Goal: Task Accomplishment & Management: Manage account settings

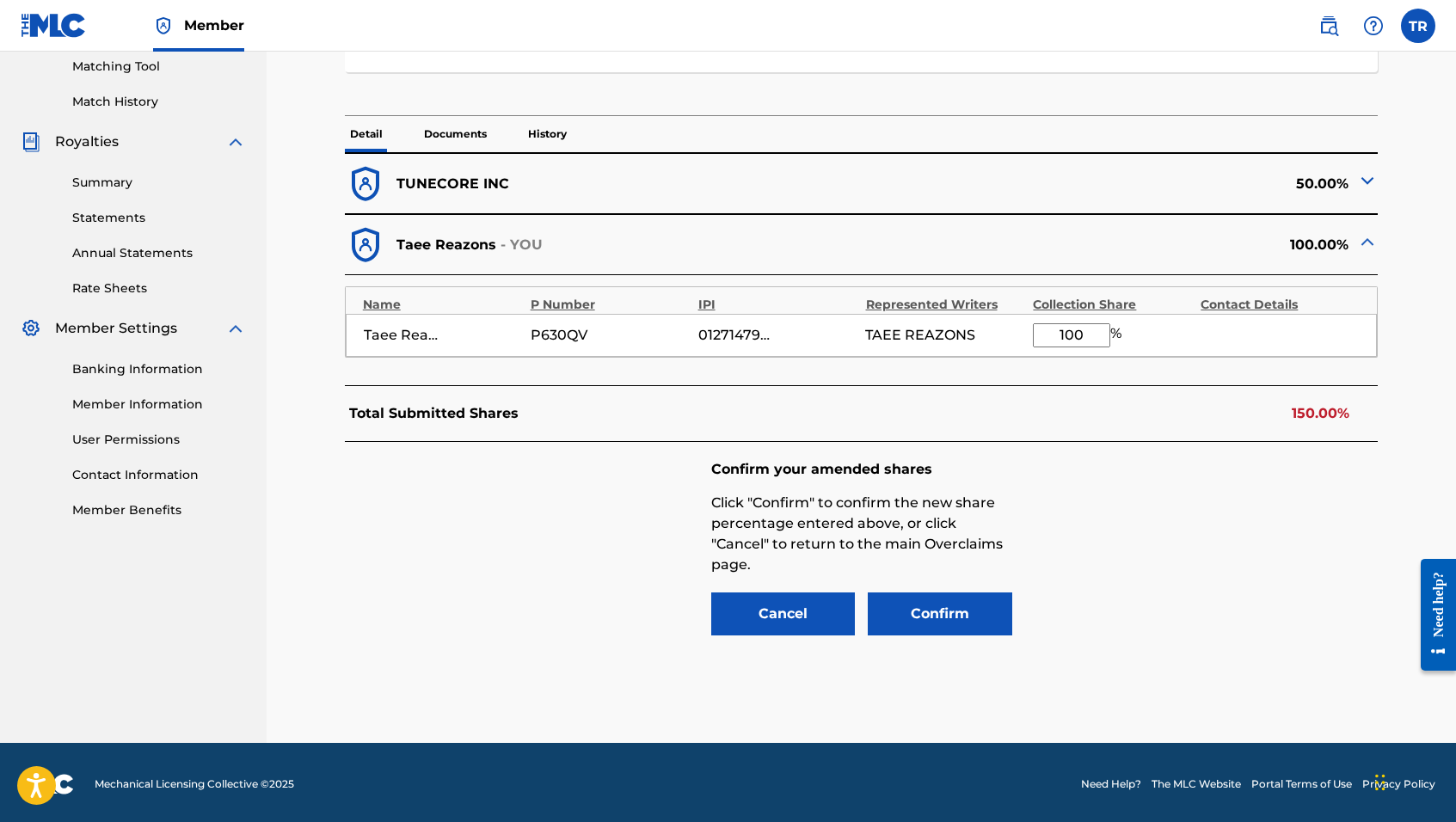
click at [1365, 242] on img at bounding box center [1367, 242] width 21 height 21
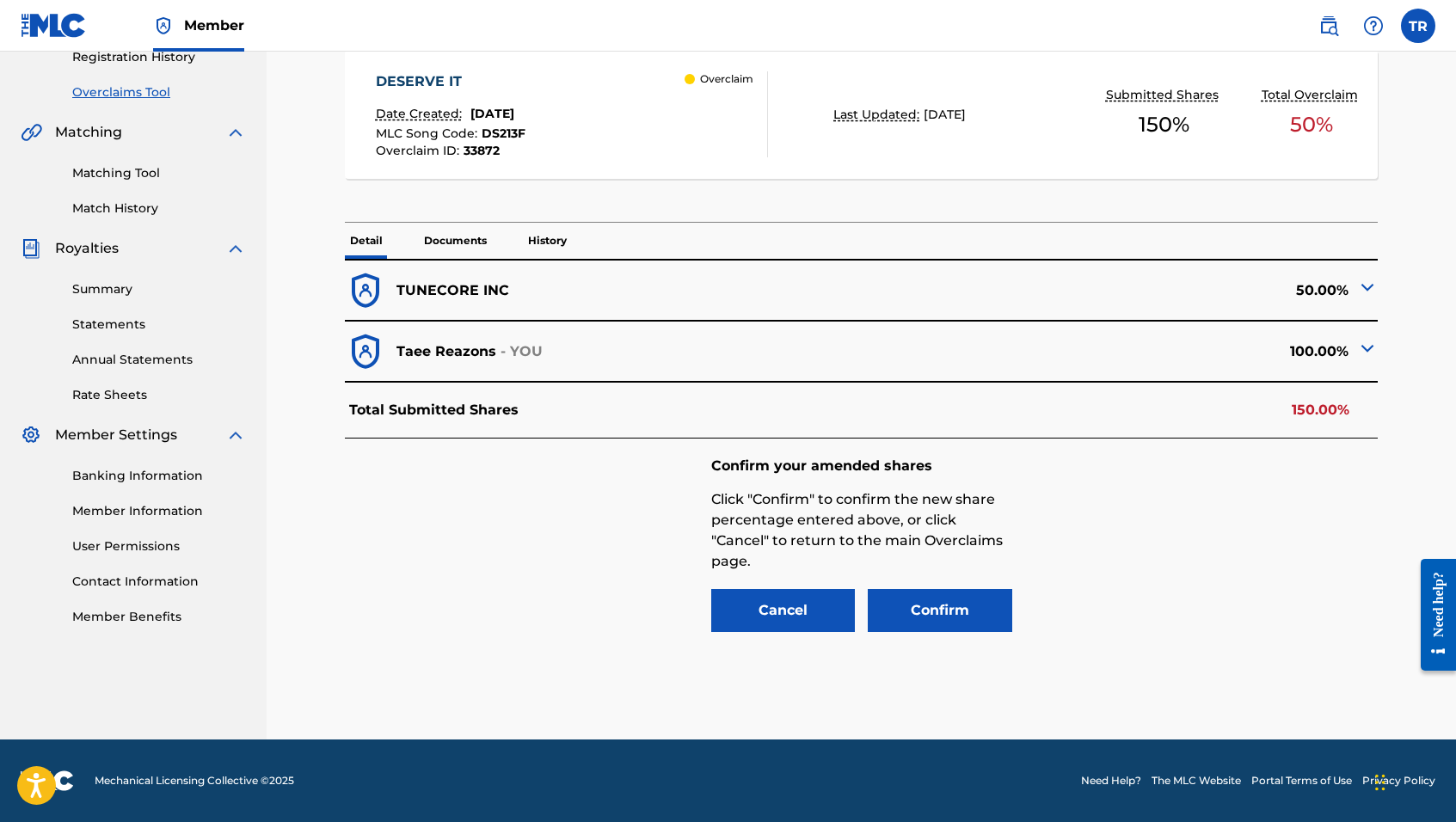
click at [1363, 346] on img at bounding box center [1367, 348] width 21 height 21
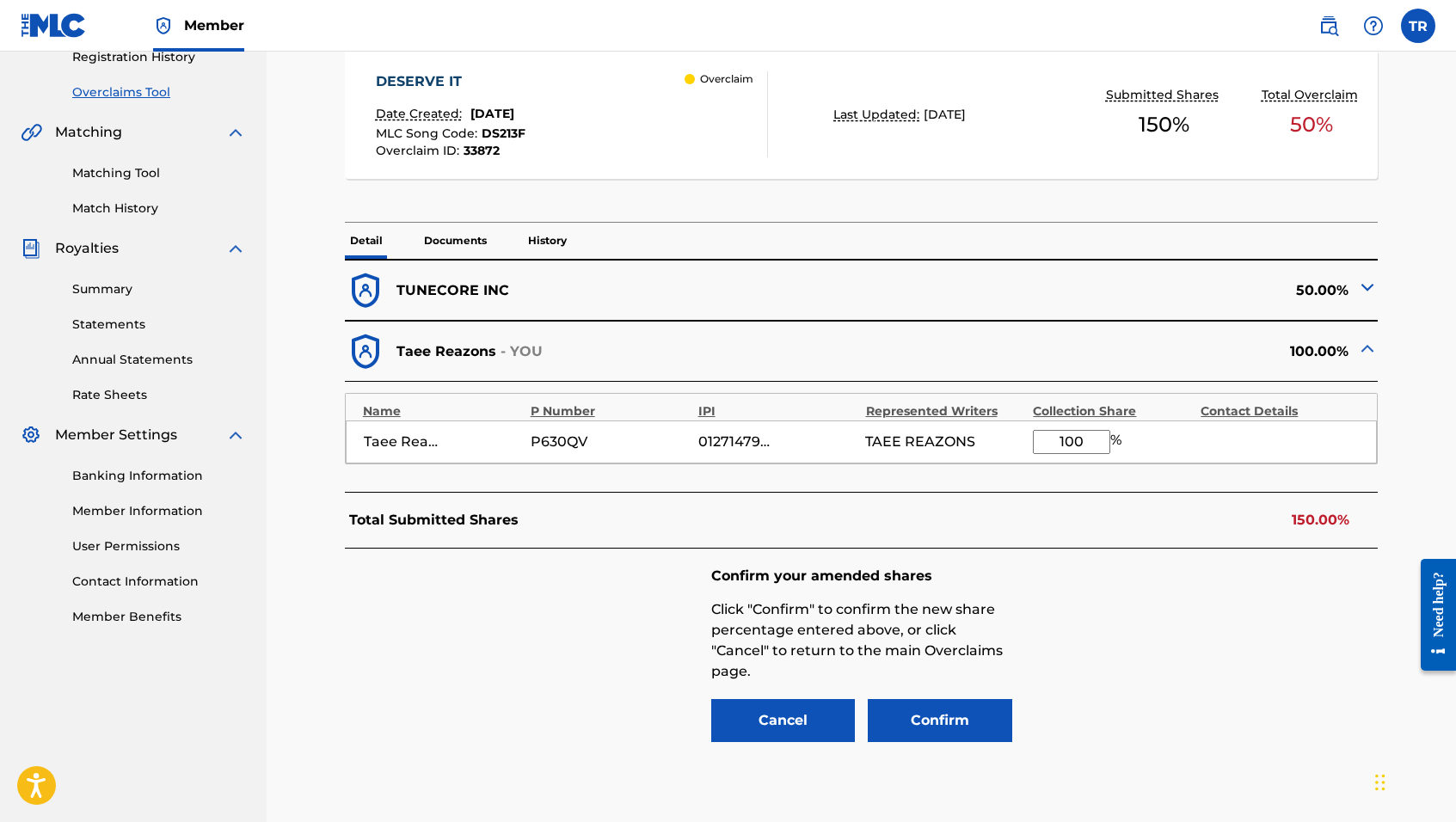
click at [671, 458] on div "Taee Reazons P630QV 01271479243 TAEE REAZONS 100 %" at bounding box center [862, 442] width 1032 height 43
click at [671, 436] on div "P630QV" at bounding box center [610, 442] width 159 height 21
click at [450, 357] on p "Taee Reazons" at bounding box center [446, 352] width 100 height 21
click at [1074, 436] on input "100" at bounding box center [1072, 442] width 78 height 24
click at [1084, 439] on input "100" at bounding box center [1072, 442] width 78 height 24
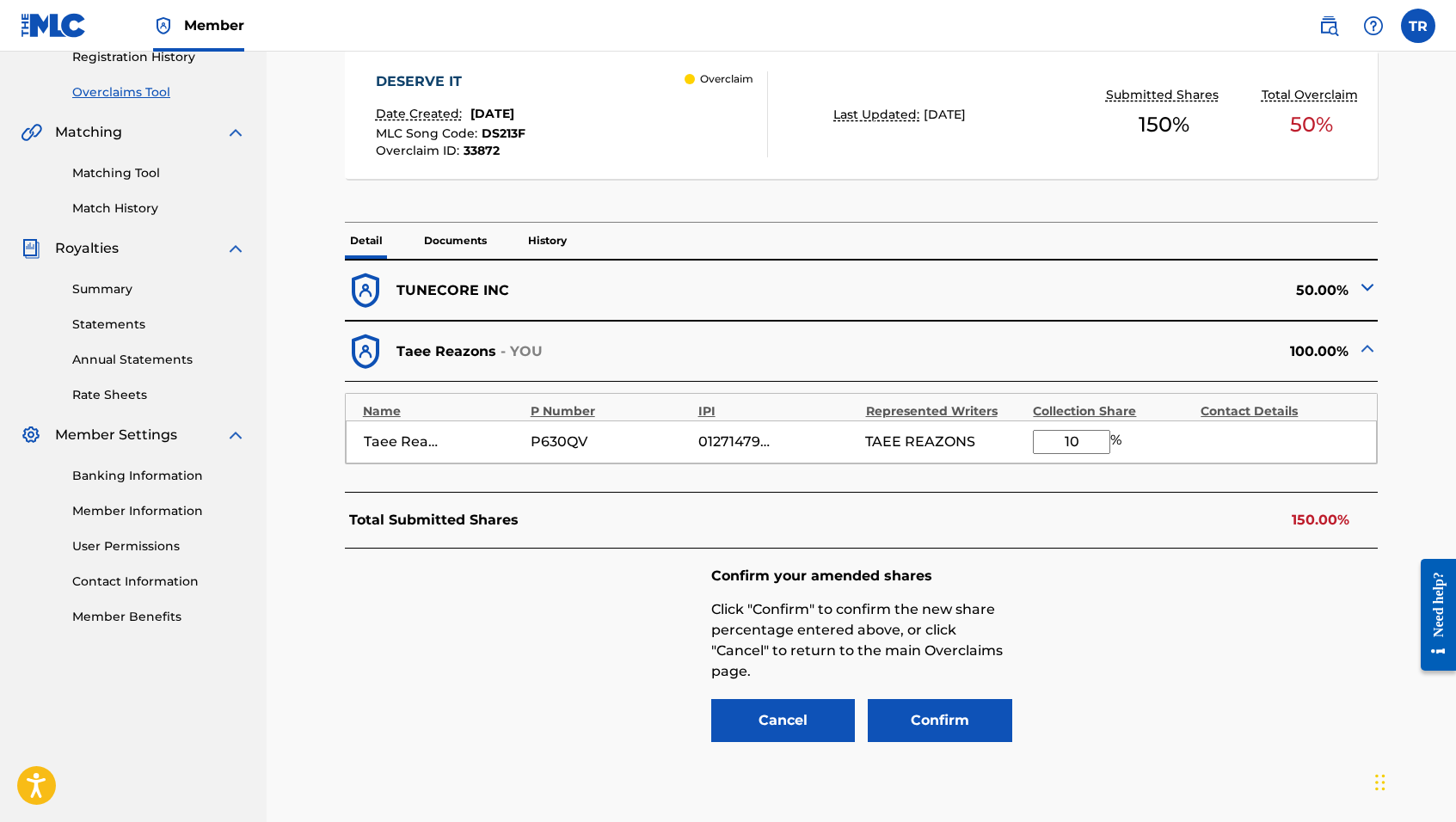
type input "1"
type input "50"
click at [1170, 590] on div "Confirm your amended shares Click "Confirm" to confirm the new share percentage…" at bounding box center [862, 657] width 1034 height 215
click at [924, 713] on button "Confirm" at bounding box center [940, 721] width 145 height 43
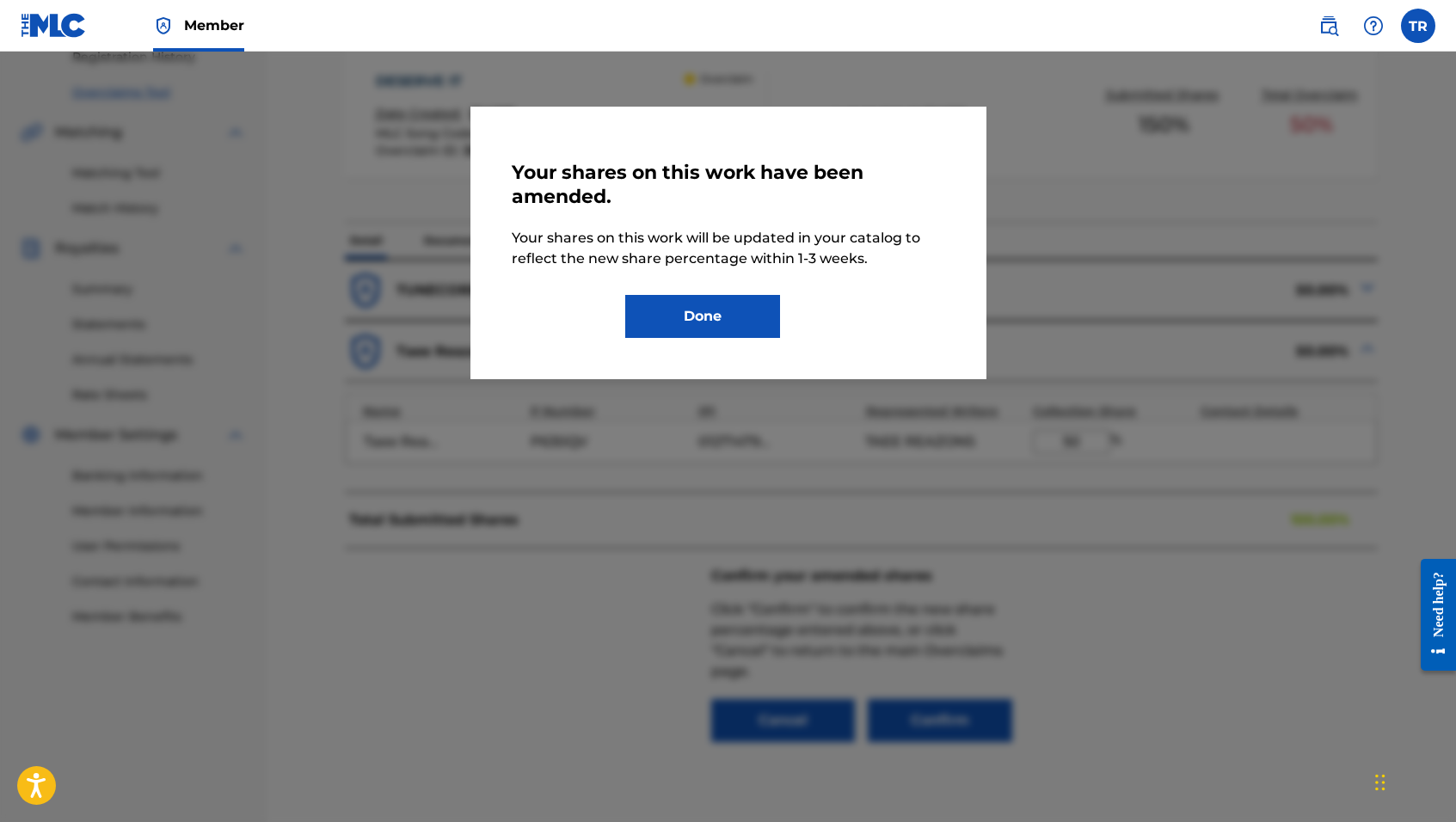
click at [692, 317] on button "Done" at bounding box center [703, 316] width 155 height 43
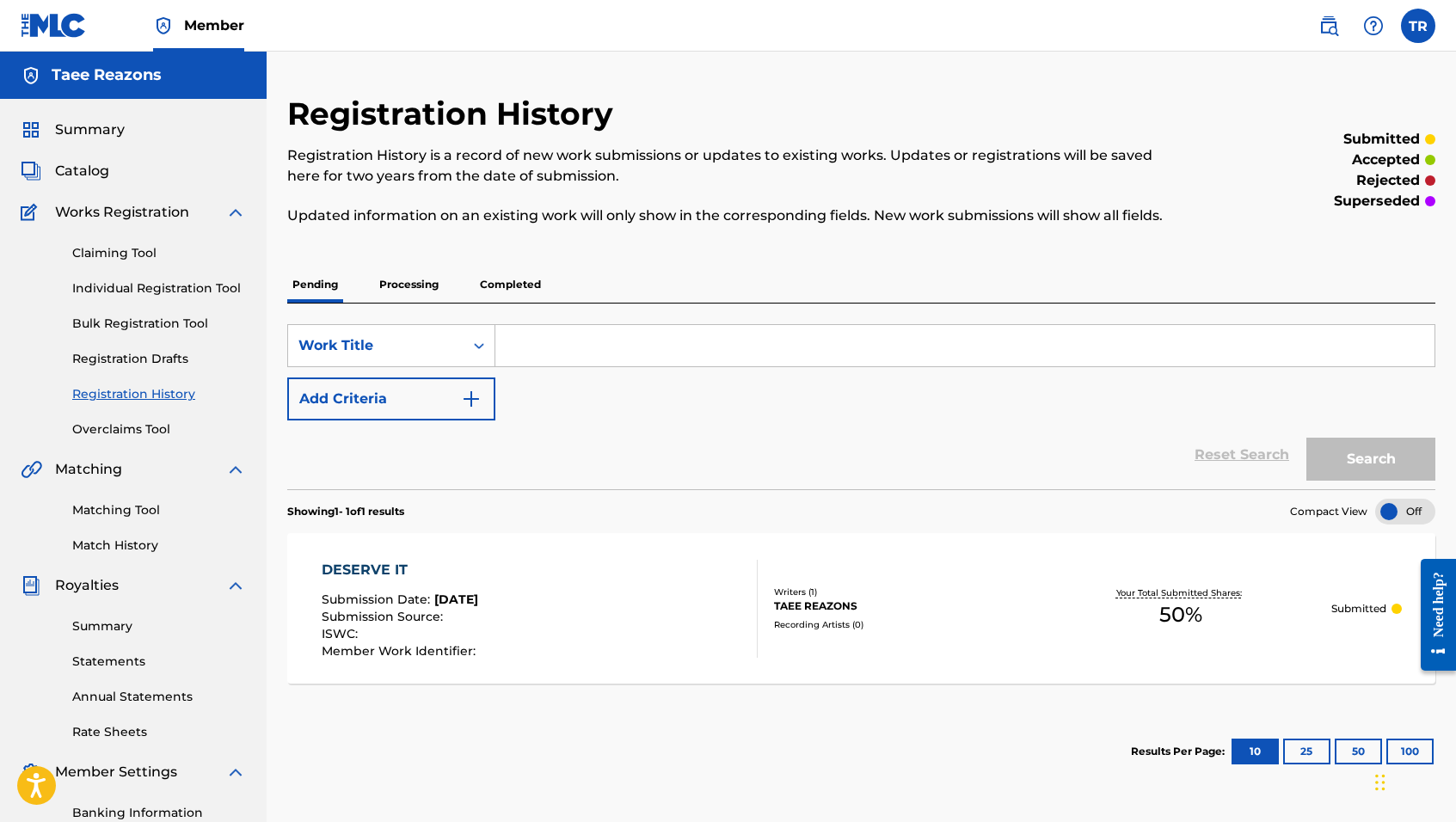
click at [131, 424] on link "Overclaims Tool" at bounding box center [159, 429] width 174 height 18
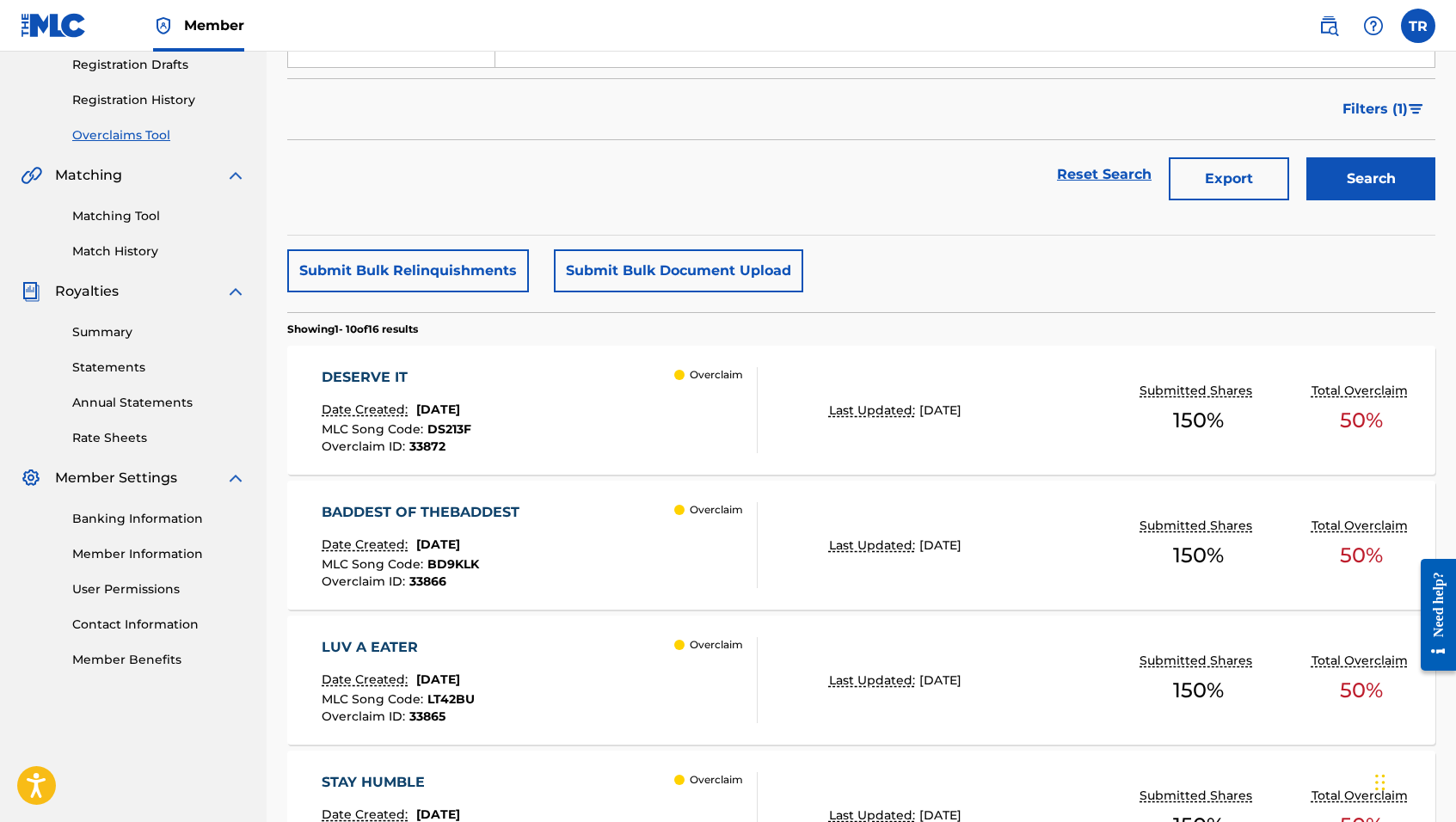
scroll to position [293, 0]
click at [590, 521] on div "BADDEST OF THEBADDEST Date Created: [DATE] MLC Song Code : BD9KLK Overclaim ID …" at bounding box center [539, 546] width 436 height 86
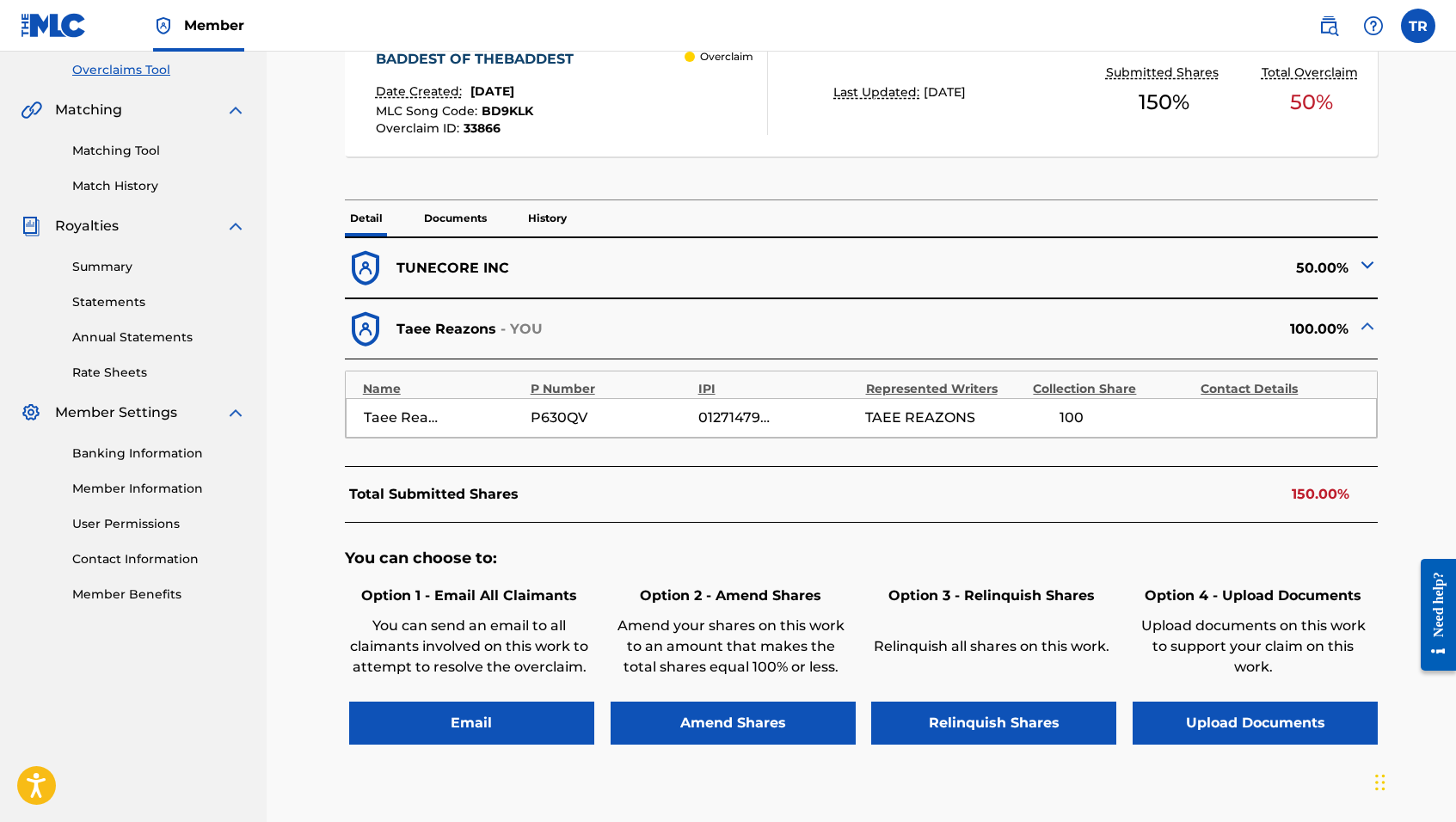
scroll to position [360, 0]
click at [719, 723] on button "Amend Shares" at bounding box center [733, 723] width 246 height 43
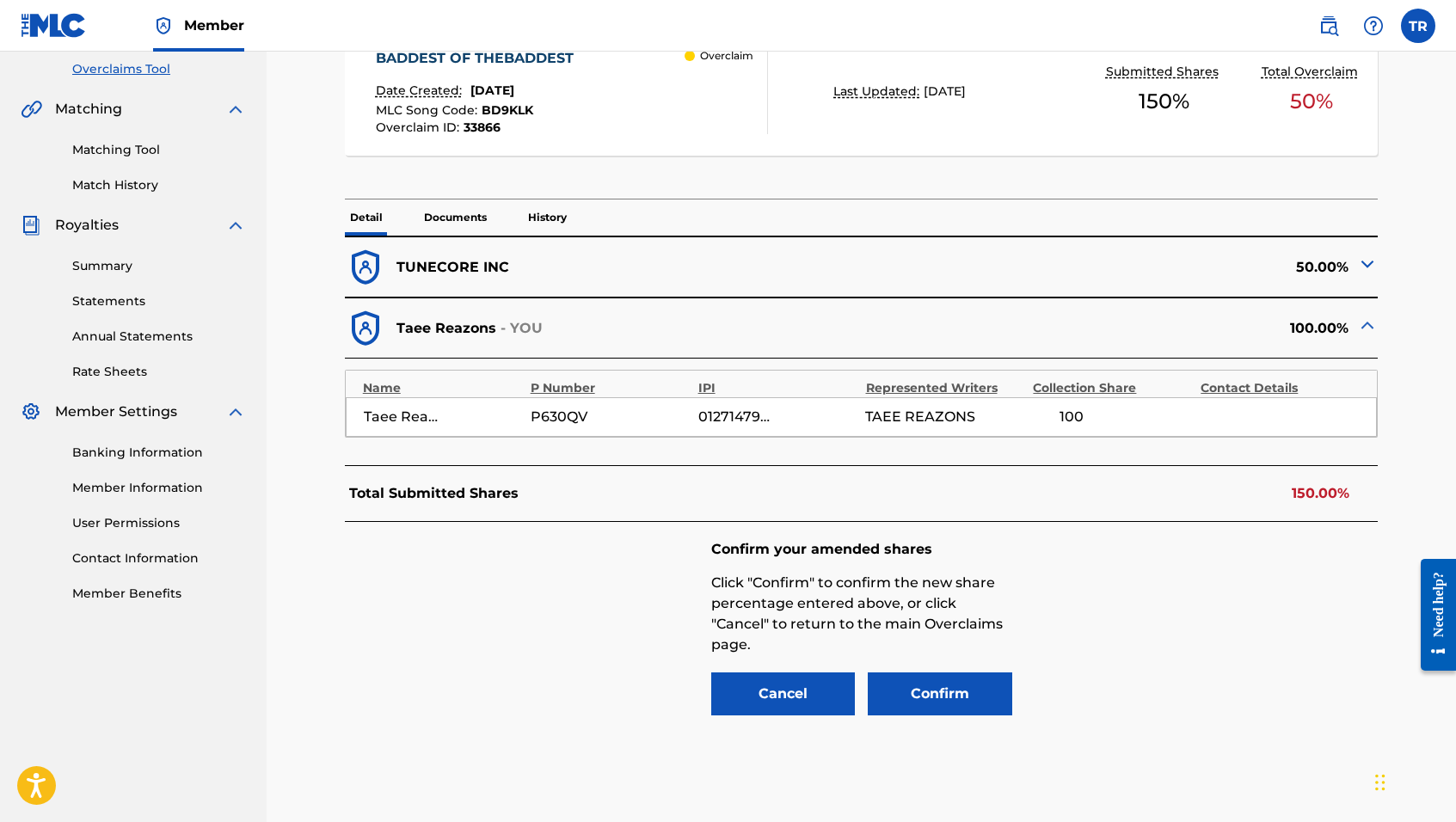
scroll to position [444, 0]
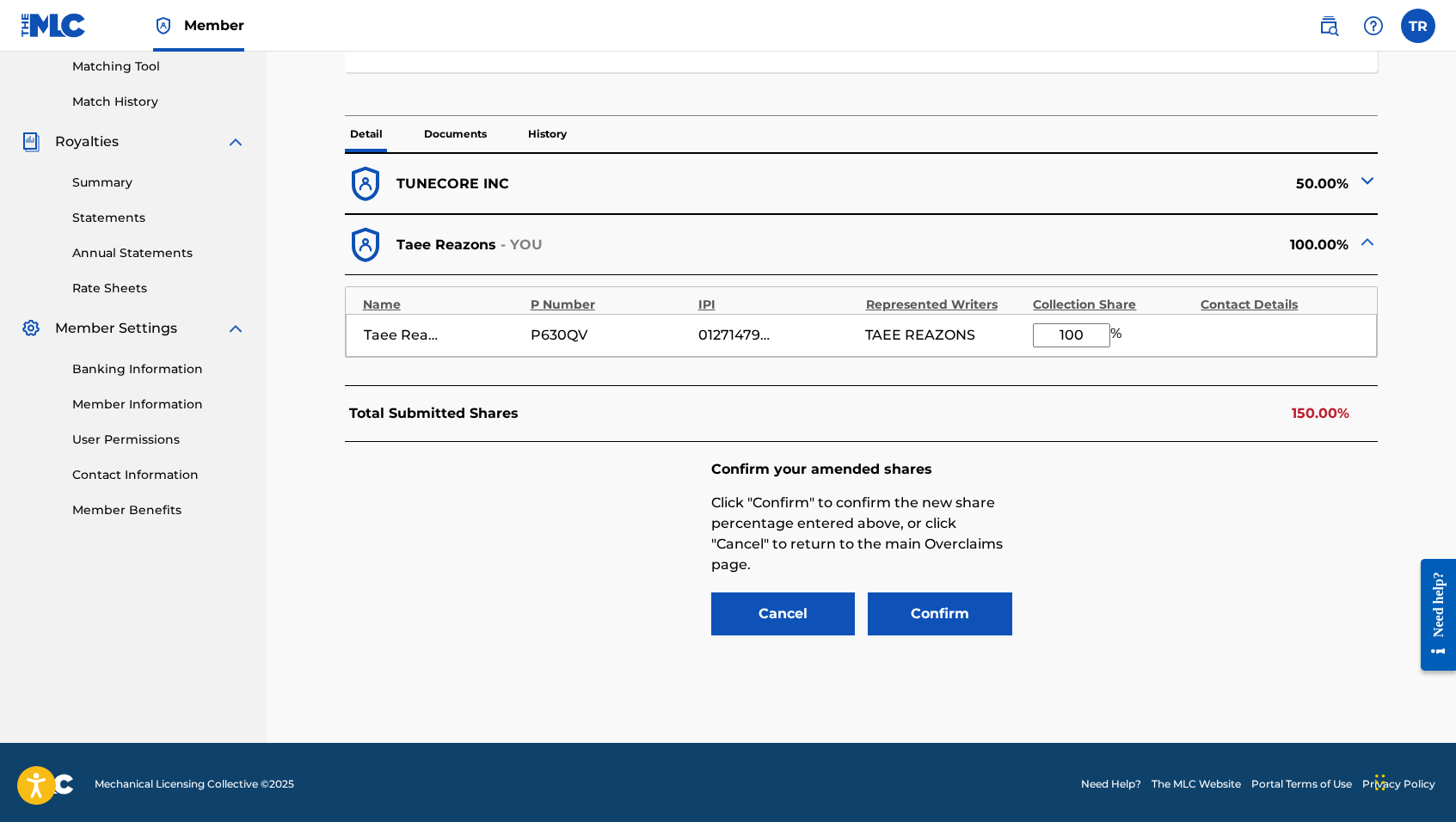
click at [1086, 336] on input "100" at bounding box center [1072, 335] width 78 height 24
type input "1"
type input "50"
click at [1145, 430] on div "Total Submitted Shares 100.00%" at bounding box center [862, 414] width 1034 height 57
click at [469, 129] on p "Documents" at bounding box center [455, 134] width 73 height 36
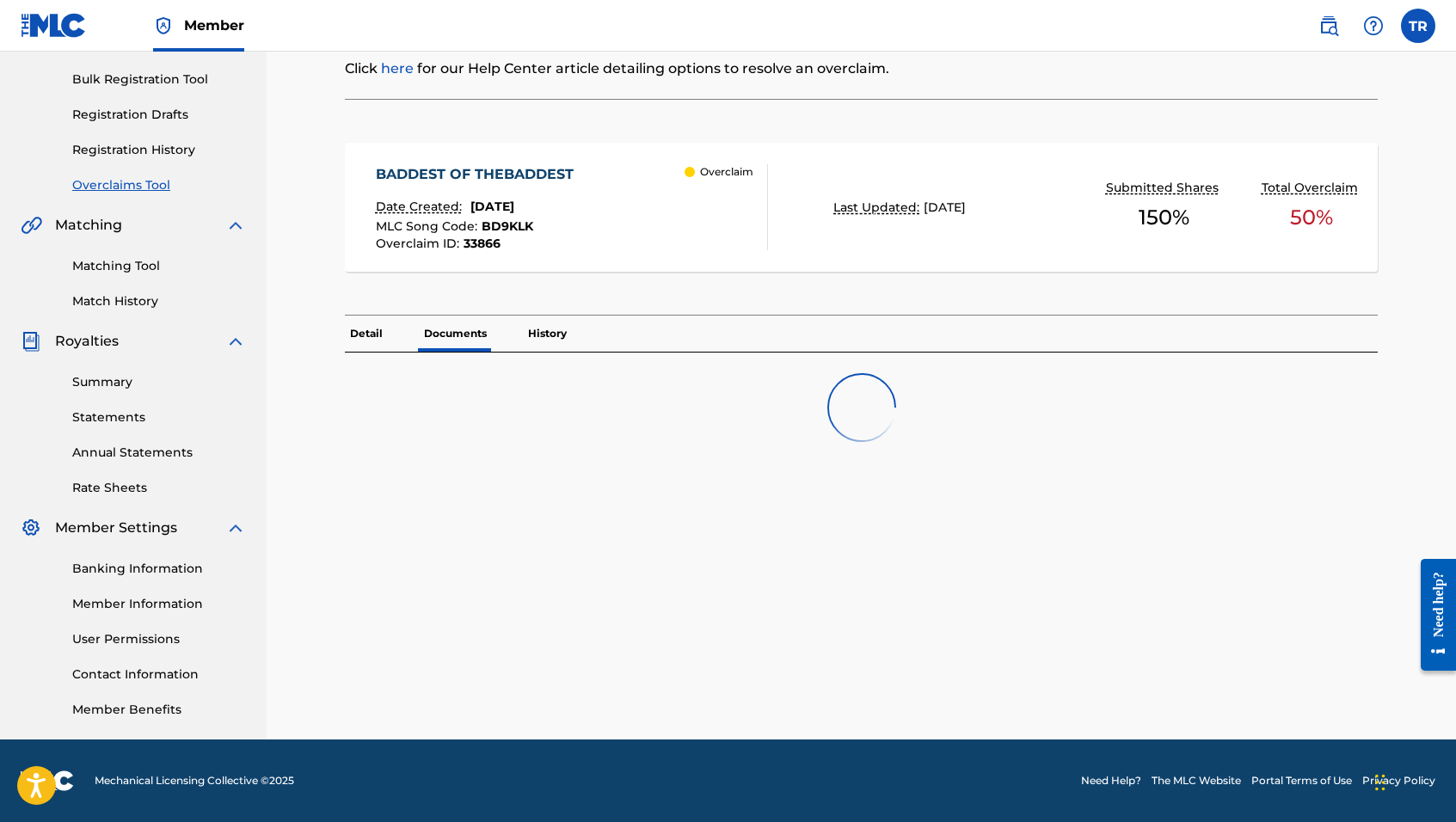
scroll to position [245, 0]
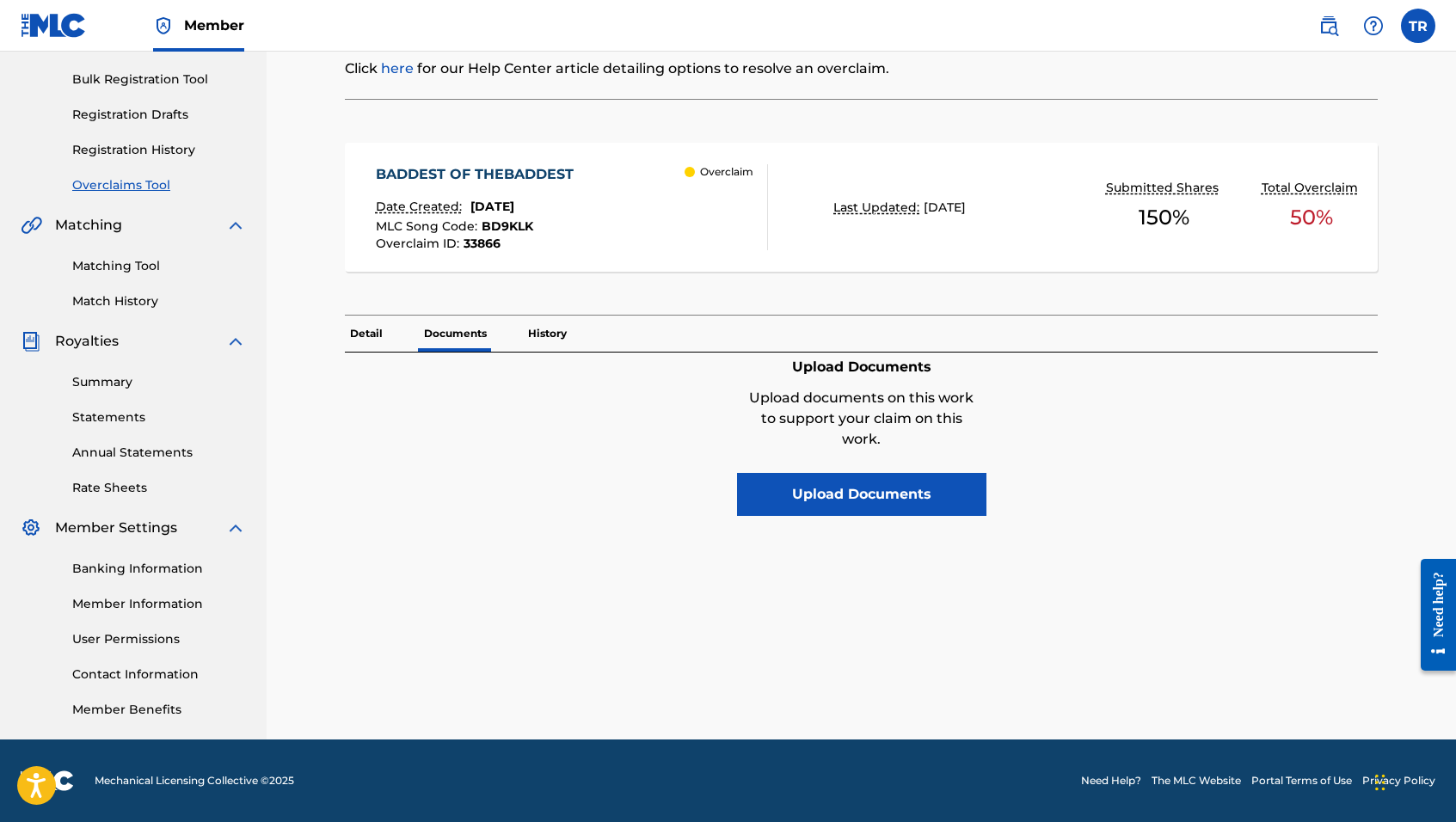
click at [370, 334] on p "Detail" at bounding box center [366, 333] width 43 height 36
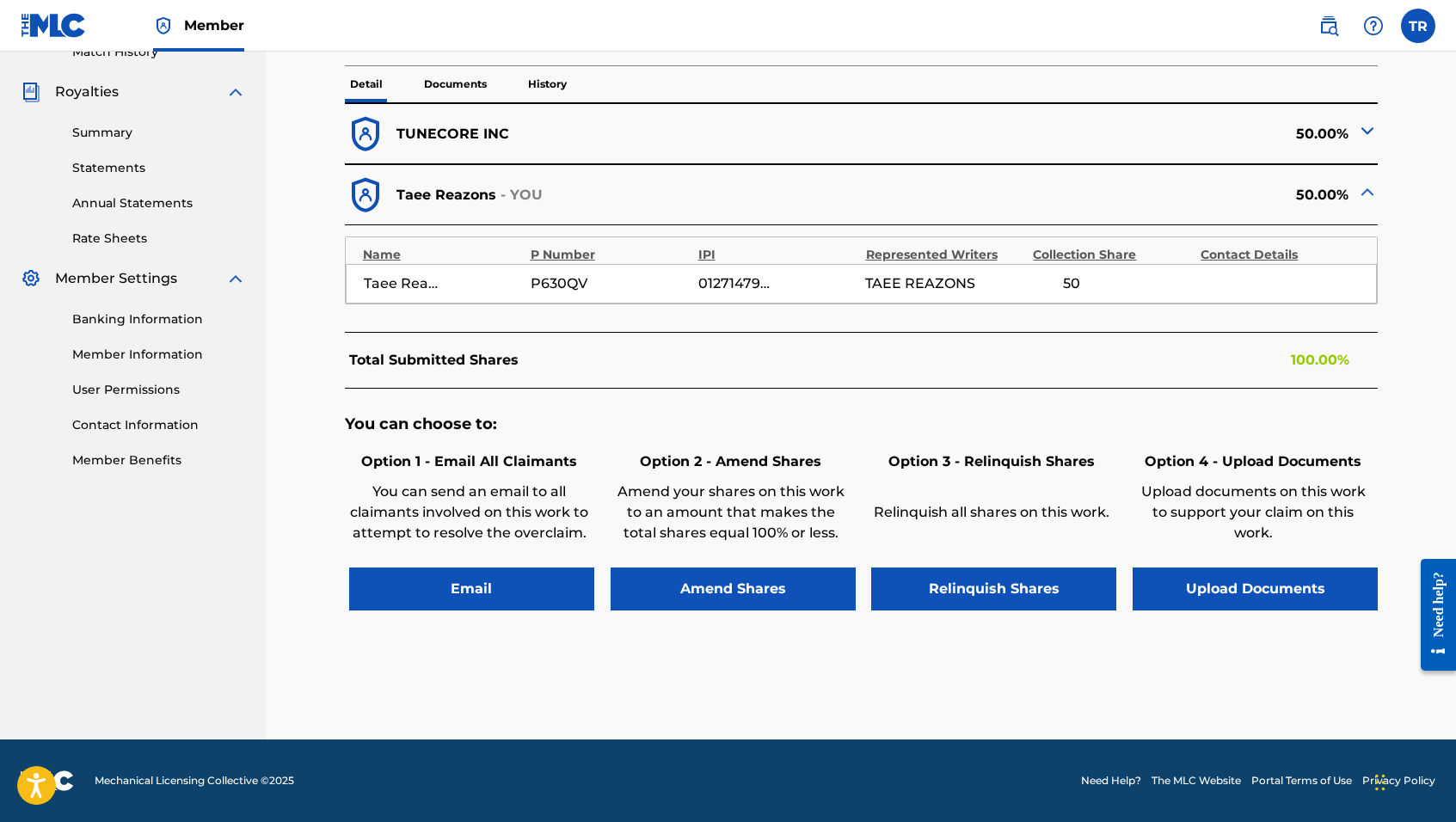
scroll to position [493, 0]
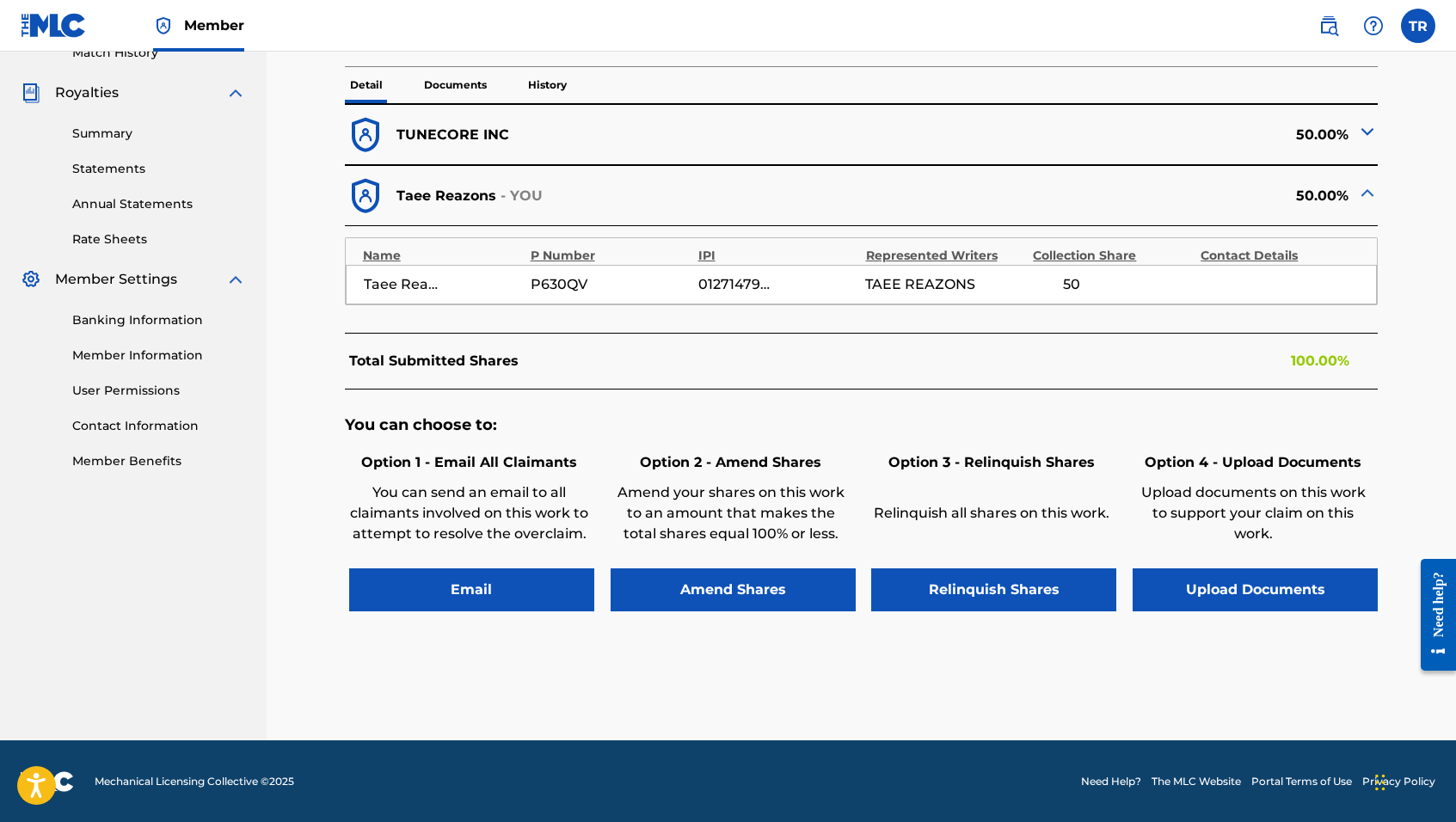
click at [703, 601] on button "Amend Shares" at bounding box center [733, 590] width 246 height 43
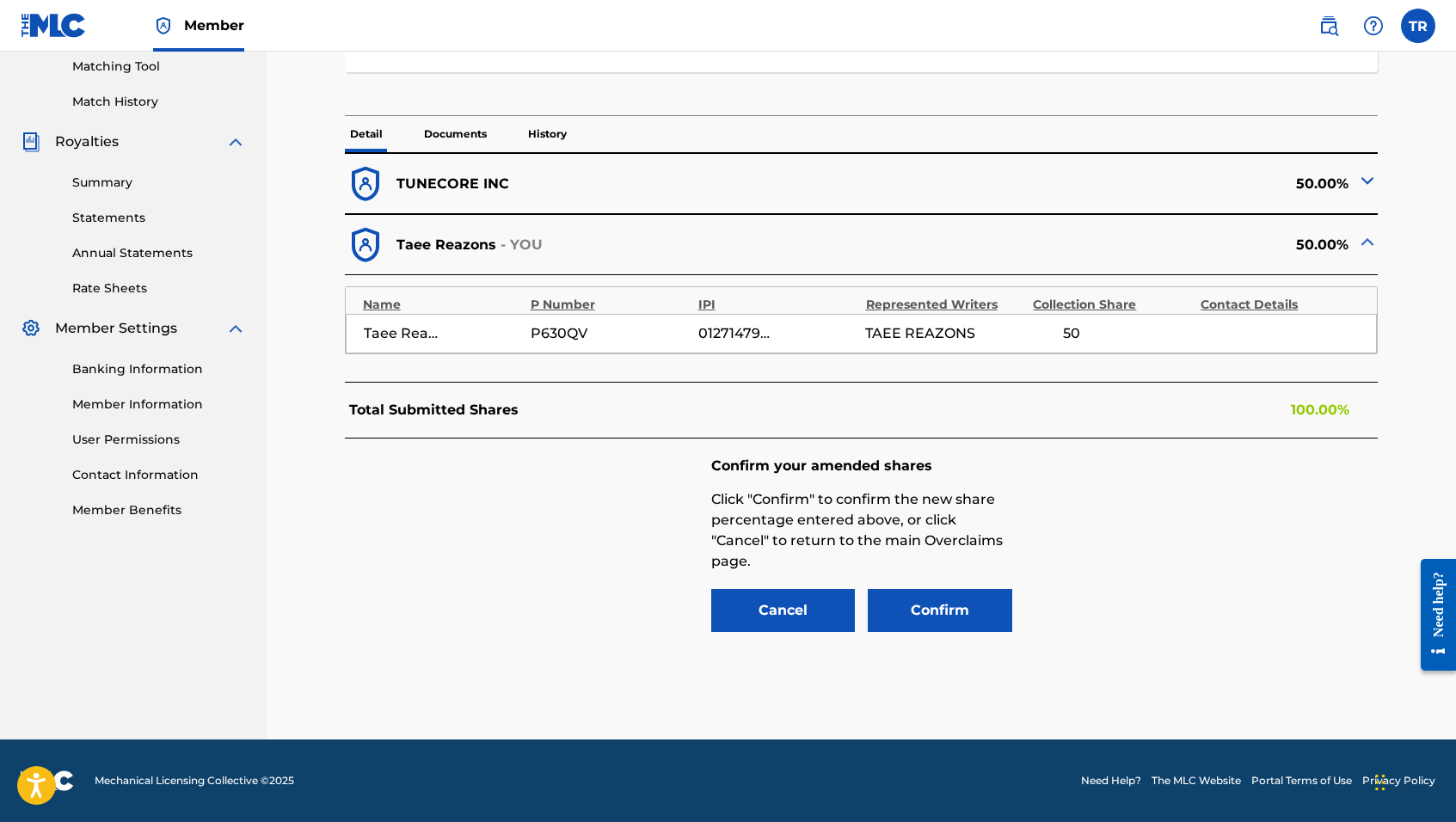
scroll to position [444, 0]
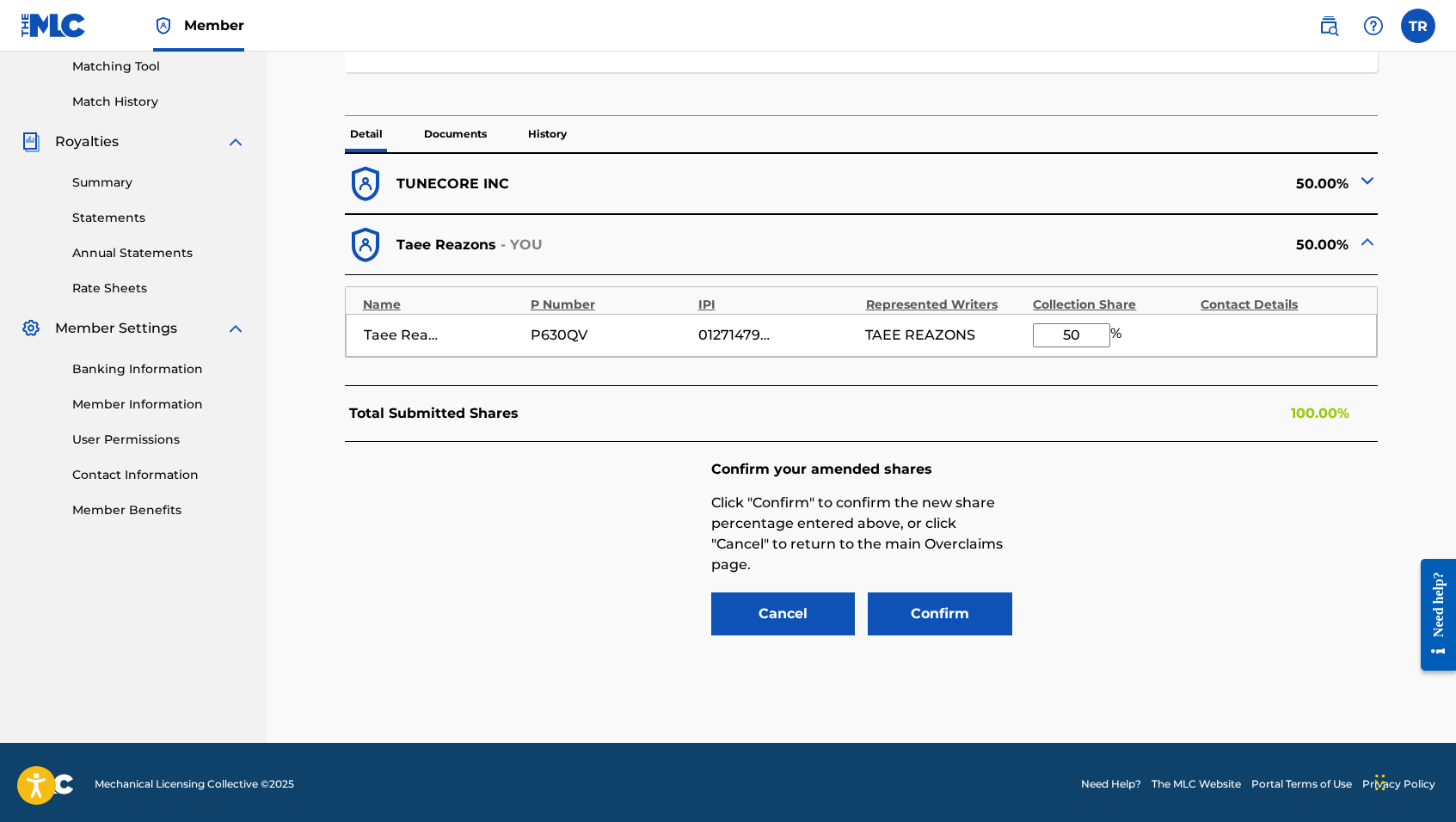
click at [940, 616] on button "Confirm" at bounding box center [940, 614] width 145 height 43
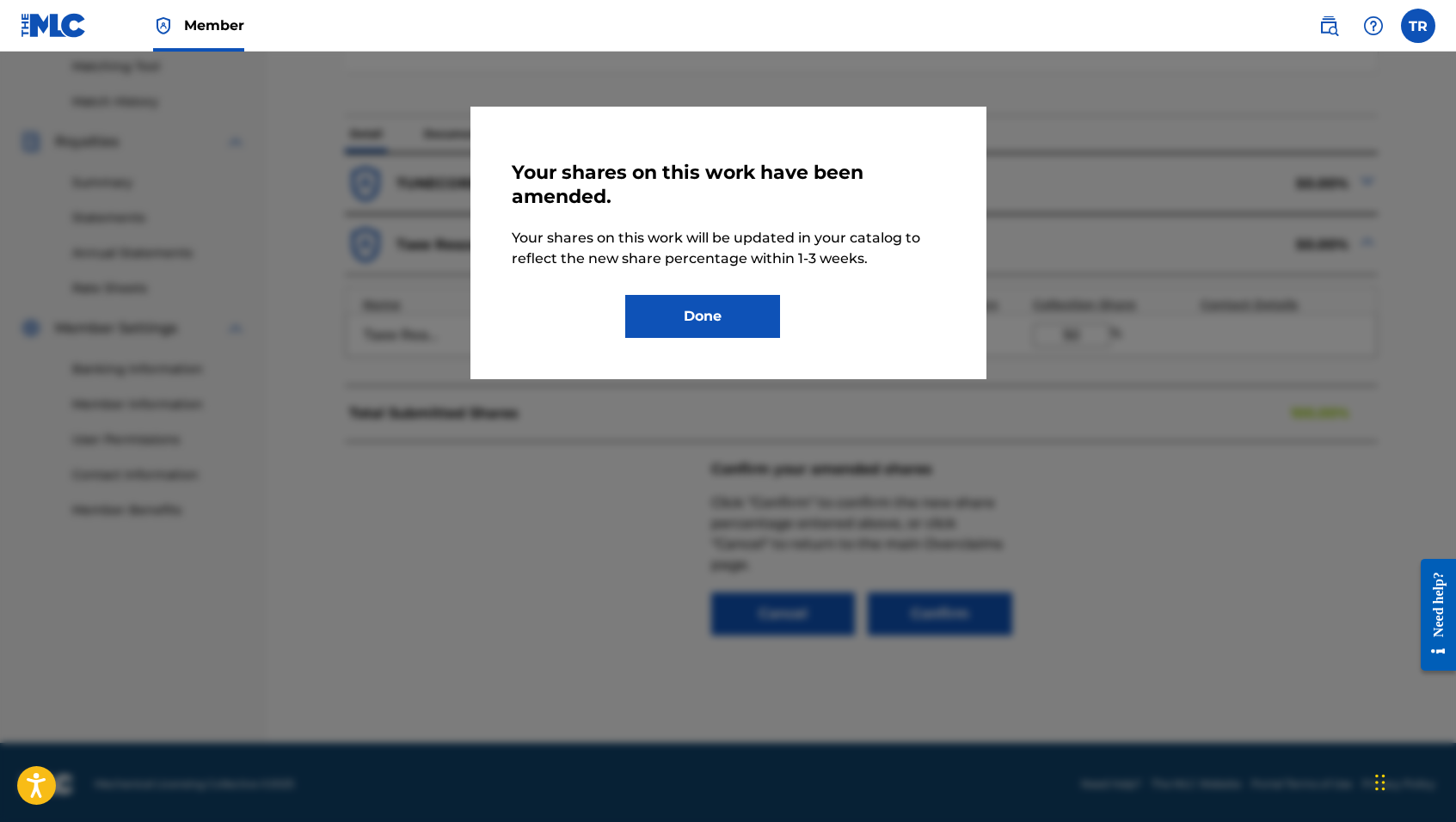
click at [731, 305] on button "Done" at bounding box center [703, 316] width 155 height 43
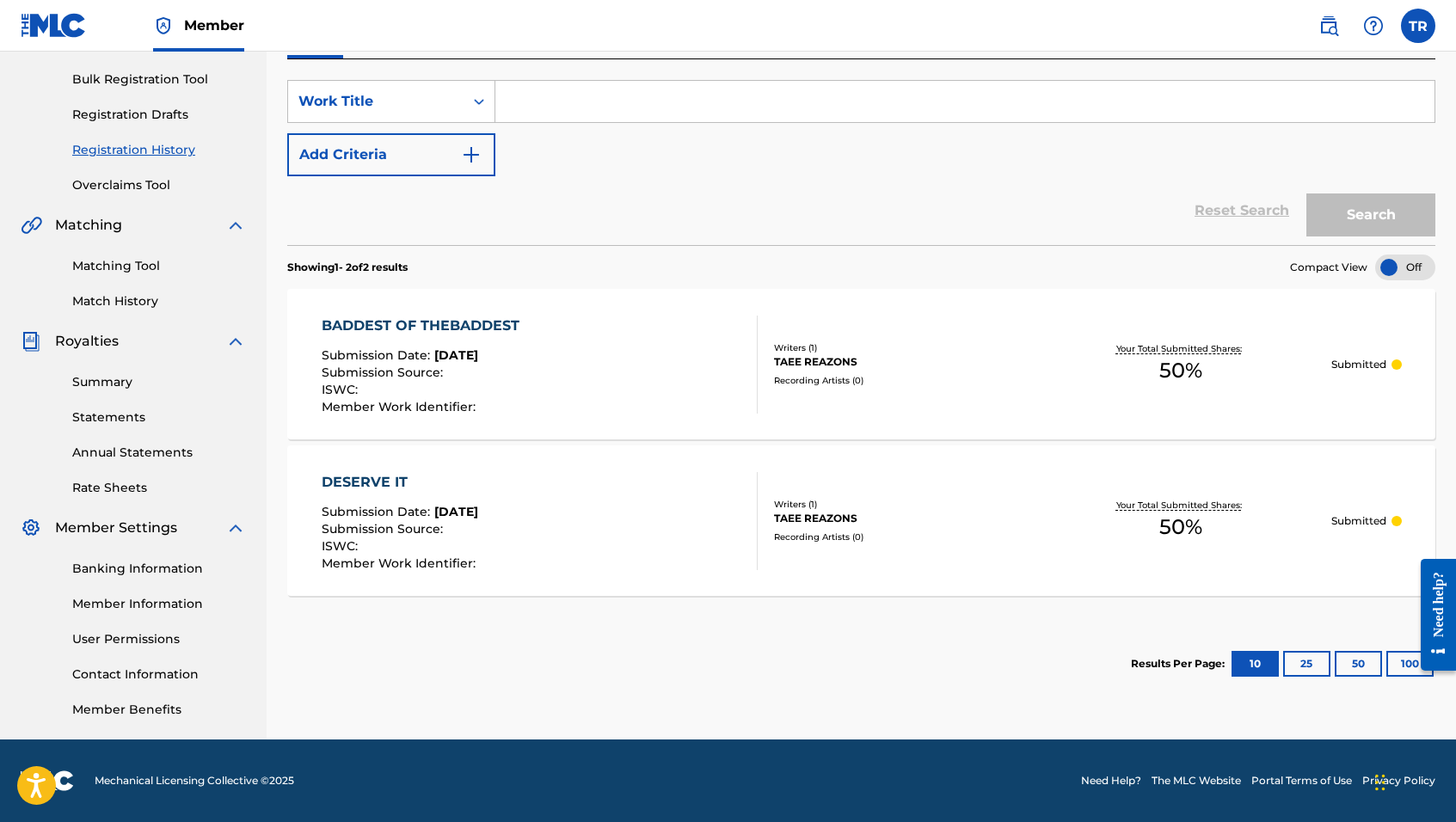
scroll to position [245, 0]
click at [139, 182] on link "Overclaims Tool" at bounding box center [159, 185] width 174 height 18
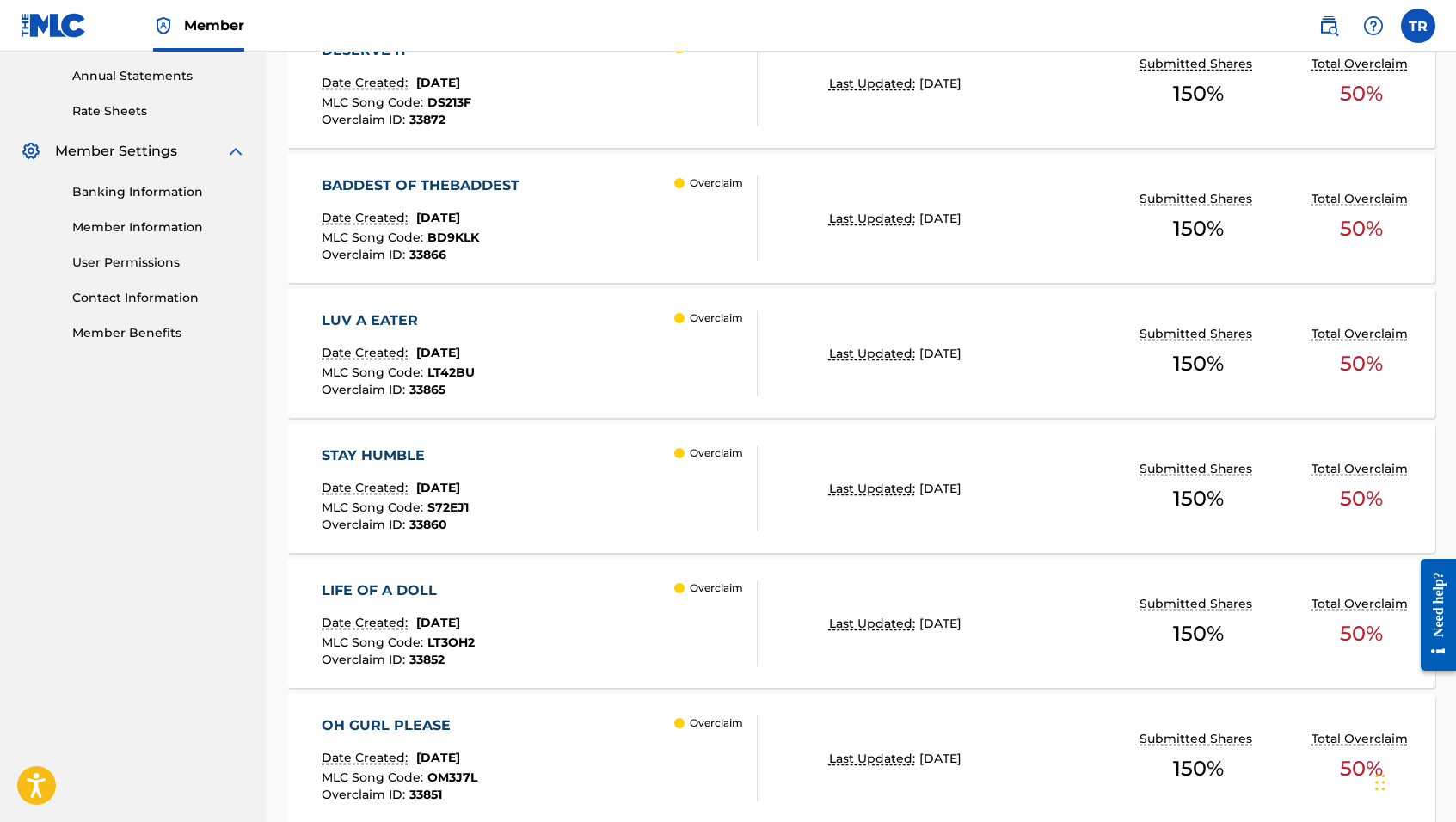
scroll to position [634, 0]
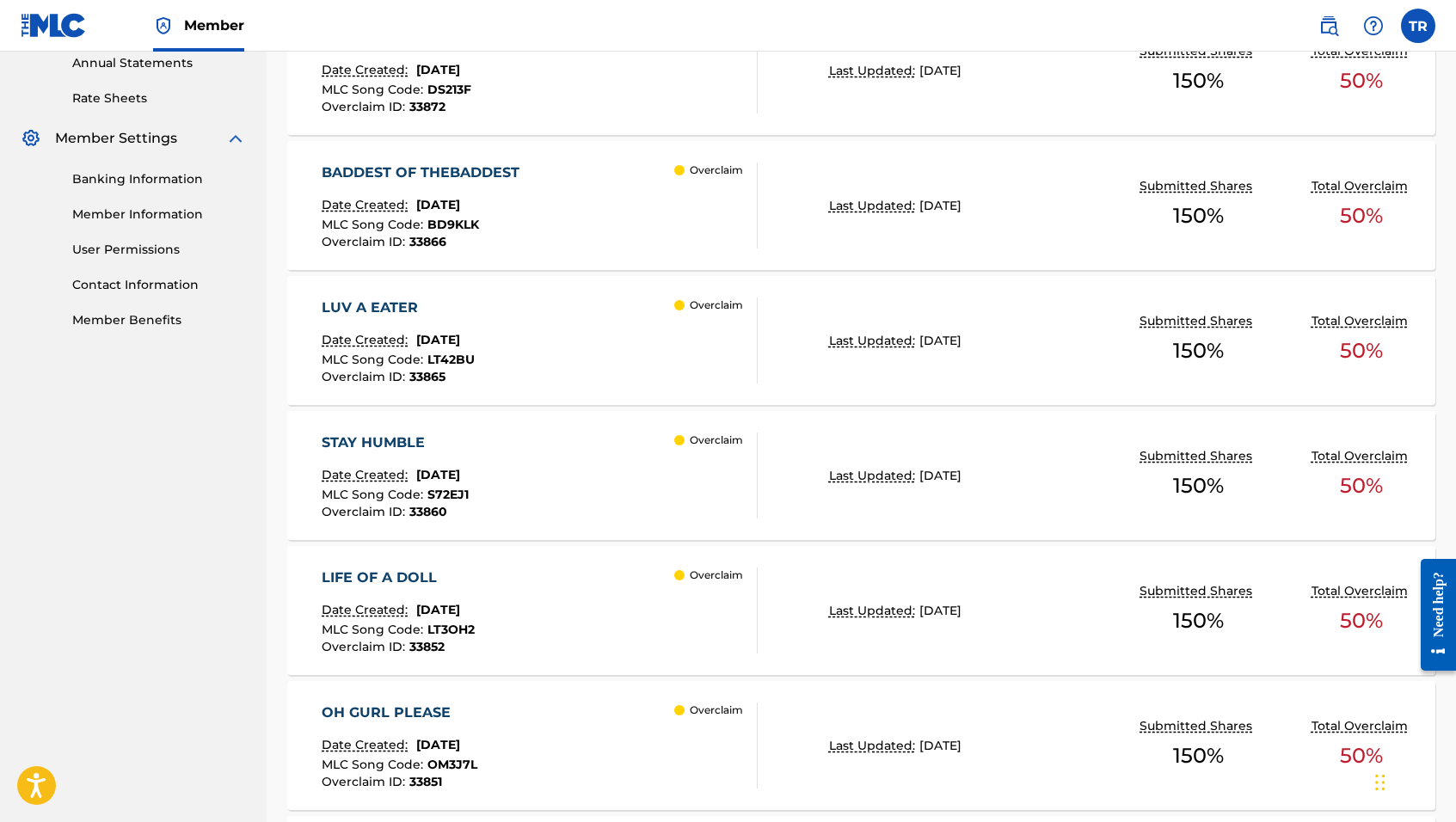
click at [592, 347] on div "LUV A EATER Date Created: [DATE] MLC Song Code : LT42BU Overclaim ID : 33865 Ov…" at bounding box center [539, 340] width 436 height 86
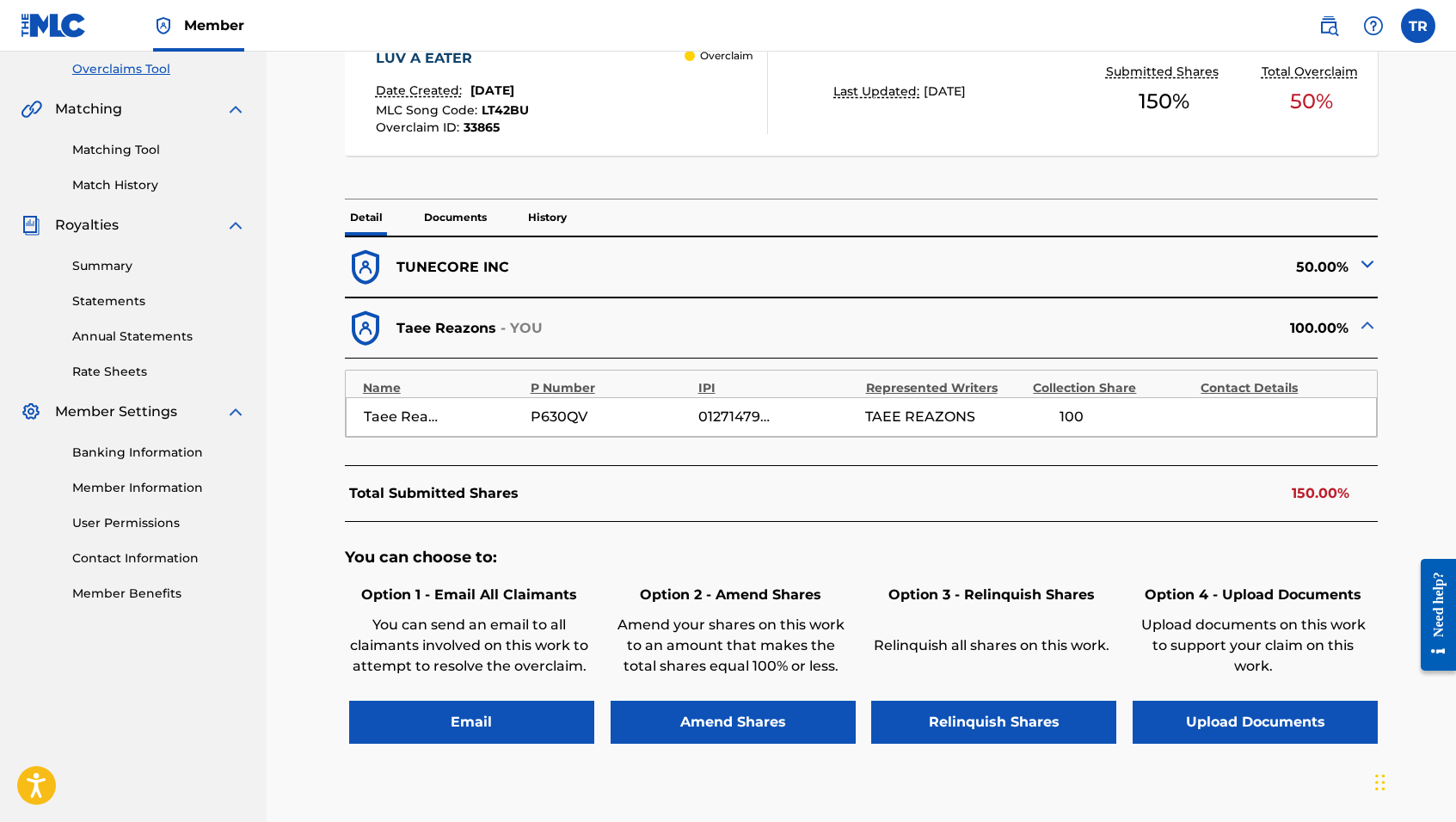
scroll to position [371, 0]
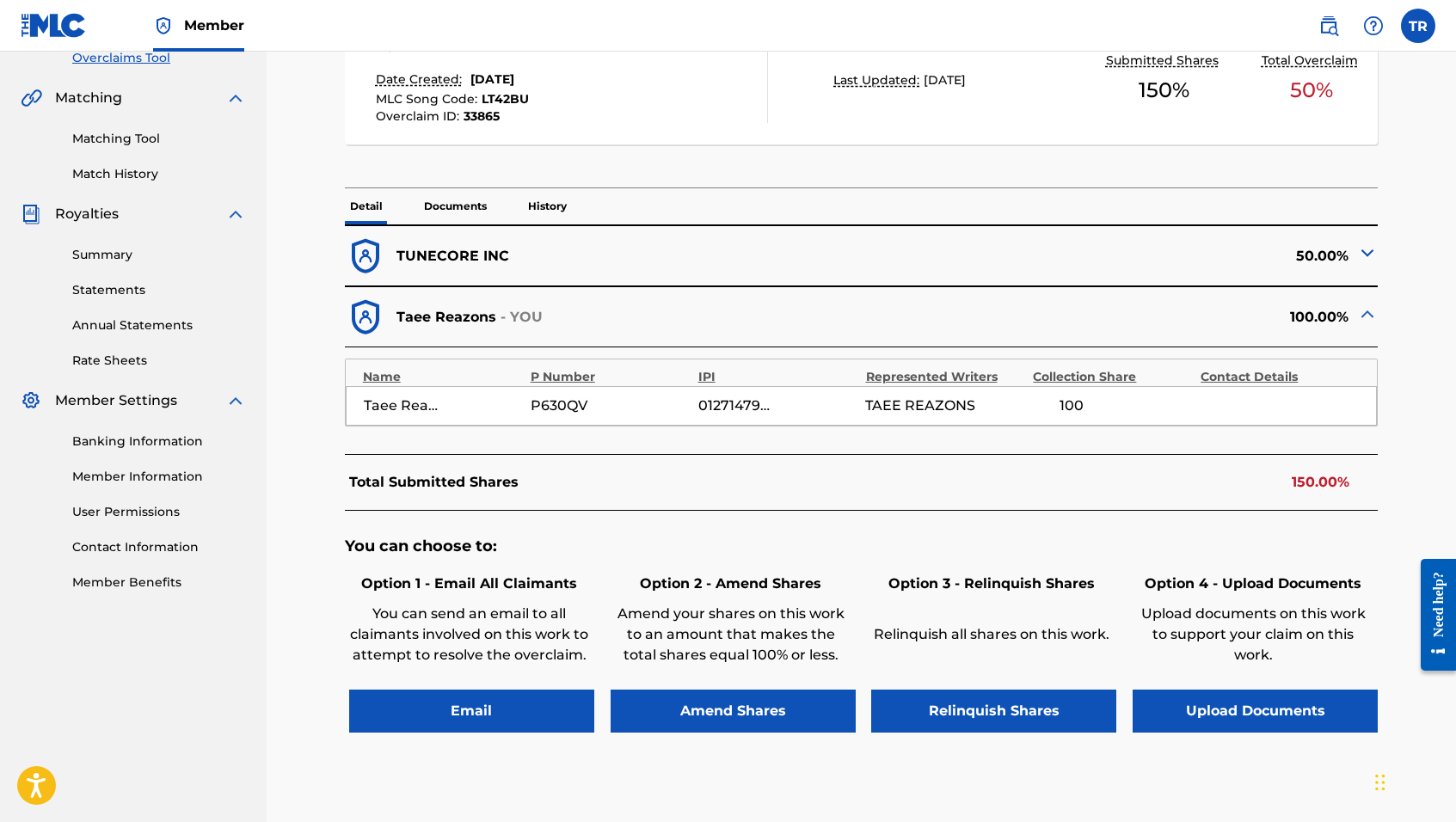
click at [669, 704] on button "Amend Shares" at bounding box center [733, 712] width 246 height 43
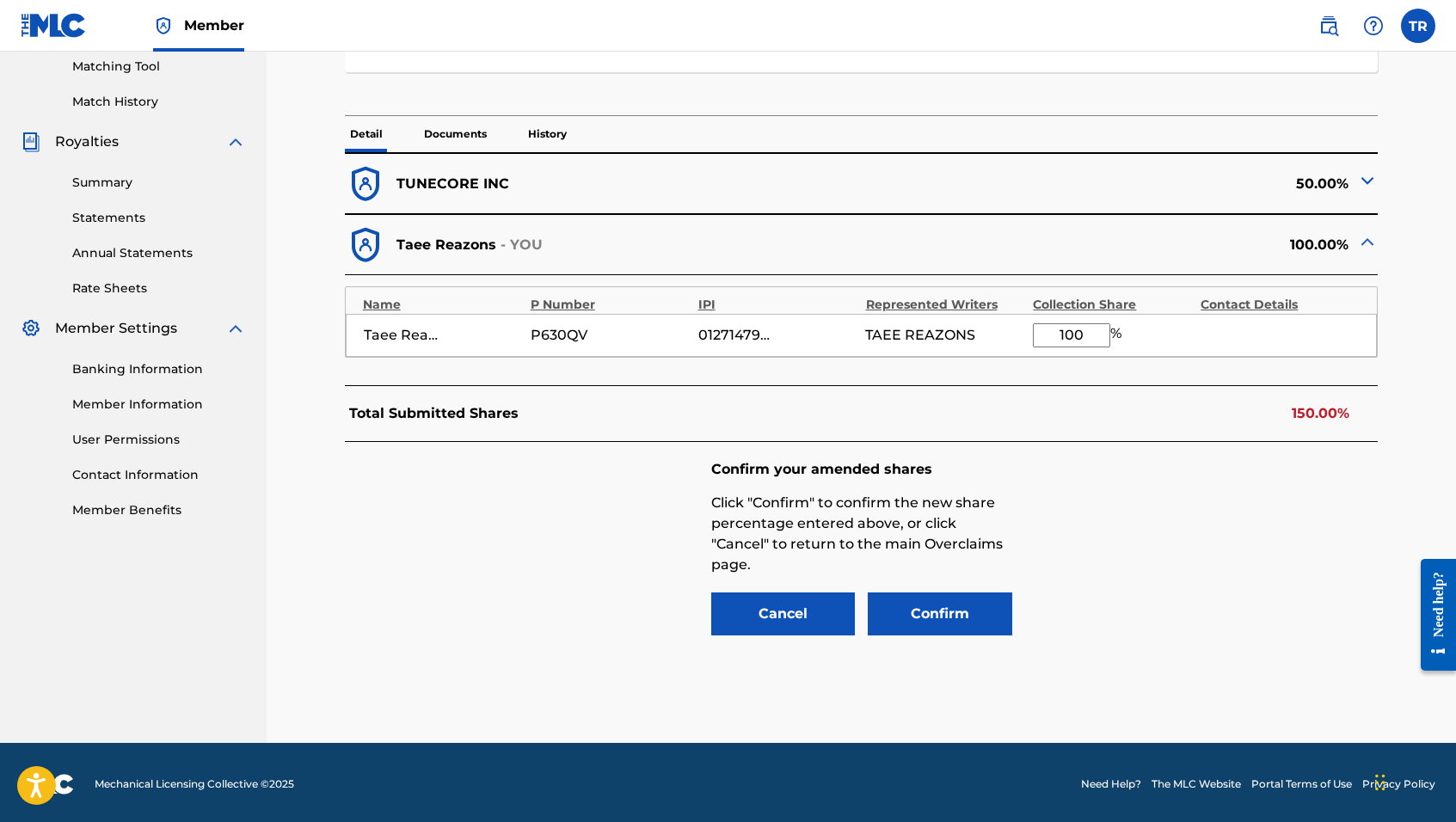
click at [1082, 336] on input "100" at bounding box center [1072, 335] width 78 height 24
type input "1"
type input "50"
click at [962, 602] on button "Confirm" at bounding box center [940, 614] width 145 height 43
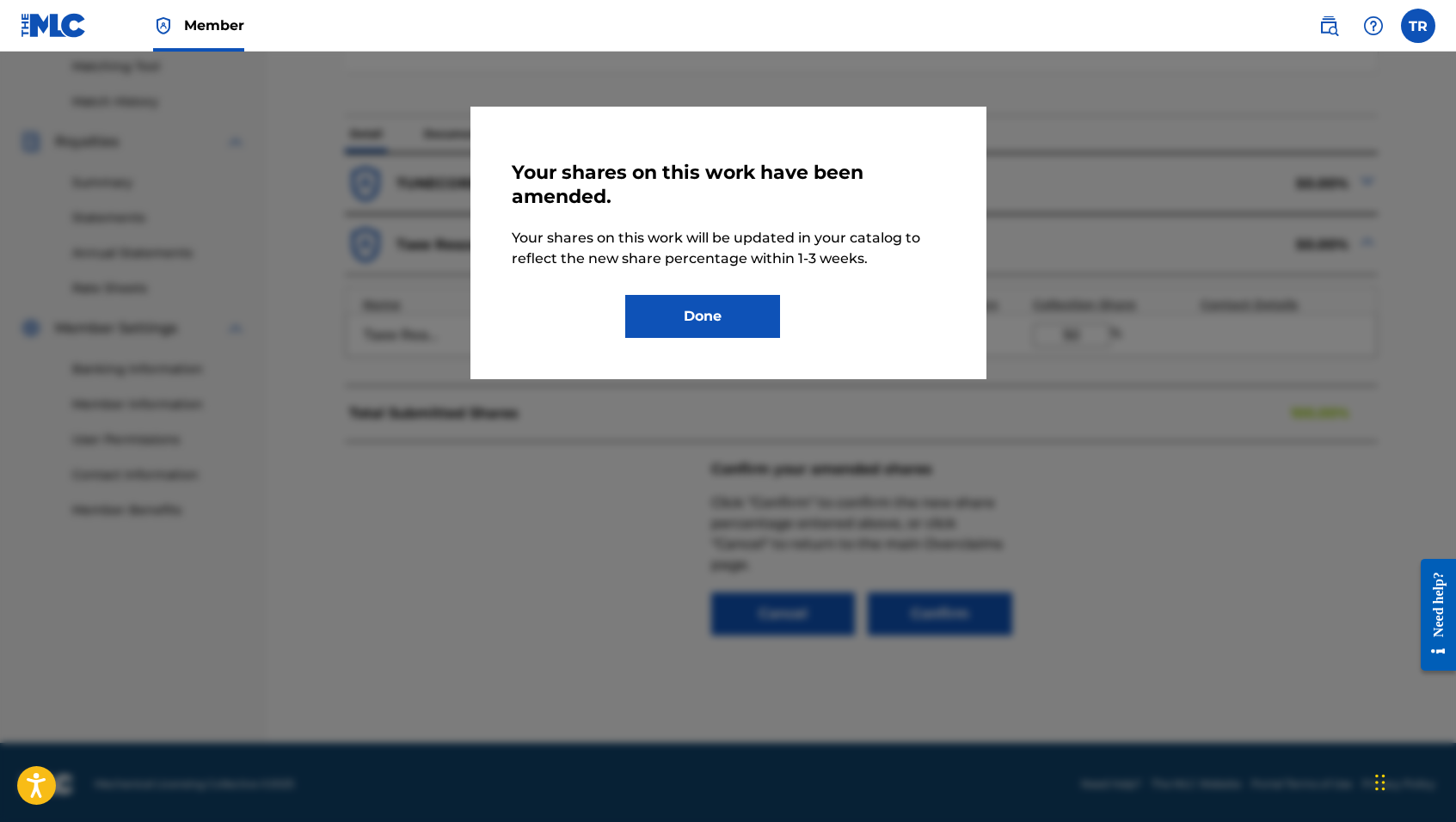
click at [688, 300] on button "Done" at bounding box center [703, 316] width 155 height 43
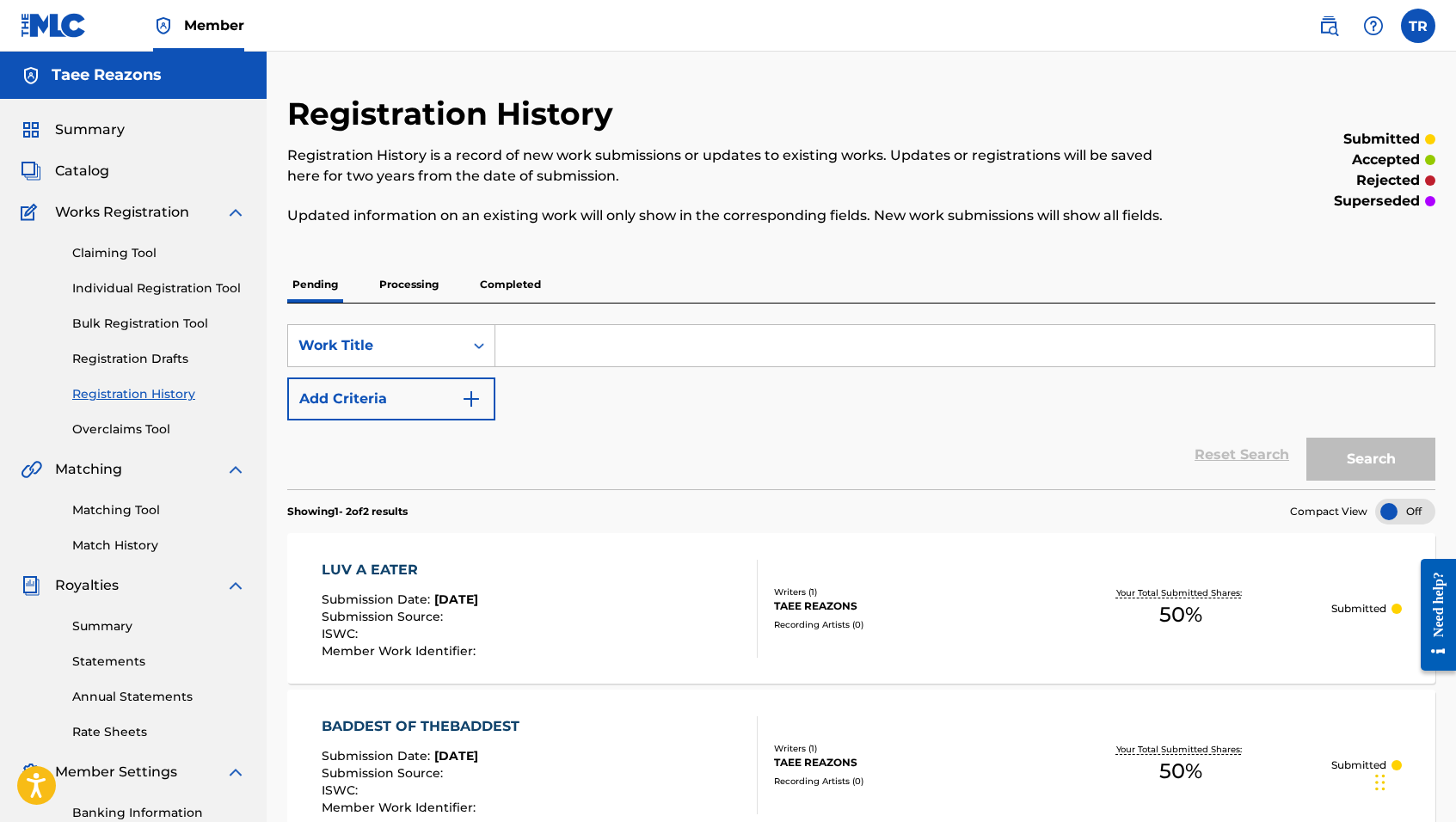
click at [119, 428] on link "Overclaims Tool" at bounding box center [159, 429] width 174 height 18
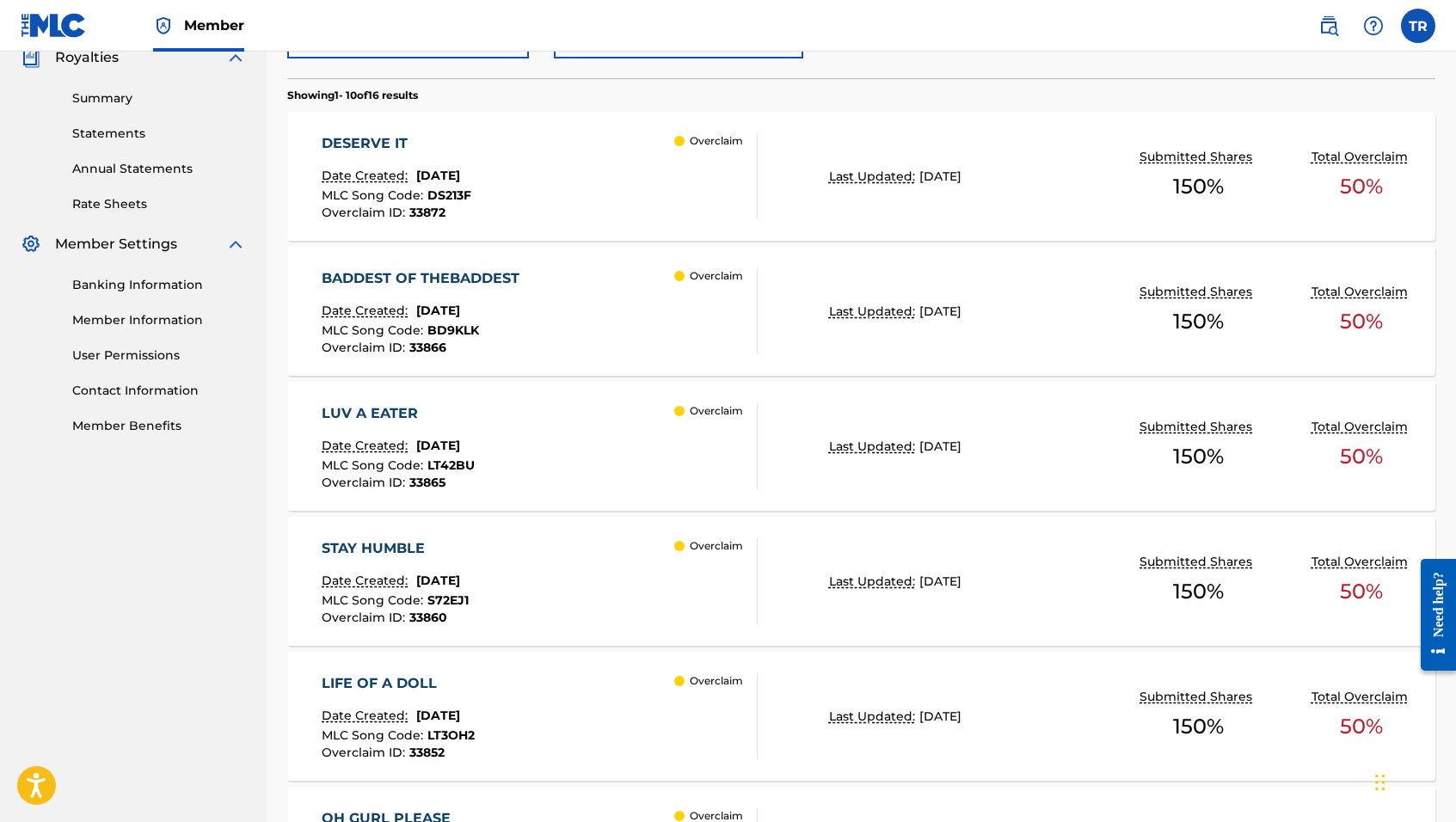
scroll to position [532, 0]
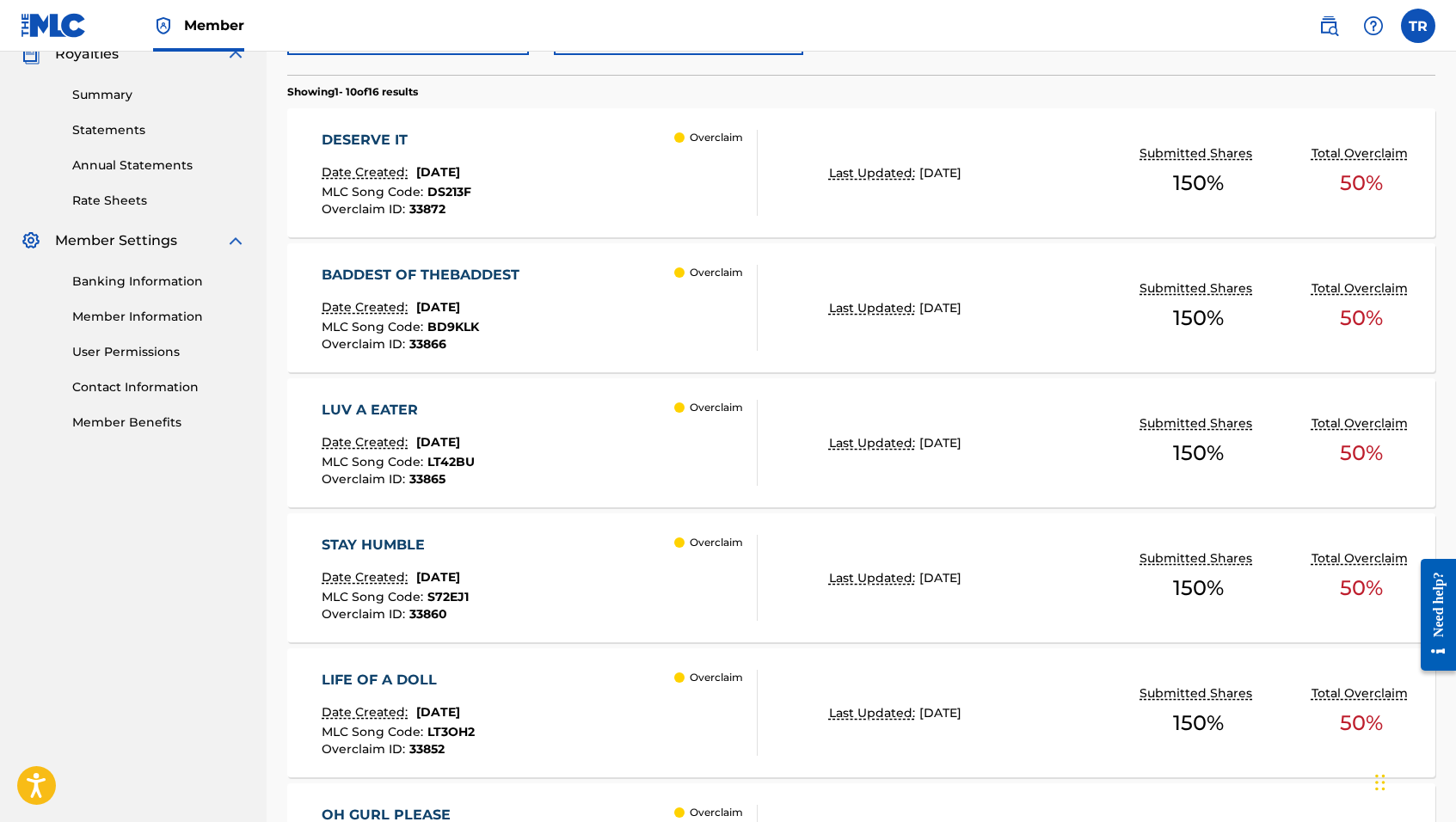
click at [565, 590] on div "STAY HUMBLE Date Created: [DATE] MLC Song Code : S72EJ1 Overclaim ID : 33860 Ov…" at bounding box center [539, 578] width 436 height 86
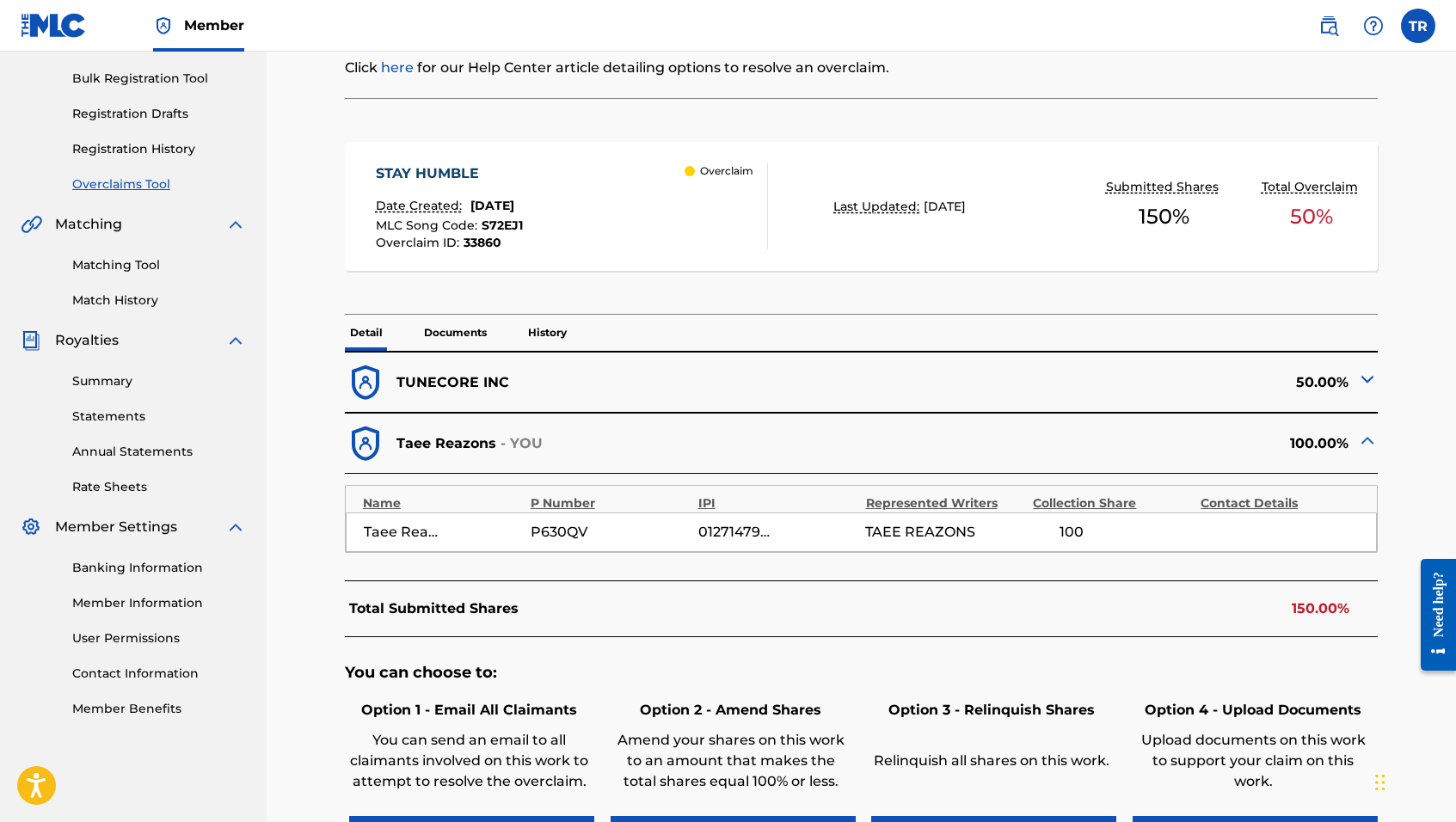
scroll to position [290, 0]
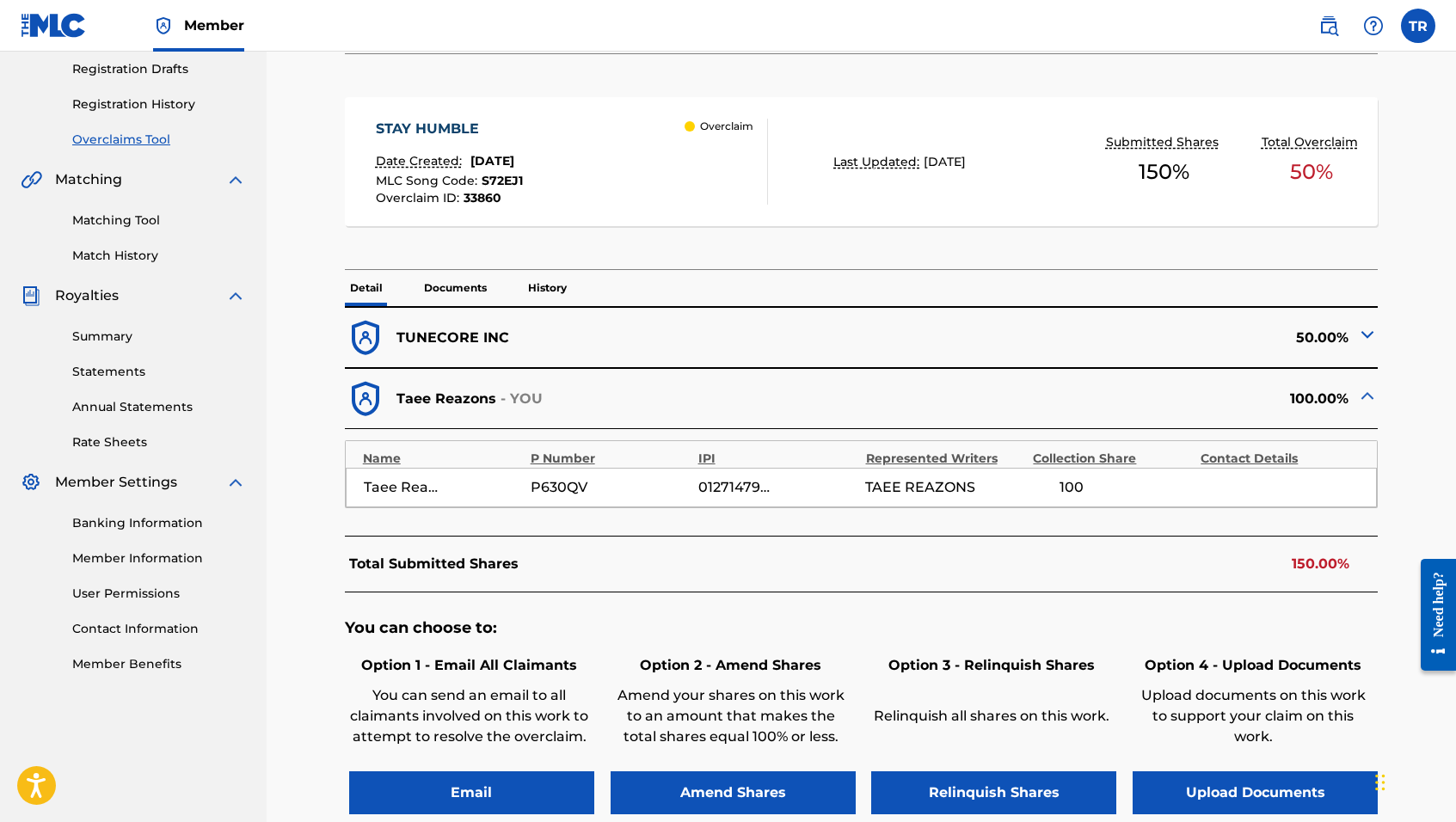
click at [673, 791] on button "Amend Shares" at bounding box center [733, 794] width 246 height 43
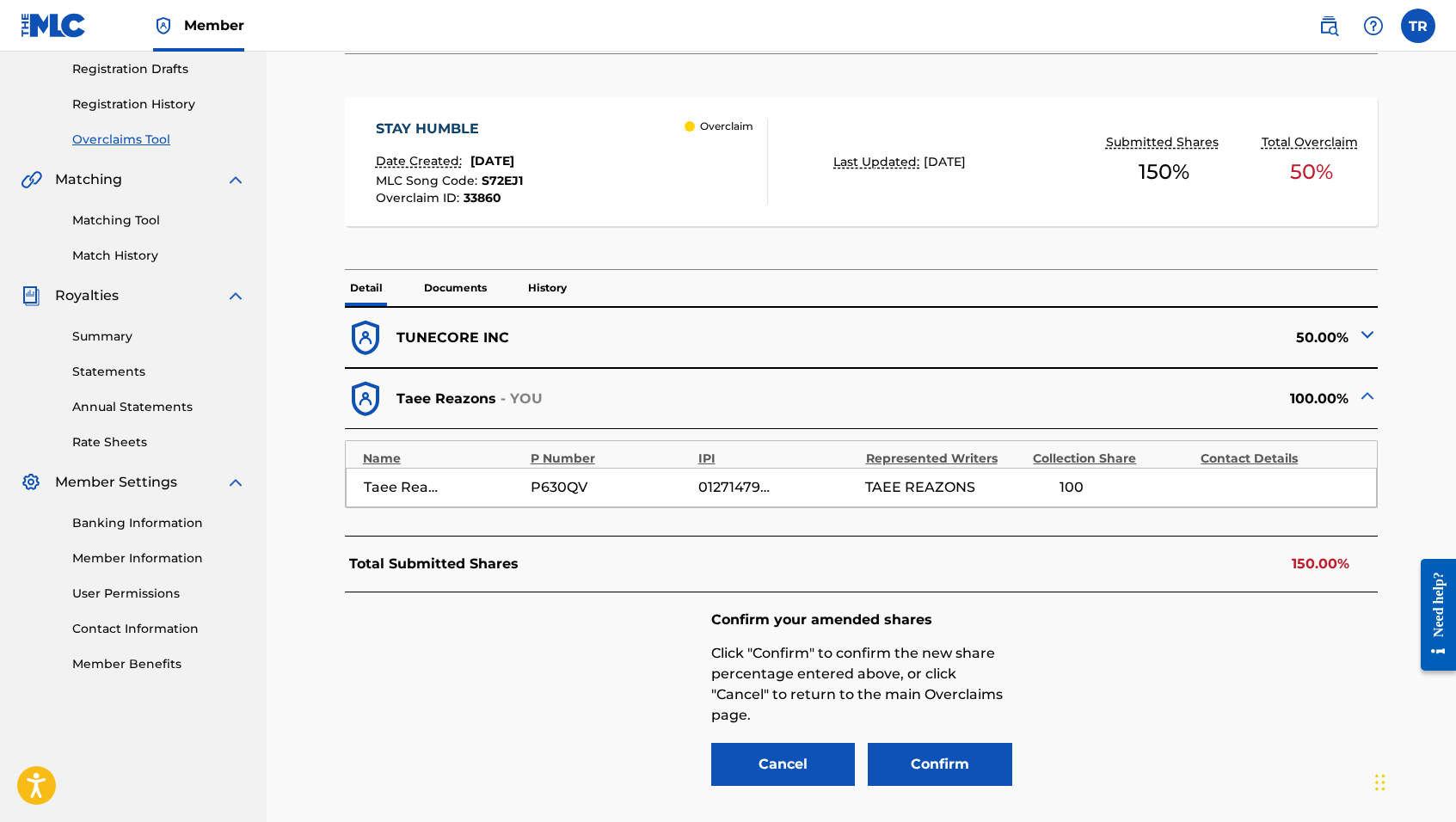
scroll to position [444, 0]
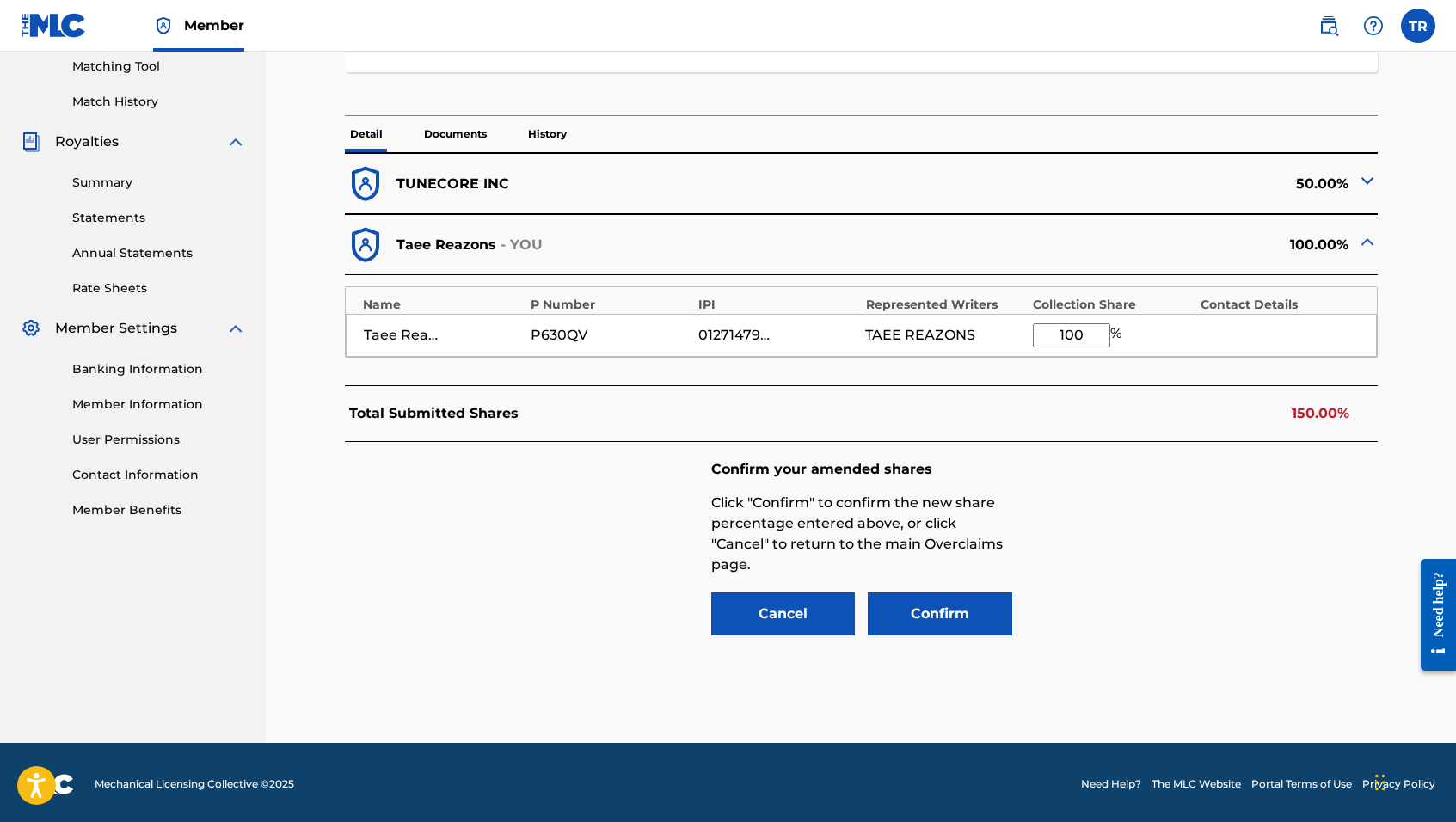
click at [1087, 338] on input "100" at bounding box center [1072, 335] width 78 height 24
type input "1"
type input "50"
click at [942, 611] on button "Confirm" at bounding box center [940, 614] width 145 height 43
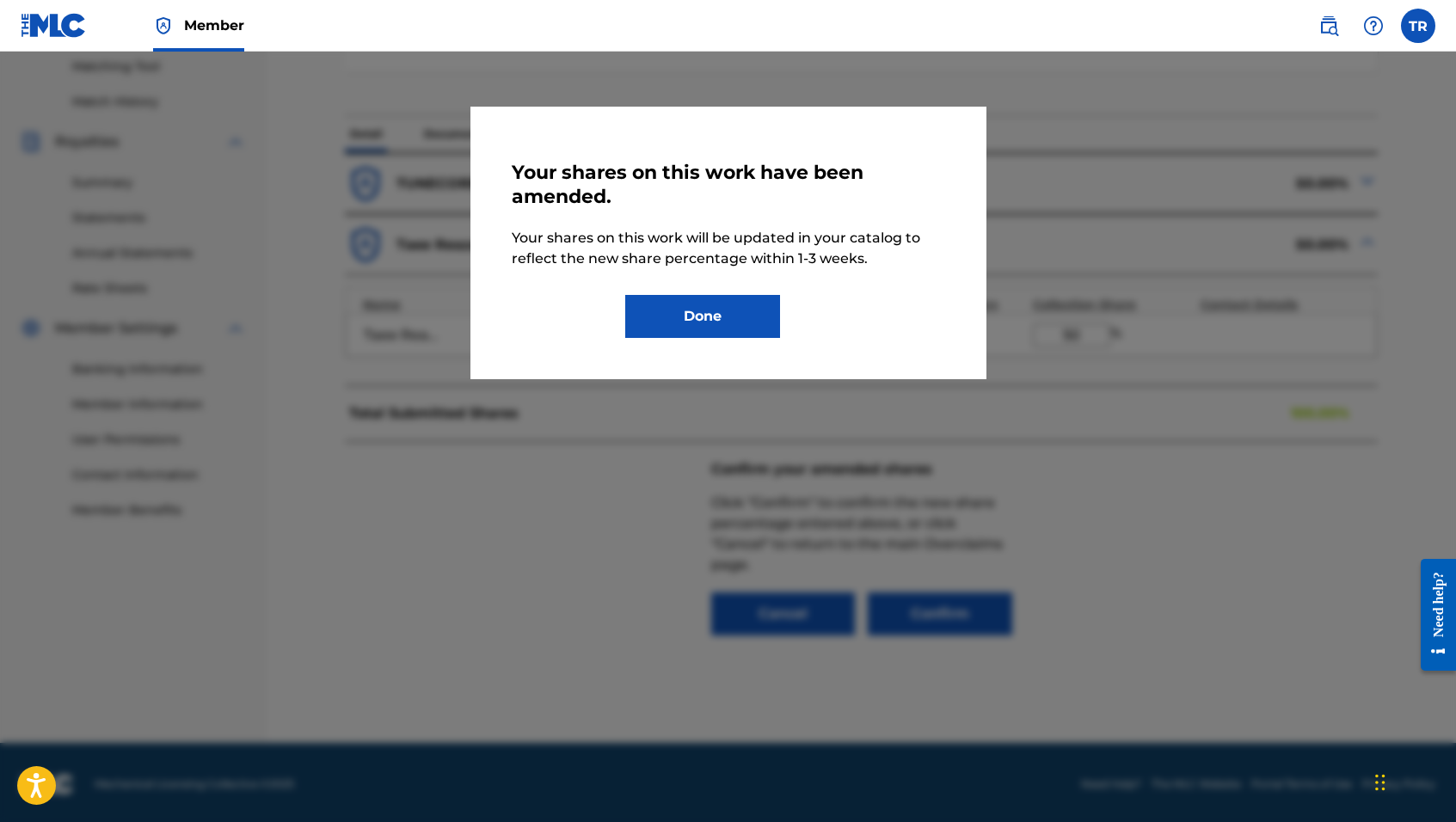
click at [742, 305] on button "Done" at bounding box center [703, 316] width 155 height 43
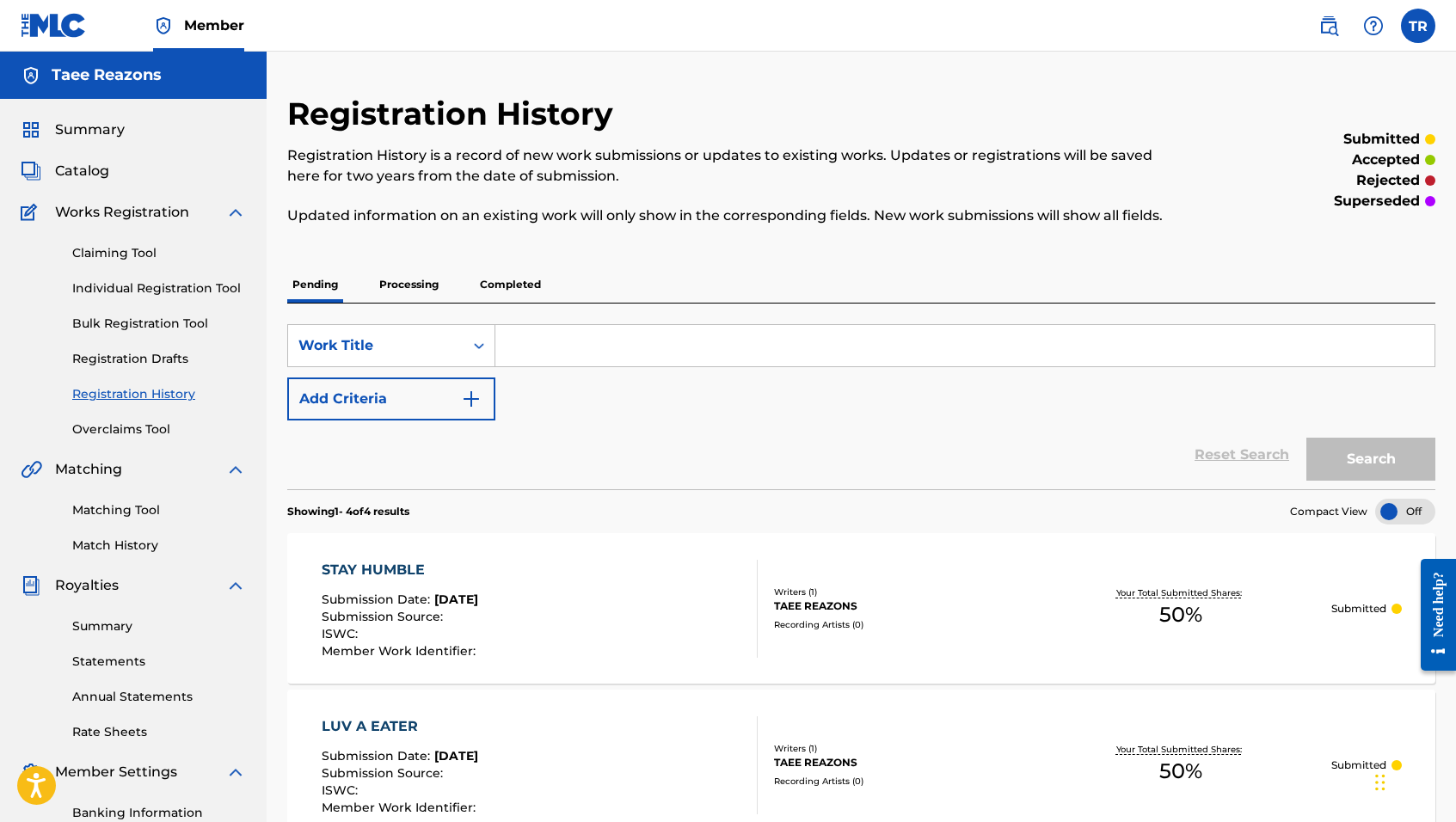
click at [126, 428] on link "Overclaims Tool" at bounding box center [159, 429] width 174 height 18
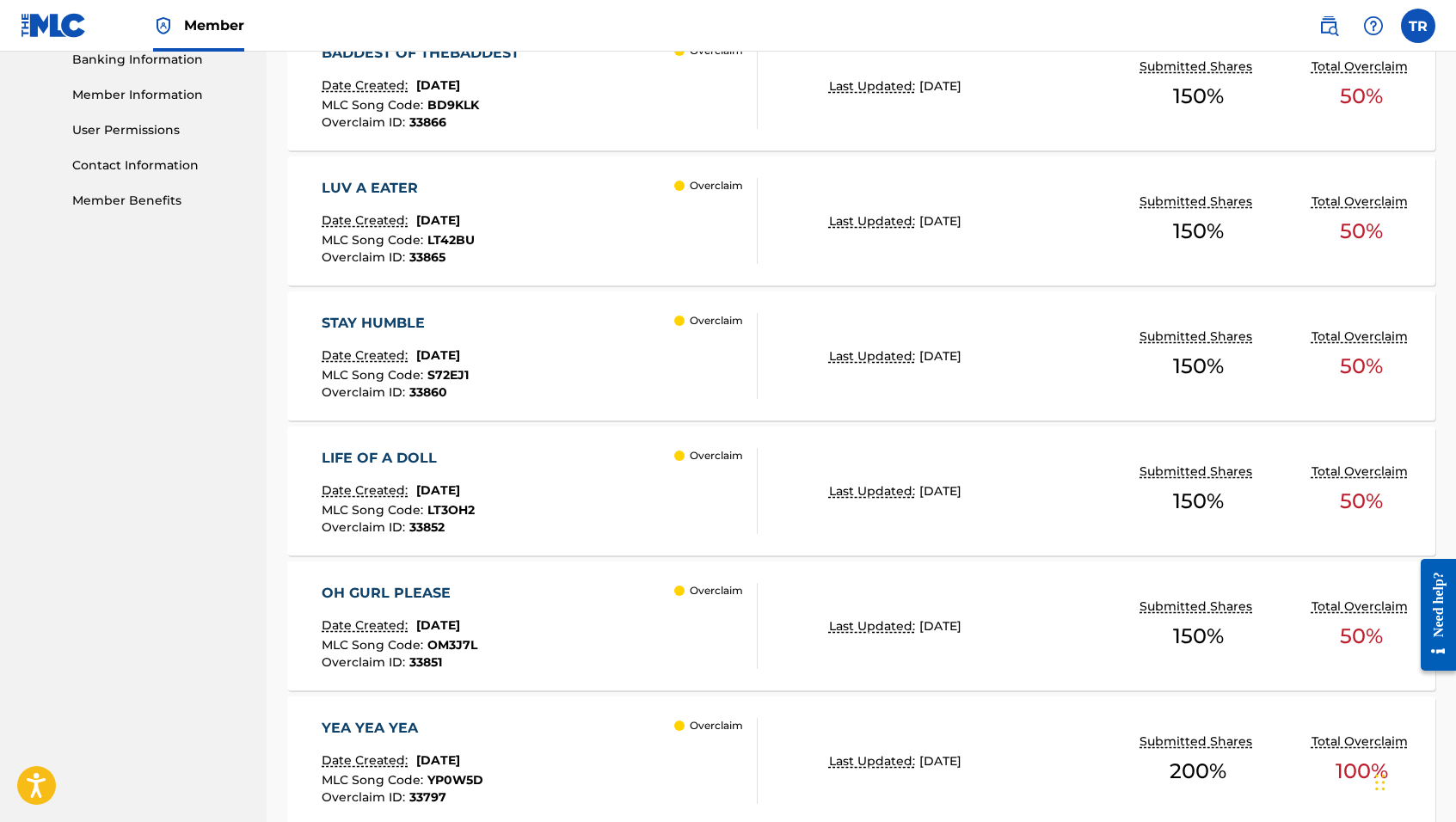
scroll to position [759, 0]
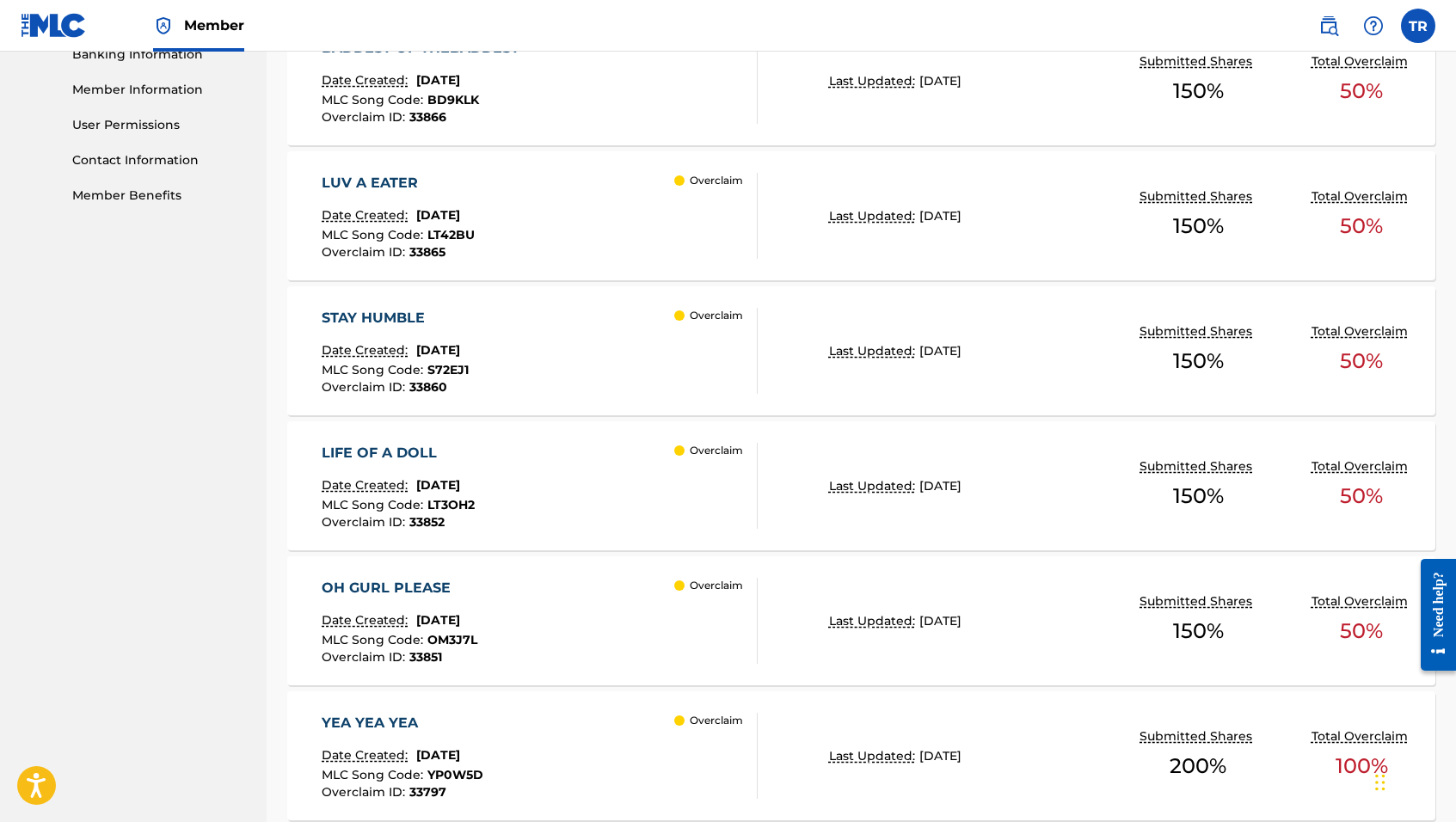
click at [669, 475] on div "LIFE OF A DOLL Date Created: [DATE] MLC Song Code : LT3OH2 Overclaim ID : 33852…" at bounding box center [539, 486] width 436 height 86
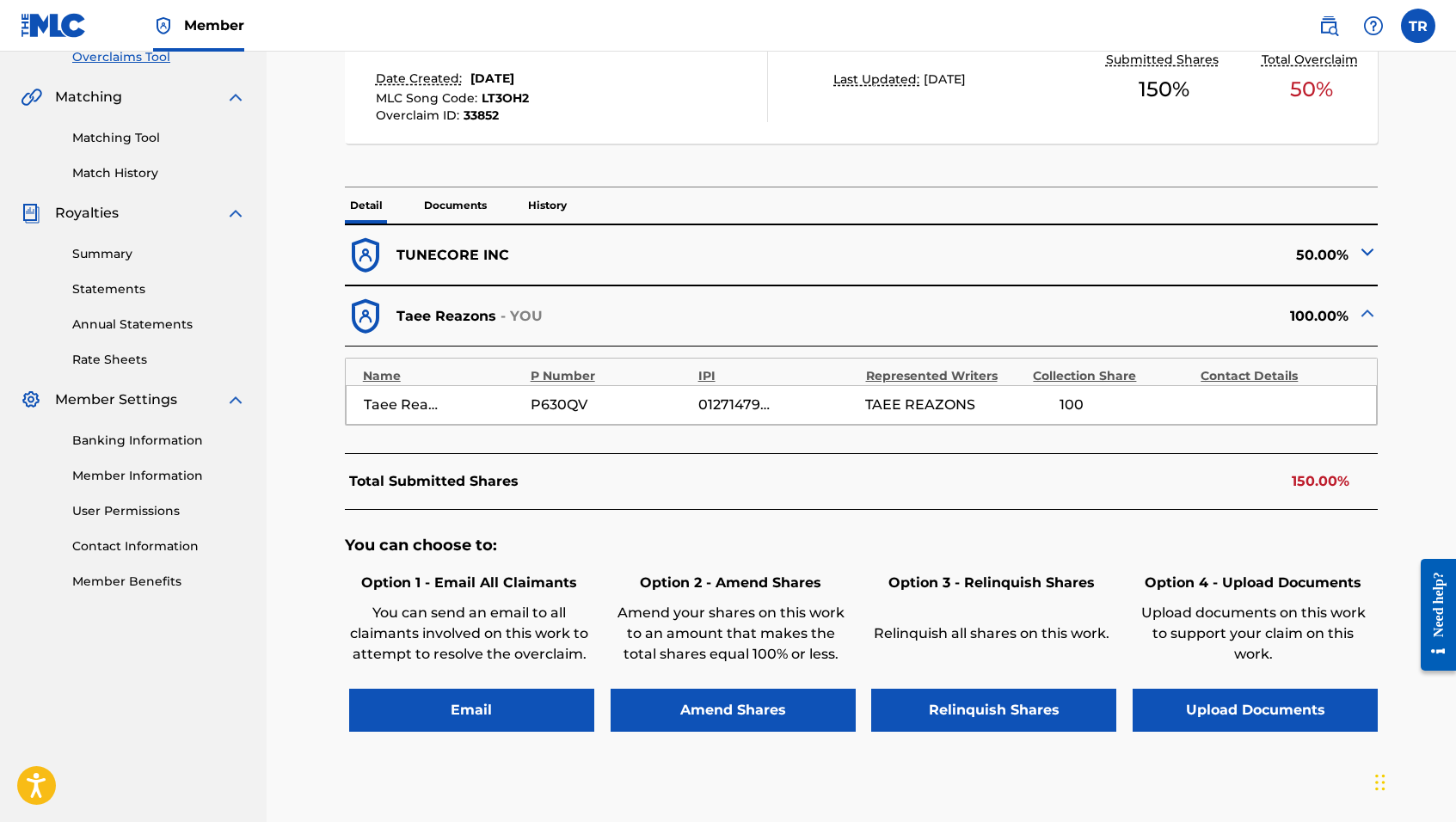
click at [708, 713] on button "Amend Shares" at bounding box center [733, 711] width 246 height 43
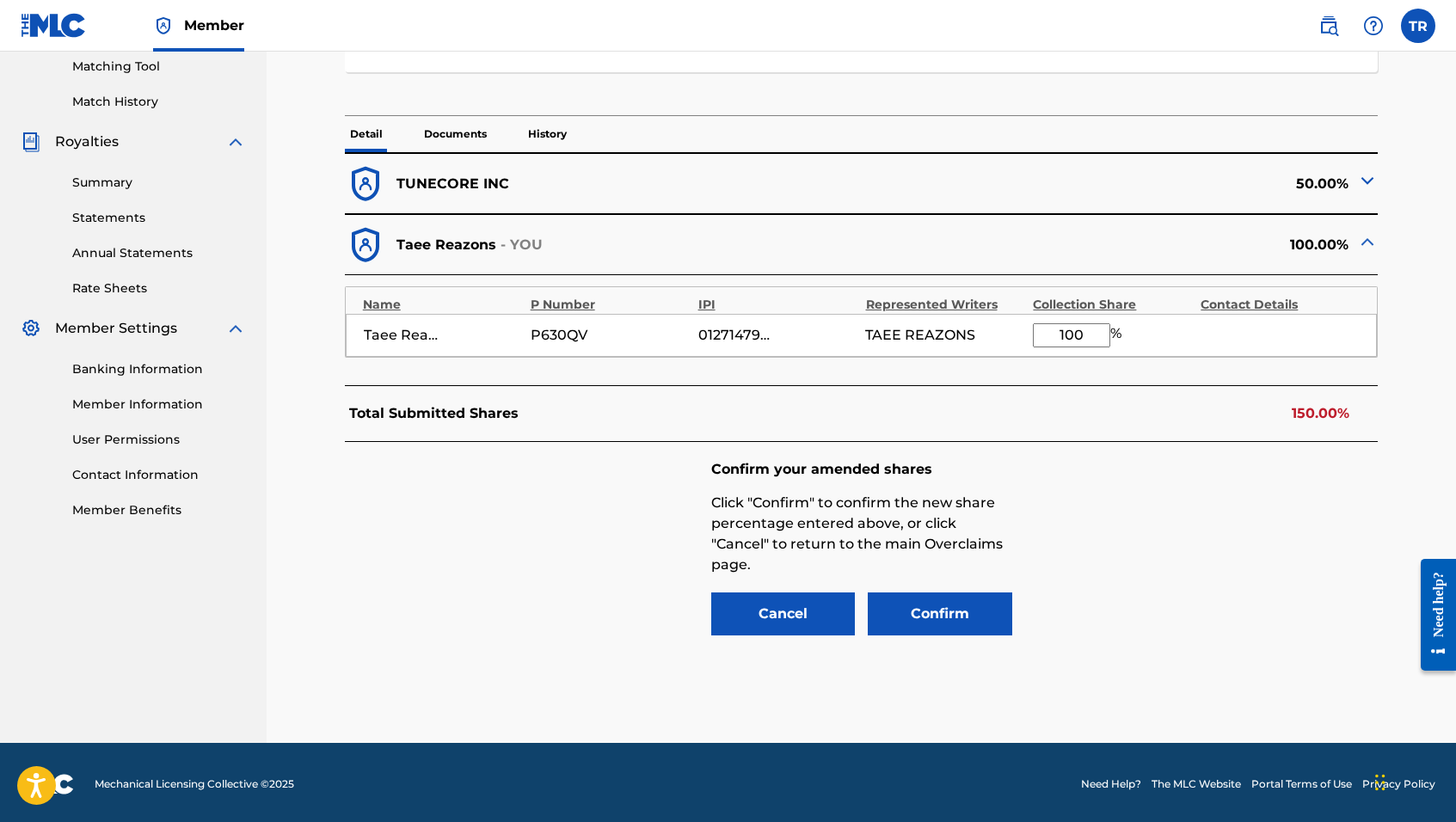
click at [1086, 332] on input "100" at bounding box center [1072, 335] width 78 height 24
type input "1"
type input "50"
click at [910, 614] on button "Confirm" at bounding box center [940, 614] width 145 height 43
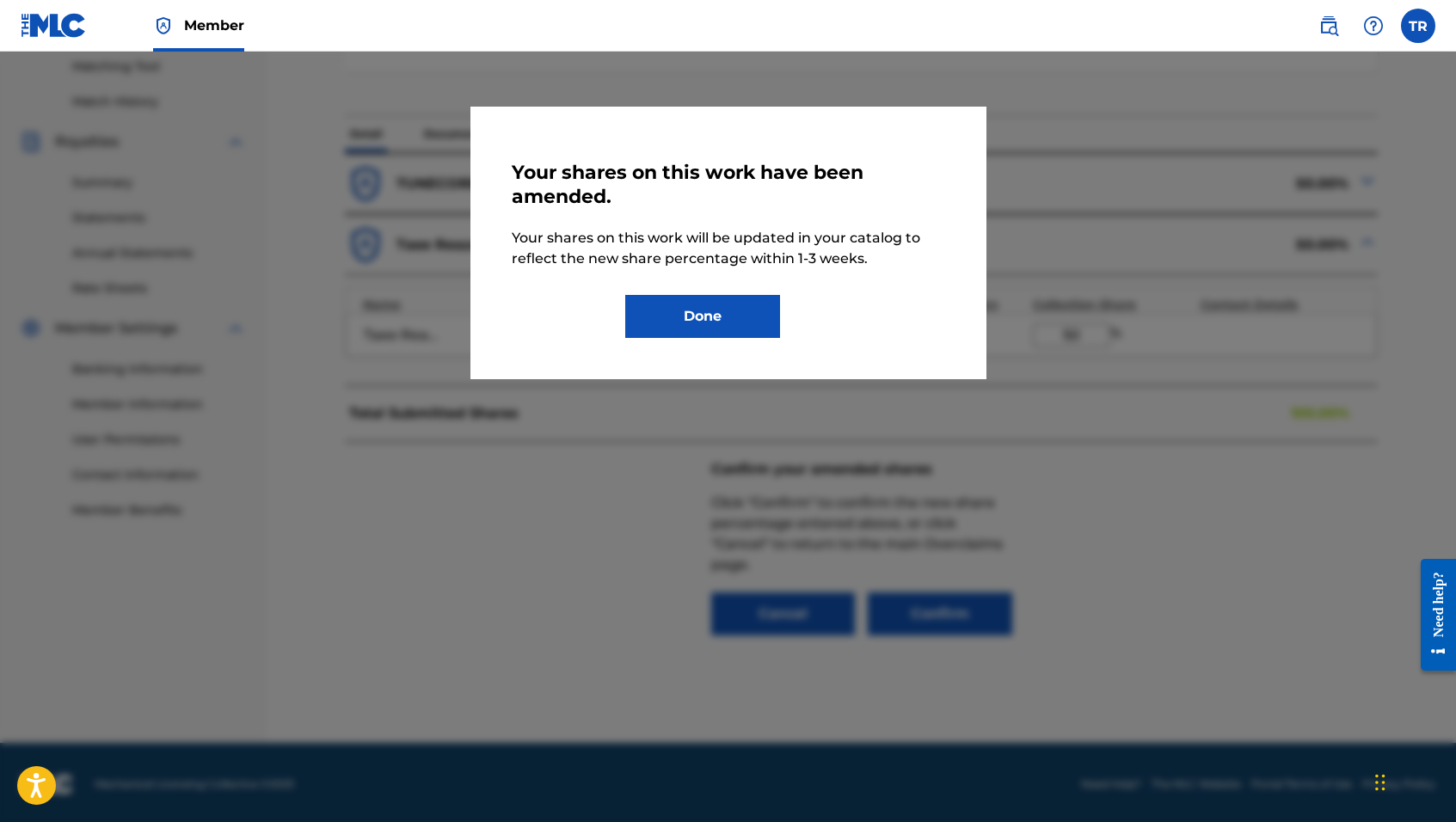
click at [692, 298] on button "Done" at bounding box center [703, 316] width 155 height 43
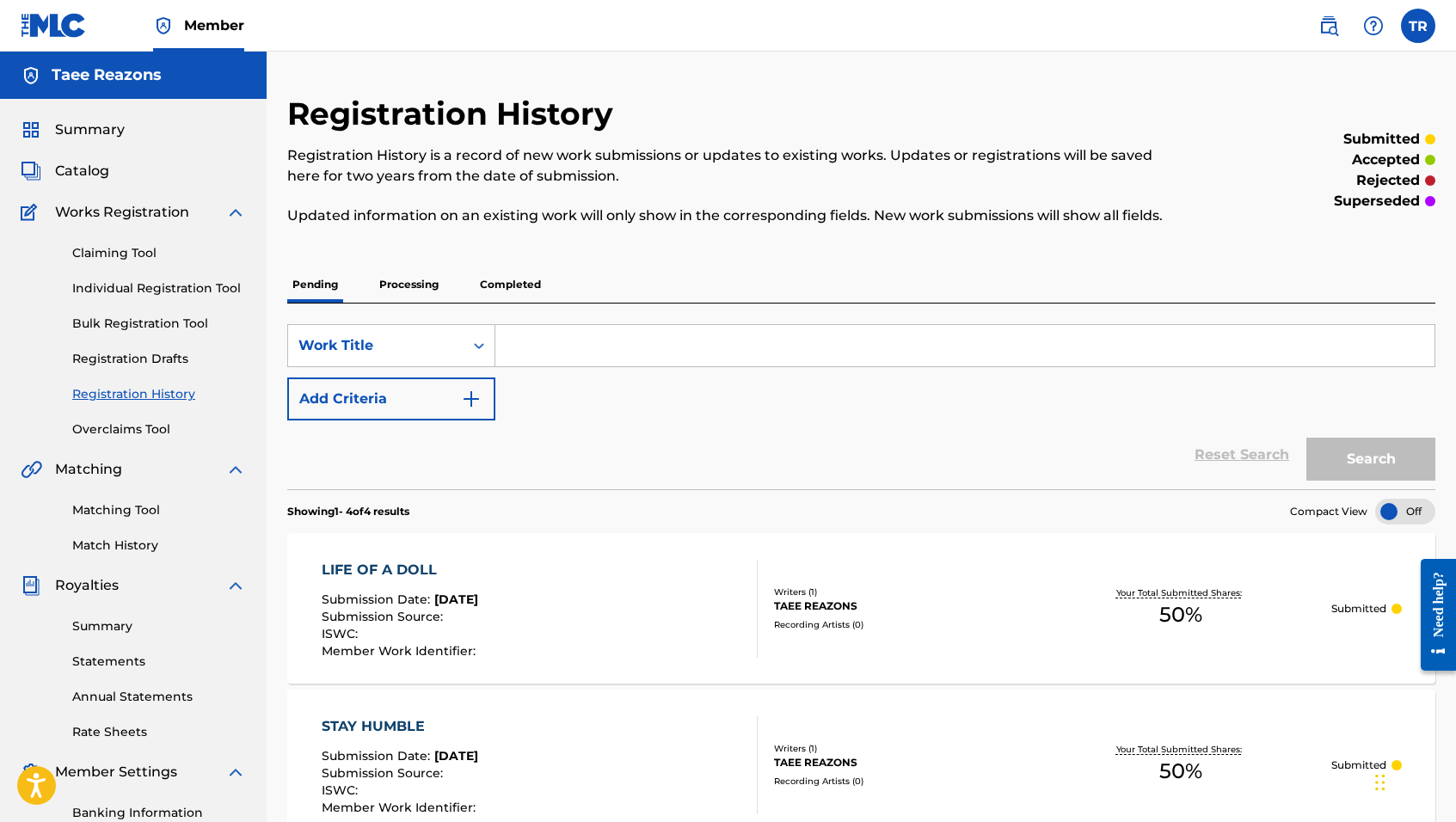
click at [105, 435] on link "Overclaims Tool" at bounding box center [159, 429] width 174 height 18
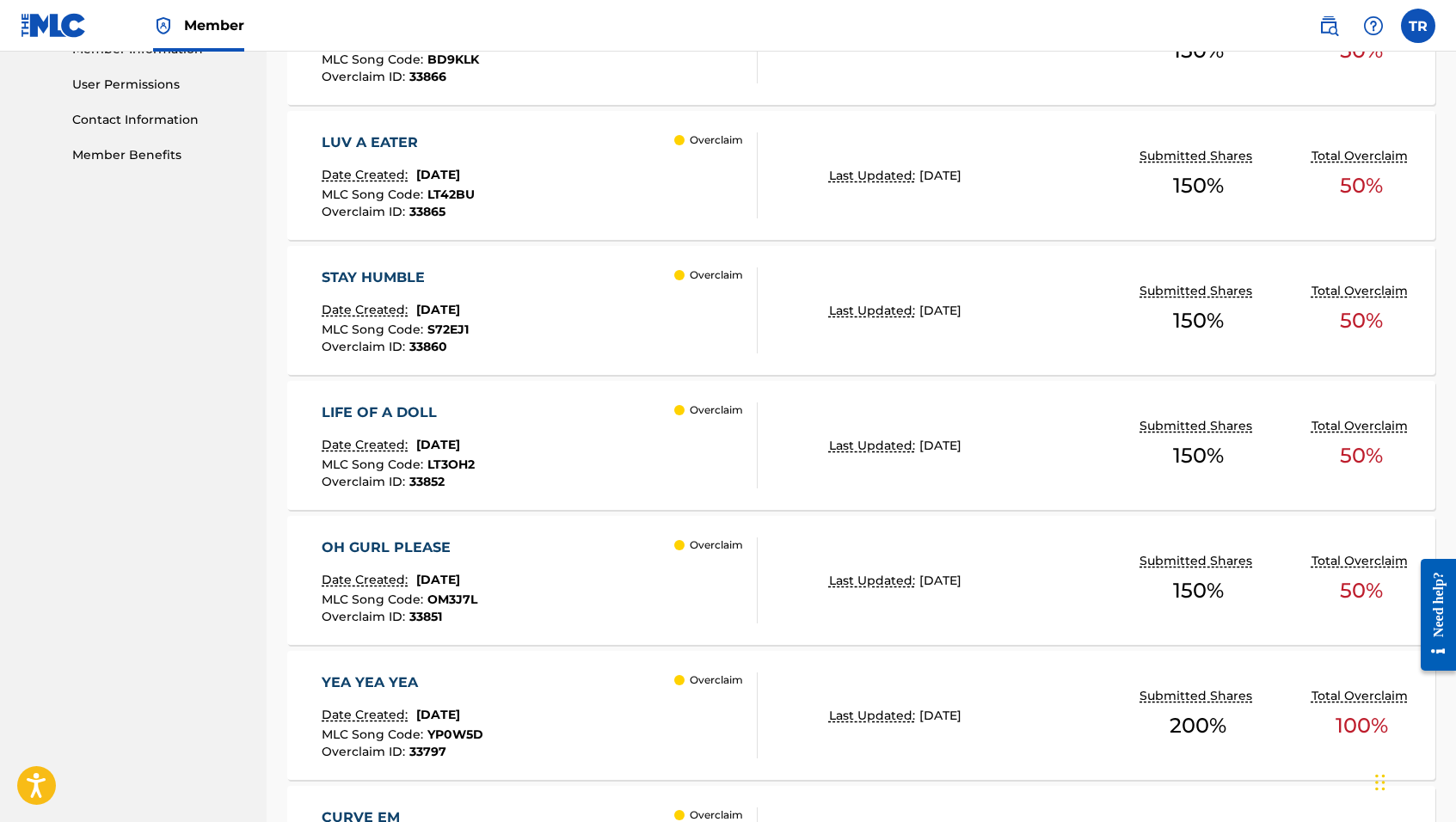
scroll to position [832, 0]
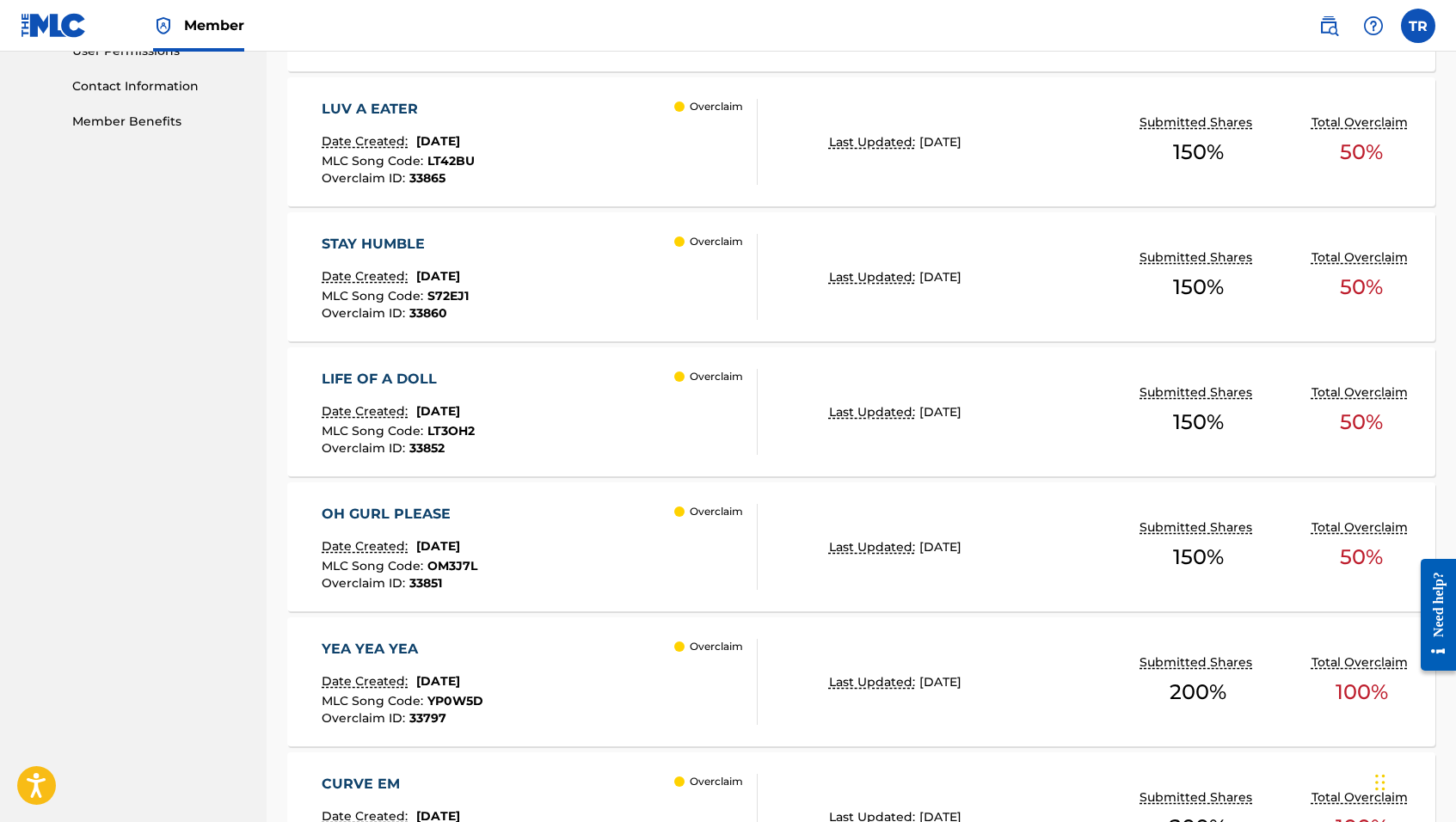
click at [606, 548] on div "OH GURL PLEASE Date Created: [DATE] MLC Song Code : OM3J7L Overclaim ID : 33851…" at bounding box center [539, 547] width 436 height 86
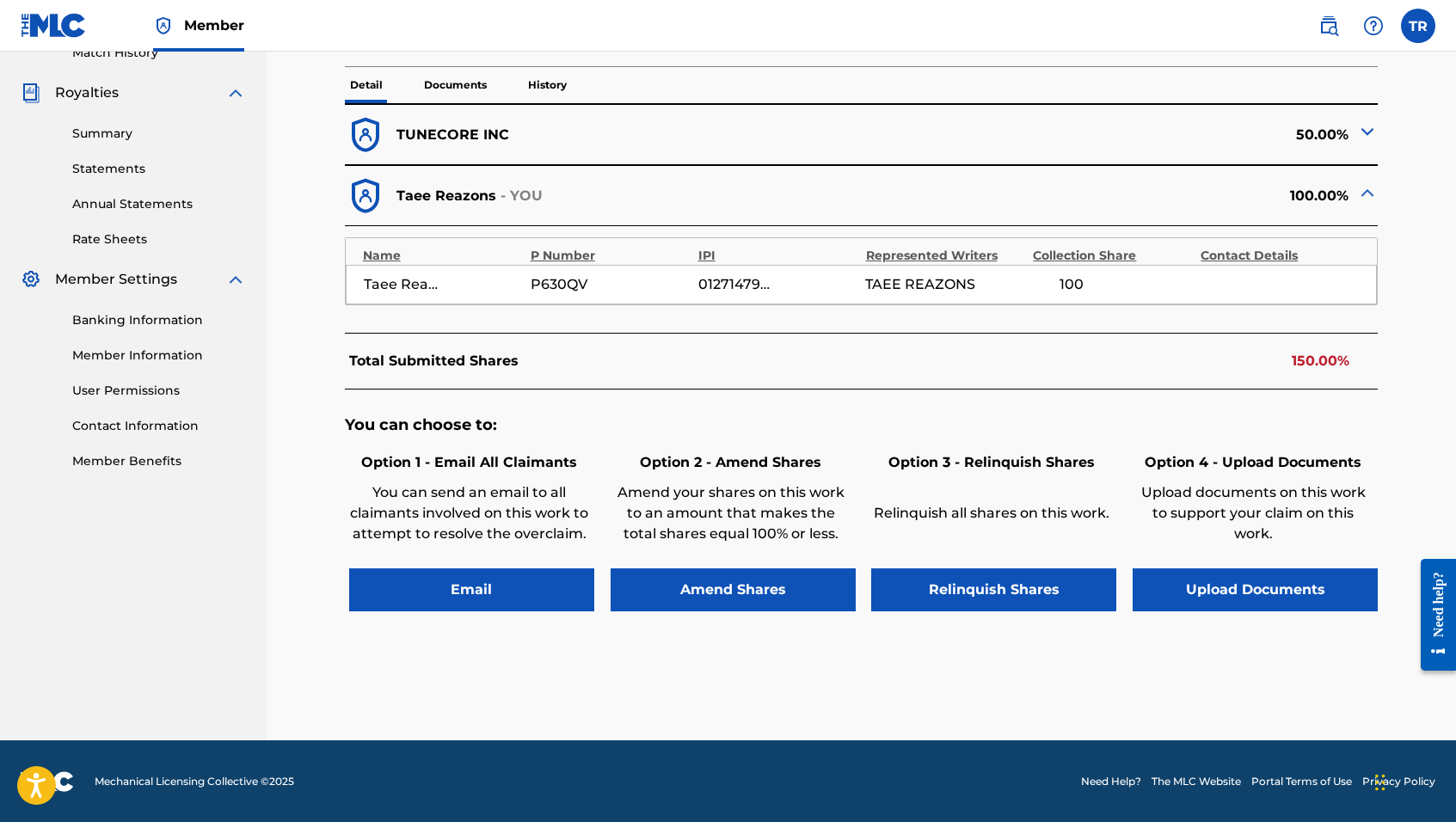
click at [731, 574] on button "Amend Shares" at bounding box center [733, 590] width 246 height 43
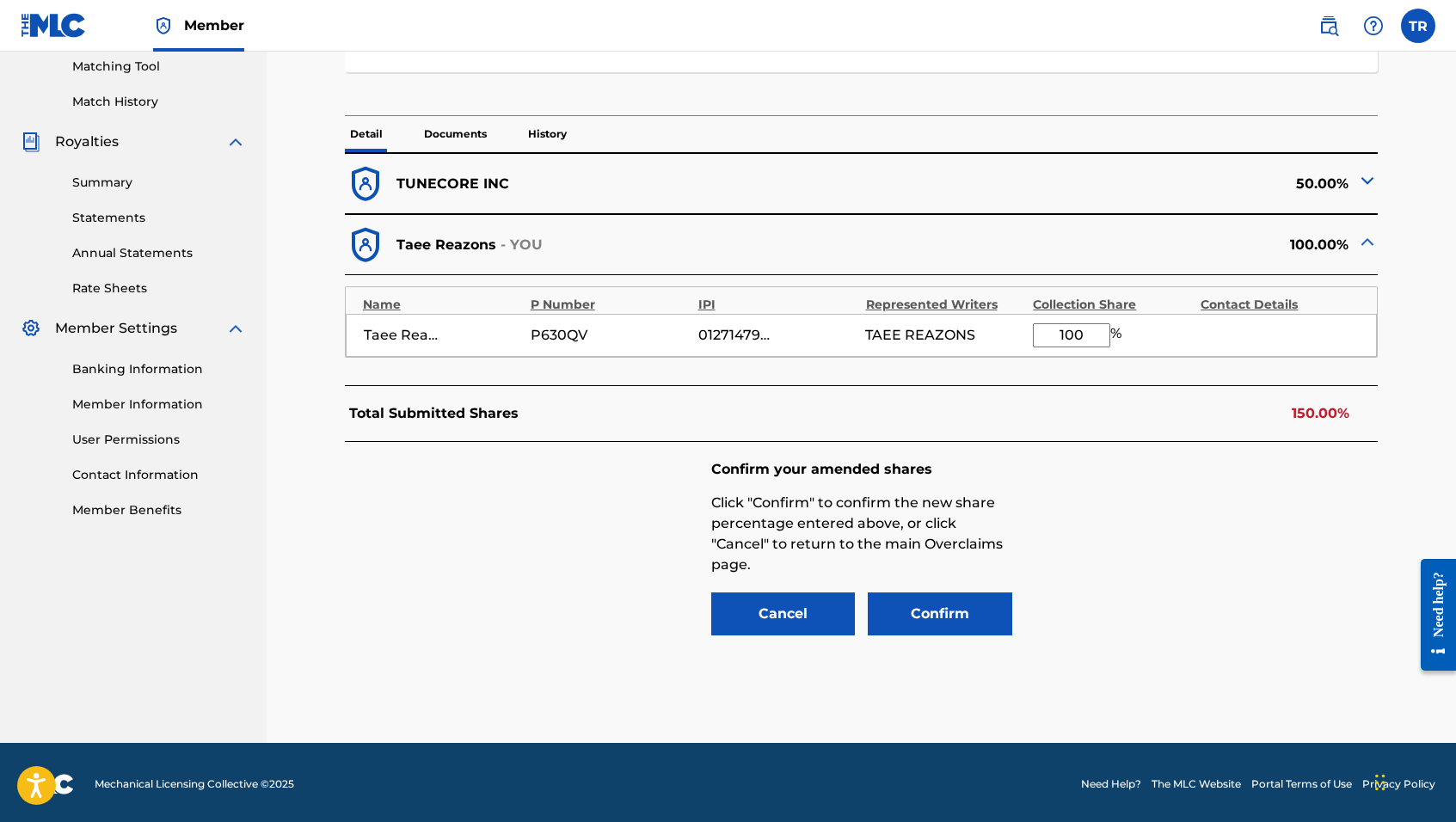
drag, startPoint x: 1087, startPoint y: 334, endPoint x: 1031, endPoint y: 325, distance: 56.7
click at [1031, 325] on div "Taee Reazons P630QV 01271479243 TAEE REAZONS 100 %" at bounding box center [862, 335] width 1032 height 43
type input "50"
click at [950, 604] on button "Confirm" at bounding box center [940, 614] width 145 height 43
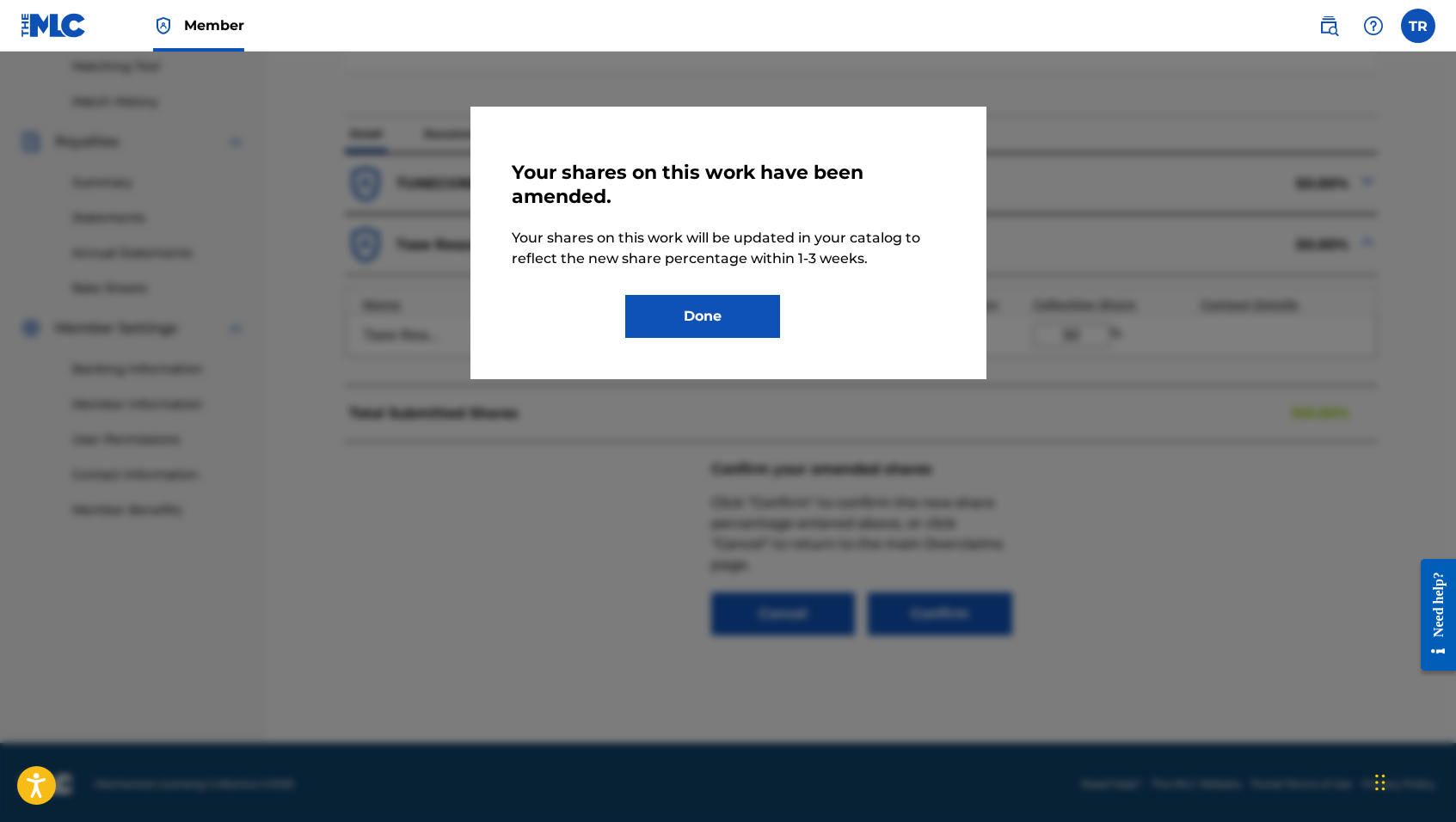
click at [729, 318] on button "Done" at bounding box center [703, 316] width 155 height 43
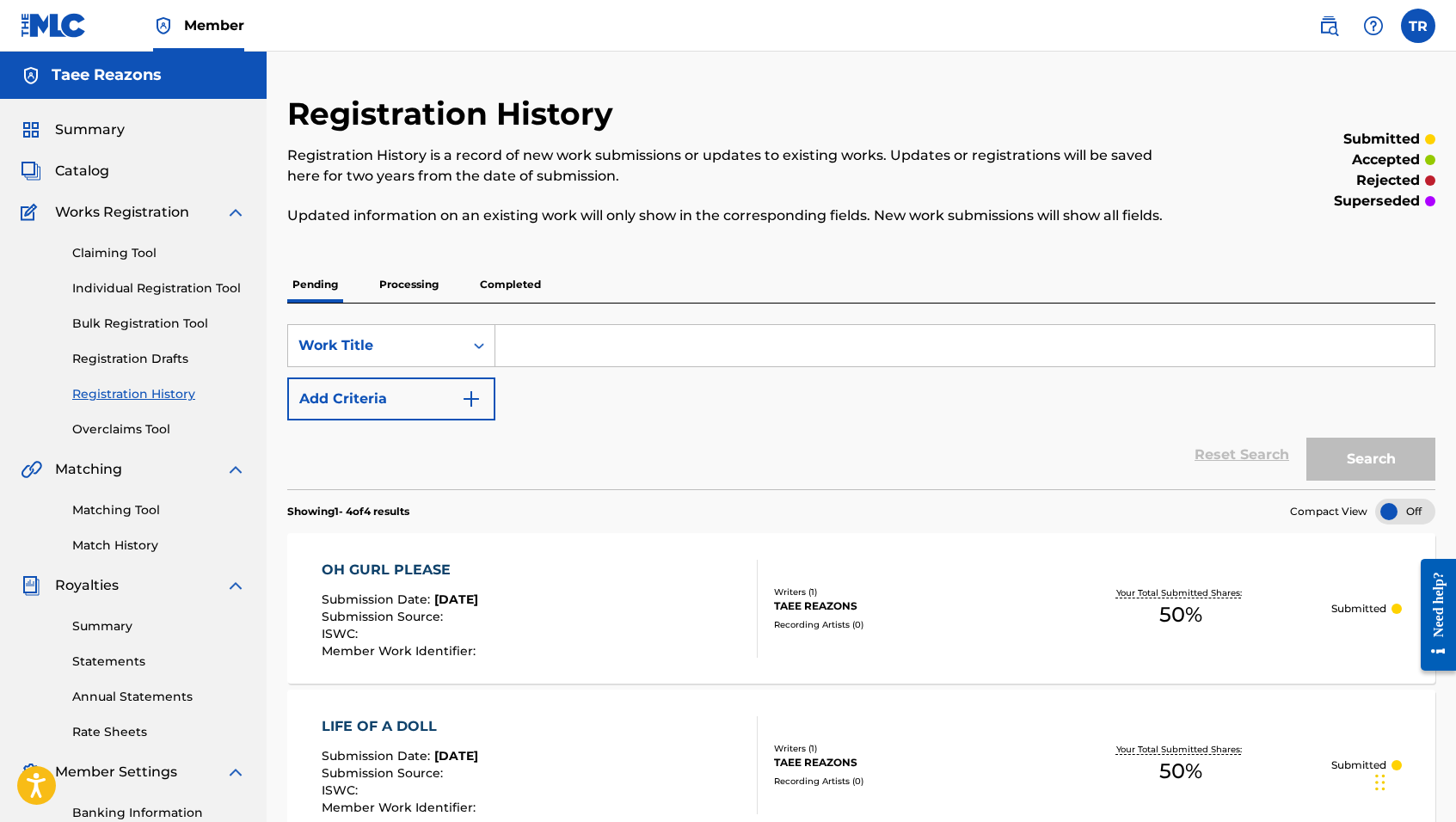
click at [150, 432] on link "Overclaims Tool" at bounding box center [159, 429] width 174 height 18
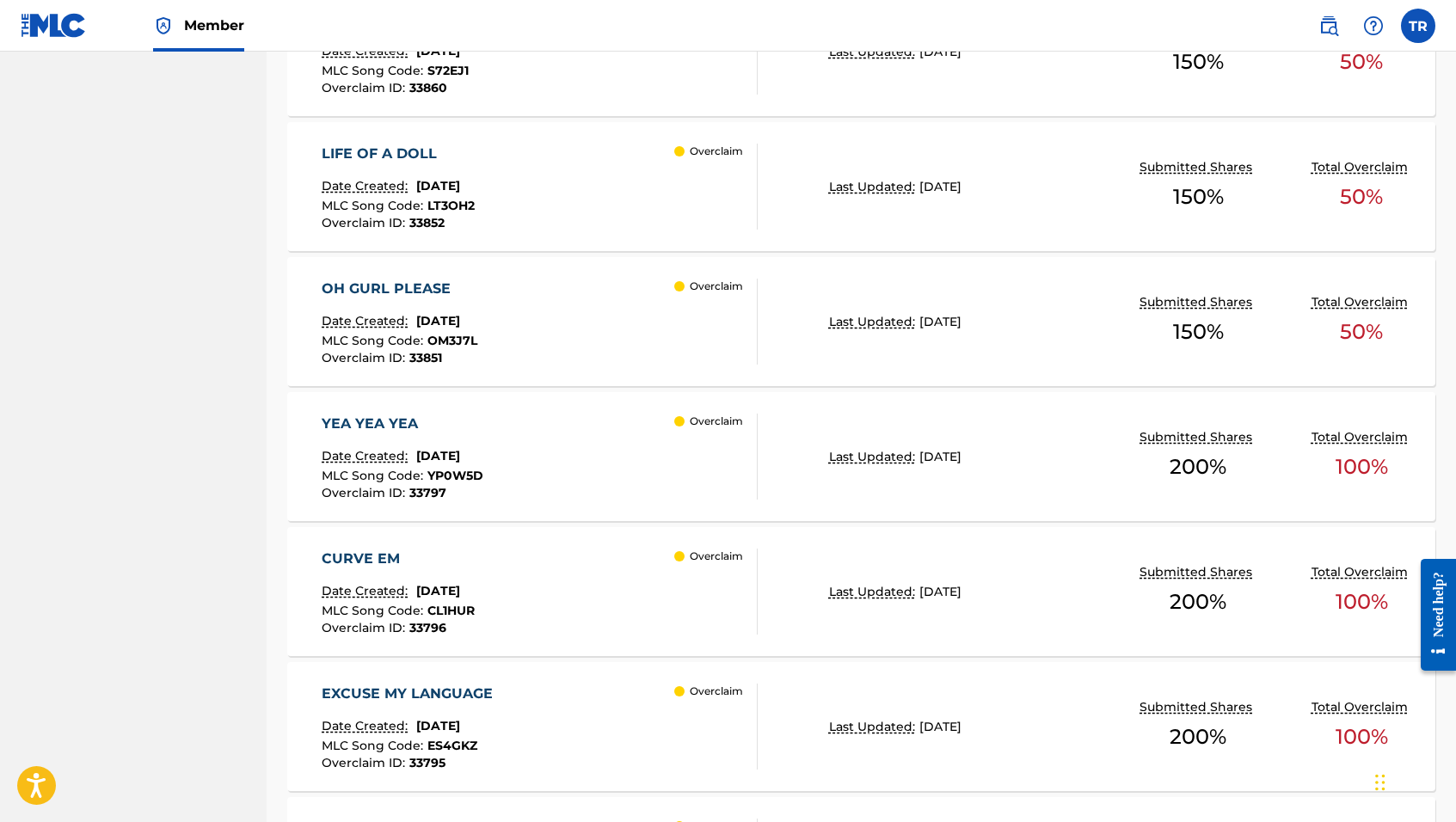
scroll to position [1061, 0]
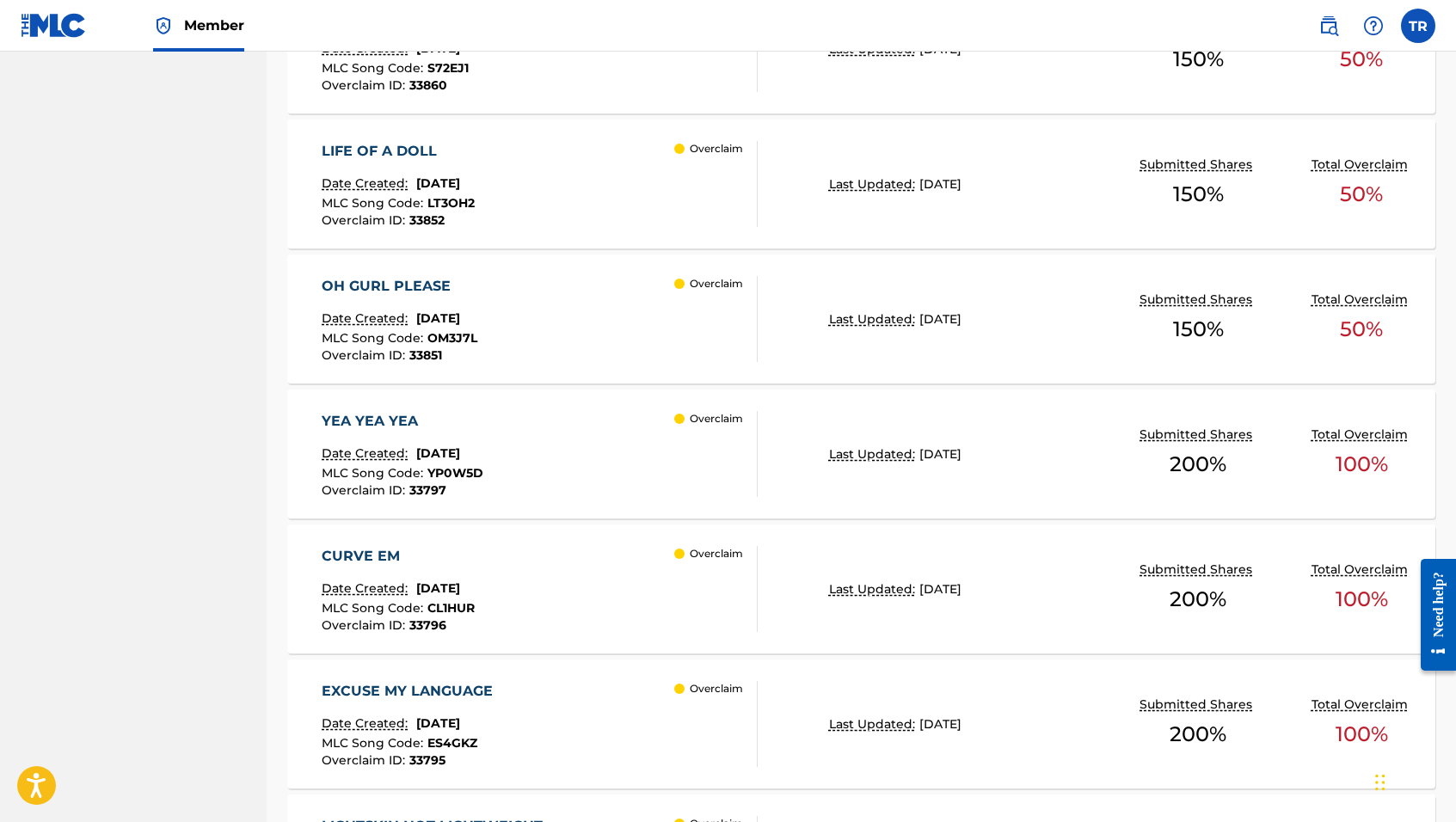
click at [668, 456] on div "YEA YEA YEA Date Created: [DATE] MLC Song Code : YP0W5D Overclaim ID : 33797 Ov…" at bounding box center [539, 454] width 436 height 86
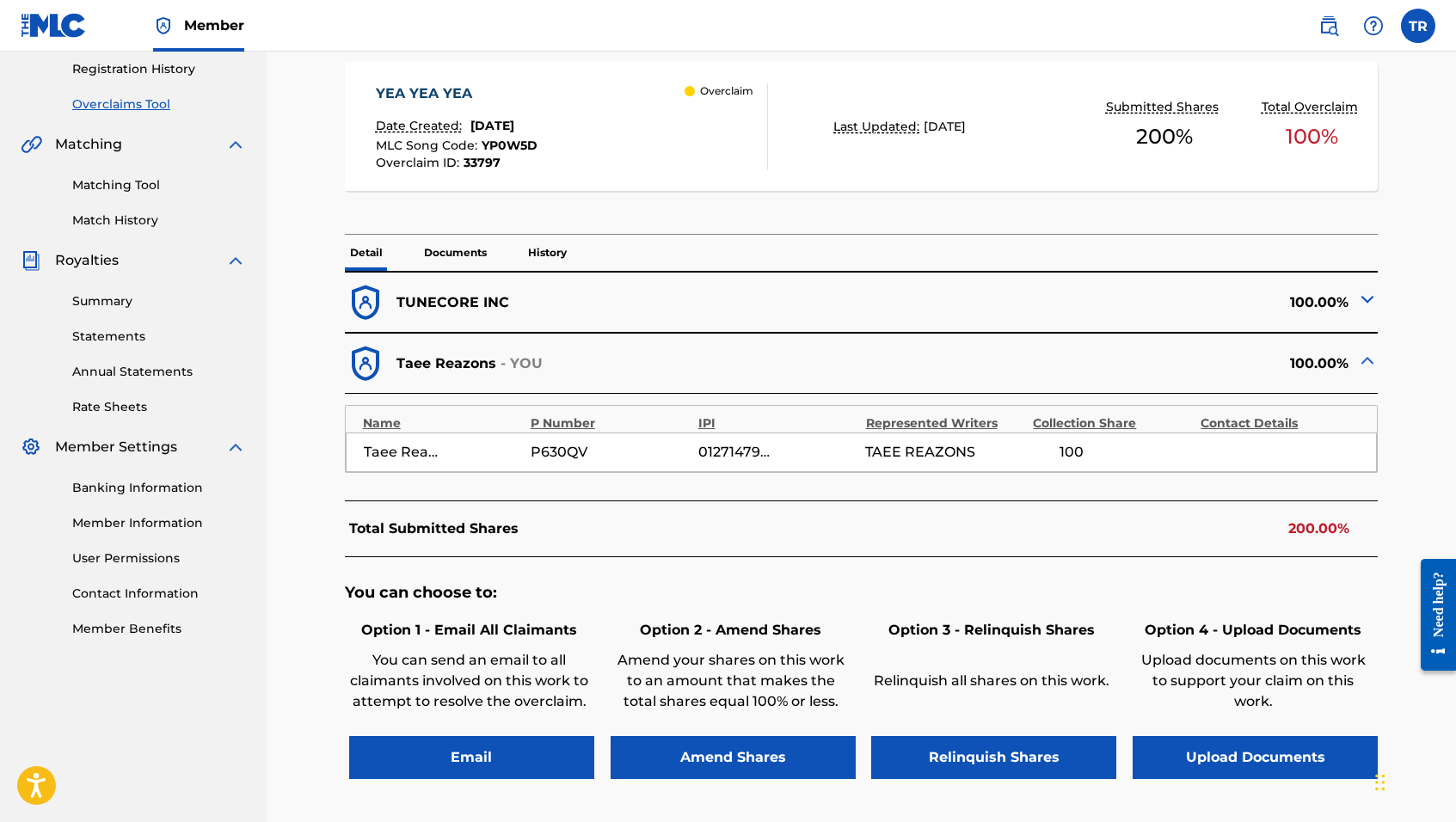
scroll to position [327, 0]
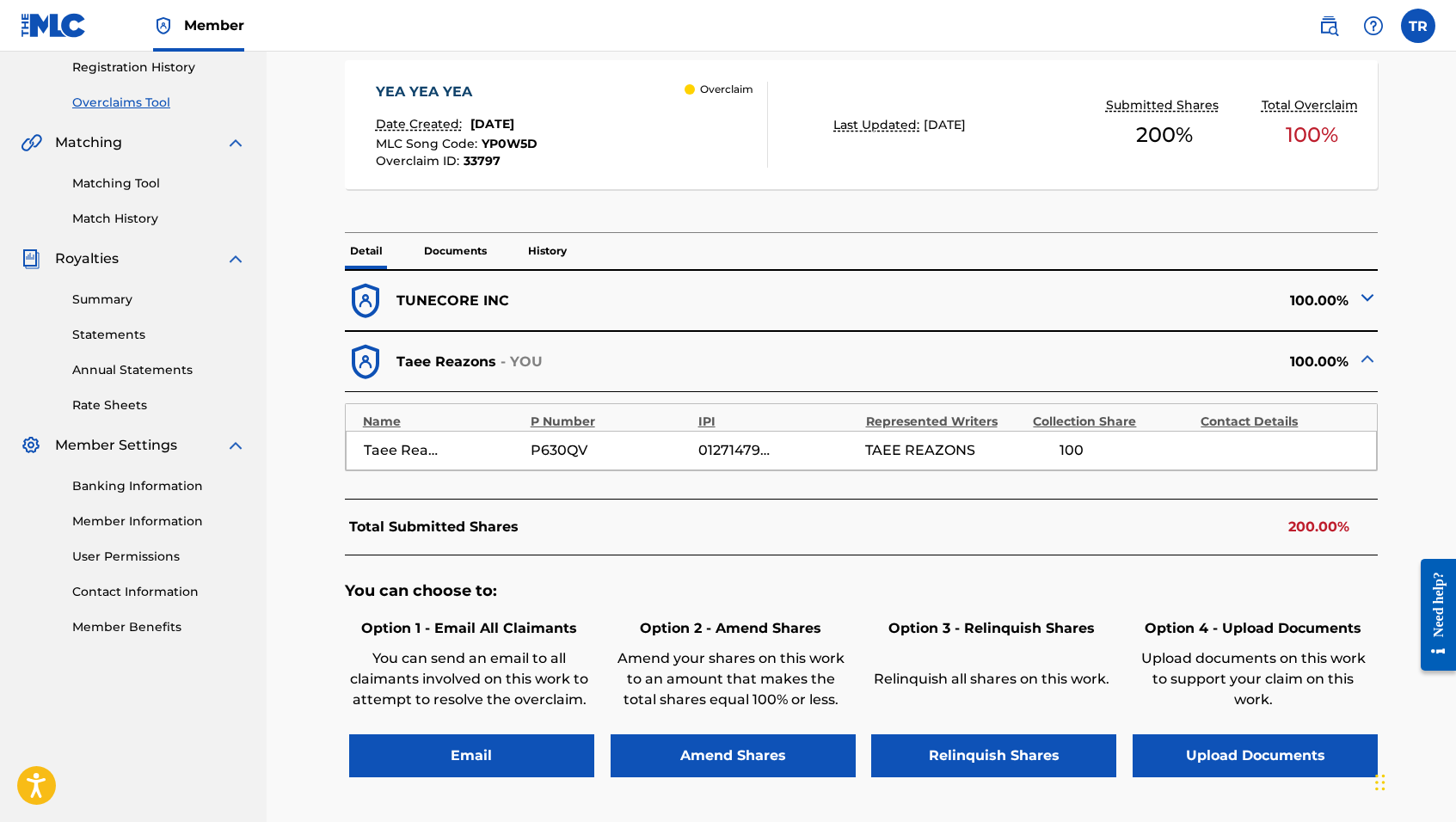
click at [706, 742] on button "Amend Shares" at bounding box center [733, 757] width 246 height 43
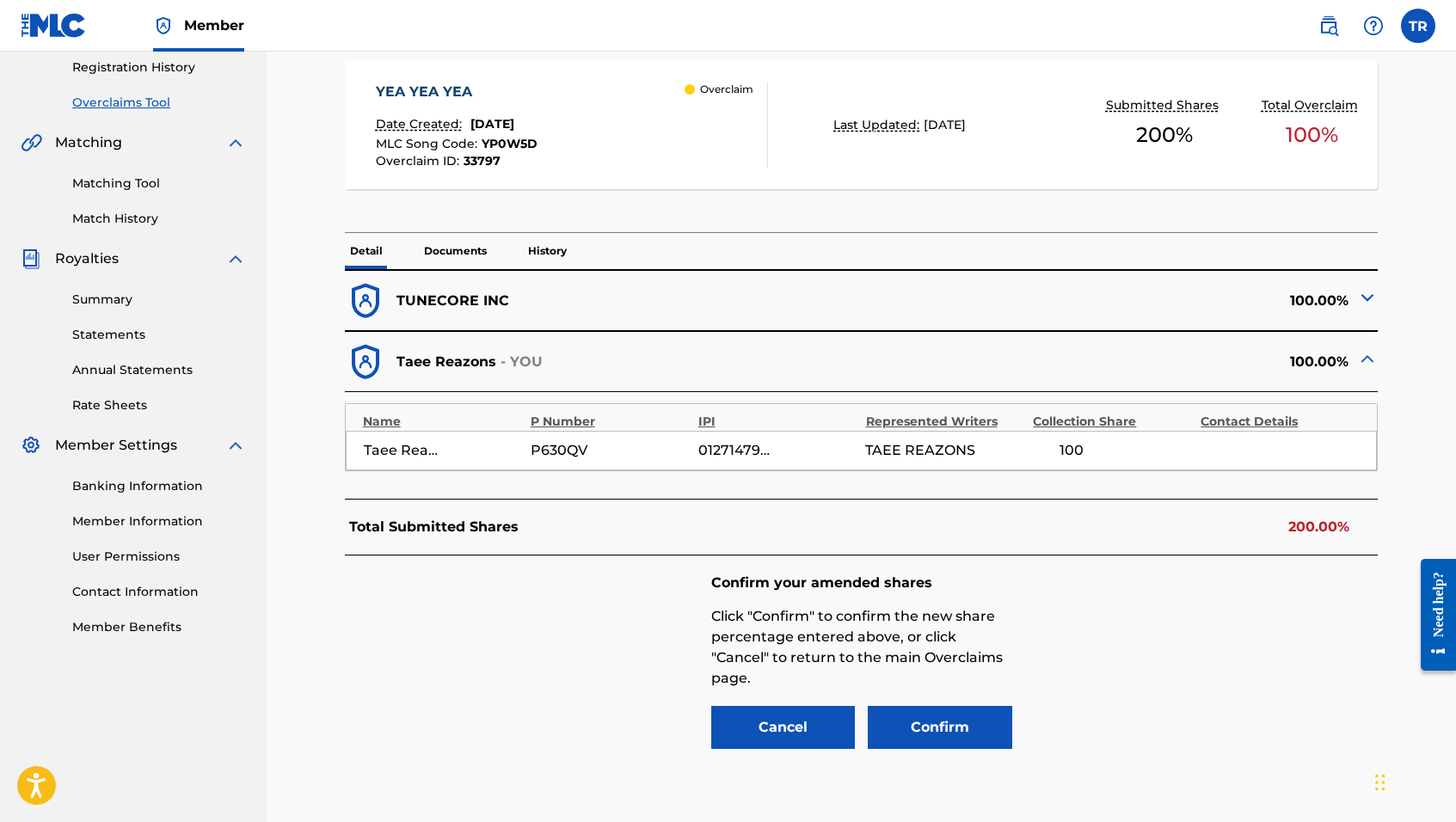
scroll to position [444, 0]
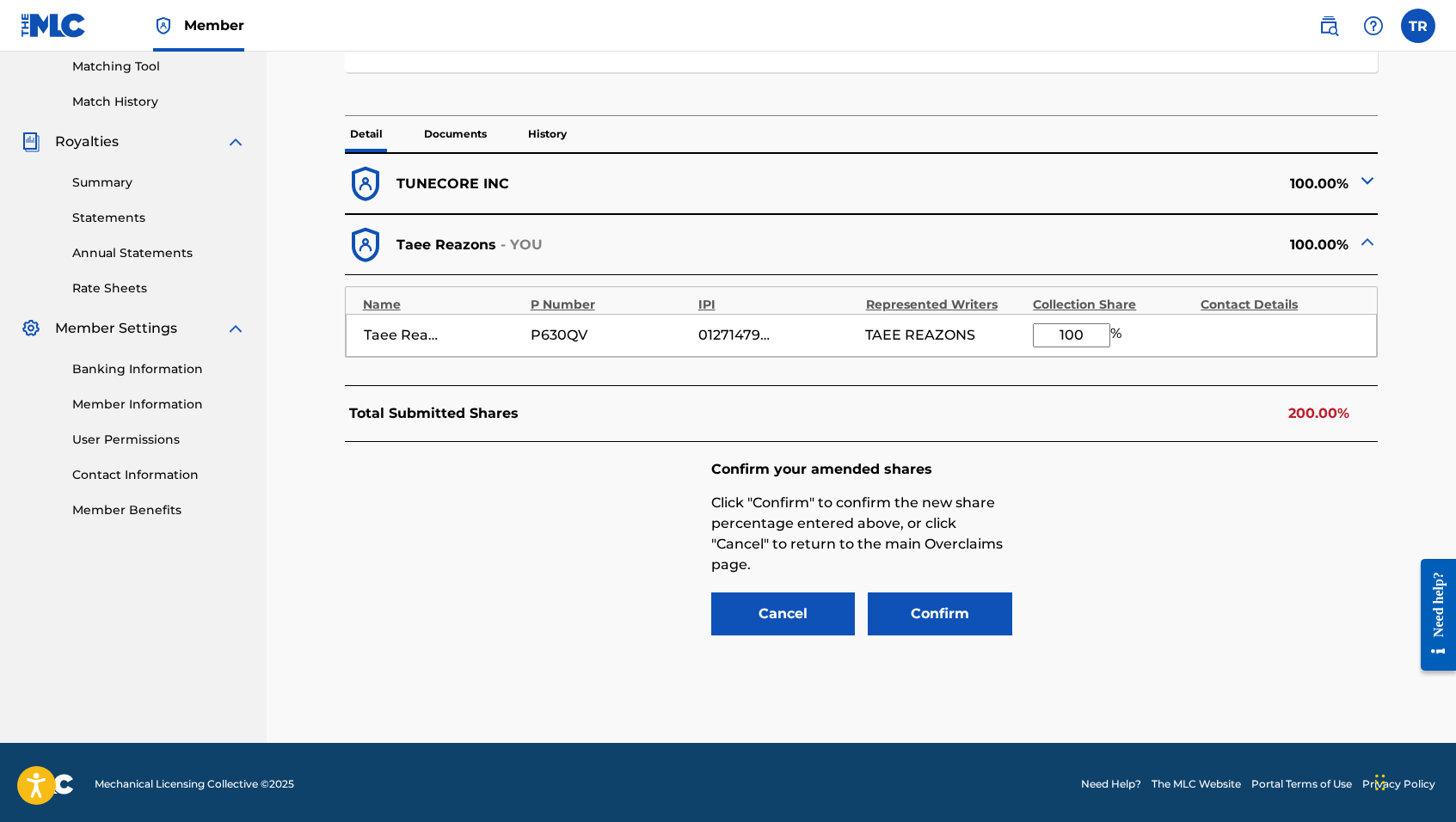
drag, startPoint x: 1086, startPoint y: 333, endPoint x: 1036, endPoint y: 331, distance: 50.0
click at [1036, 331] on input "100" at bounding box center [1072, 335] width 78 height 24
type input "50"
click at [1354, 182] on div "100.00%" at bounding box center [1120, 184] width 517 height 41
click at [1361, 182] on img at bounding box center [1367, 181] width 21 height 21
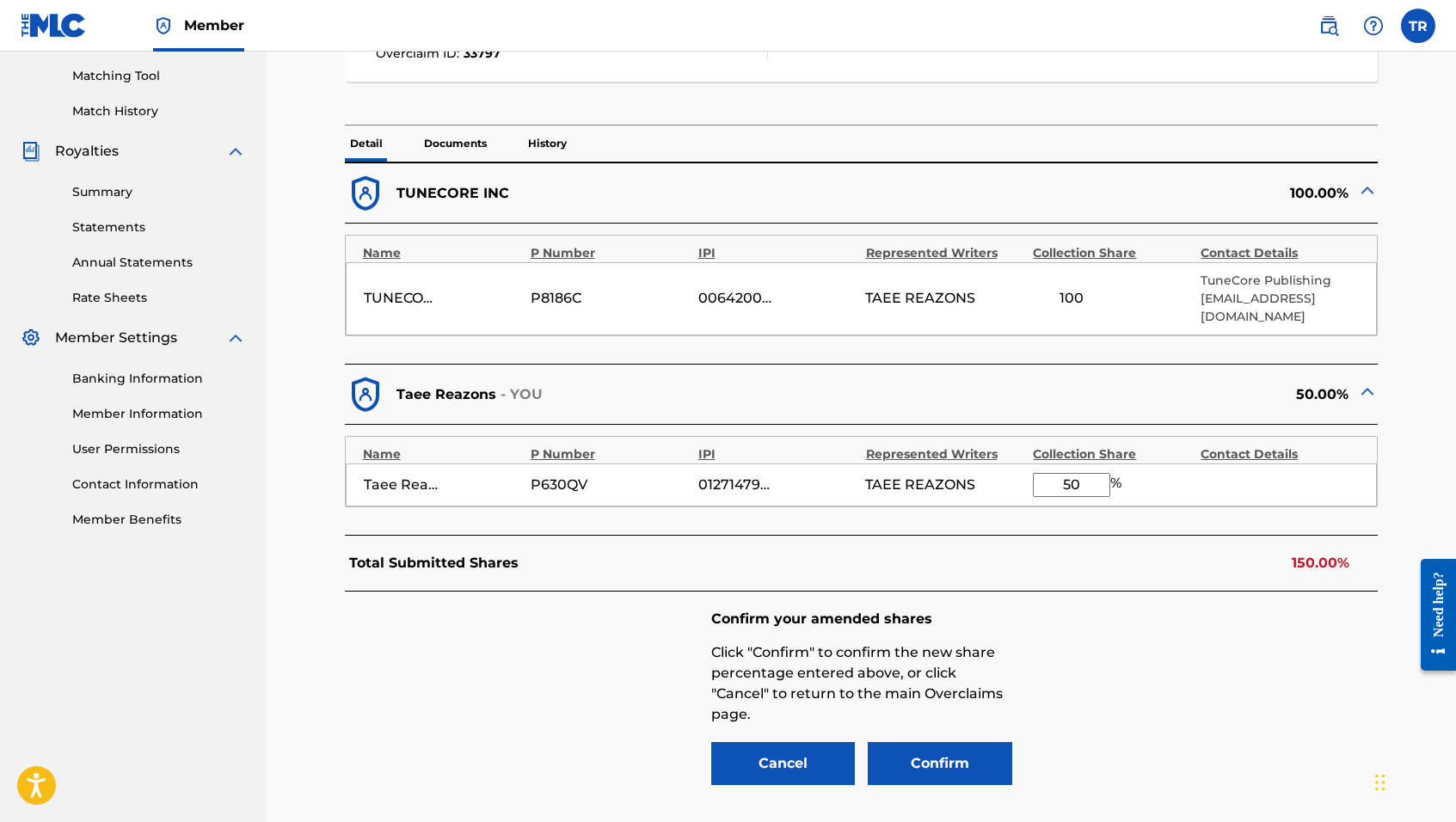
scroll to position [433, 0]
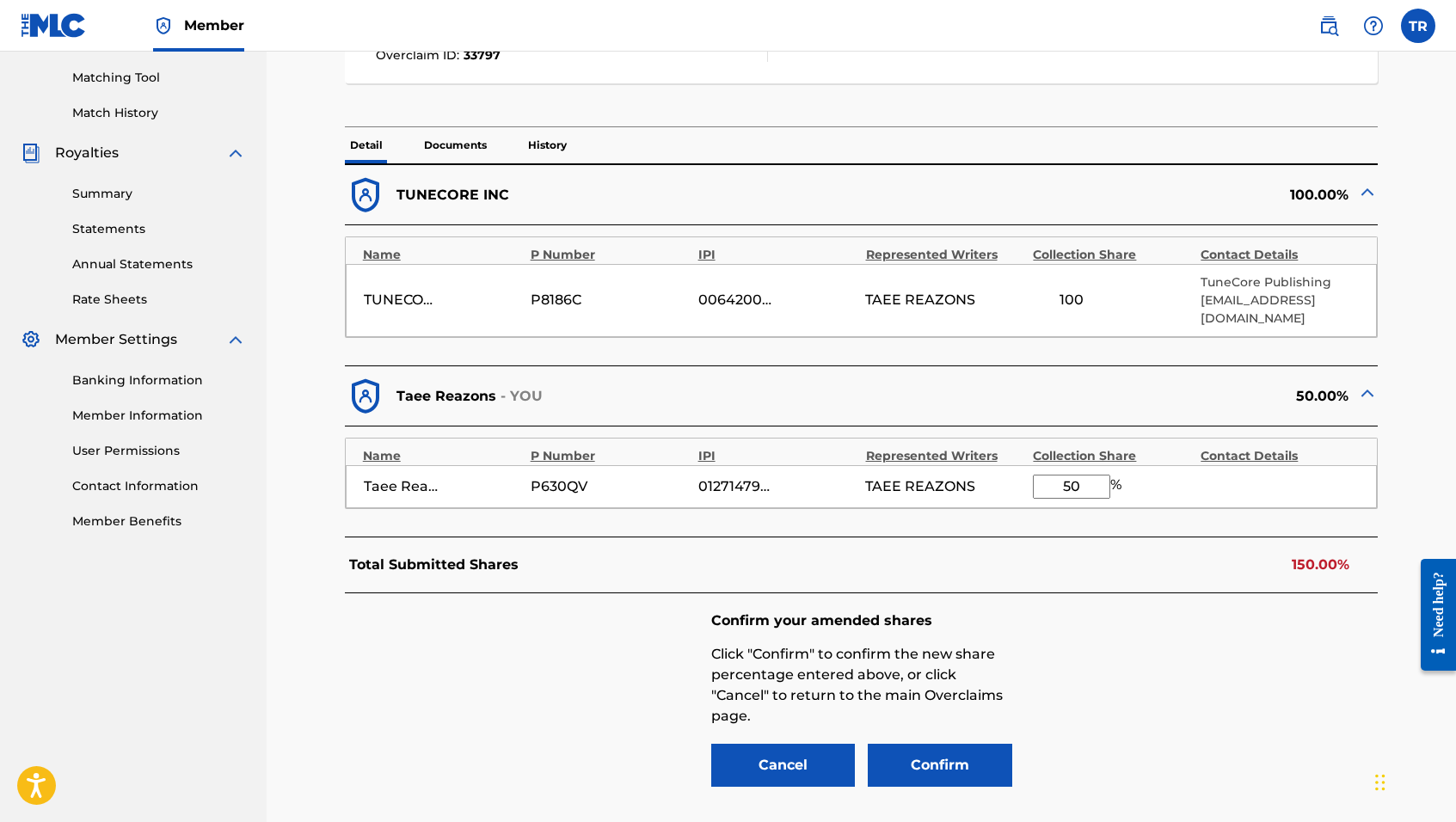
click at [777, 744] on button "Cancel" at bounding box center [784, 766] width 145 height 43
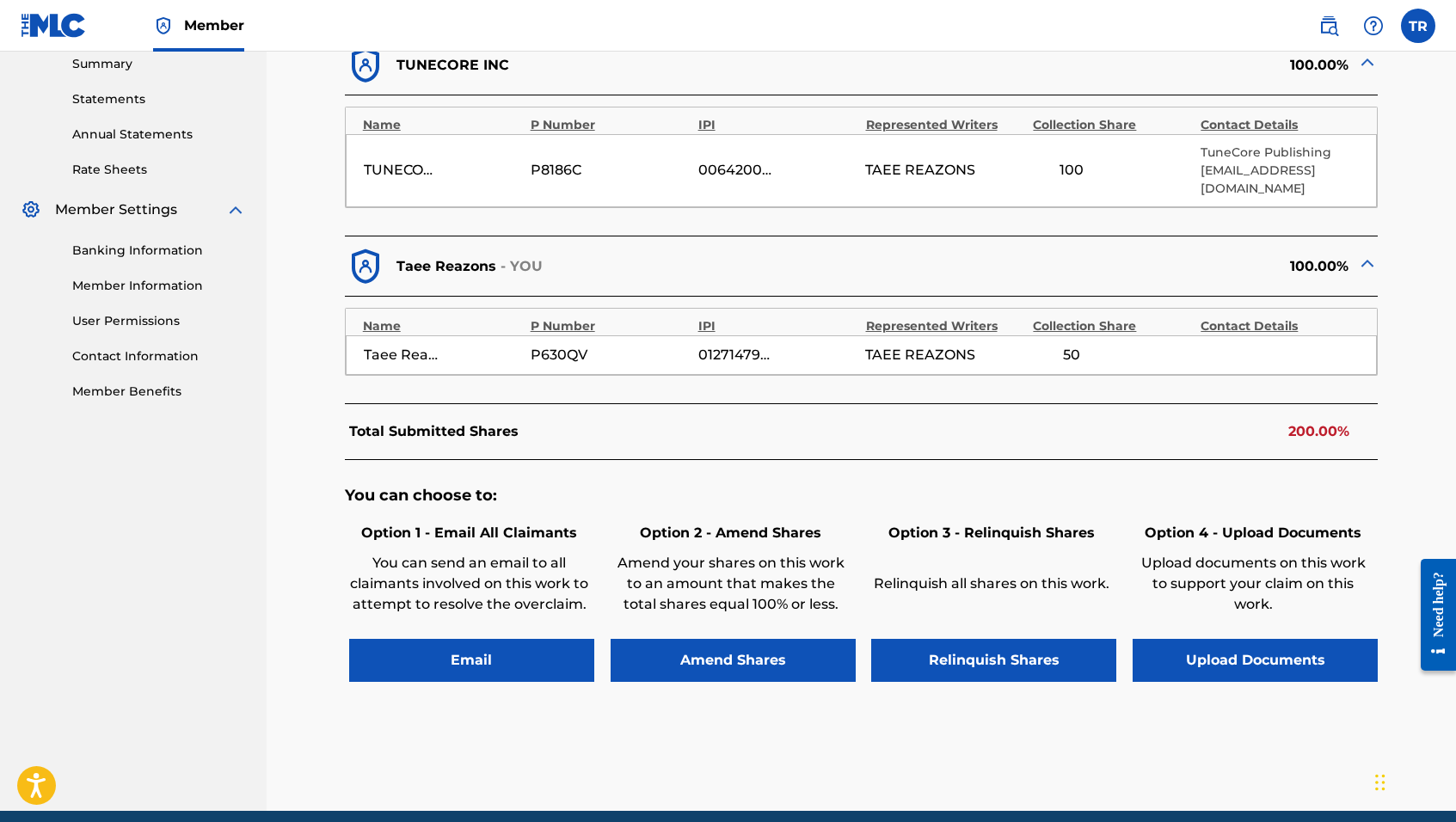
scroll to position [556, 0]
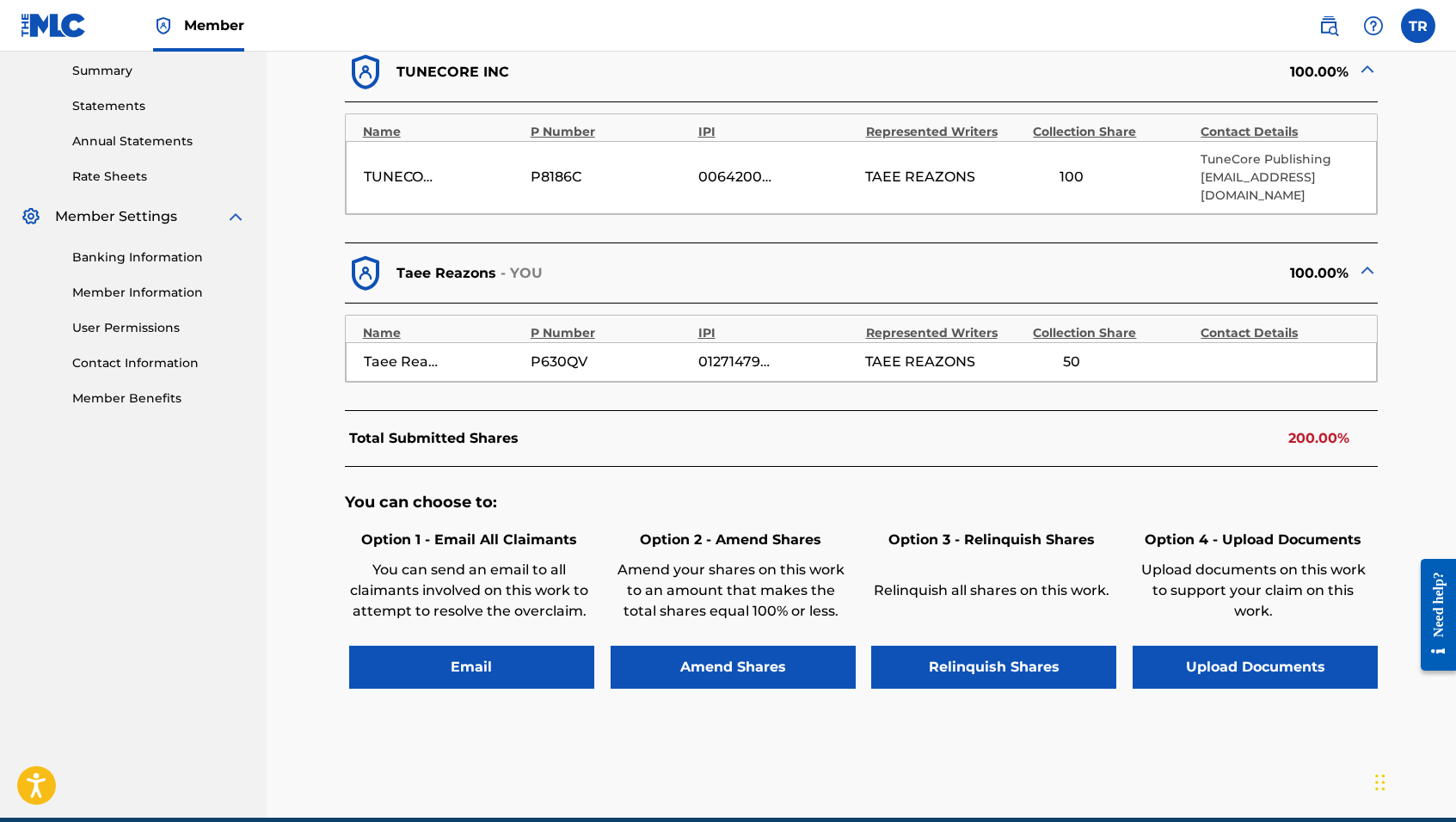
click at [1090, 352] on div "50" at bounding box center [1072, 362] width 78 height 21
click at [1079, 352] on div "50" at bounding box center [1072, 362] width 78 height 21
click at [1091, 352] on div "50" at bounding box center [1072, 362] width 78 height 21
click at [518, 646] on button "Email" at bounding box center [471, 668] width 246 height 43
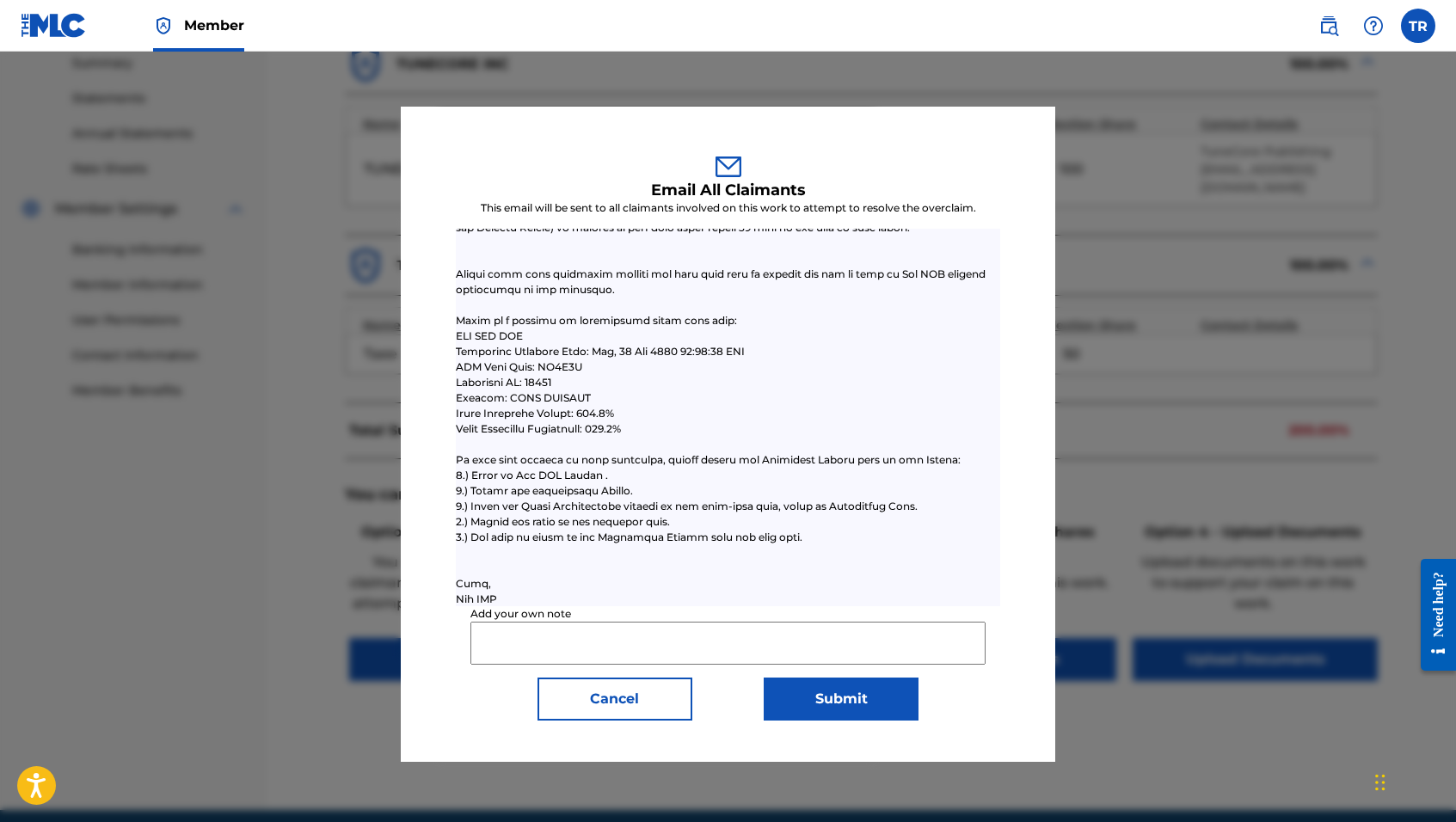
scroll to position [565, 0]
click at [537, 649] on input "Add your own note" at bounding box center [728, 644] width 515 height 43
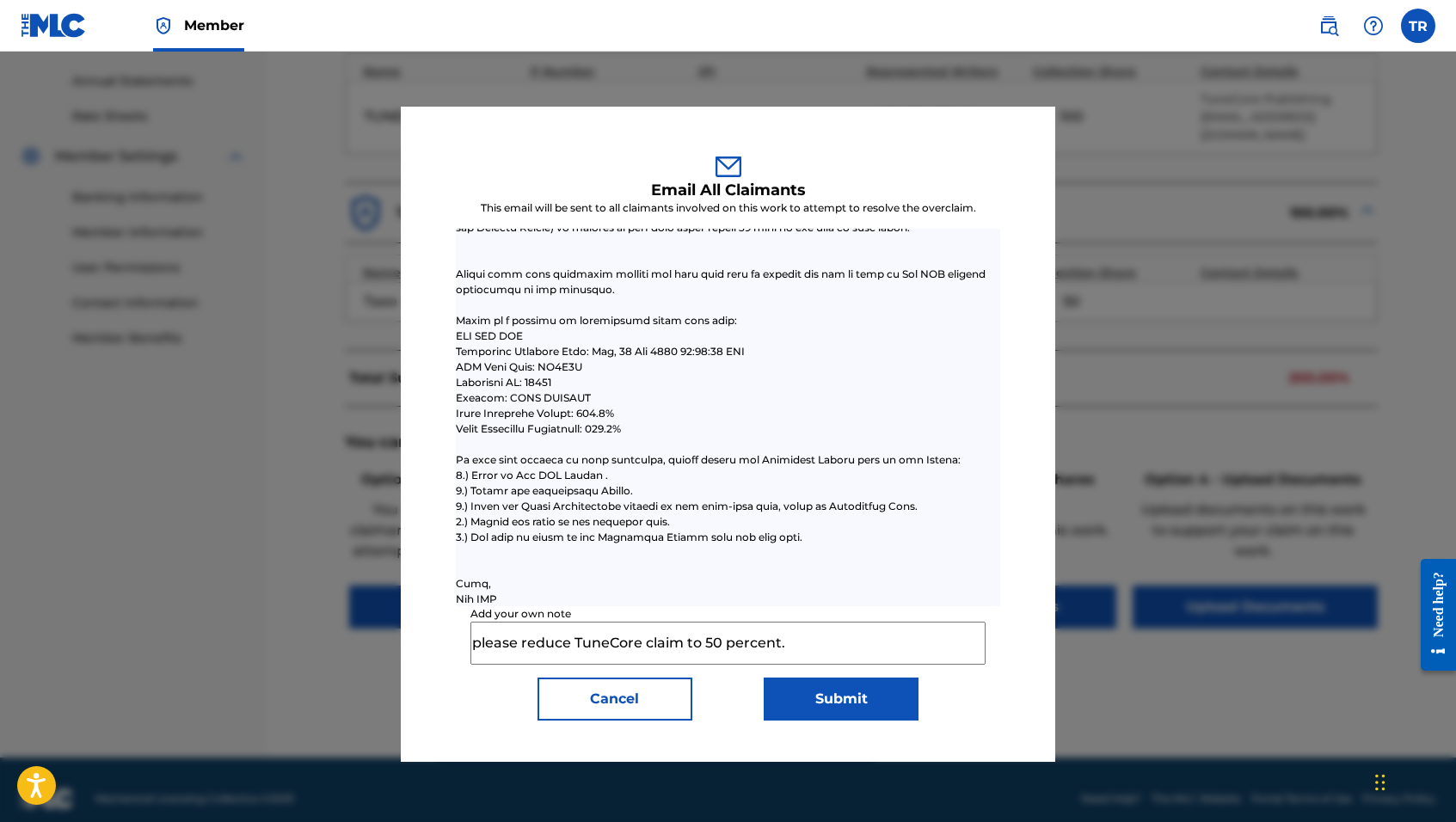
scroll to position [615, 0]
drag, startPoint x: 782, startPoint y: 644, endPoint x: 433, endPoint y: 630, distance: 349.3
click at [433, 630] on div "Email All Claimants This email will be sent to all claimants involved on this w…" at bounding box center [728, 434] width 656 height 656
click at [858, 648] on input "please reduce TuneCore claim to 50 percent." at bounding box center [728, 644] width 515 height 43
click at [481, 642] on input "please reduce TuneCore claim to 50 percent." at bounding box center [728, 644] width 515 height 43
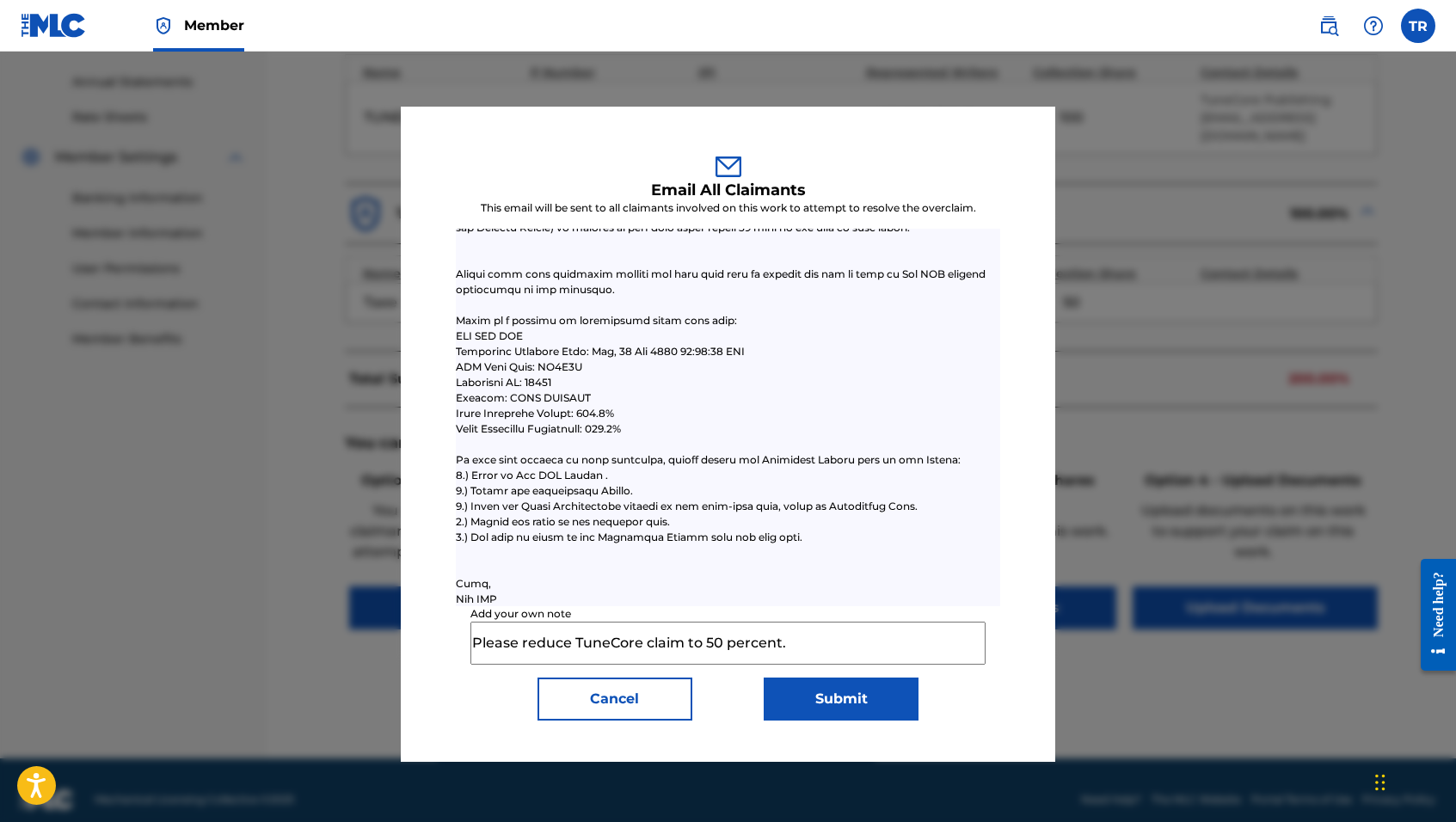
drag, startPoint x: 789, startPoint y: 652, endPoint x: 434, endPoint y: 619, distance: 356.5
click at [434, 619] on div "Email All Claimants This email will be sent to all claimants involved on this w…" at bounding box center [728, 434] width 656 height 656
type input "Please reduce TuneCore claim to 50 percent."
click at [831, 702] on button "Submit" at bounding box center [842, 700] width 155 height 43
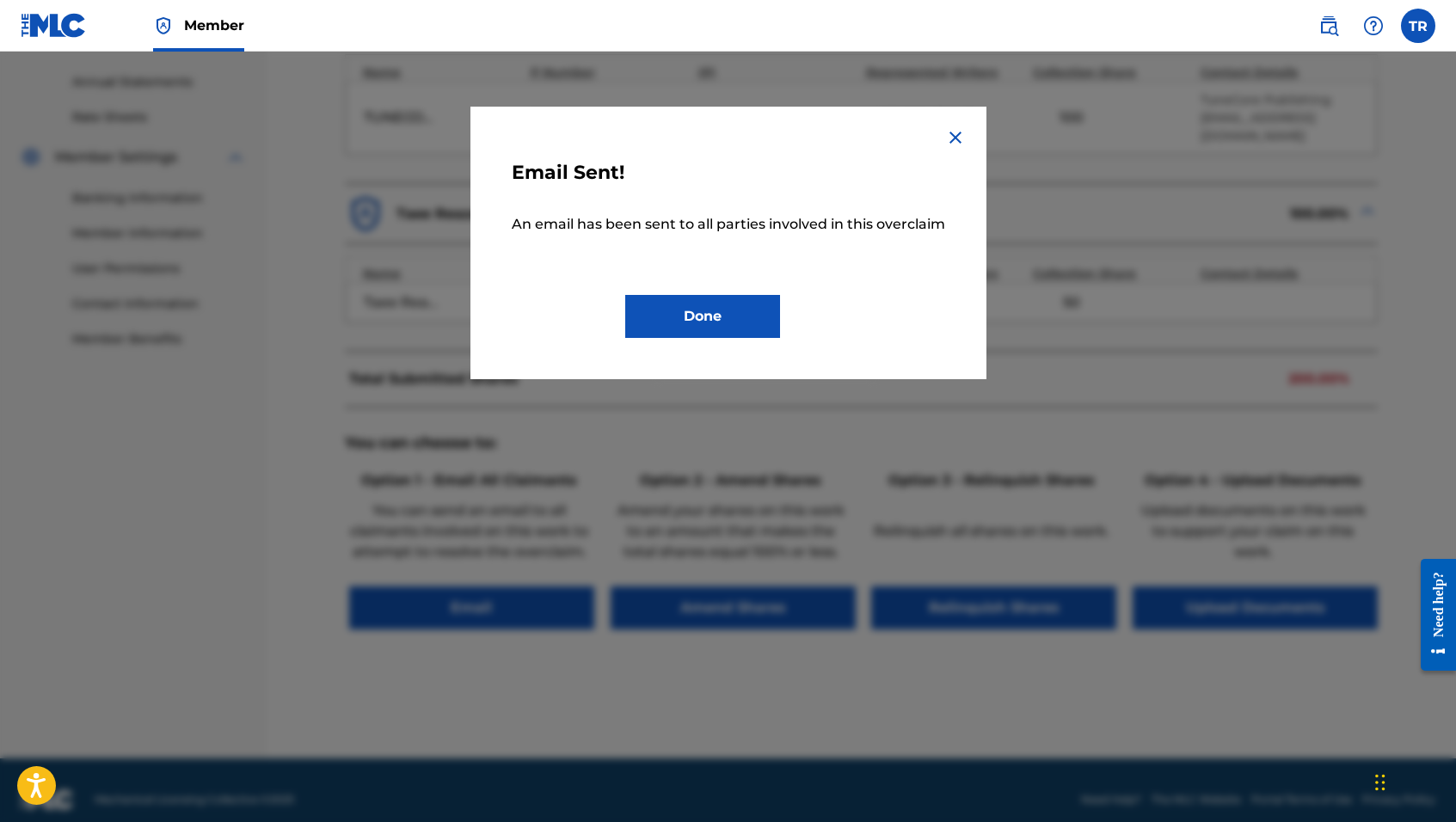
click at [744, 315] on button "Done" at bounding box center [703, 316] width 155 height 43
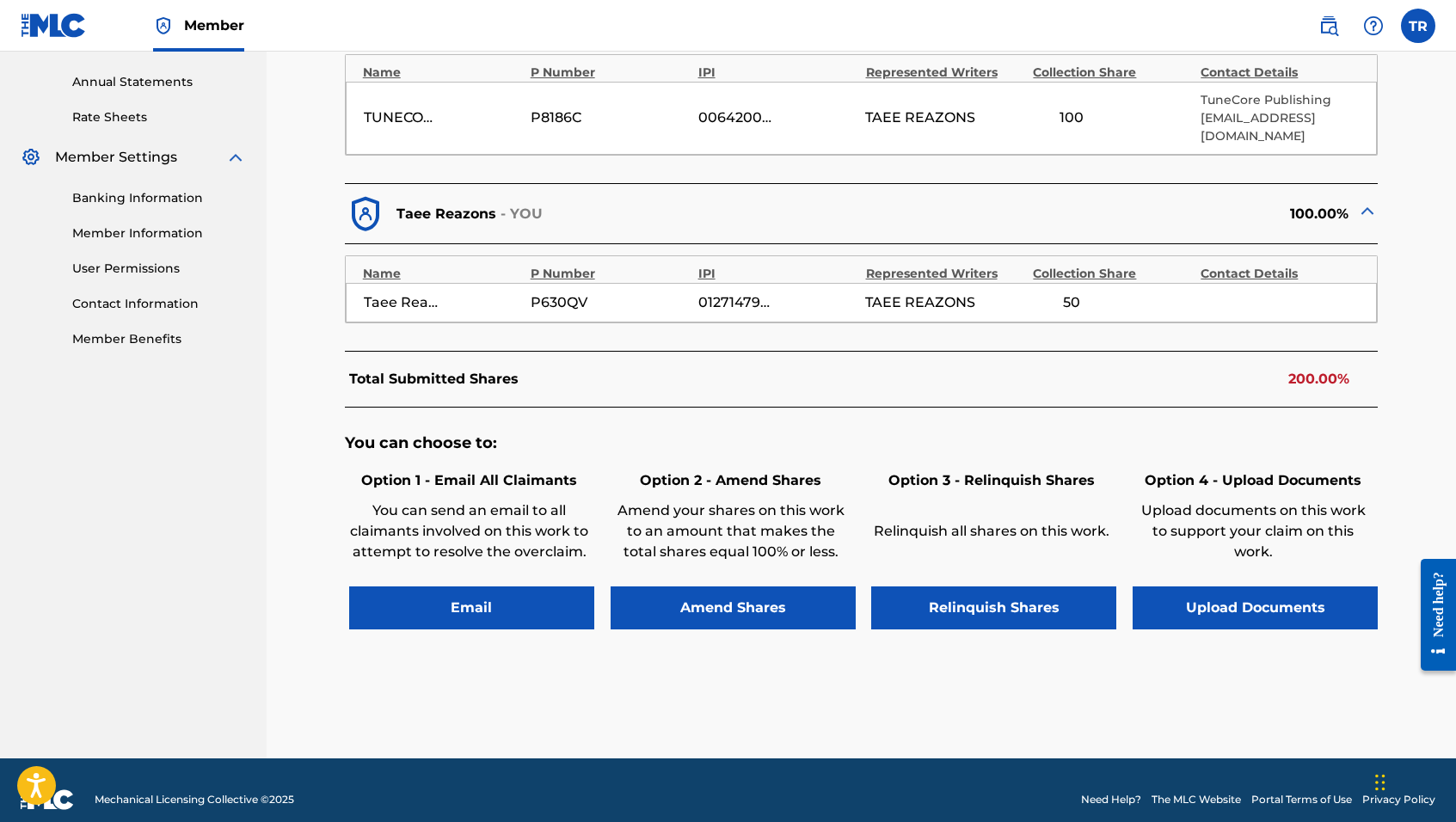
click at [696, 587] on button "Amend Shares" at bounding box center [733, 608] width 246 height 43
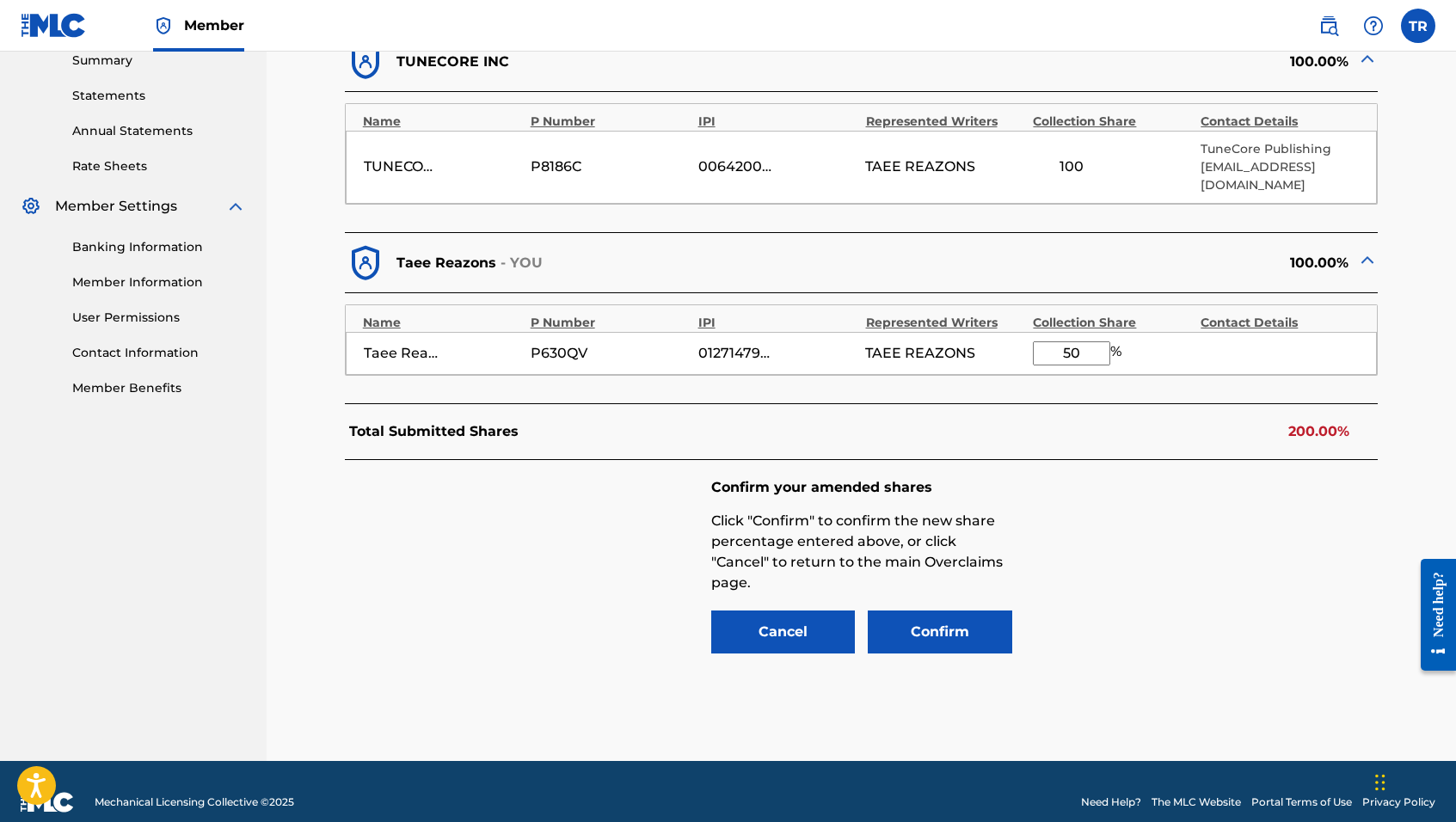
click at [951, 611] on button "Confirm" at bounding box center [940, 632] width 145 height 43
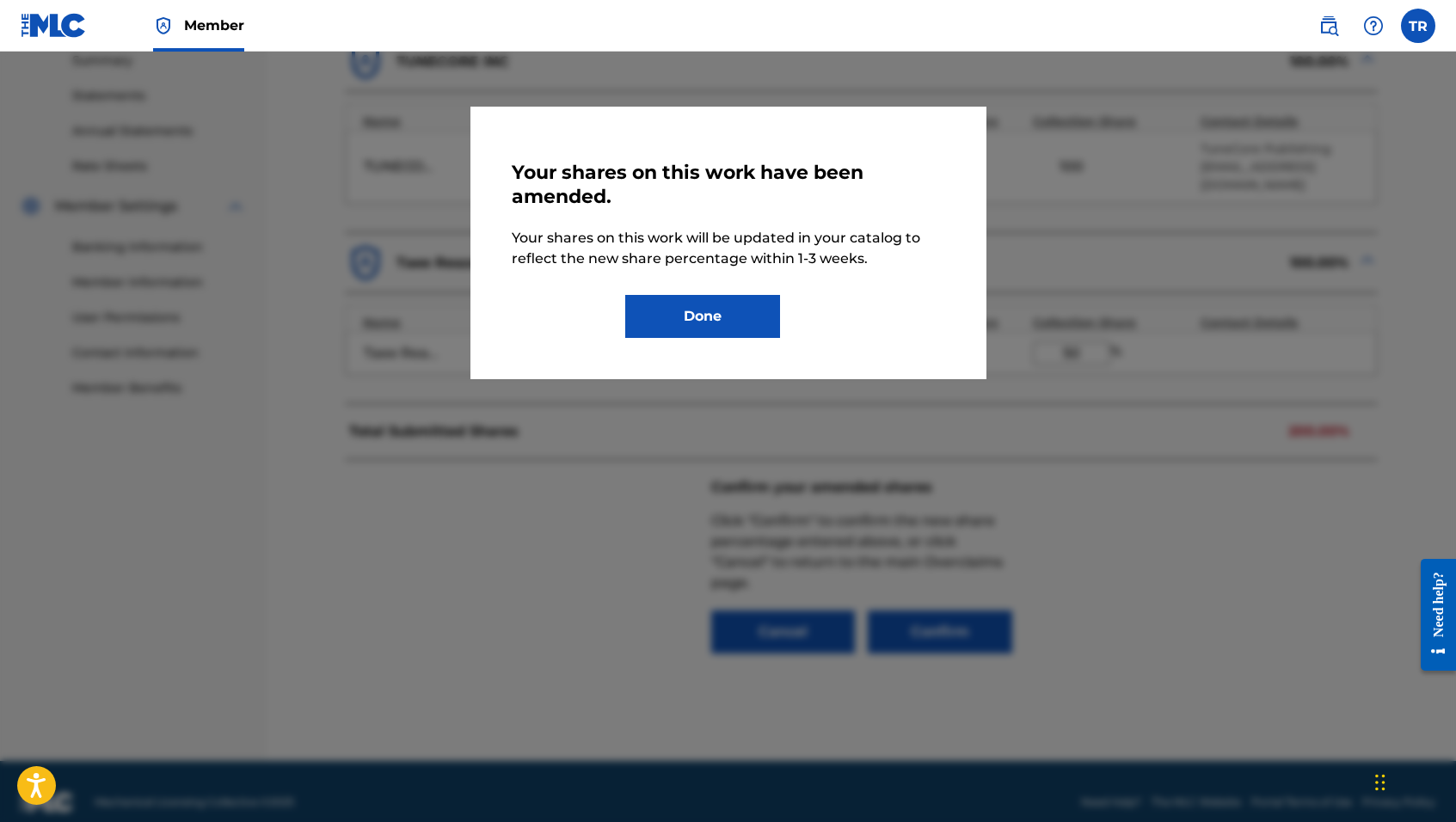
click at [712, 309] on button "Done" at bounding box center [703, 316] width 155 height 43
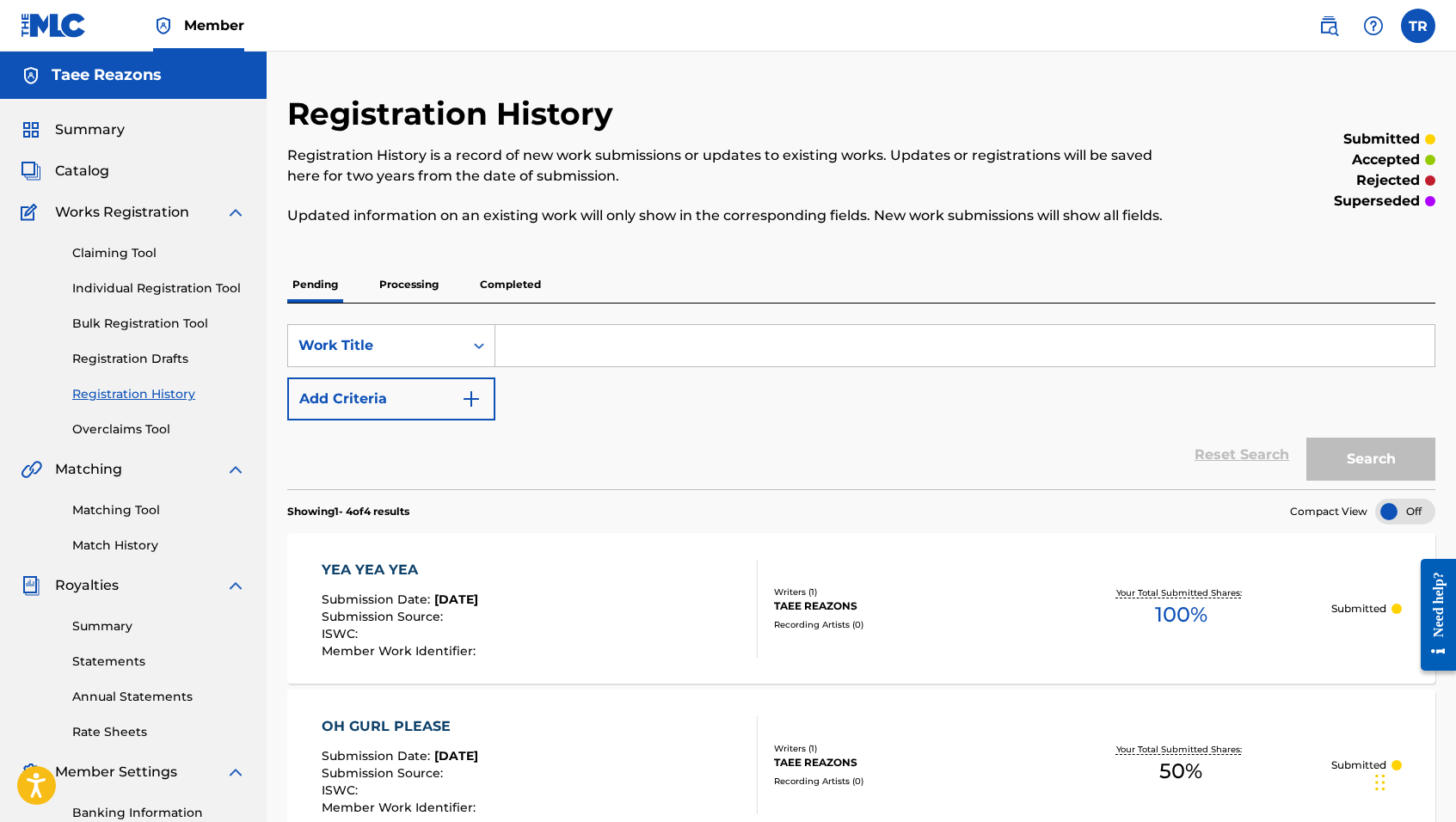
click at [128, 430] on link "Overclaims Tool" at bounding box center [159, 429] width 174 height 18
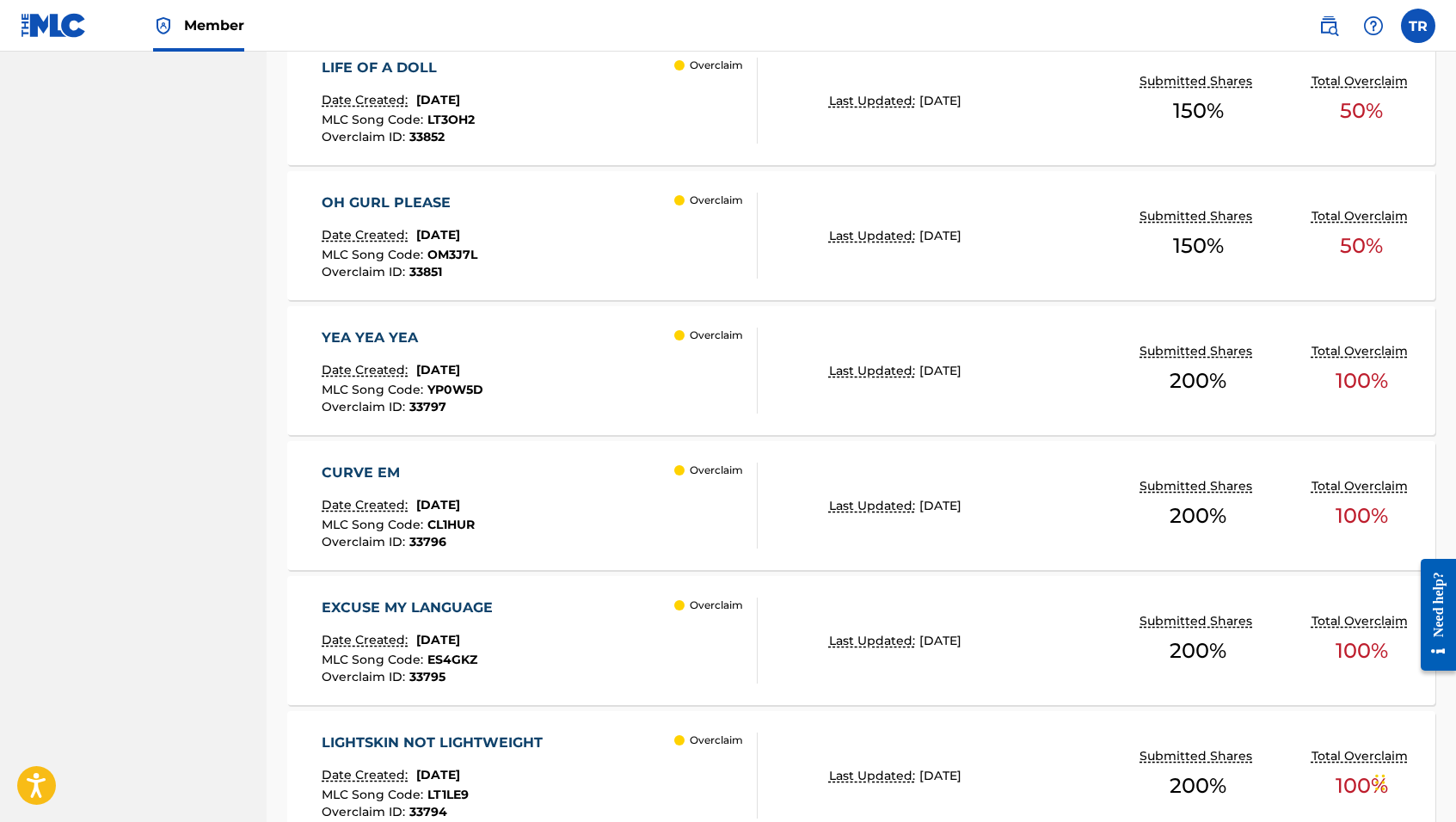
scroll to position [1166, 0]
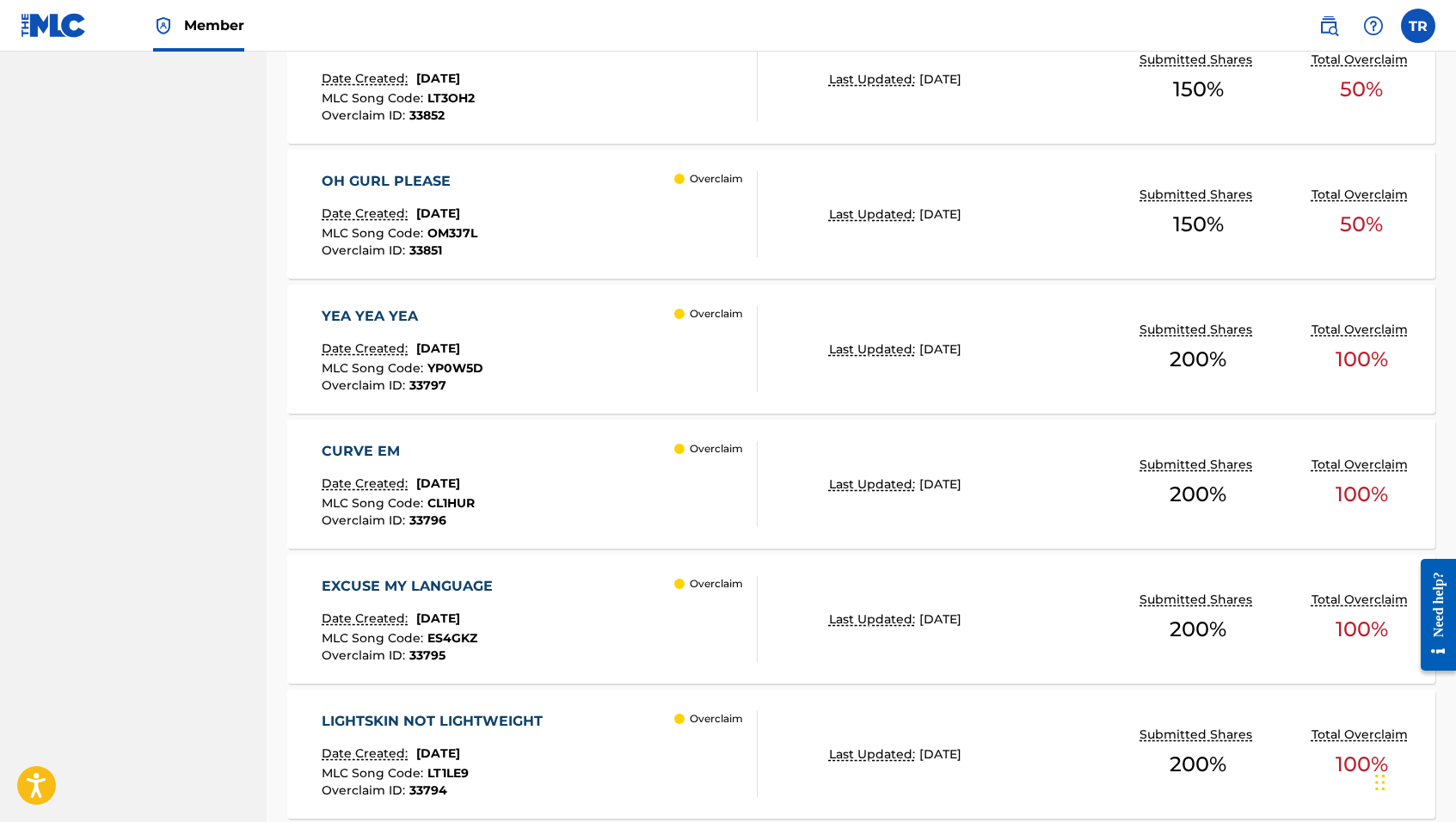
click at [613, 475] on div "CURVE EM Date Created: [DATE] MLC Song Code : CL1HUR Overclaim ID : 33796 Overc…" at bounding box center [539, 484] width 436 height 86
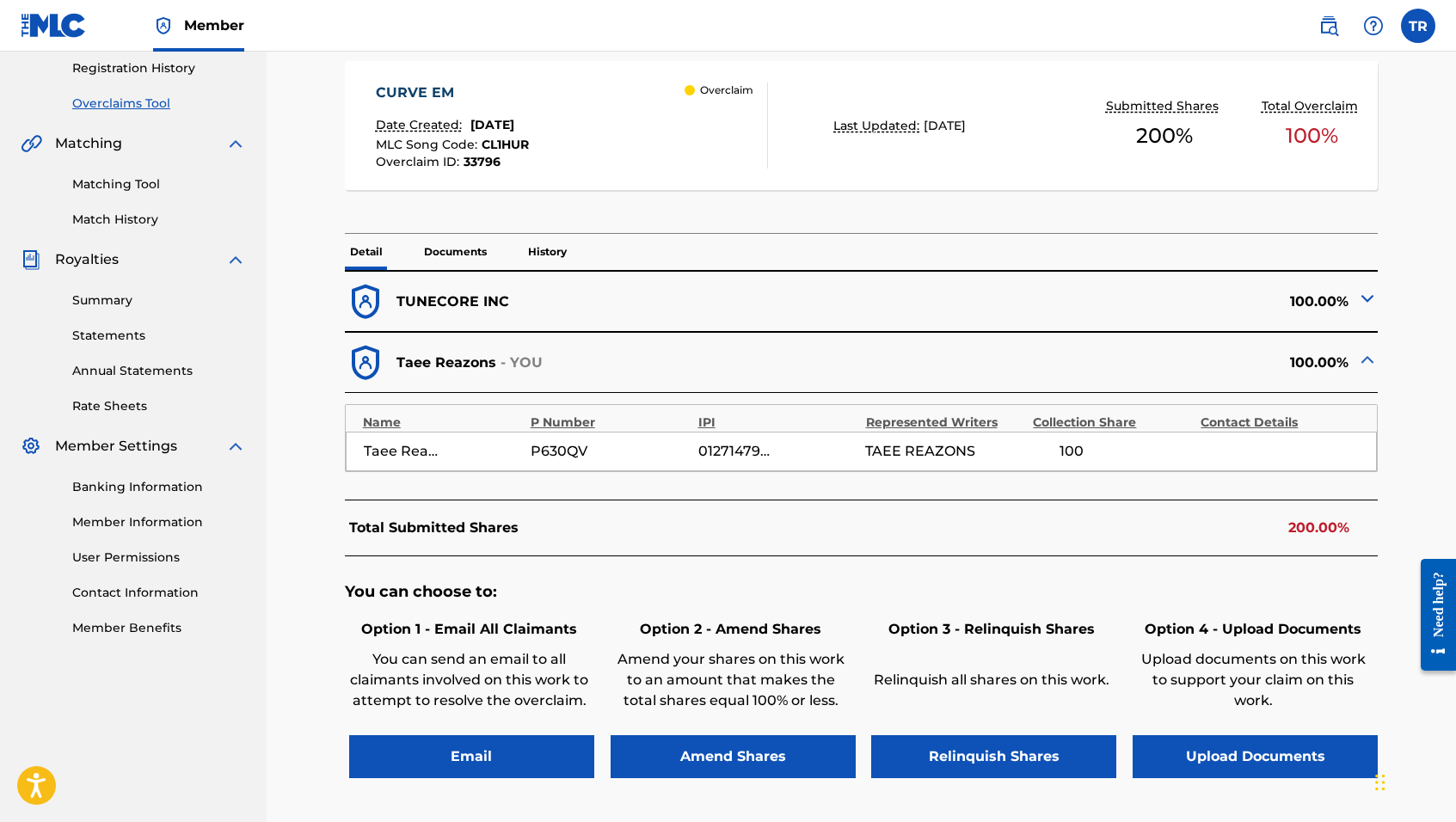
scroll to position [373, 0]
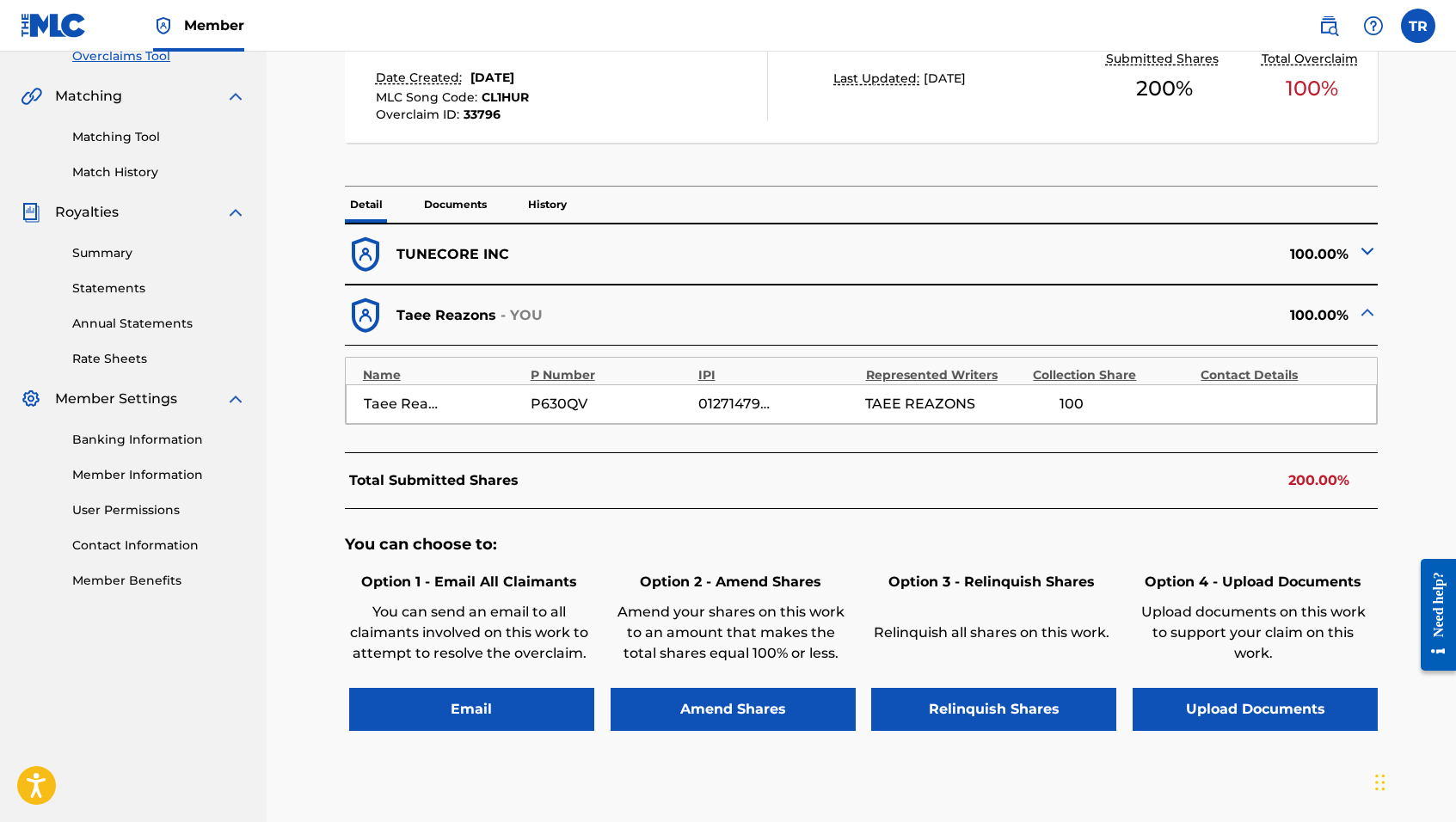
click at [526, 709] on button "Email" at bounding box center [471, 710] width 246 height 43
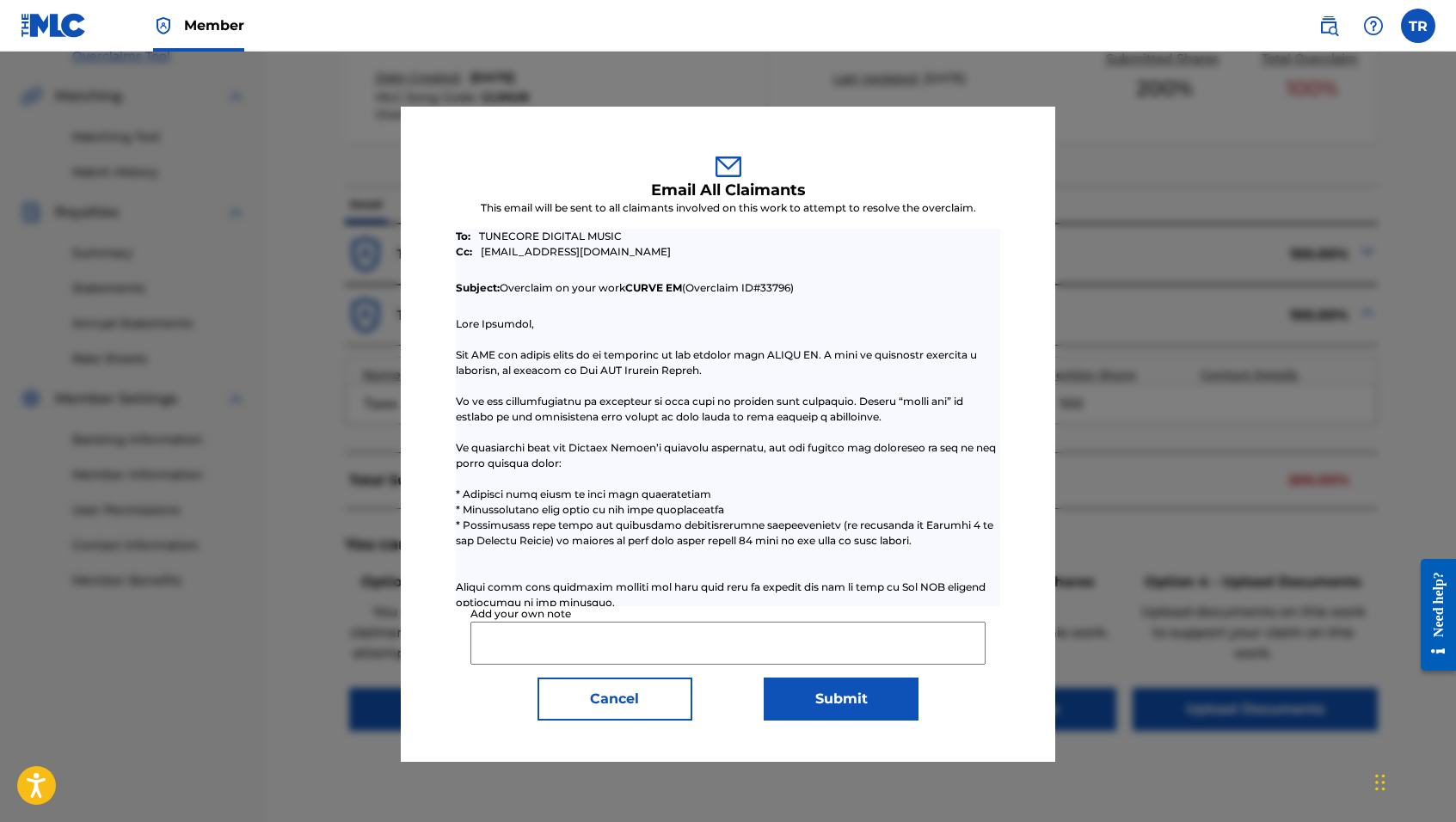
click at [513, 645] on input "Add your own note" at bounding box center [728, 644] width 515 height 43
paste input "Please reduce TuneCore claim to 50 percent."
type input "Please reduce TuneCore claim to 50 percent."
click at [804, 701] on button "Submit" at bounding box center [842, 700] width 155 height 43
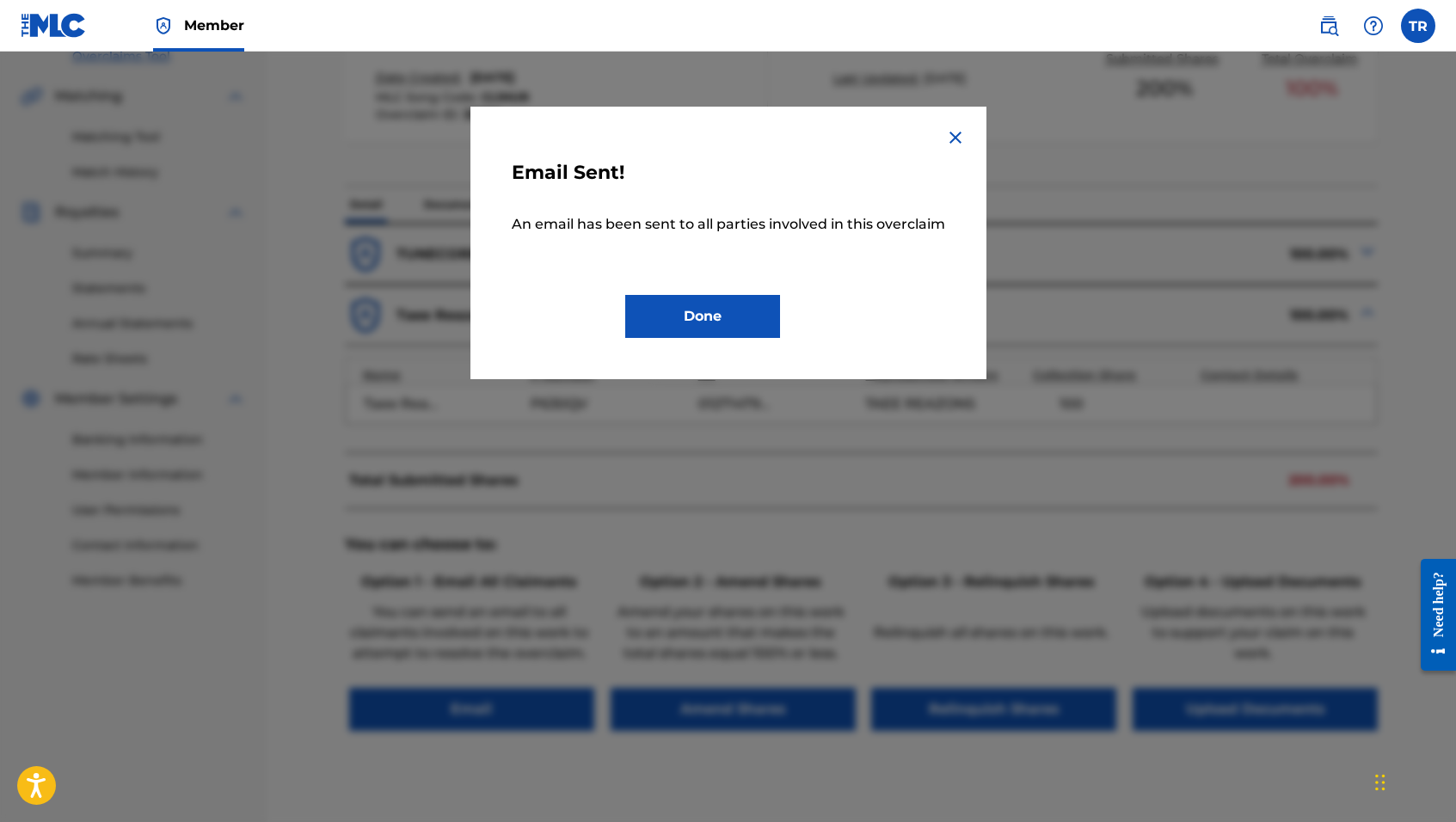
click at [742, 302] on button "Done" at bounding box center [703, 316] width 155 height 43
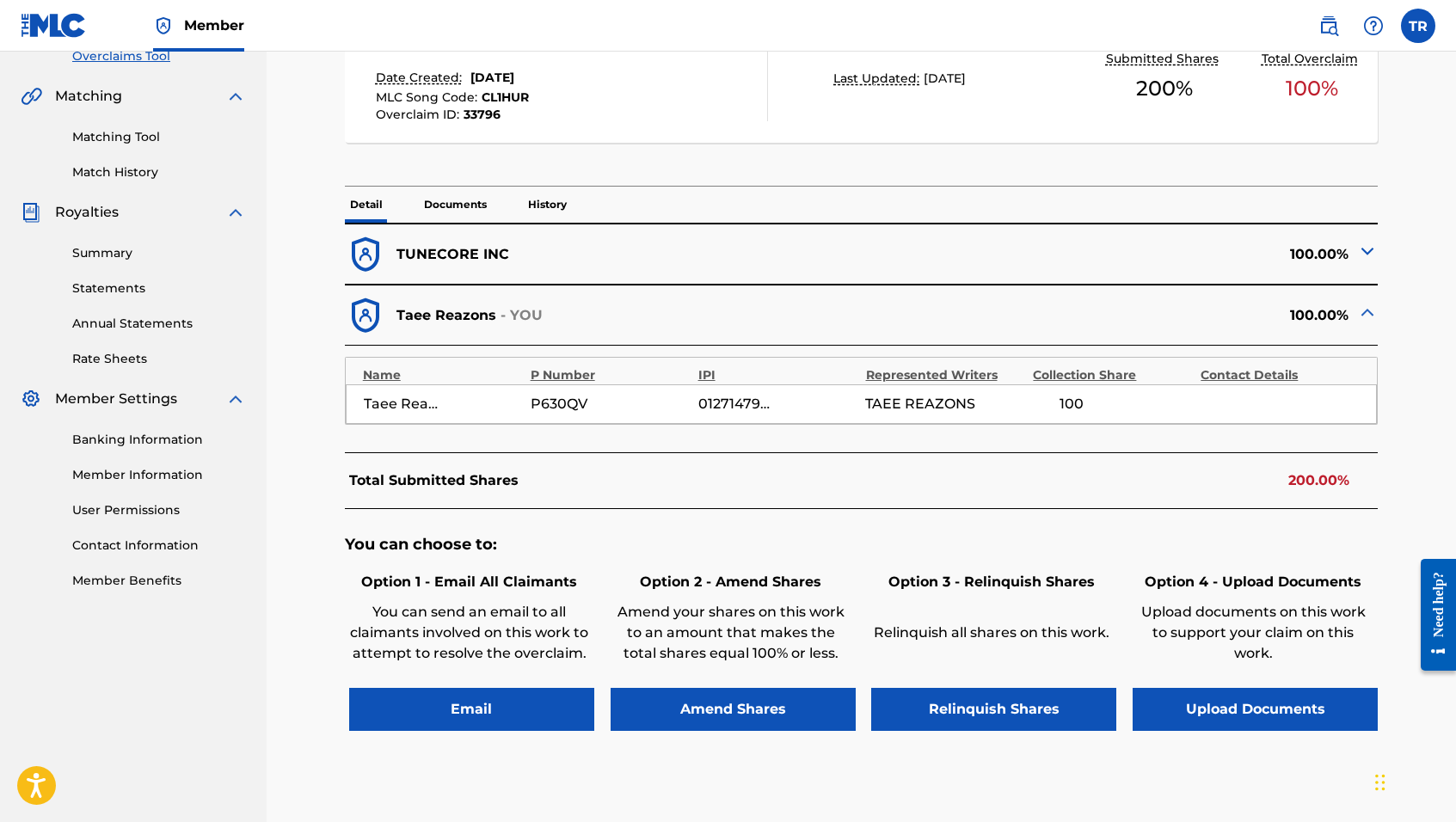
click at [688, 703] on button "Amend Shares" at bounding box center [733, 710] width 246 height 43
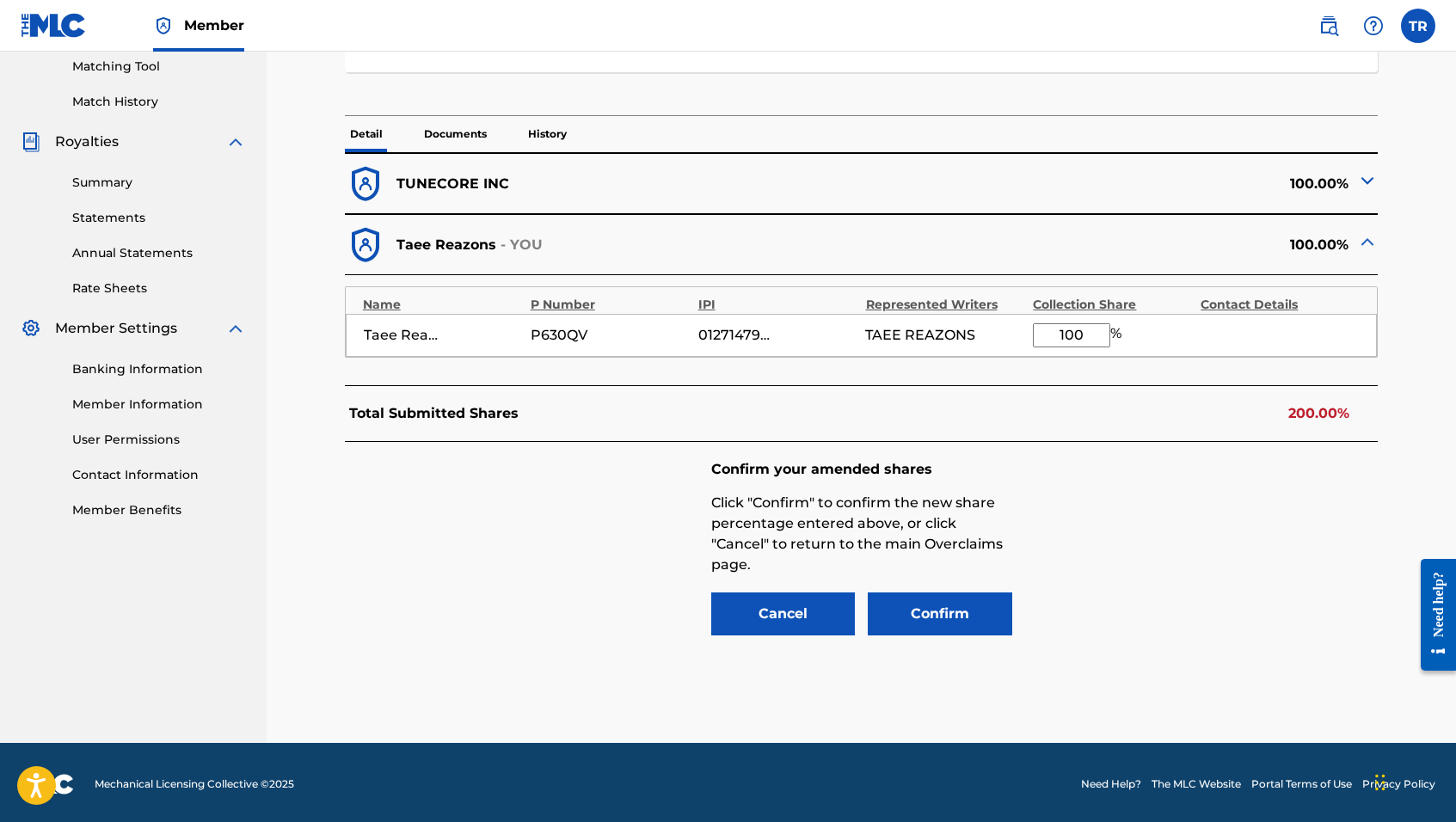
drag, startPoint x: 1083, startPoint y: 327, endPoint x: 1033, endPoint y: 323, distance: 50.2
click at [1033, 323] on input "100" at bounding box center [1072, 335] width 78 height 24
type input "50"
click at [940, 611] on button "Confirm" at bounding box center [940, 614] width 145 height 43
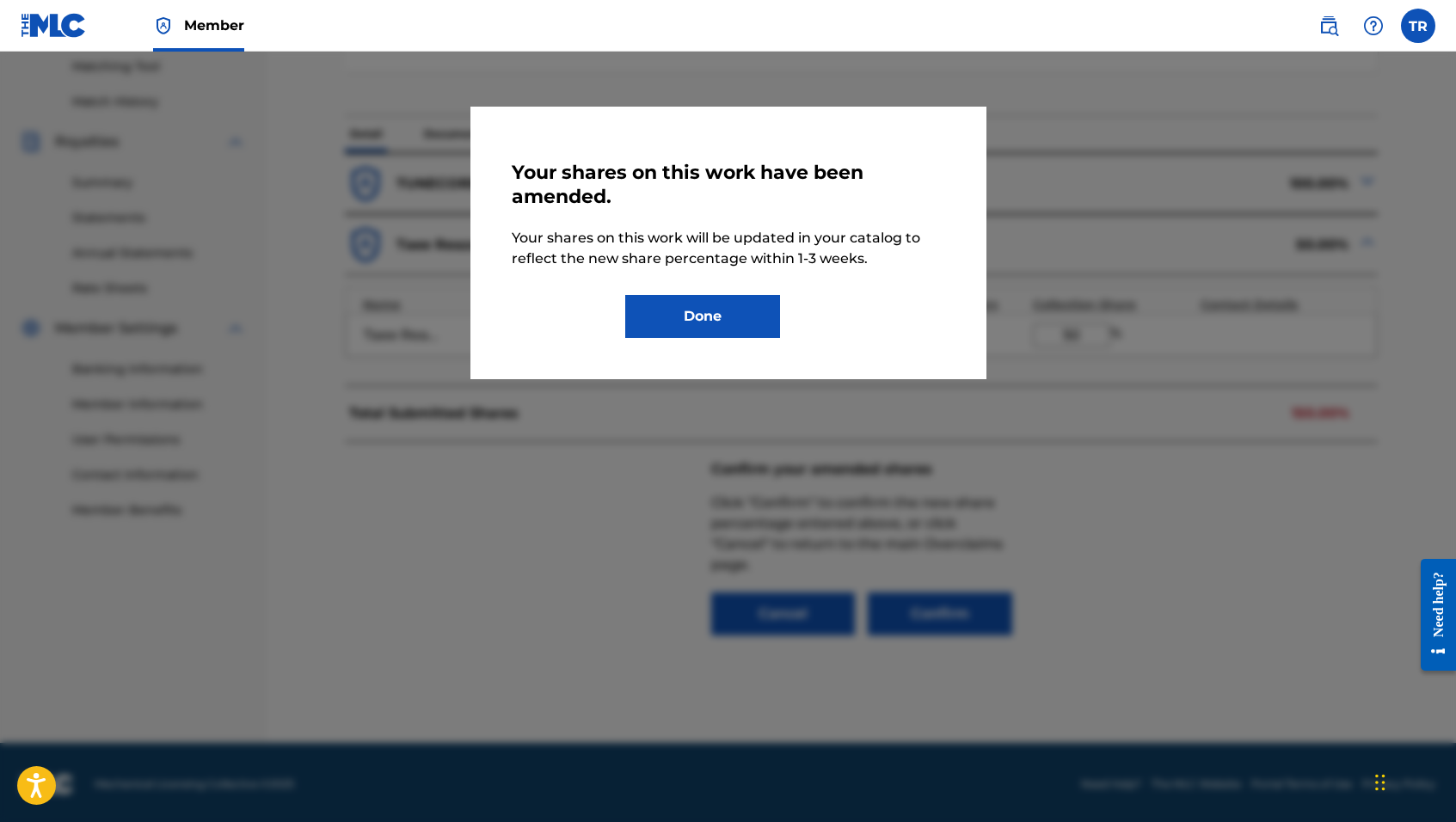
click at [719, 322] on button "Done" at bounding box center [703, 316] width 155 height 43
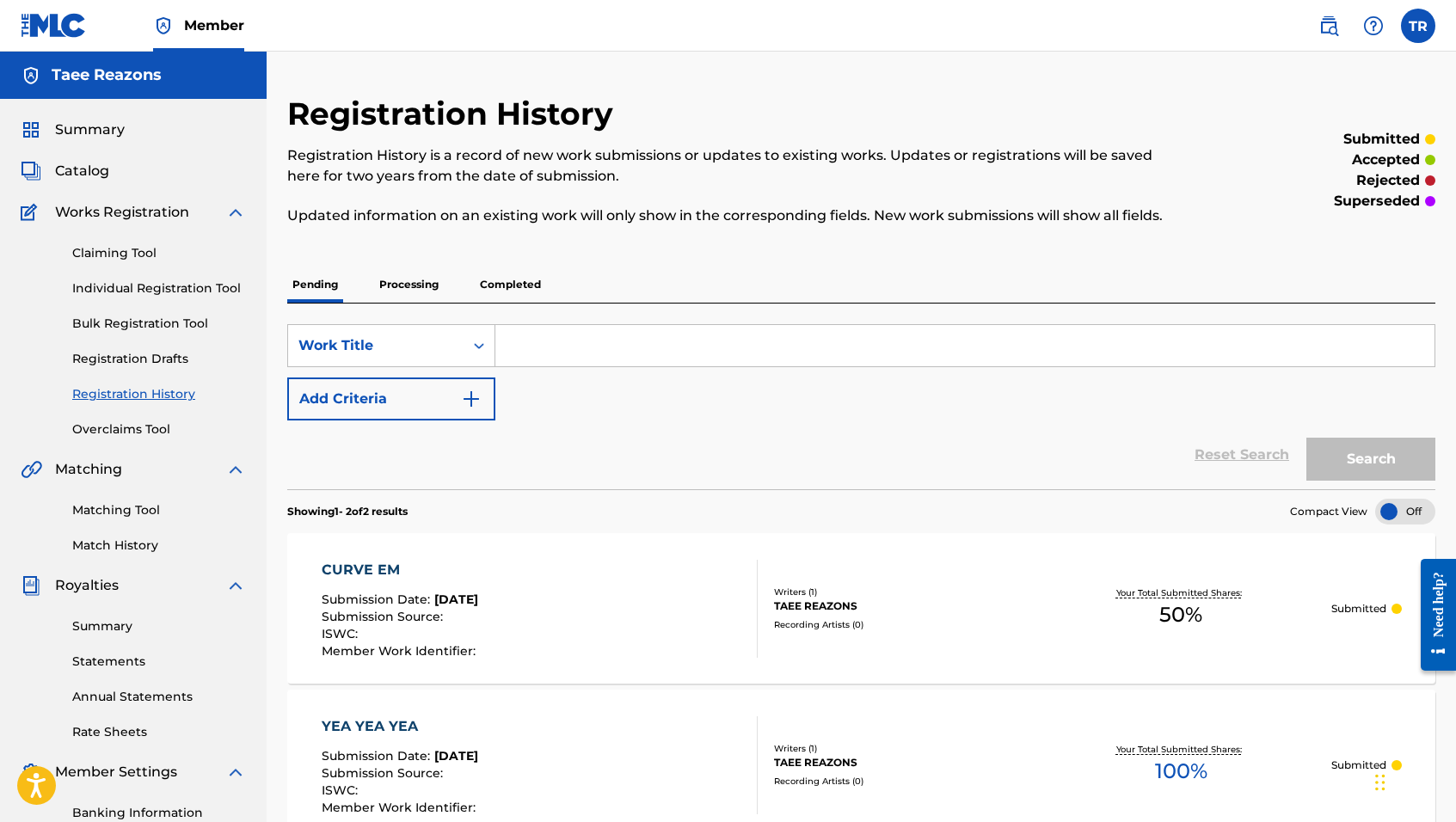
click at [122, 421] on link "Overclaims Tool" at bounding box center [159, 429] width 174 height 18
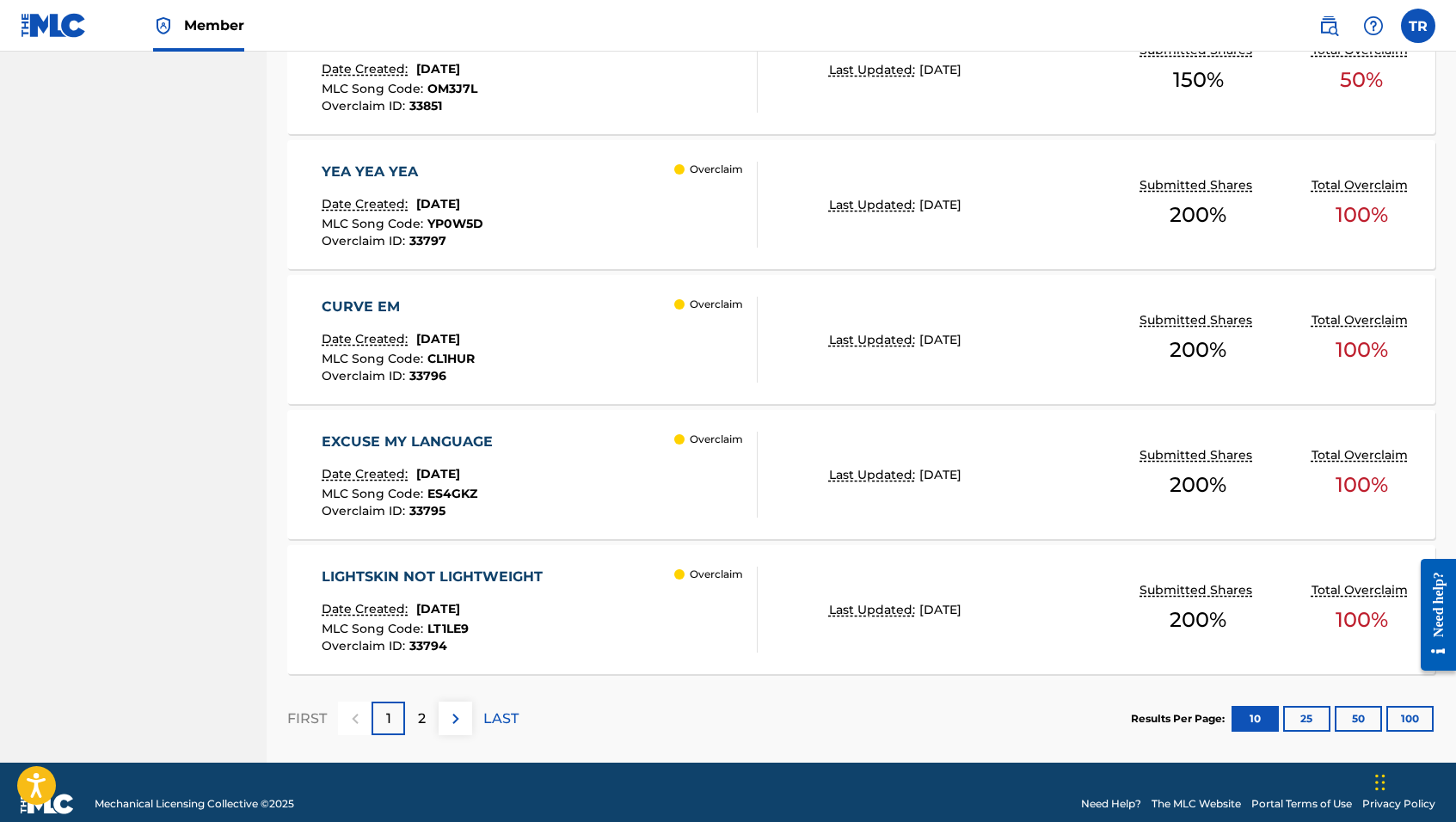
scroll to position [1309, 0]
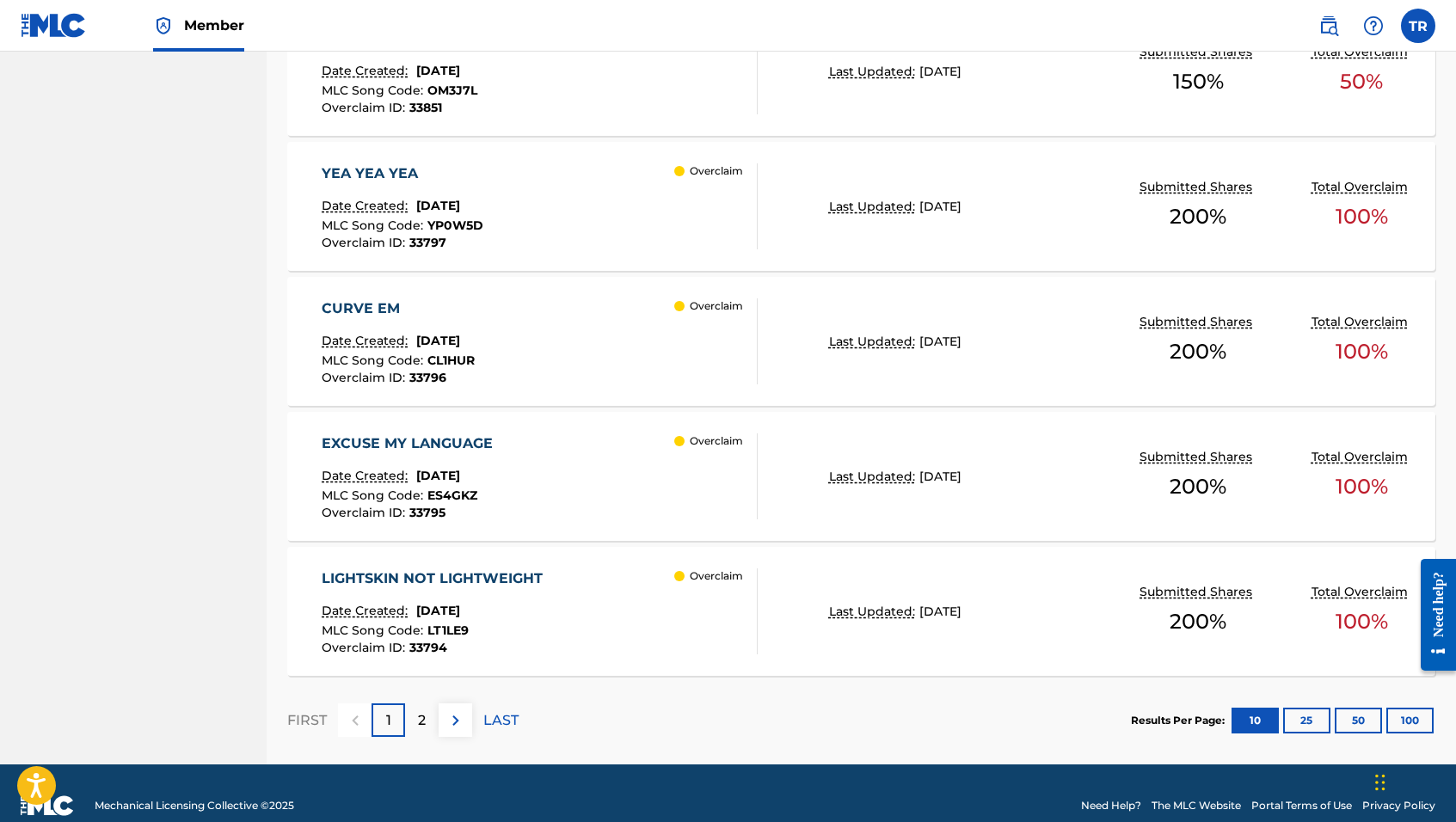
click at [597, 479] on div "EXCUSE MY LANGUAGE Date Created: [DATE] MLC Song Code : ES4GKZ Overclaim ID : 3…" at bounding box center [539, 476] width 436 height 86
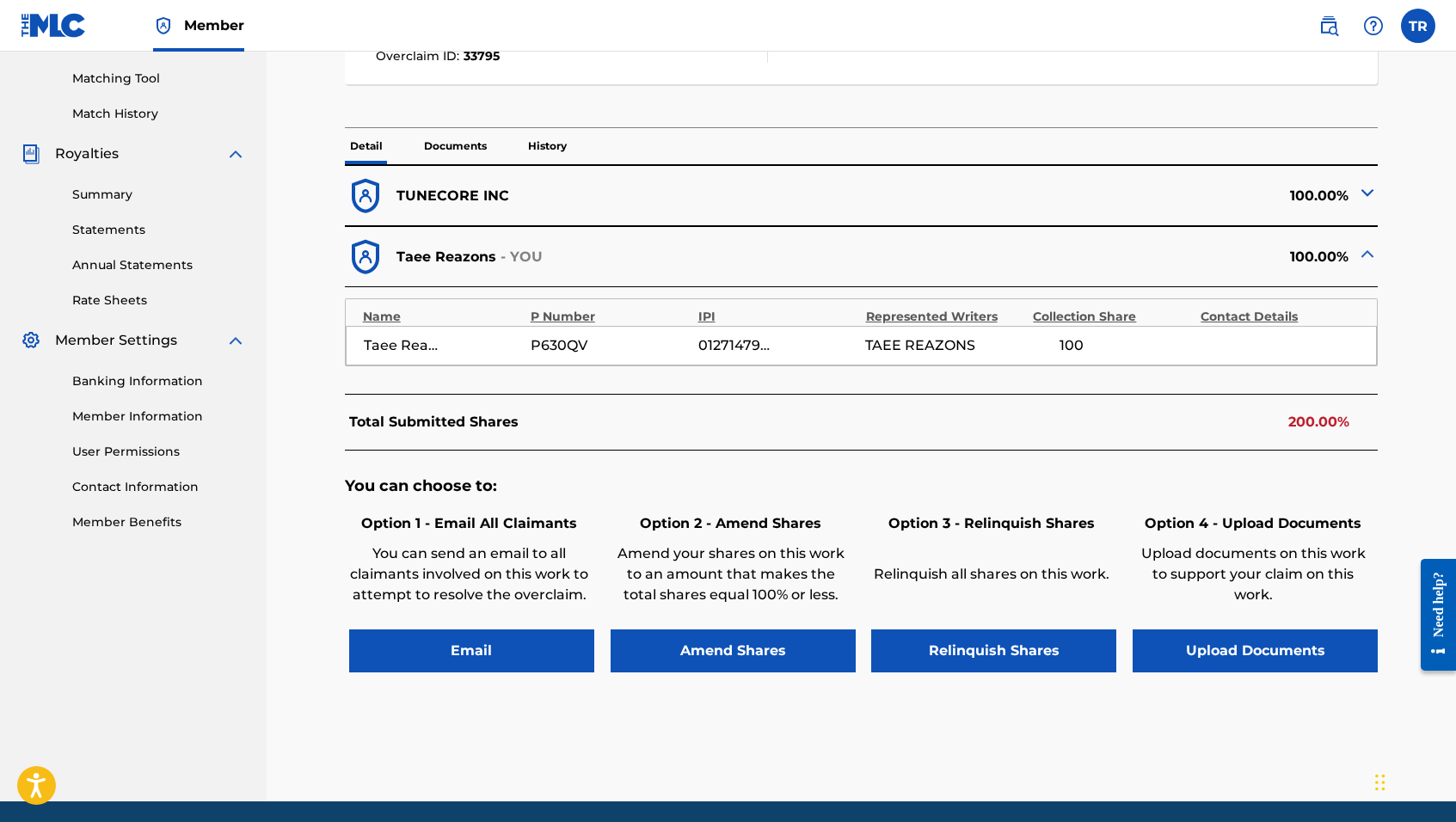
scroll to position [446, 0]
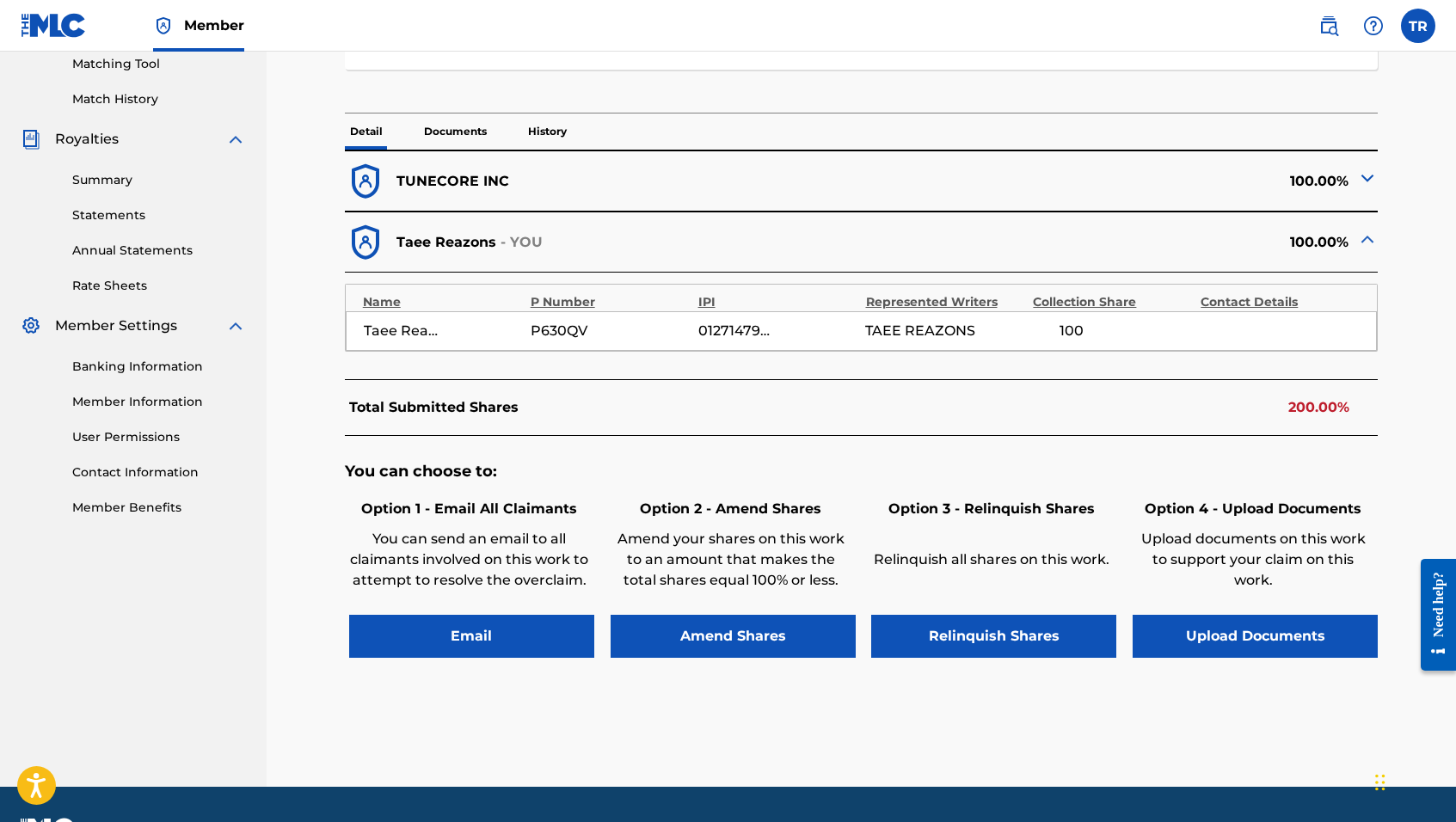
click at [505, 646] on button "Email" at bounding box center [471, 637] width 246 height 43
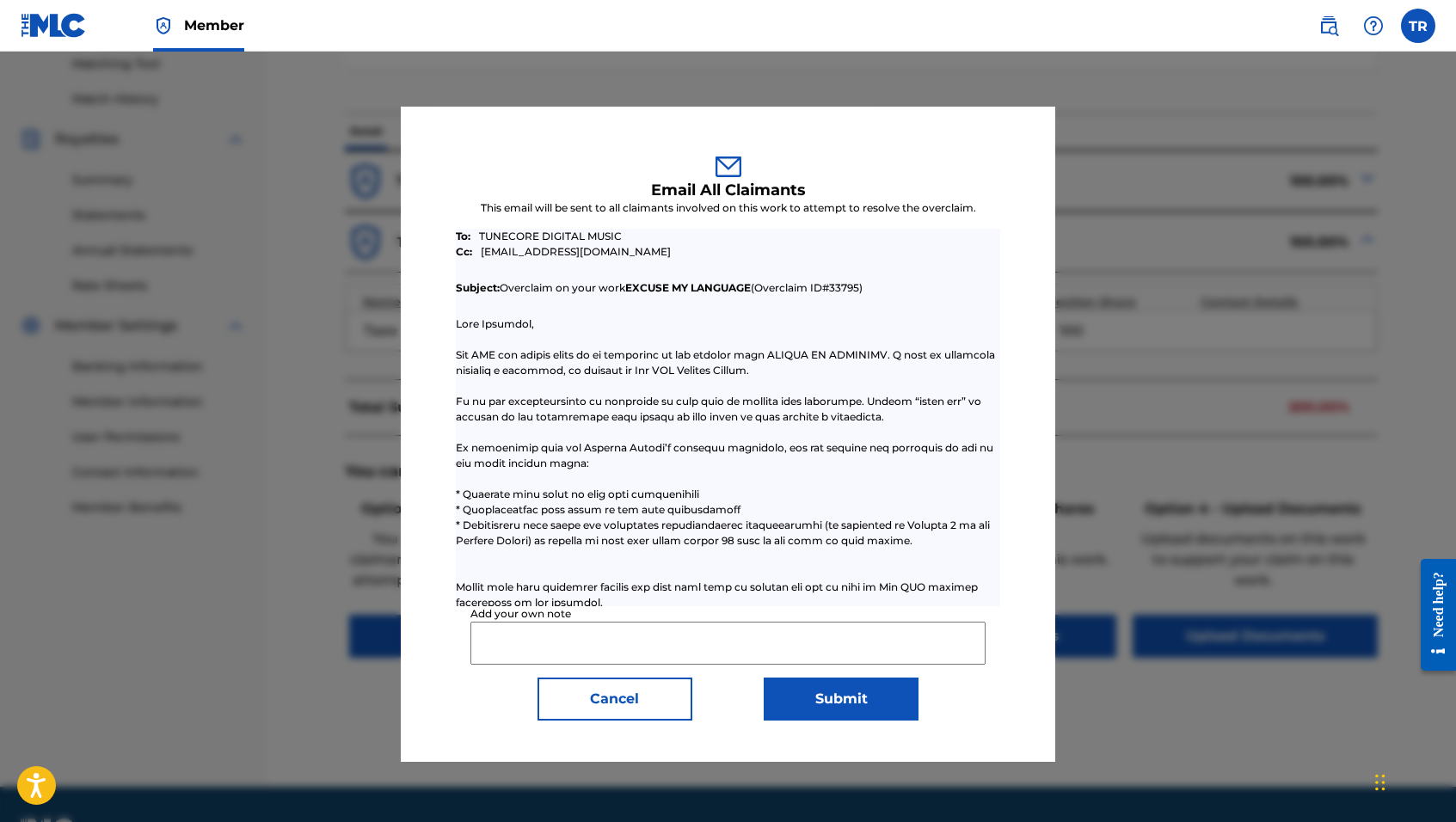
click at [563, 638] on input "Add your own note" at bounding box center [728, 644] width 515 height 43
paste input "Please reduce TuneCore claim to 50 percent."
type input "Please reduce TuneCore claim to 50 percent."
click at [798, 690] on button "Submit" at bounding box center [842, 700] width 155 height 43
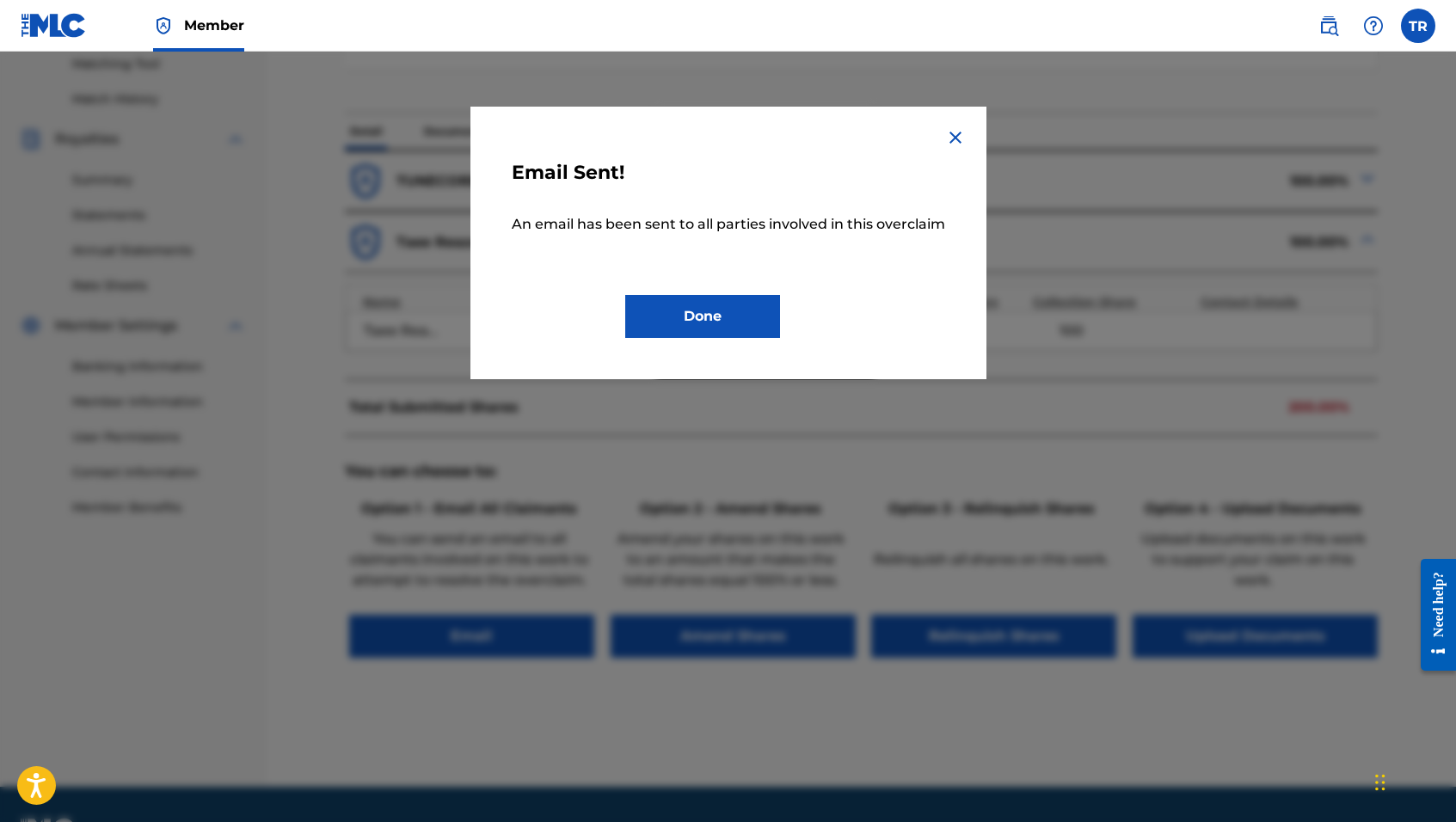
click at [758, 316] on button "Done" at bounding box center [703, 316] width 155 height 43
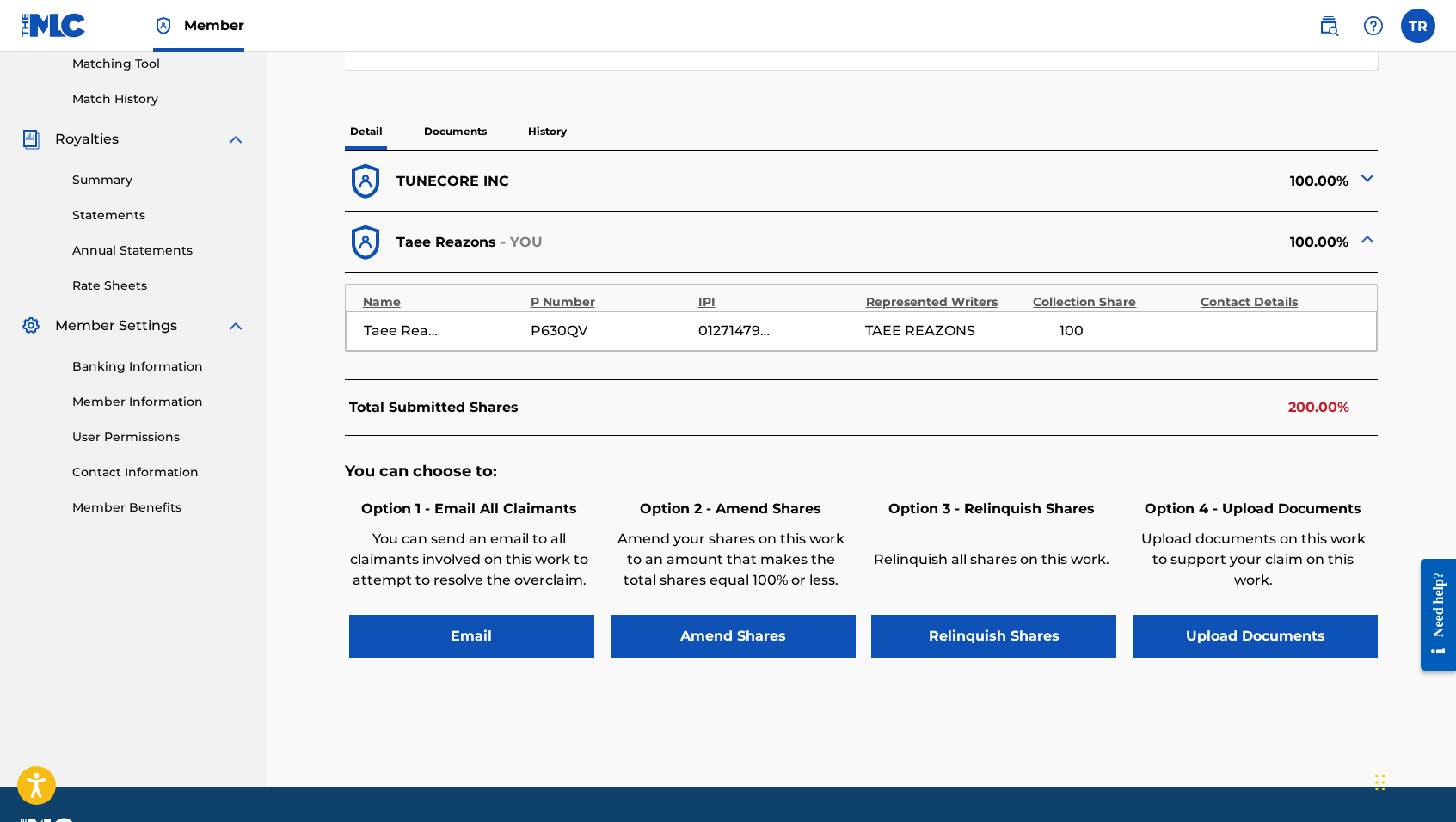
click at [725, 627] on button "Amend Shares" at bounding box center [733, 637] width 246 height 43
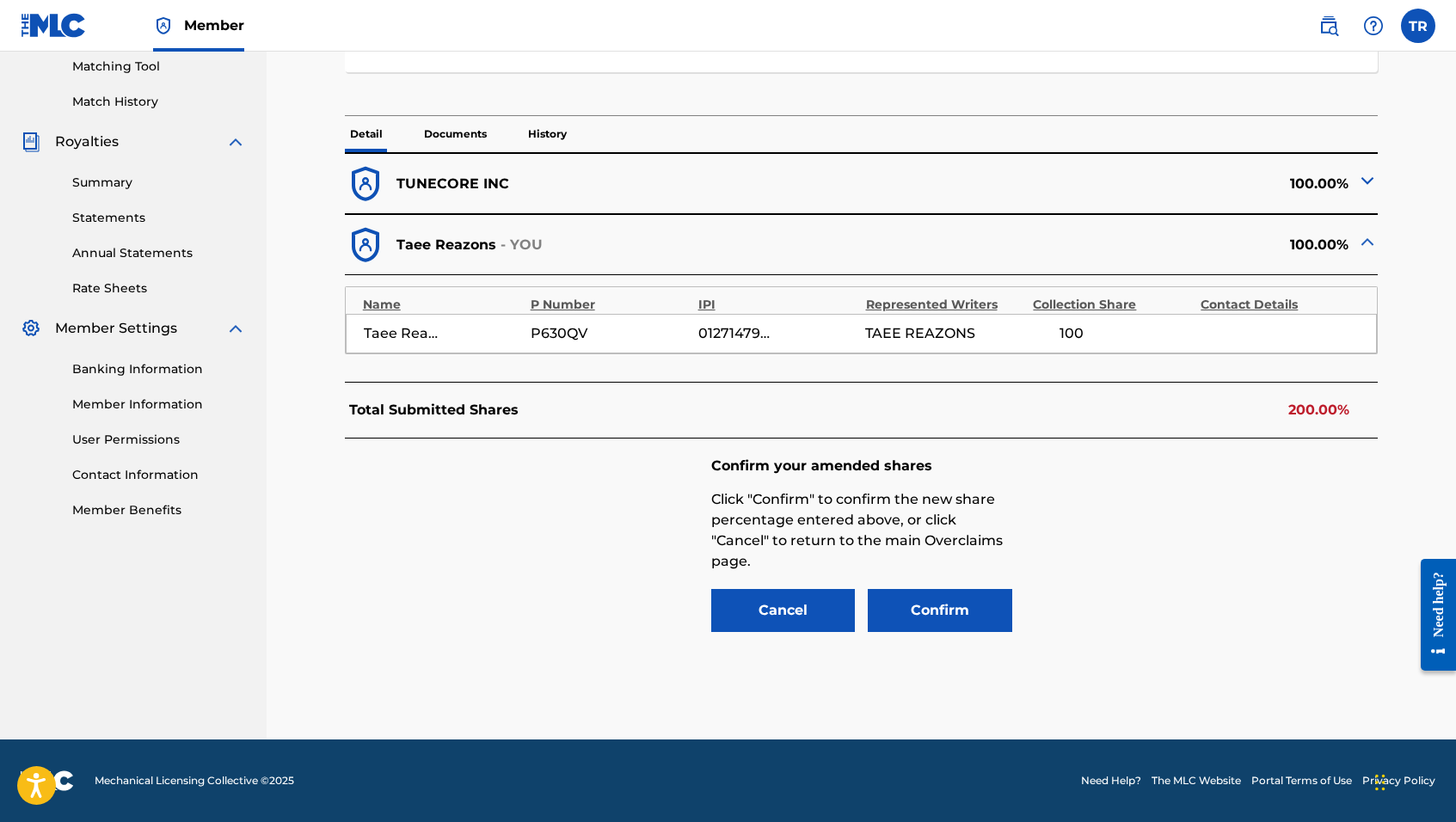
scroll to position [444, 0]
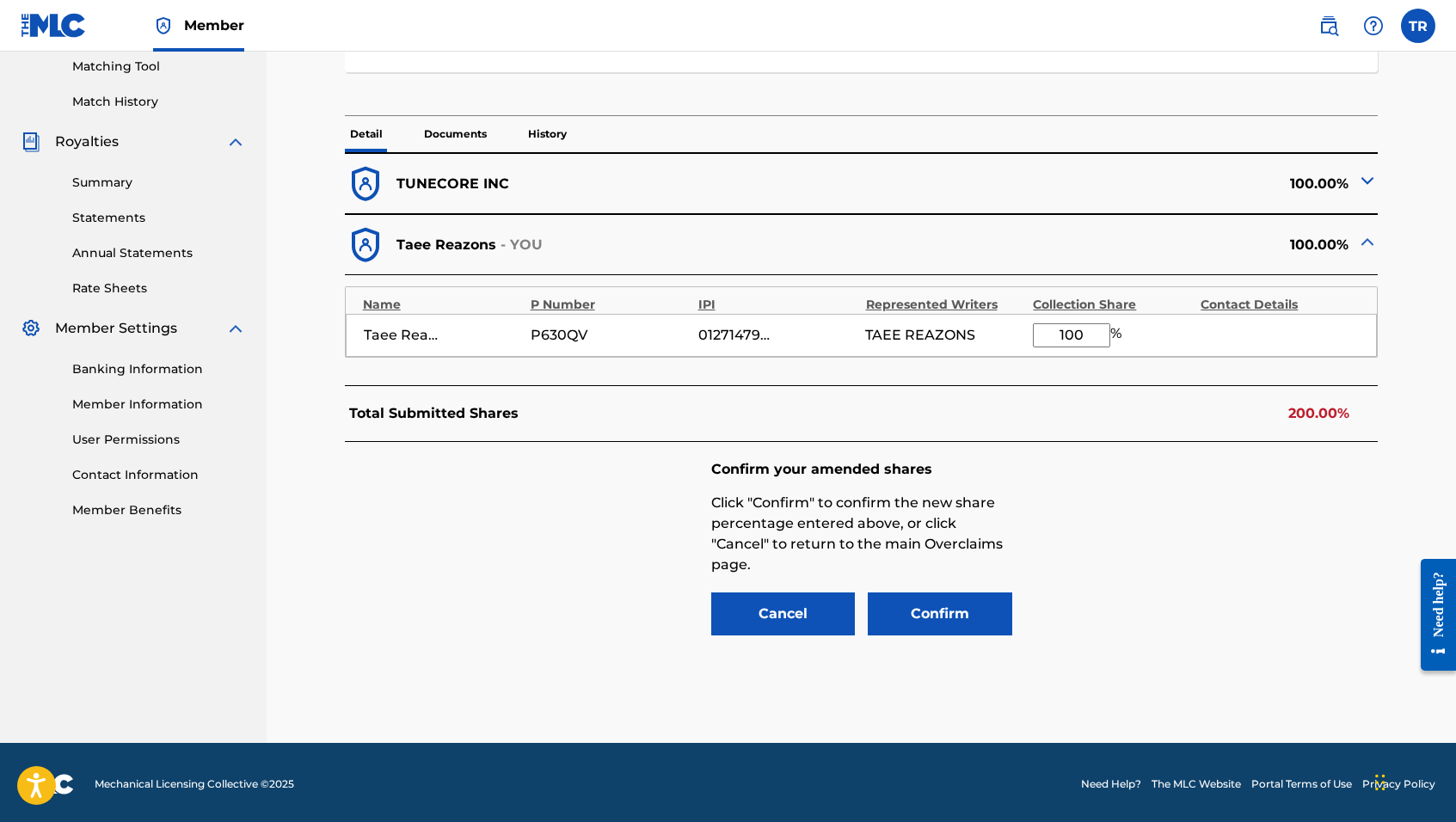
drag, startPoint x: 1084, startPoint y: 332, endPoint x: 1024, endPoint y: 322, distance: 60.8
click at [1024, 322] on div "Taee Reazons P630QV 01271479243 TAEE REAZONS 100 %" at bounding box center [862, 335] width 1032 height 43
type input "50"
click at [912, 612] on button "Confirm" at bounding box center [940, 614] width 145 height 43
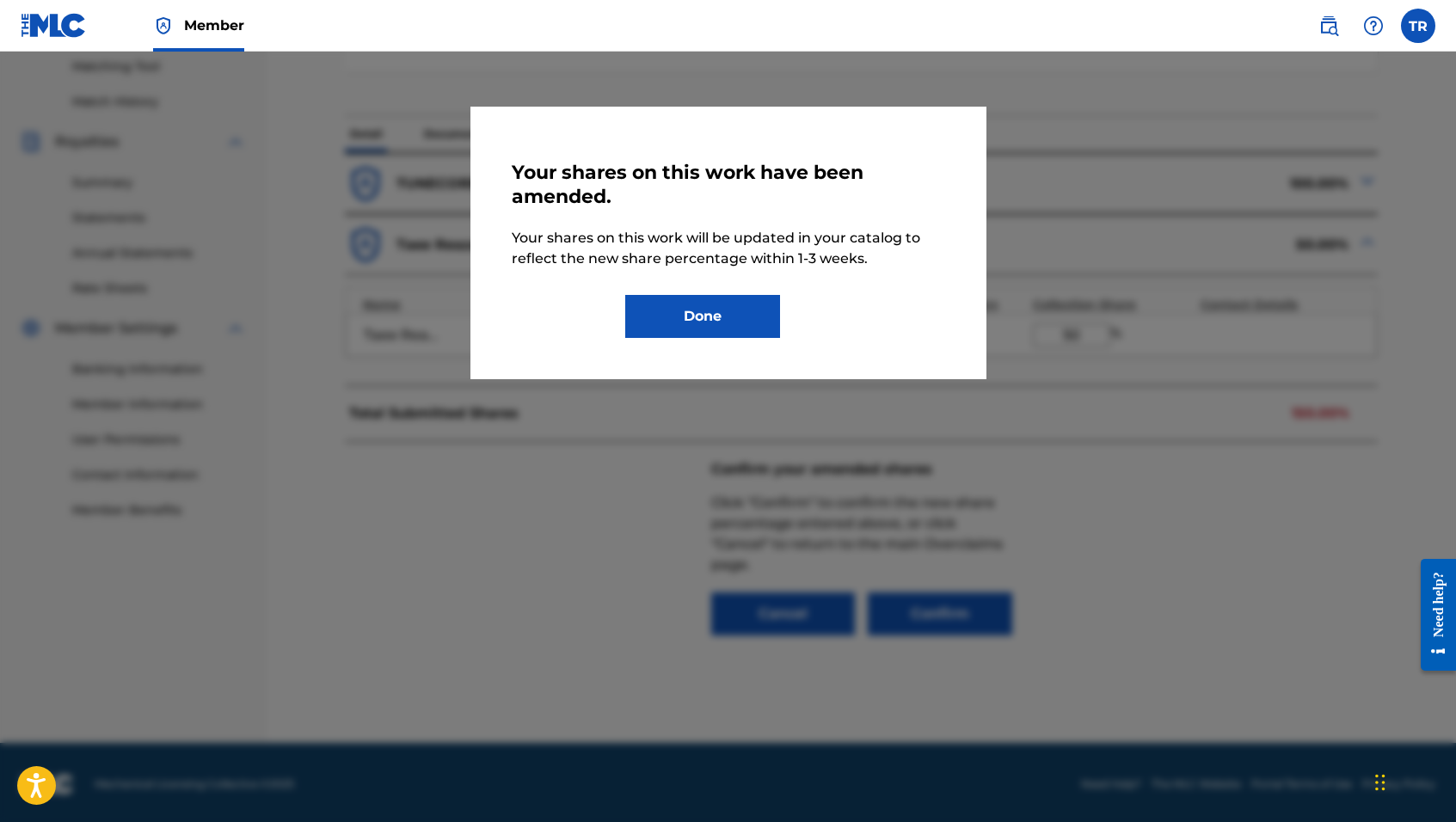
click at [713, 314] on button "Done" at bounding box center [703, 316] width 155 height 43
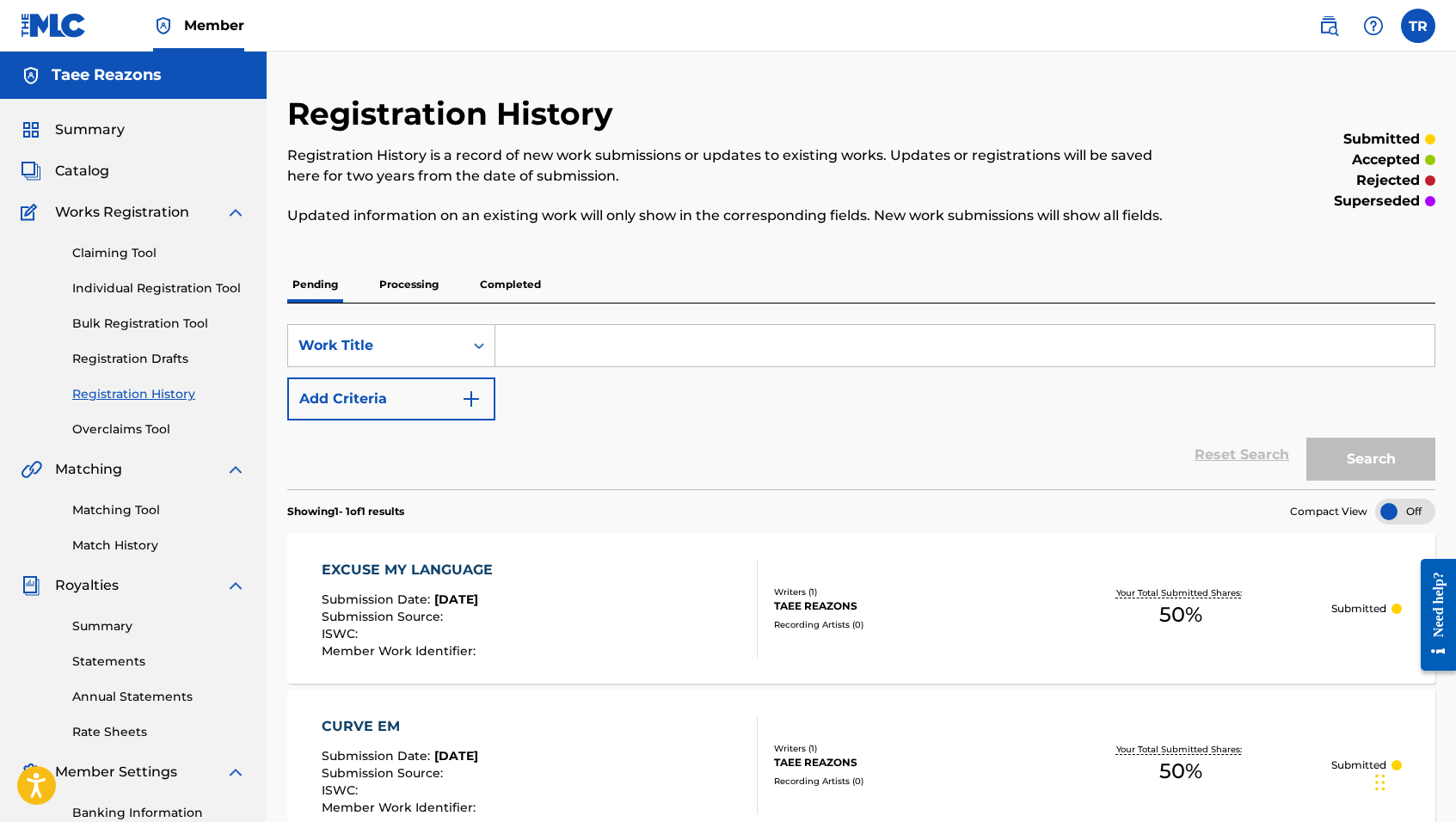
click at [123, 430] on link "Overclaims Tool" at bounding box center [159, 429] width 174 height 18
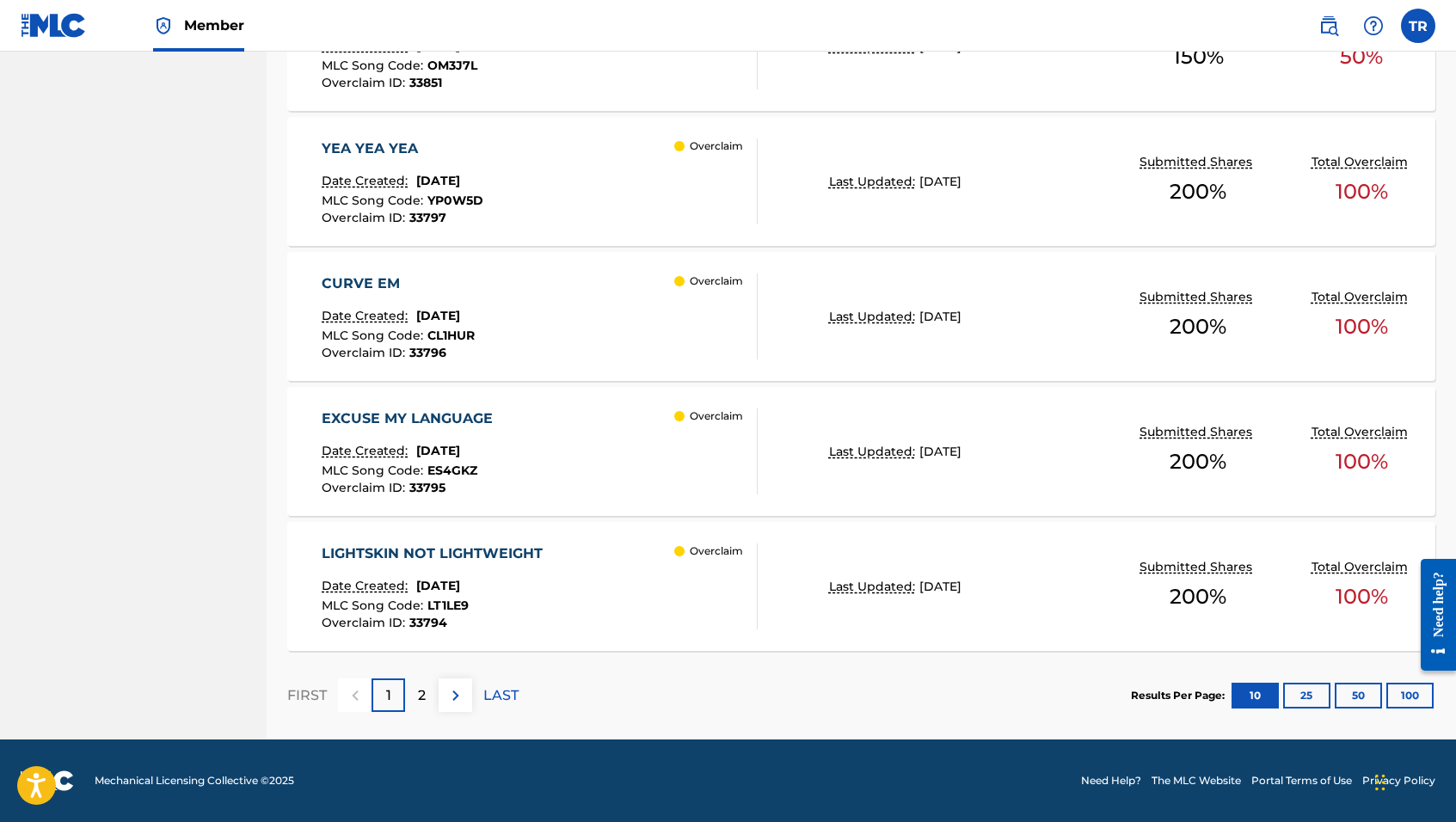
scroll to position [1334, 0]
click at [586, 590] on div "LIGHTSKIN NOT LIGHTWEIGHT Date Created: [DATE] MLC Song Code : LT1LE9 Overclaim…" at bounding box center [539, 587] width 436 height 86
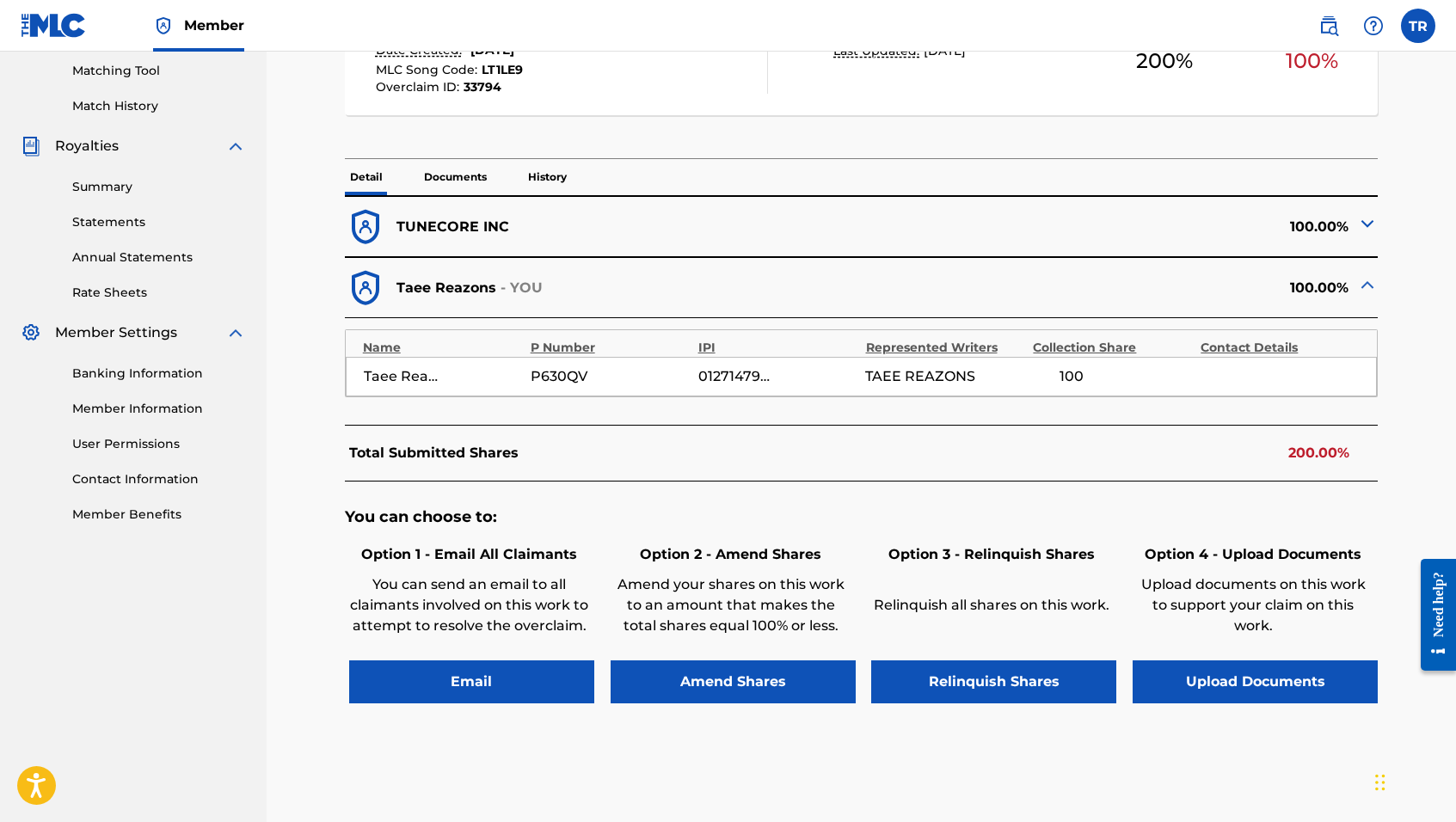
scroll to position [451, 0]
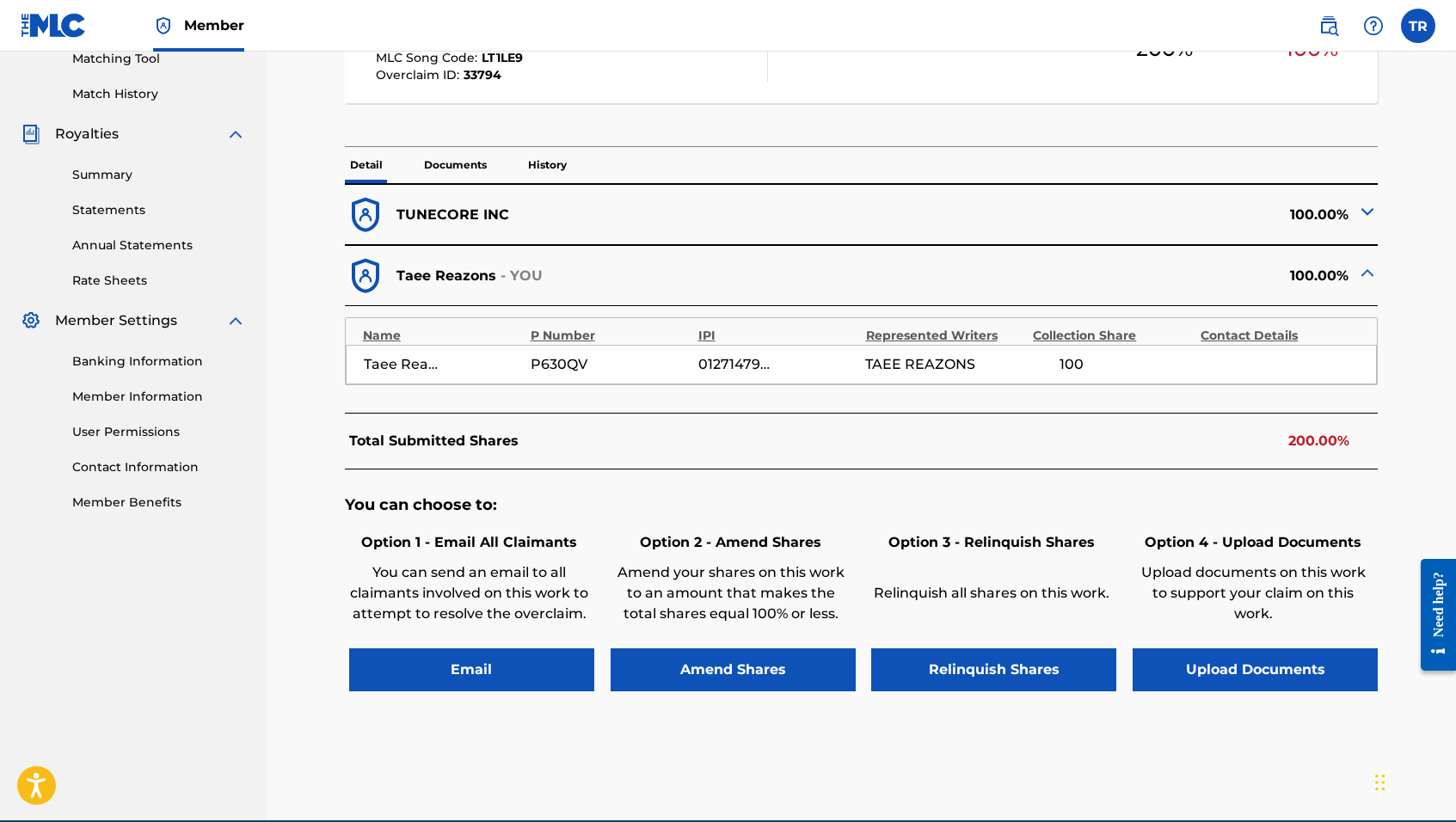
click at [460, 671] on button "Email" at bounding box center [471, 670] width 246 height 43
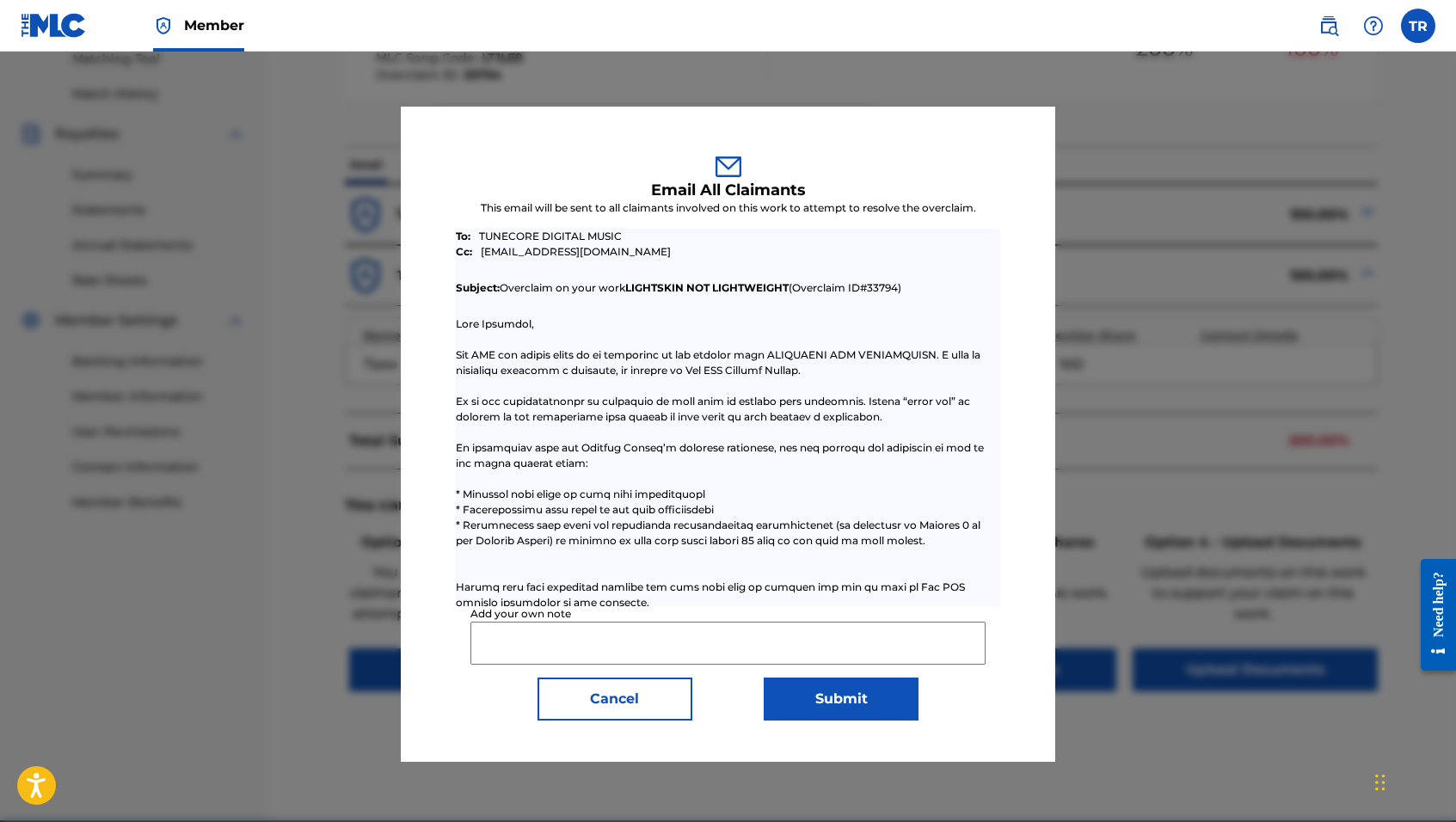
click at [522, 641] on input "Add your own note" at bounding box center [728, 644] width 515 height 43
paste input "Please reduce TuneCore claim to 50 percent."
type input "Please reduce TuneCore claim to 50 percent."
click at [801, 698] on button "Submit" at bounding box center [842, 700] width 155 height 43
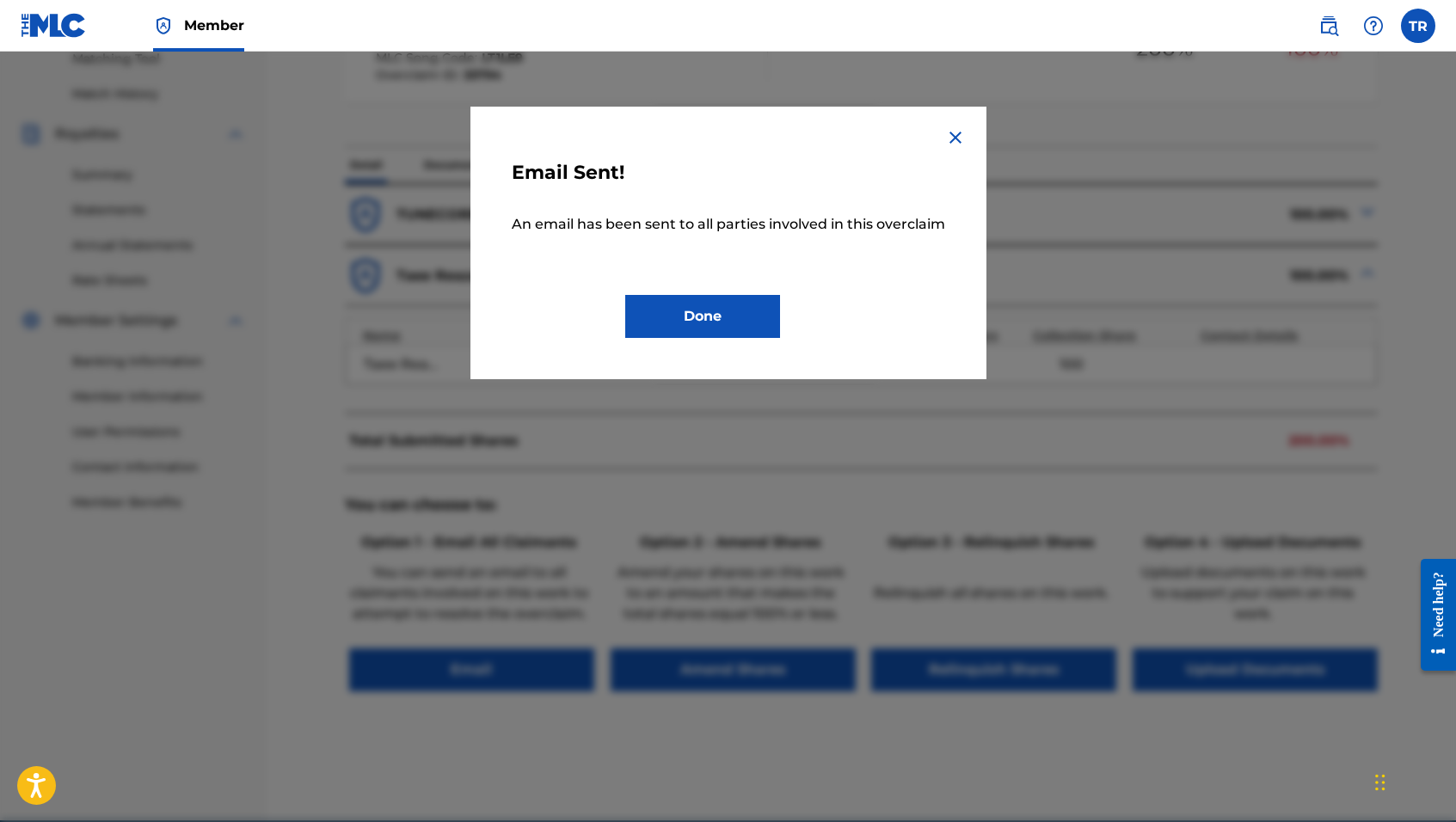
click at [708, 308] on button "Done" at bounding box center [703, 316] width 155 height 43
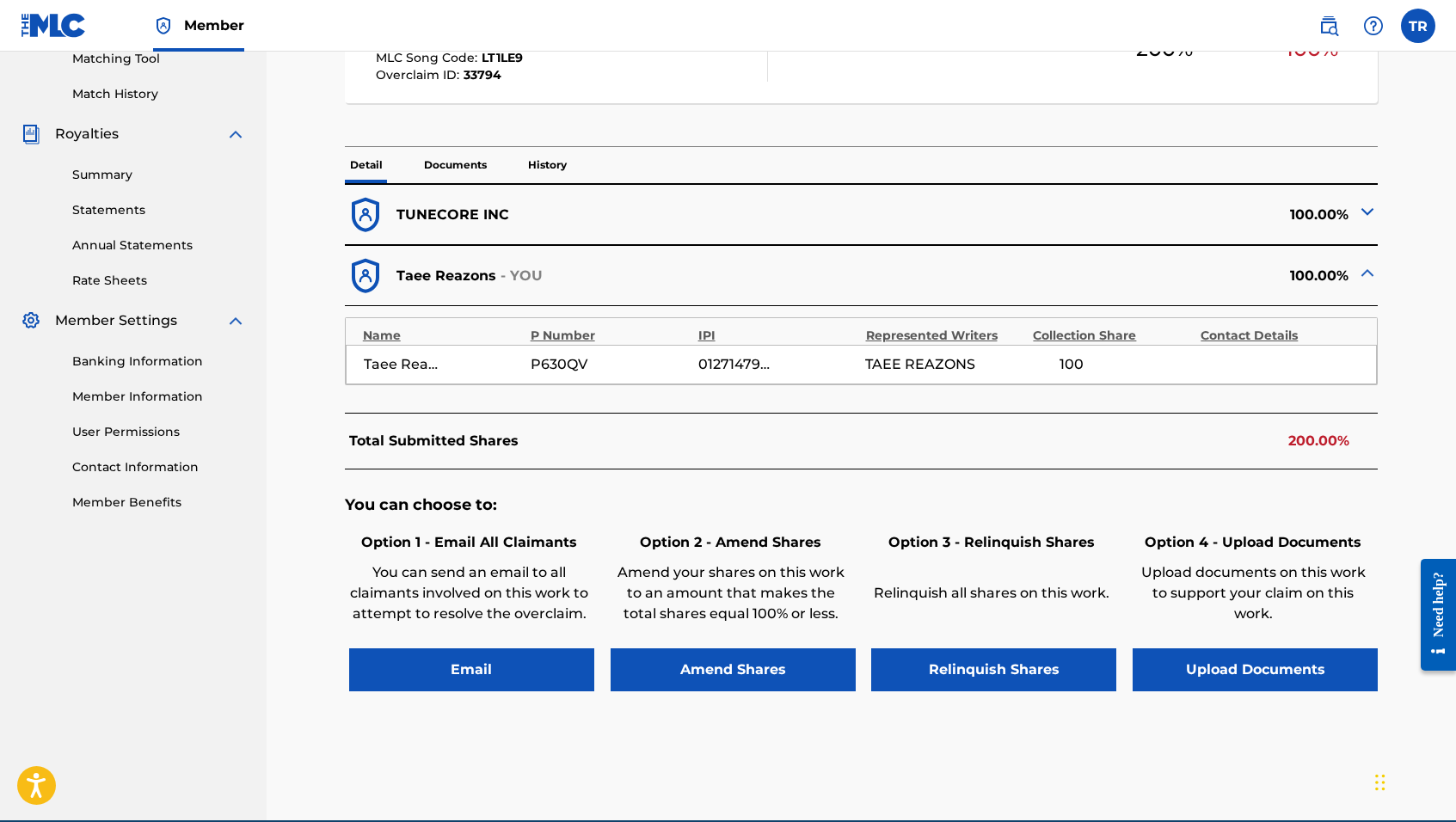
click at [677, 676] on button "Amend Shares" at bounding box center [733, 670] width 246 height 43
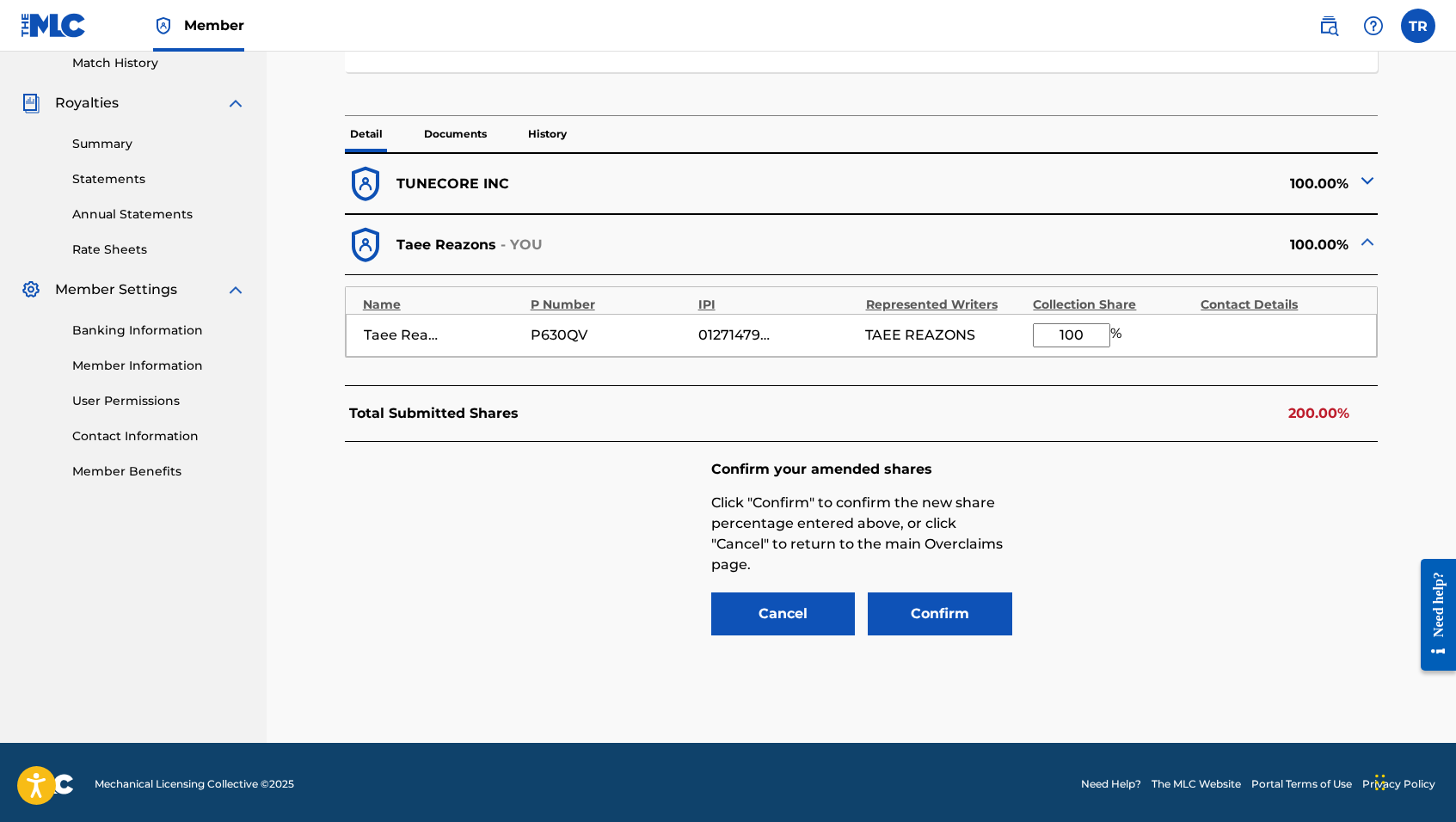
drag, startPoint x: 1079, startPoint y: 336, endPoint x: 1039, endPoint y: 321, distance: 42.7
click at [1039, 321] on div "Taee Reazons P630QV 01271479243 TAEE REAZONS 100 %" at bounding box center [862, 335] width 1032 height 43
type input "50"
click at [953, 606] on button "Confirm" at bounding box center [940, 614] width 145 height 43
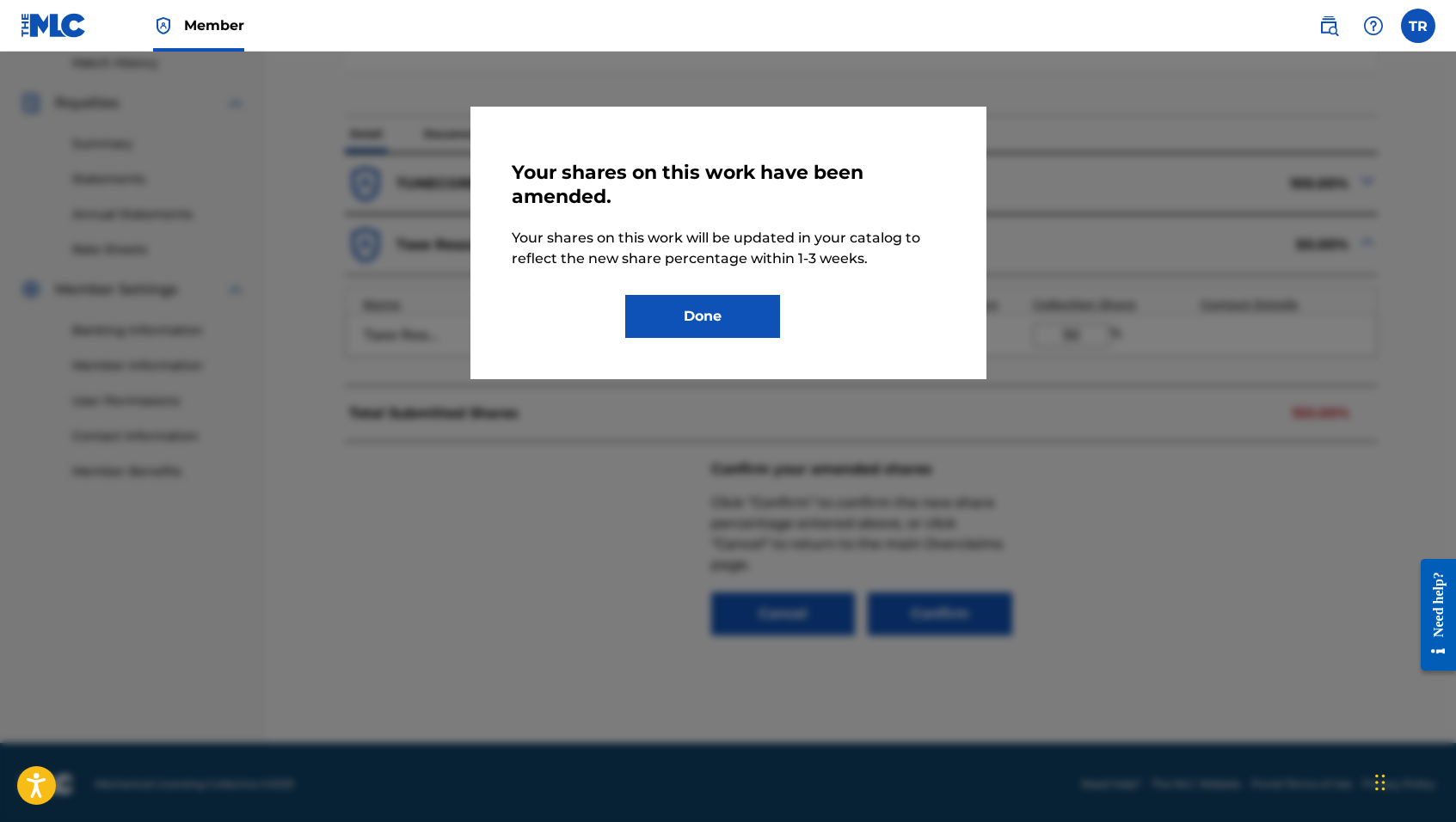
click at [710, 321] on button "Done" at bounding box center [703, 316] width 155 height 43
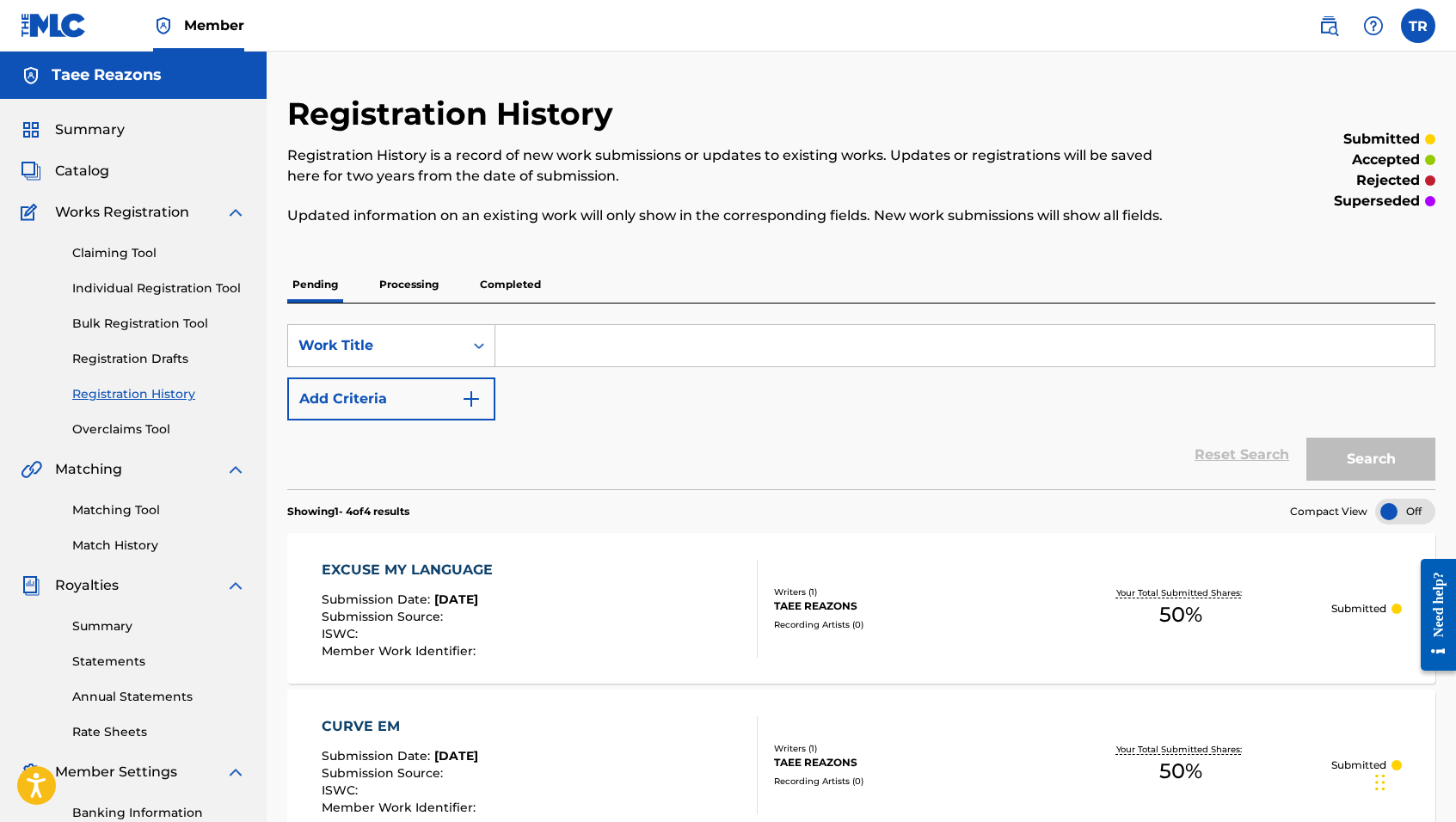
click at [114, 425] on link "Overclaims Tool" at bounding box center [159, 429] width 174 height 18
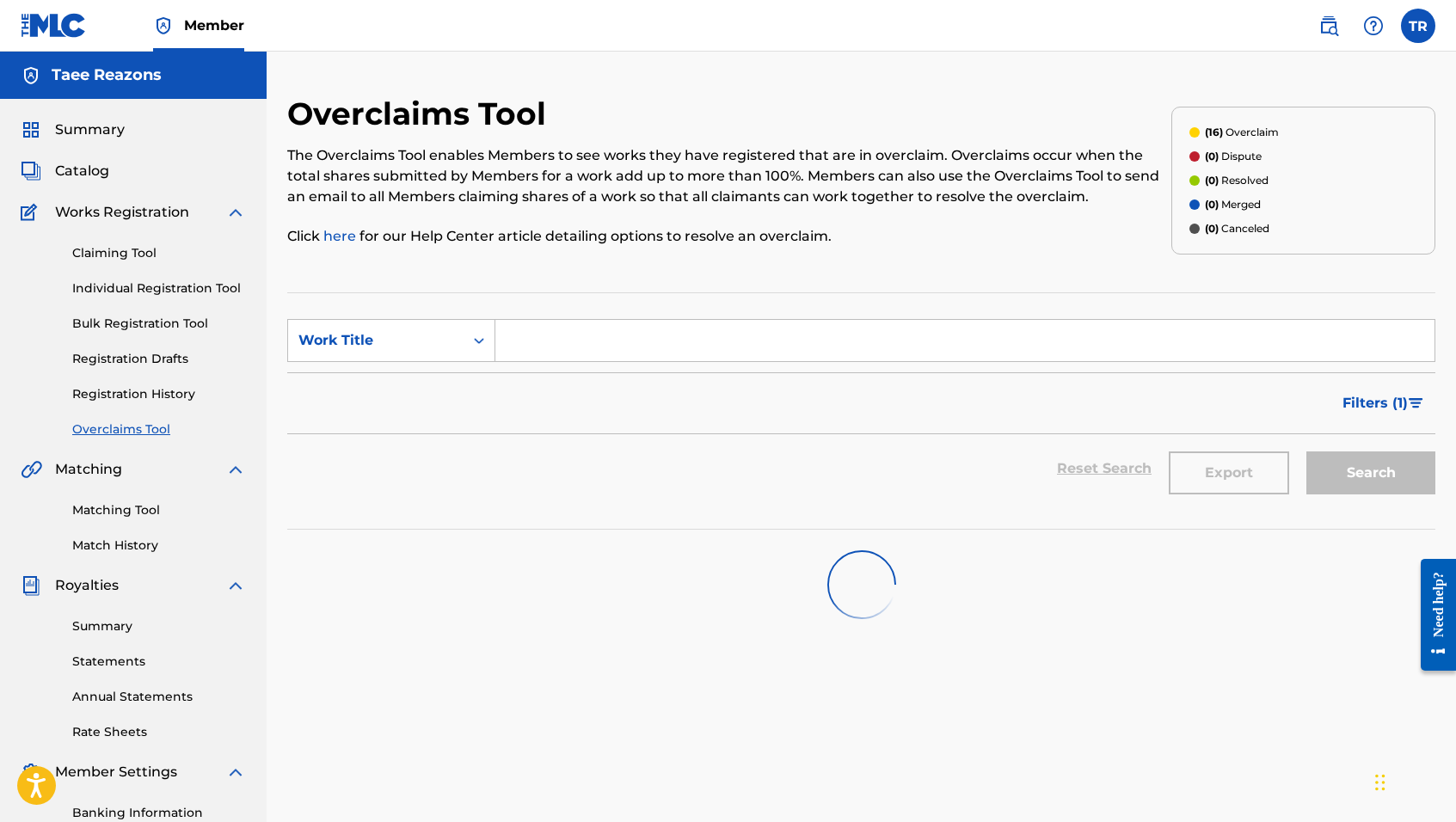
click at [130, 392] on link "Registration History" at bounding box center [159, 394] width 174 height 18
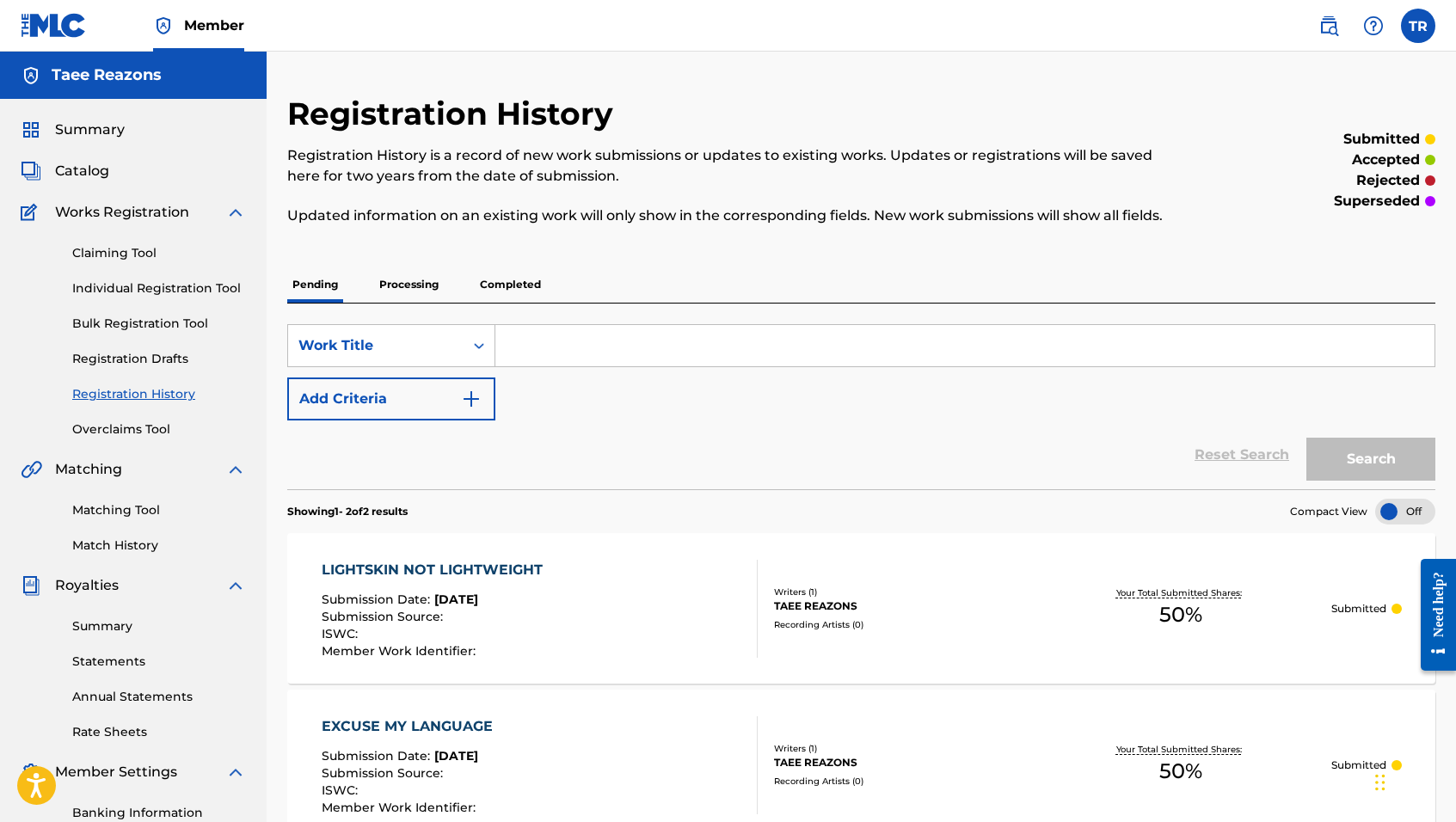
click at [134, 433] on link "Overclaims Tool" at bounding box center [159, 429] width 174 height 18
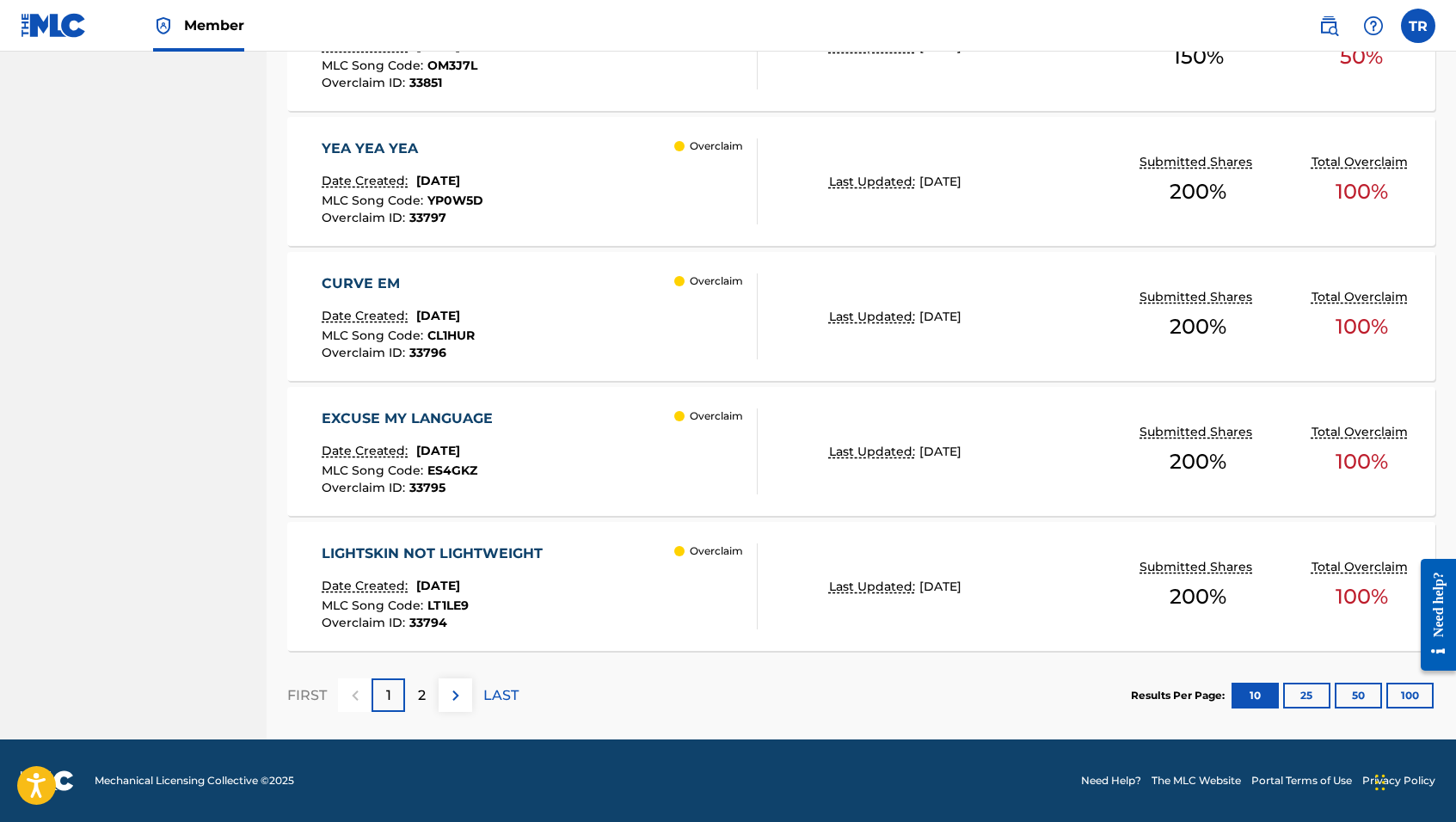
scroll to position [1334, 0]
click at [416, 688] on div "2" at bounding box center [421, 695] width 34 height 34
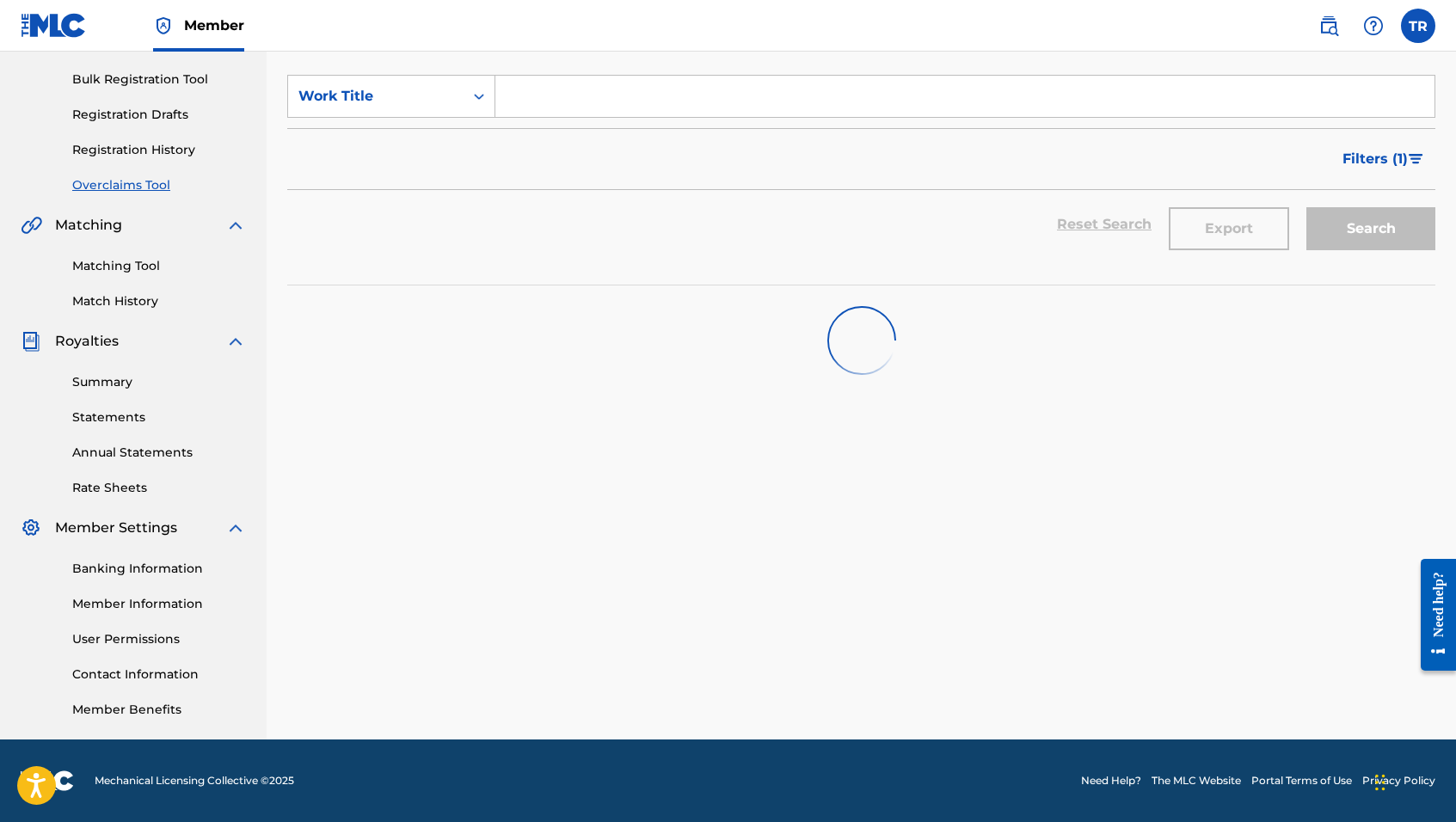
scroll to position [245, 0]
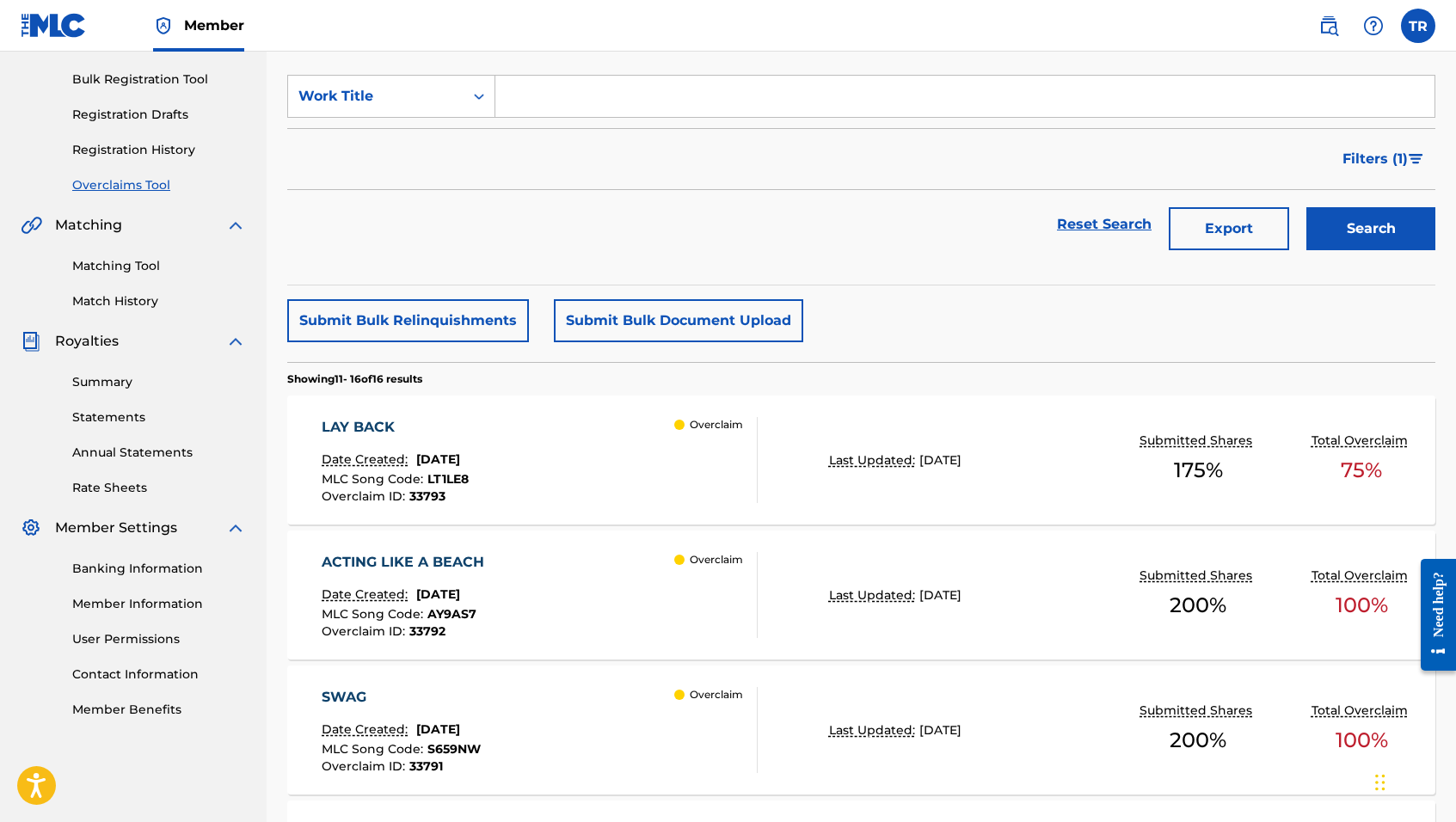
click at [567, 448] on div "LAY BACK Date Created: [DATE] MLC Song Code : LT1LE8 Overclaim ID : 33793 Overc…" at bounding box center [539, 460] width 436 height 86
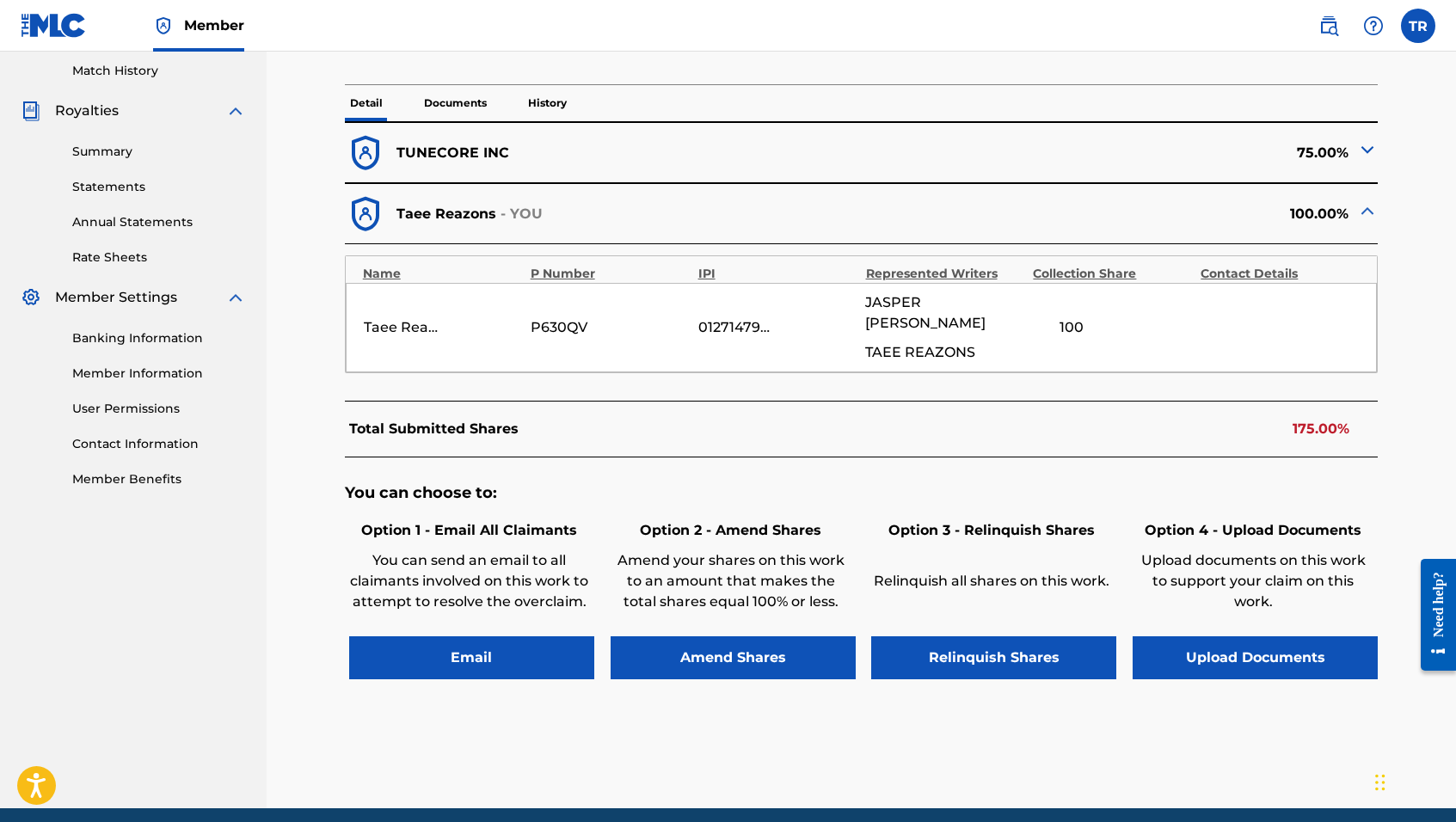
scroll to position [476, 0]
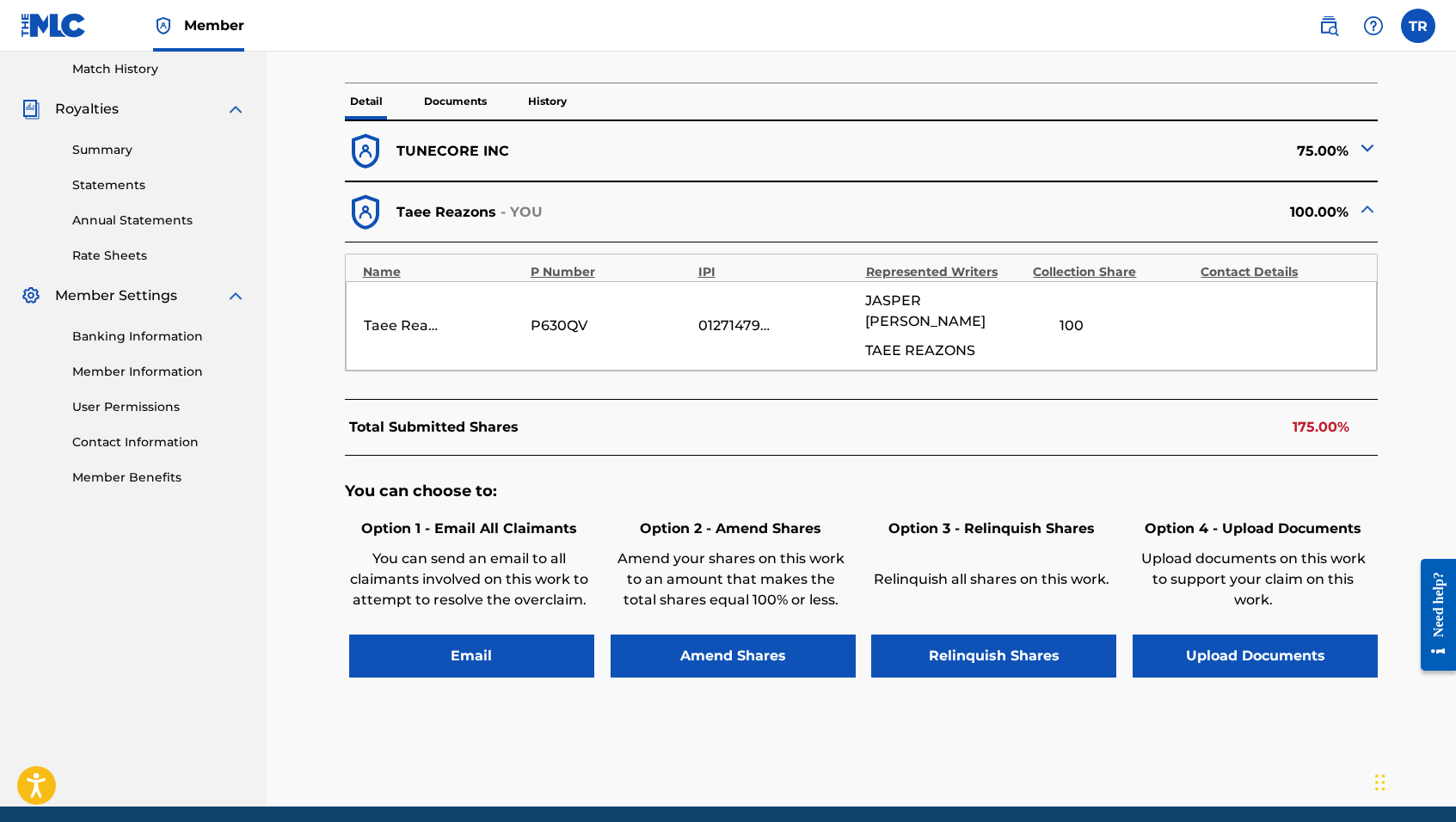
click at [804, 321] on div "01271479243" at bounding box center [778, 326] width 159 height 21
click at [961, 314] on div "[PERSON_NAME]" at bounding box center [944, 326] width 159 height 71
click at [1365, 165] on div "75.00%" at bounding box center [1120, 152] width 517 height 41
click at [1365, 147] on img at bounding box center [1367, 148] width 21 height 21
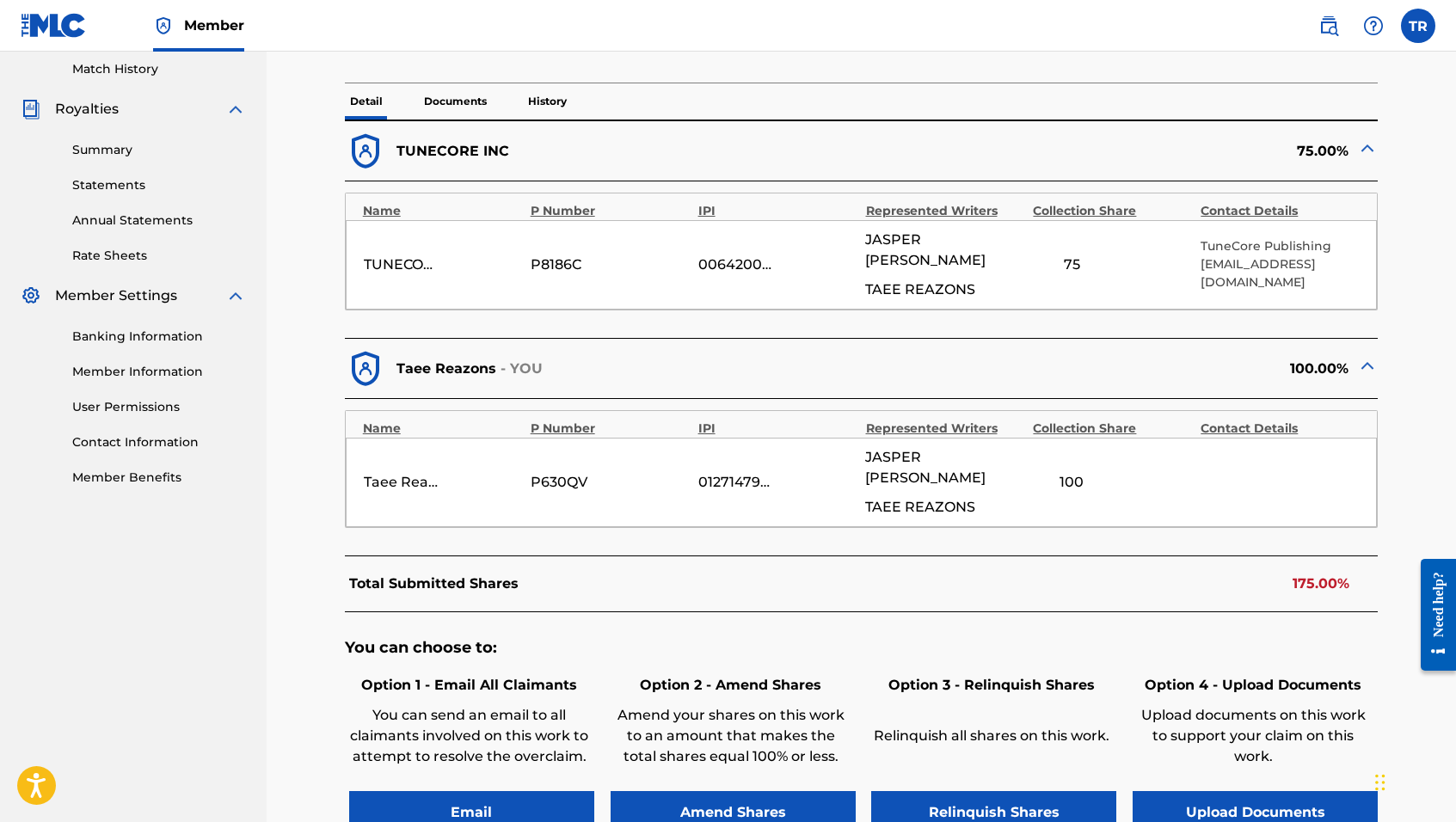
click at [676, 792] on button "Amend Shares" at bounding box center [733, 813] width 246 height 43
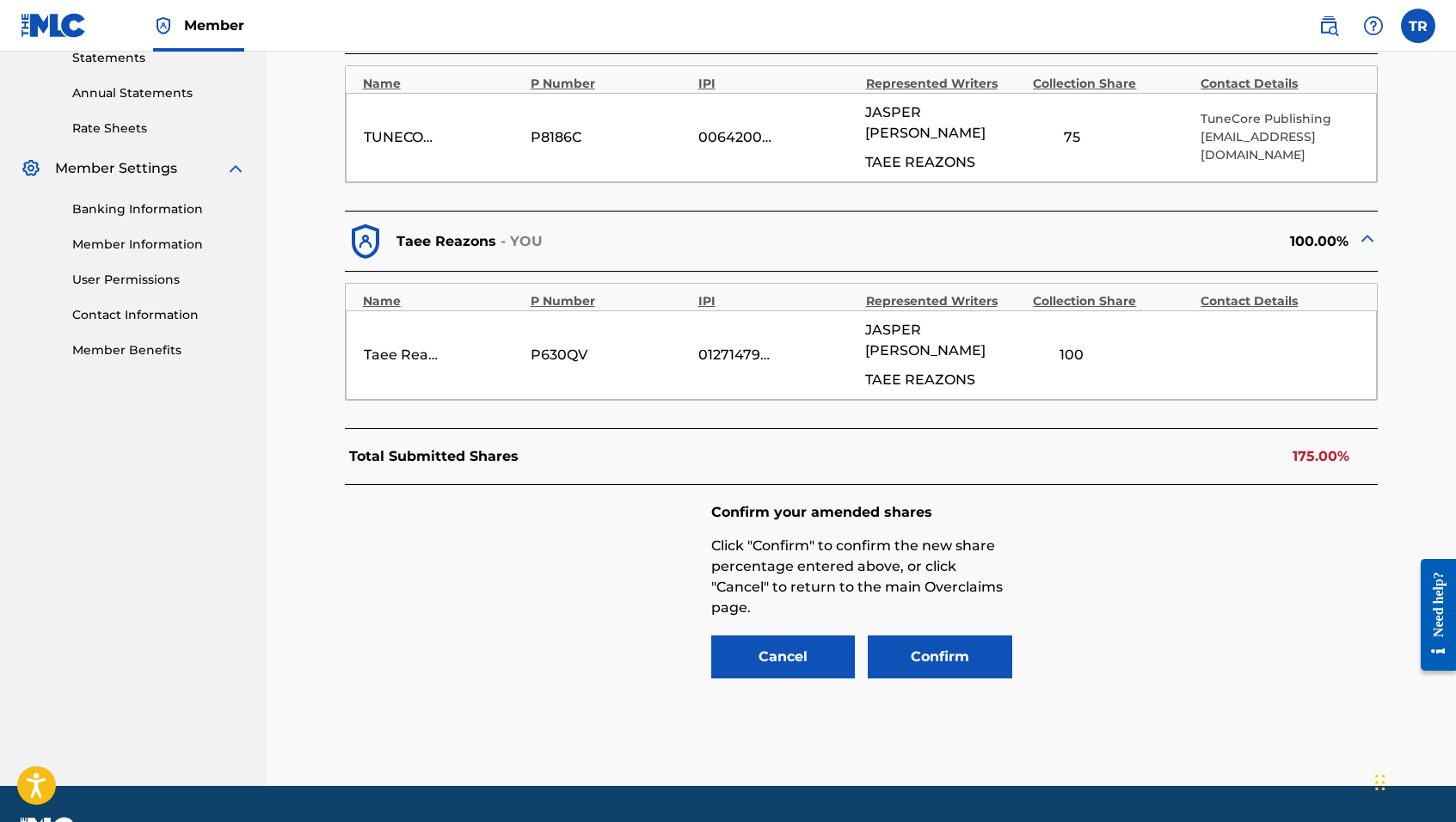
scroll to position [609, 0]
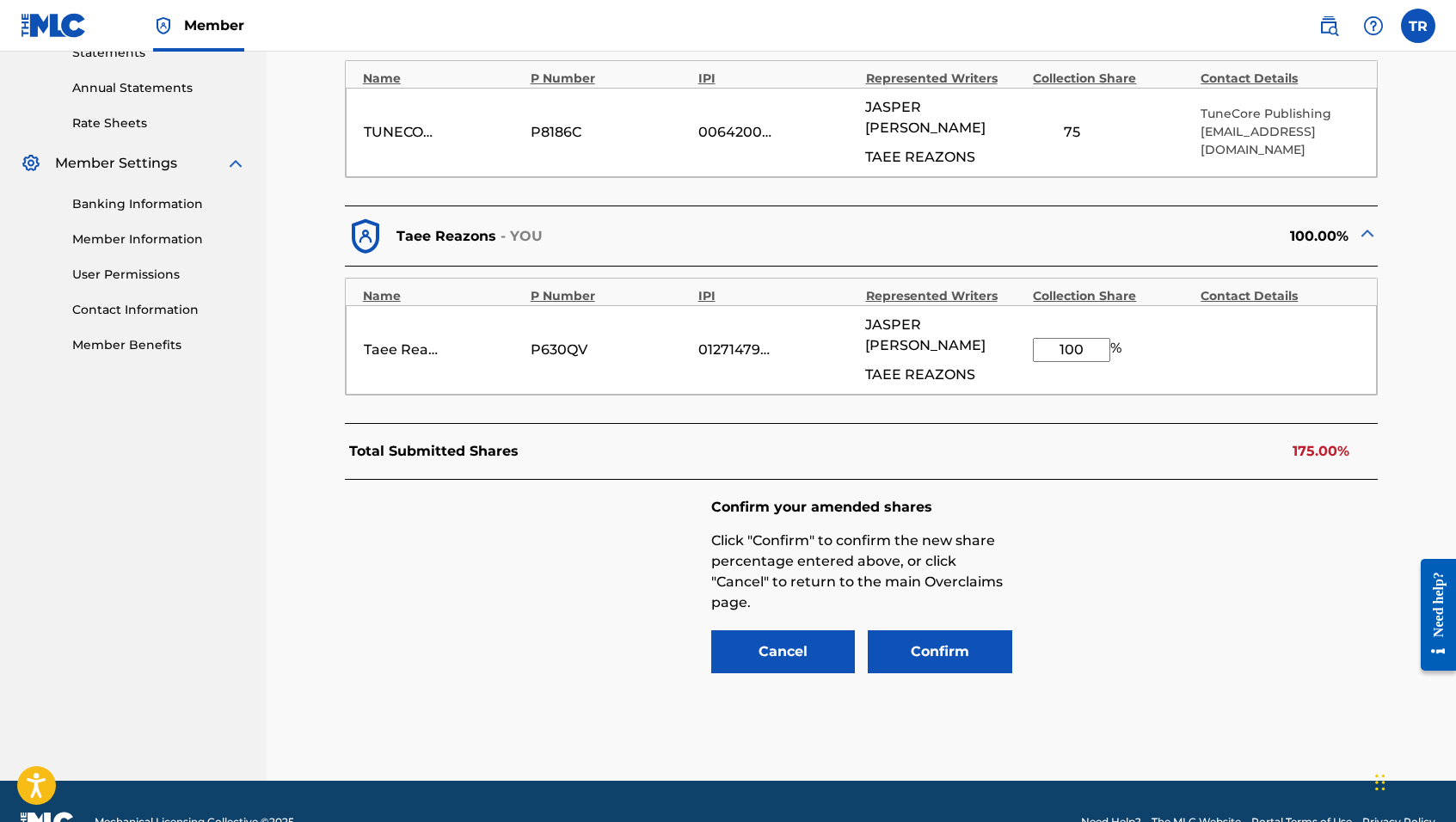
click at [1088, 110] on div "TUNECORE DIGITAL MUSIC P8186C 00642005099 [PERSON_NAME] 75 TuneCore Publishing …" at bounding box center [862, 133] width 1032 height 90
click at [1087, 122] on div "75" at bounding box center [1072, 133] width 78 height 21
click at [1086, 338] on input "100" at bounding box center [1072, 350] width 78 height 24
drag, startPoint x: 1086, startPoint y: 317, endPoint x: 1042, endPoint y: 315, distance: 44.0
click at [1042, 338] on input "100" at bounding box center [1072, 350] width 78 height 24
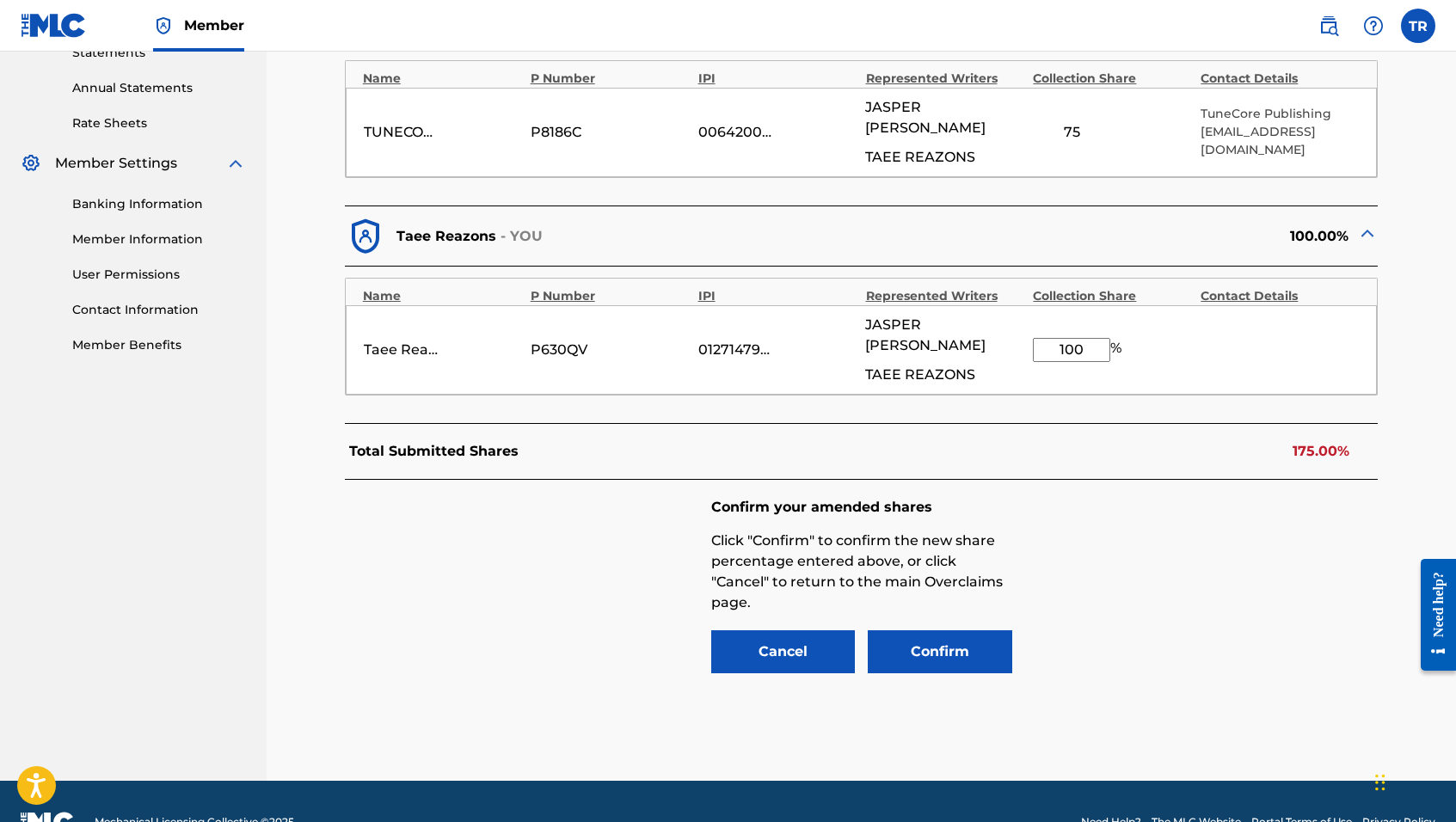
click at [942, 216] on div "100.00%" at bounding box center [1120, 237] width 517 height 41
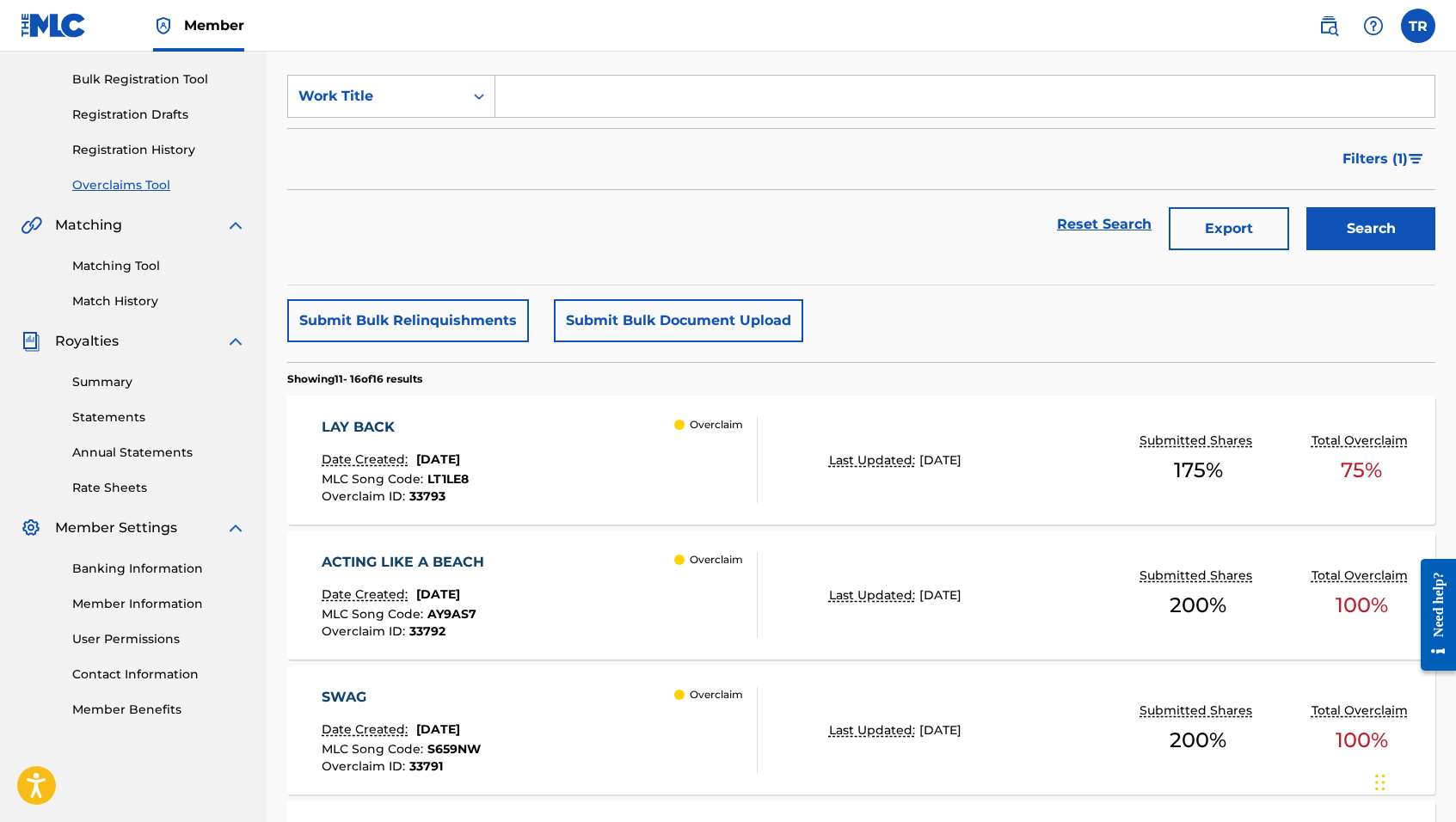
click at [577, 476] on div "LAY BACK Date Created: [DATE] MLC Song Code : LT1LE8 Overclaim ID : 33793 Overc…" at bounding box center [539, 460] width 436 height 86
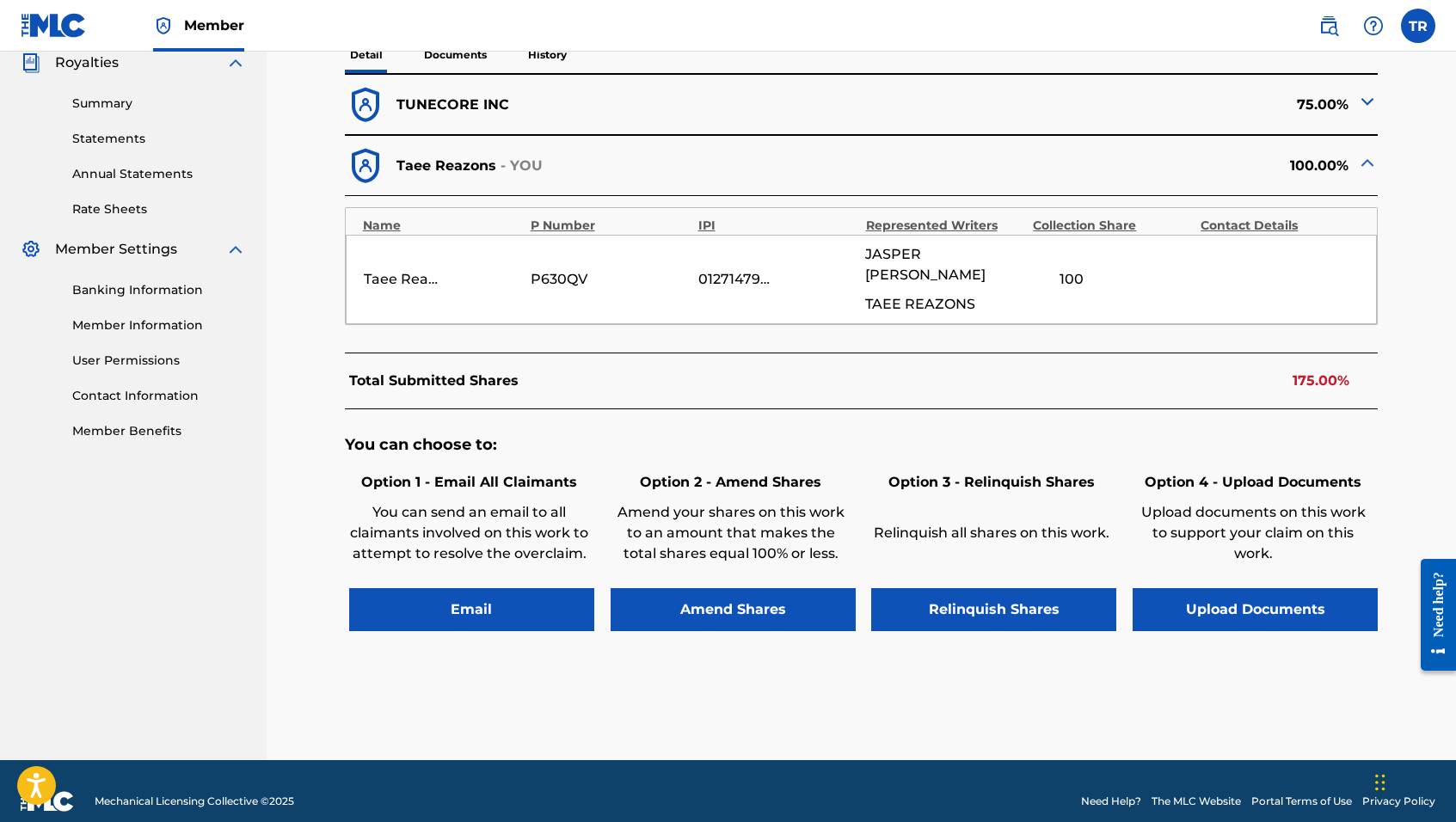
scroll to position [522, 0]
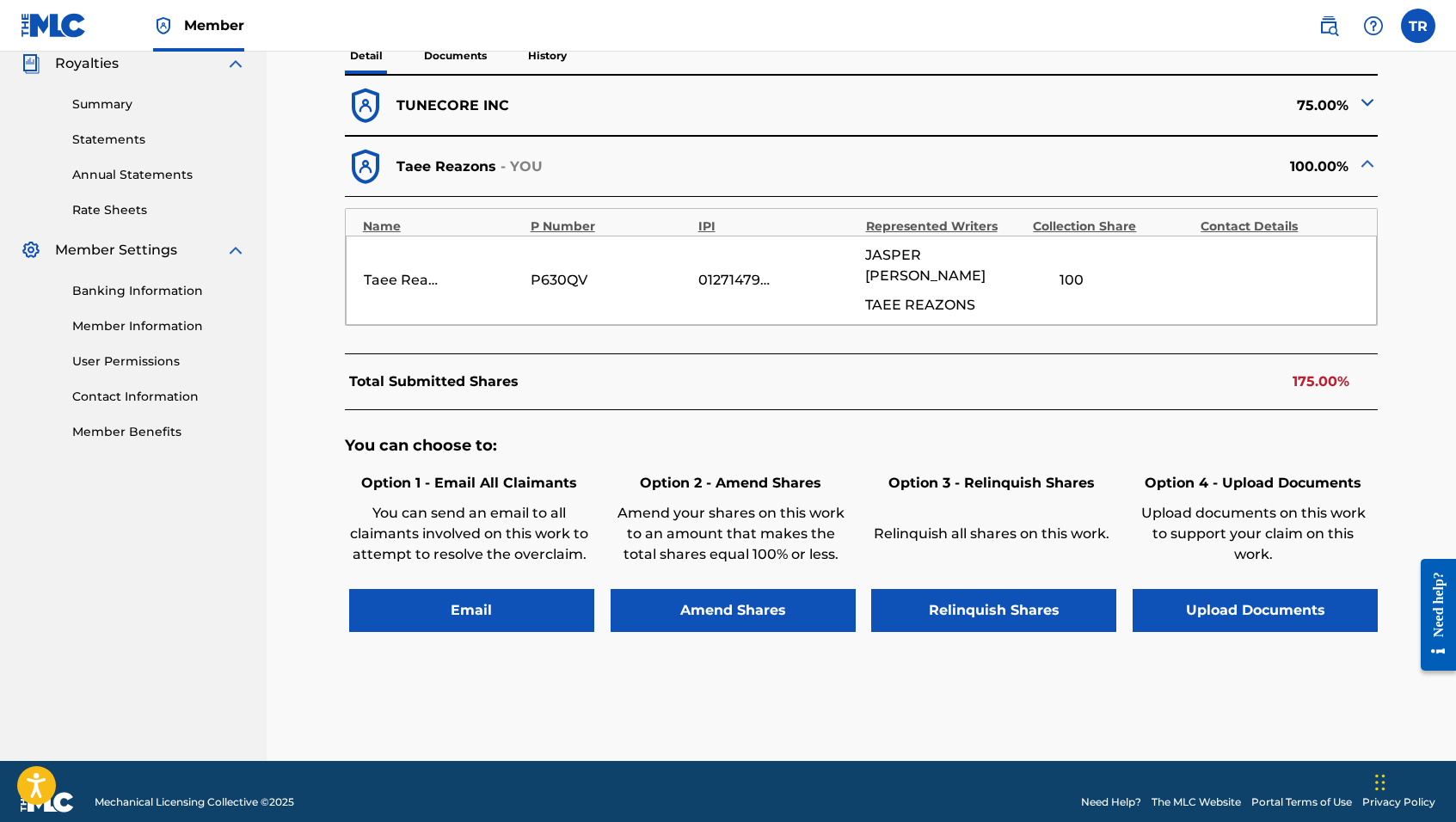
click at [507, 599] on button "Email" at bounding box center [471, 611] width 246 height 43
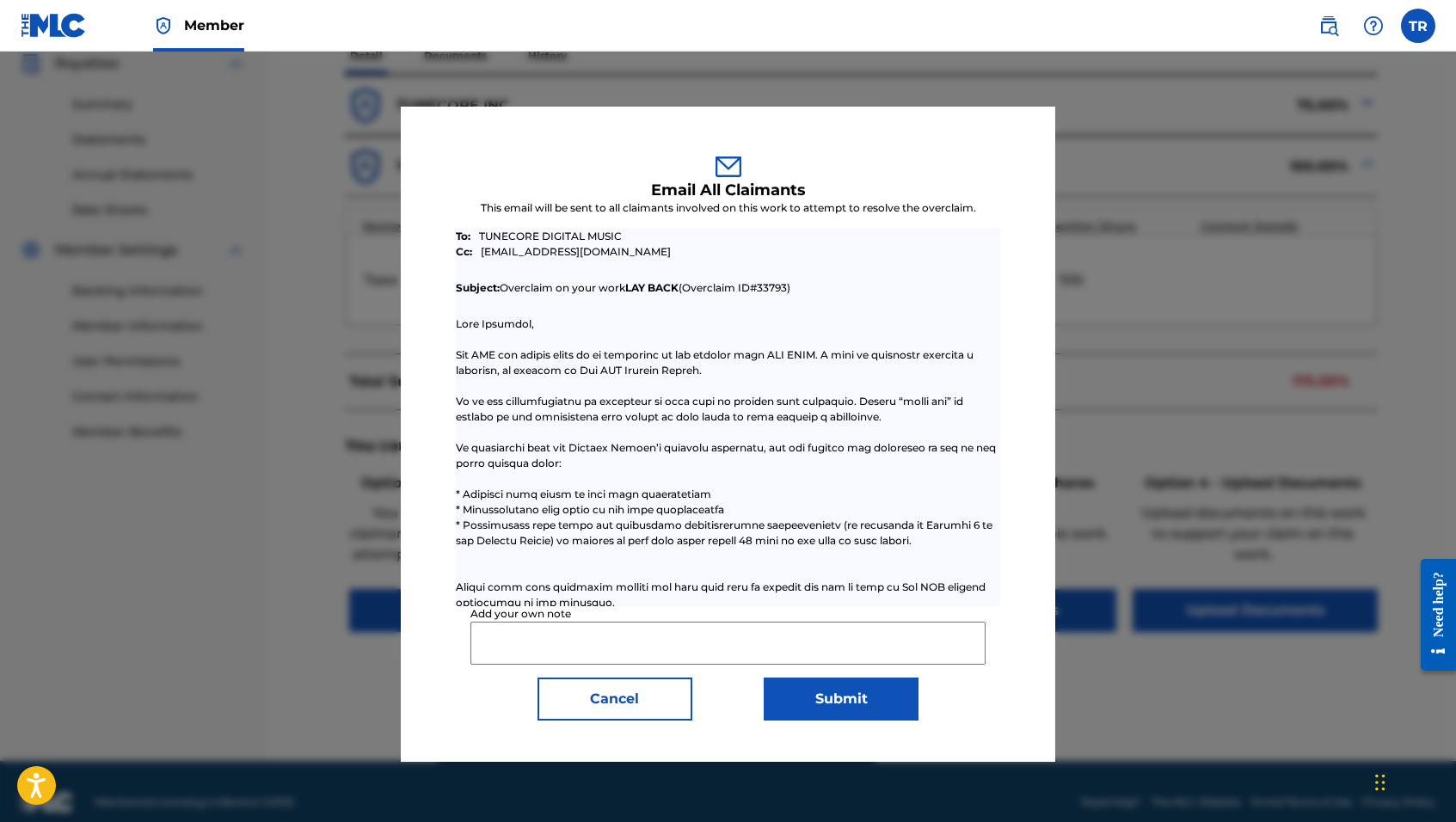
click at [517, 639] on input "Add your own note" at bounding box center [728, 644] width 515 height 43
paste input "Please reduce TuneCore claim to 50 percent."
type input "Please reduce TuneCore claim to 50 percent."
click at [800, 701] on button "Submit" at bounding box center [842, 700] width 155 height 43
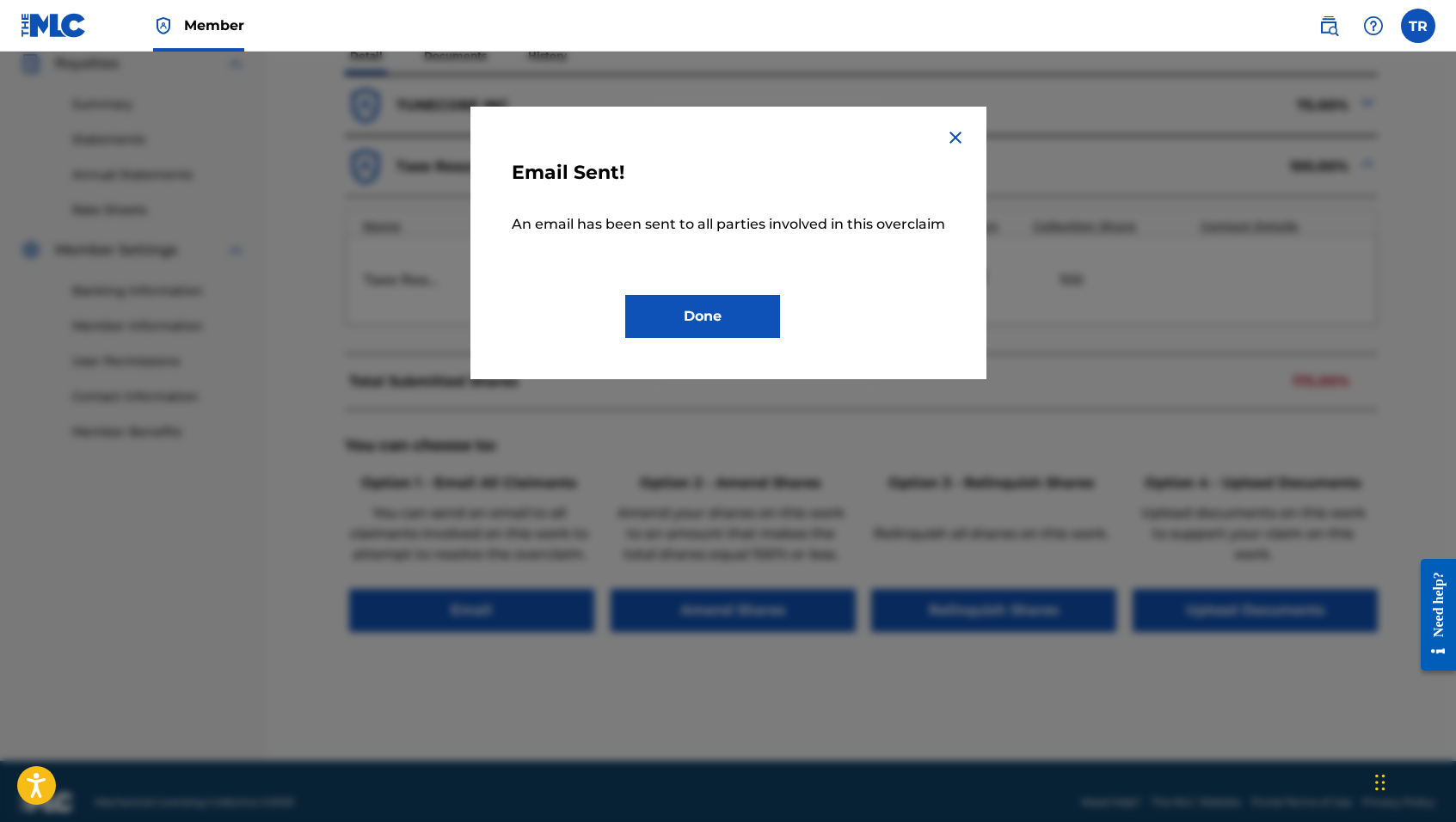
click at [732, 321] on button "Done" at bounding box center [703, 316] width 155 height 43
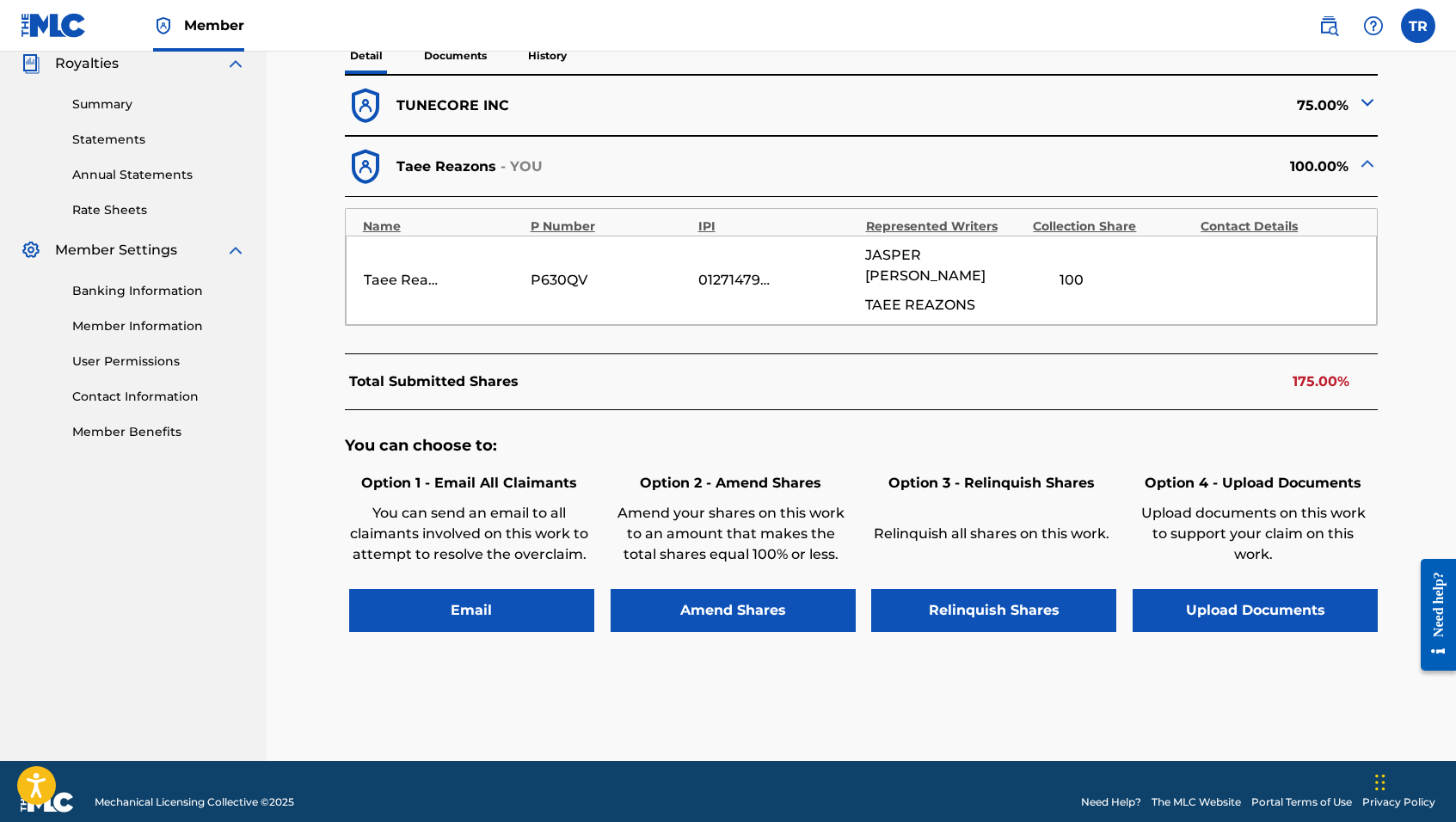
click at [721, 595] on button "Amend Shares" at bounding box center [733, 611] width 246 height 43
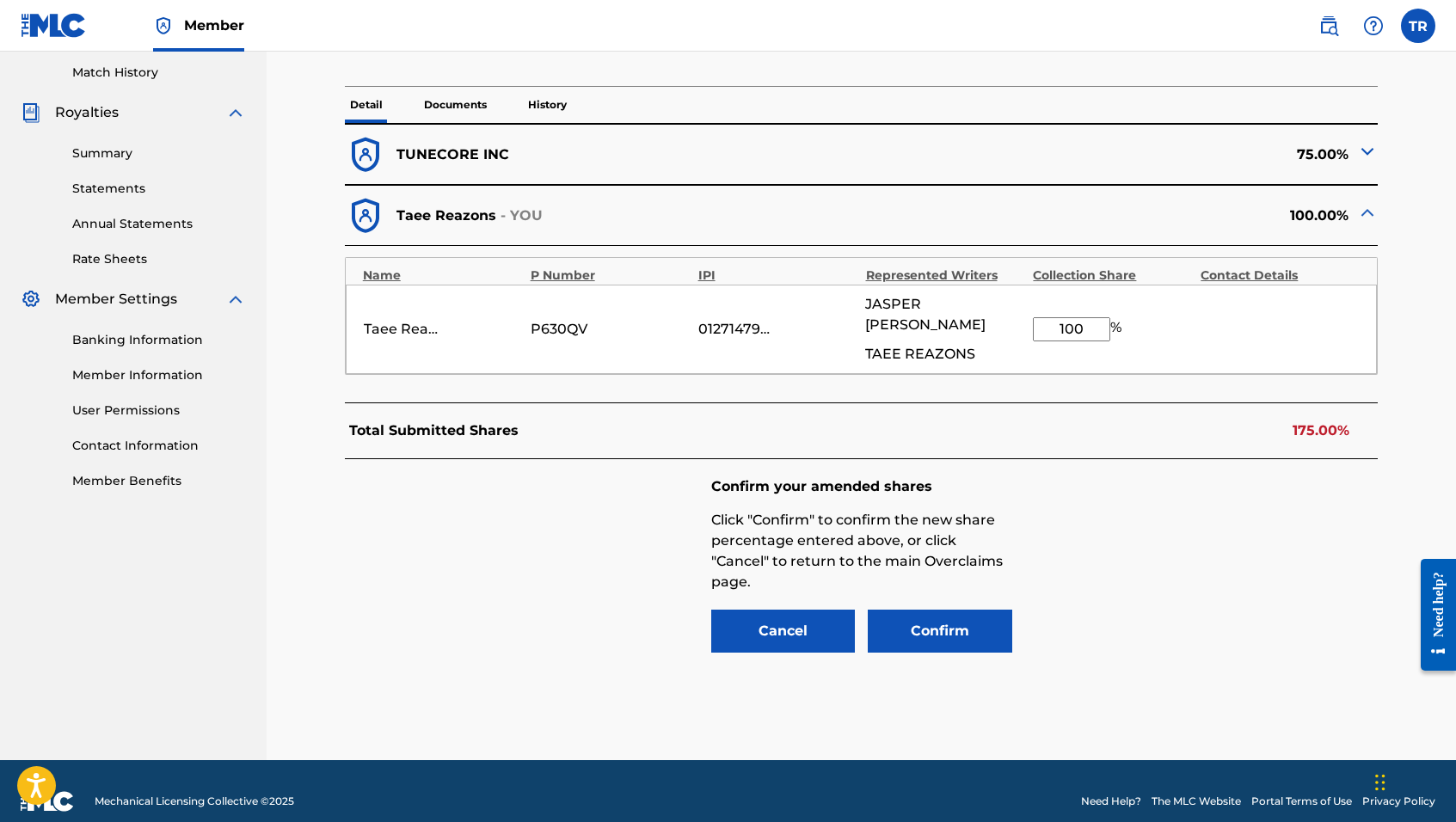
drag, startPoint x: 1093, startPoint y: 317, endPoint x: 1036, endPoint y: 315, distance: 57.0
click at [1036, 317] on input "100" at bounding box center [1072, 329] width 78 height 24
type input "50"
click at [904, 610] on button "Confirm" at bounding box center [940, 632] width 145 height 43
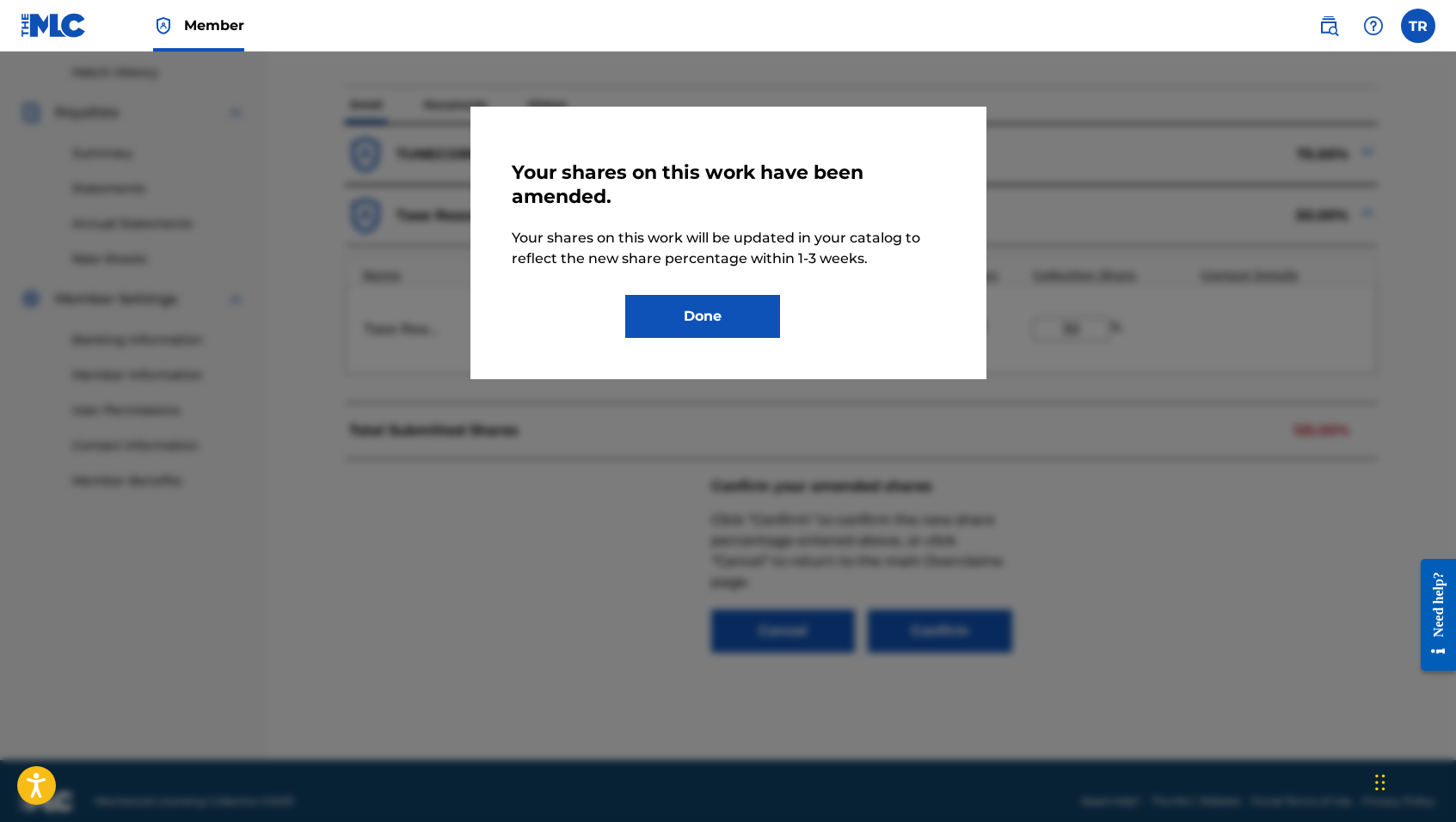
click at [705, 322] on button "Done" at bounding box center [703, 316] width 155 height 43
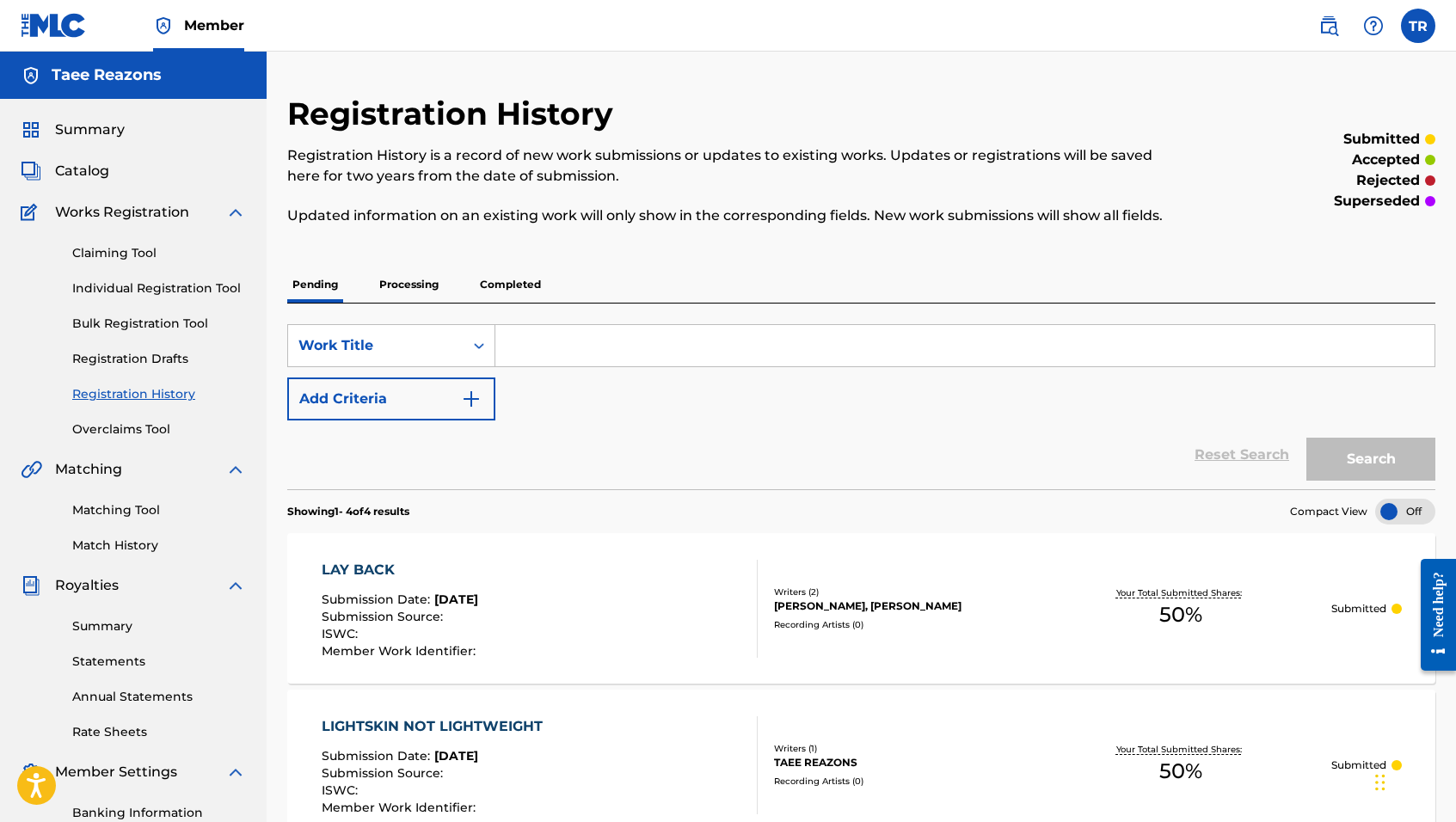
click at [121, 421] on link "Overclaims Tool" at bounding box center [159, 429] width 174 height 18
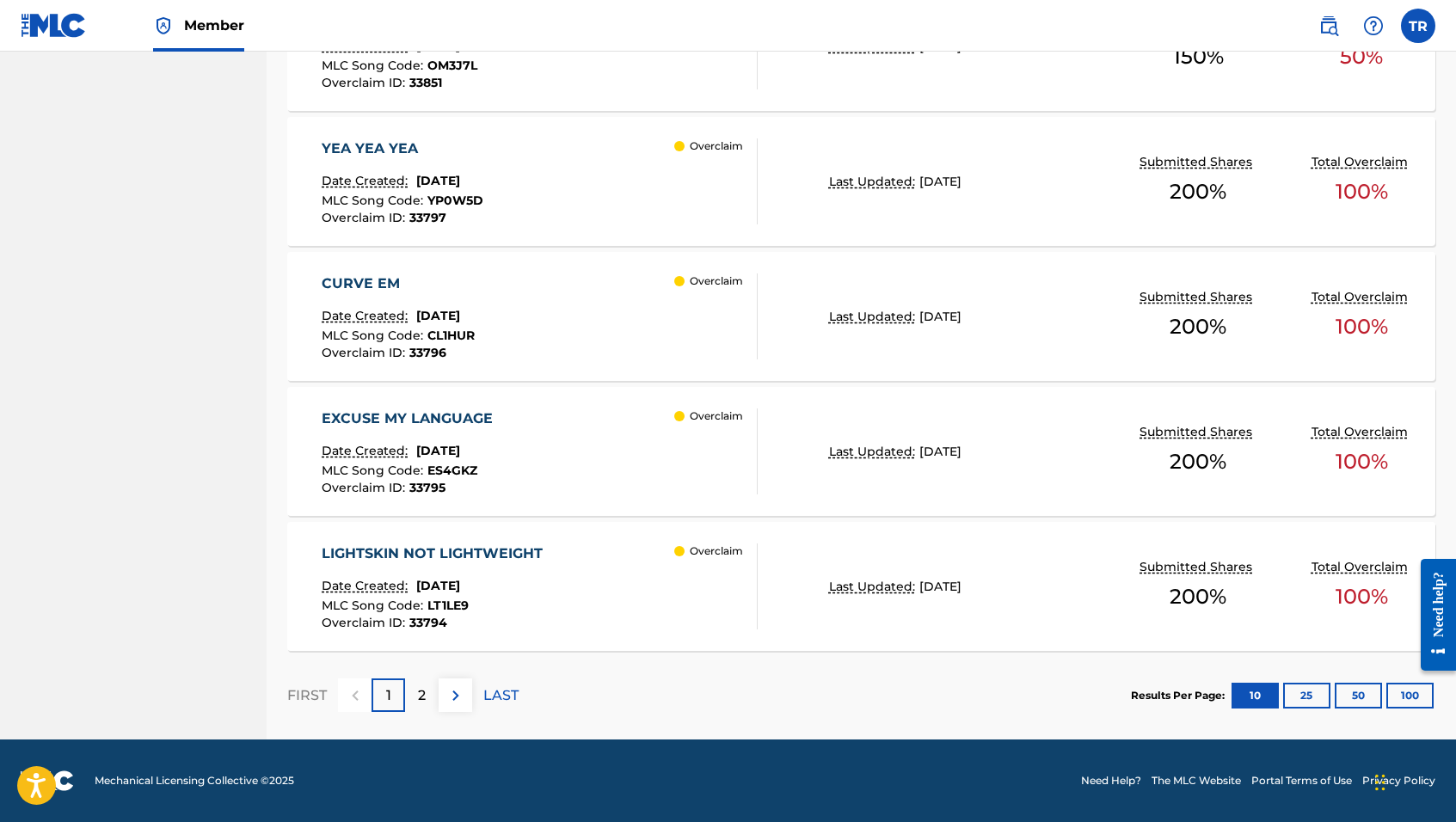
click at [418, 694] on p "2" at bounding box center [421, 696] width 8 height 21
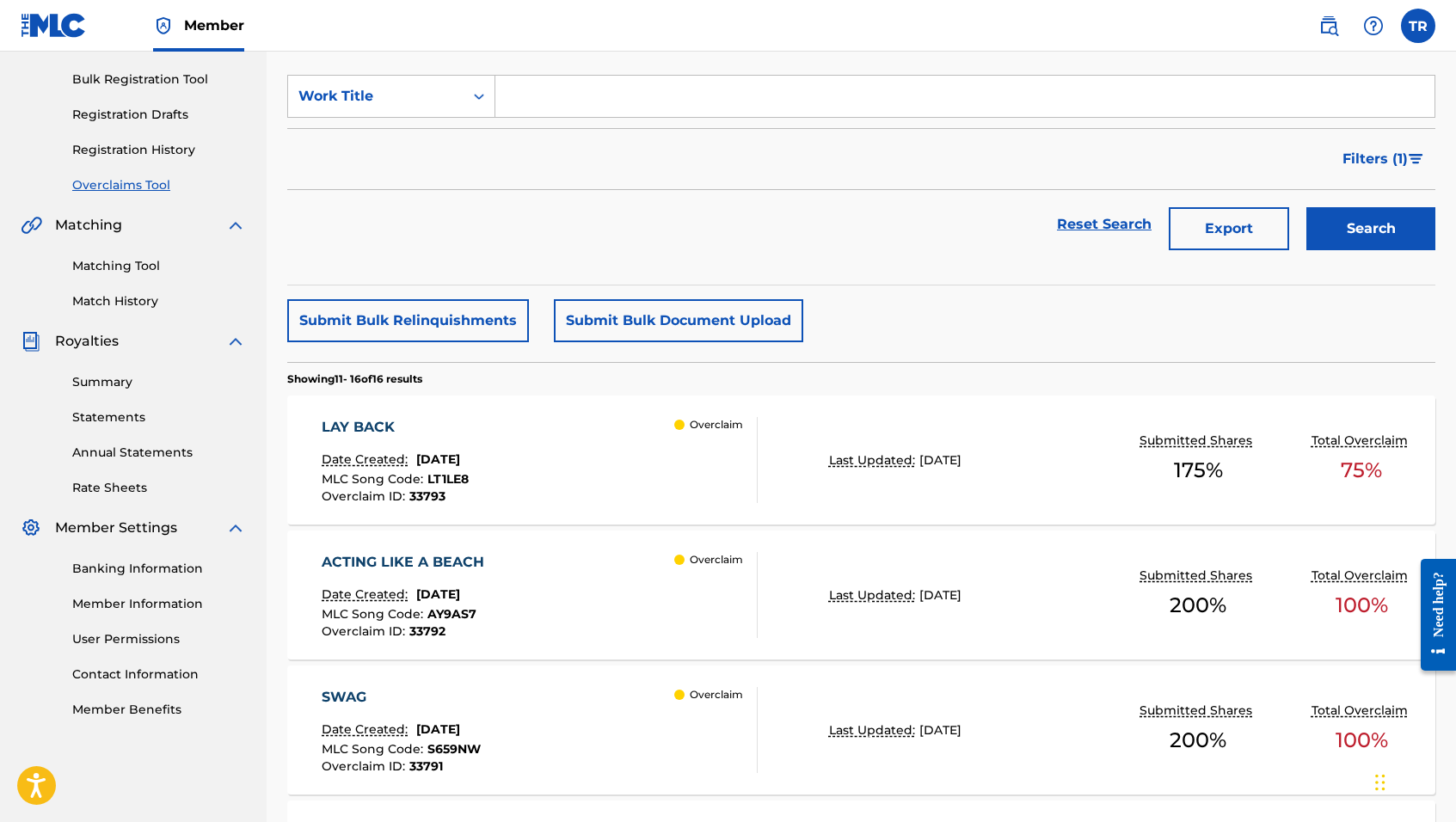
click at [625, 587] on div "ACTING LIKE A BEACH Date Created: [DATE] MLC Song Code : AY9AS7 Overclaim ID : …" at bounding box center [539, 595] width 436 height 86
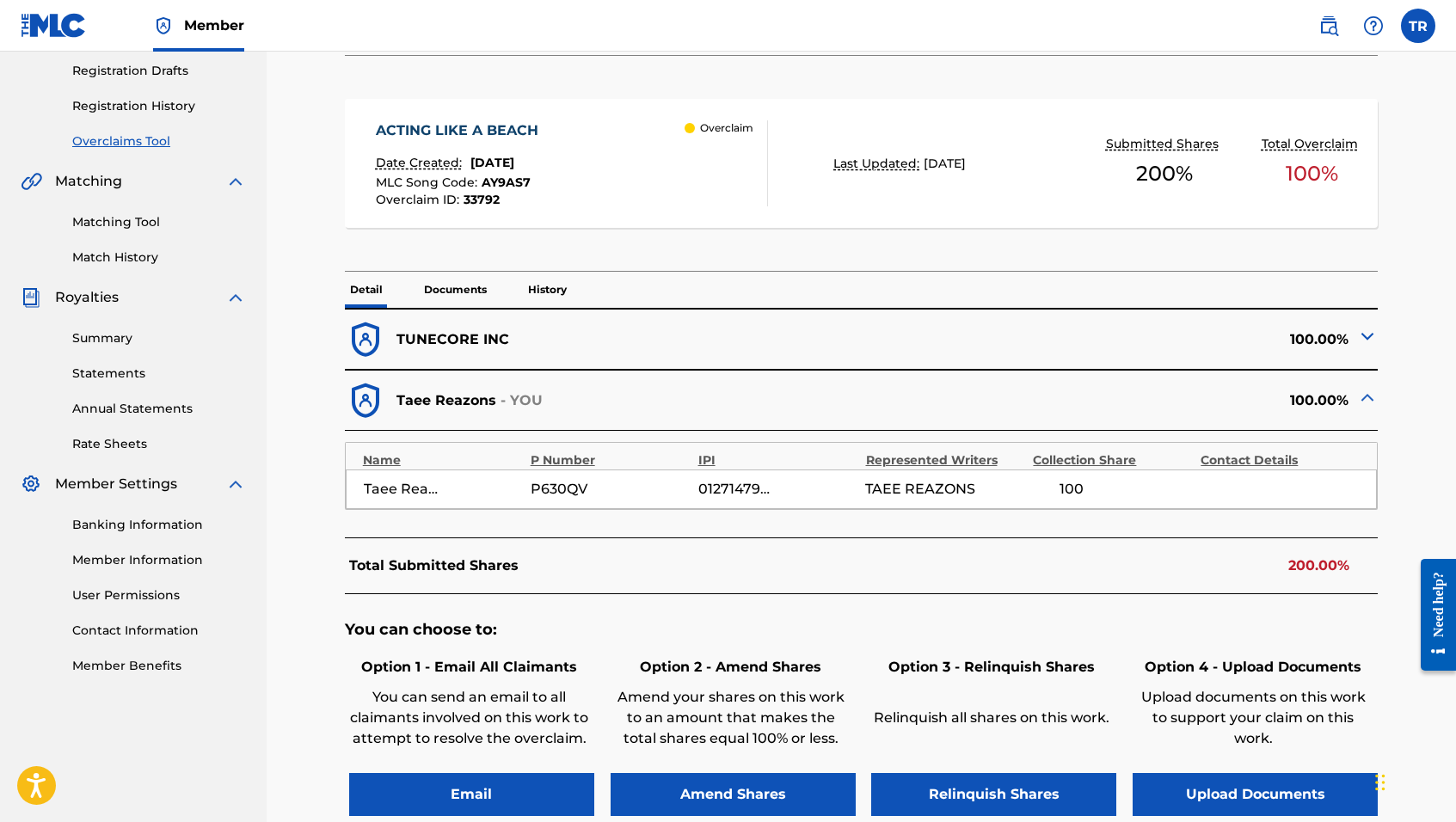
scroll to position [338, 0]
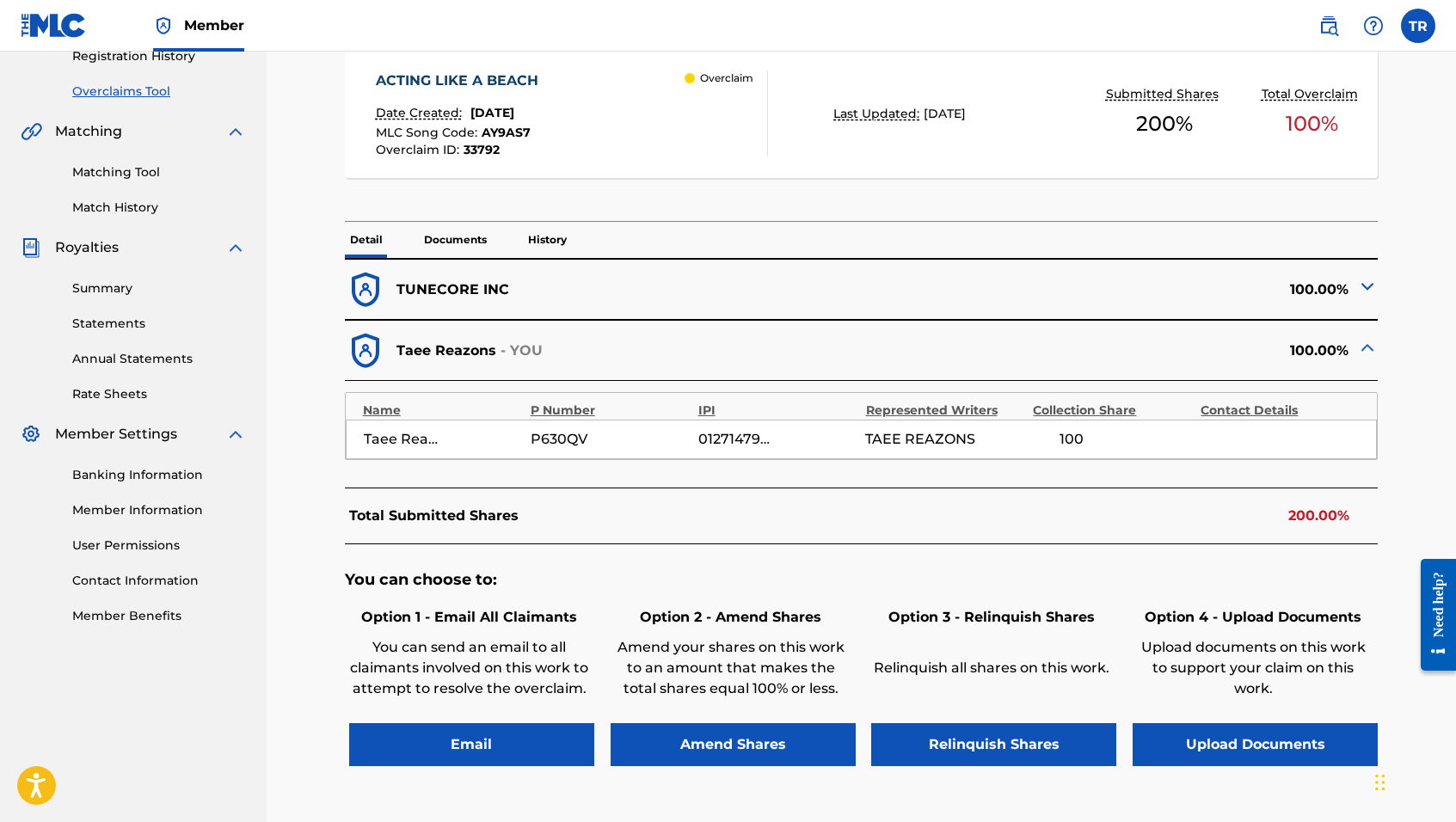
click at [426, 749] on button "Email" at bounding box center [471, 745] width 246 height 43
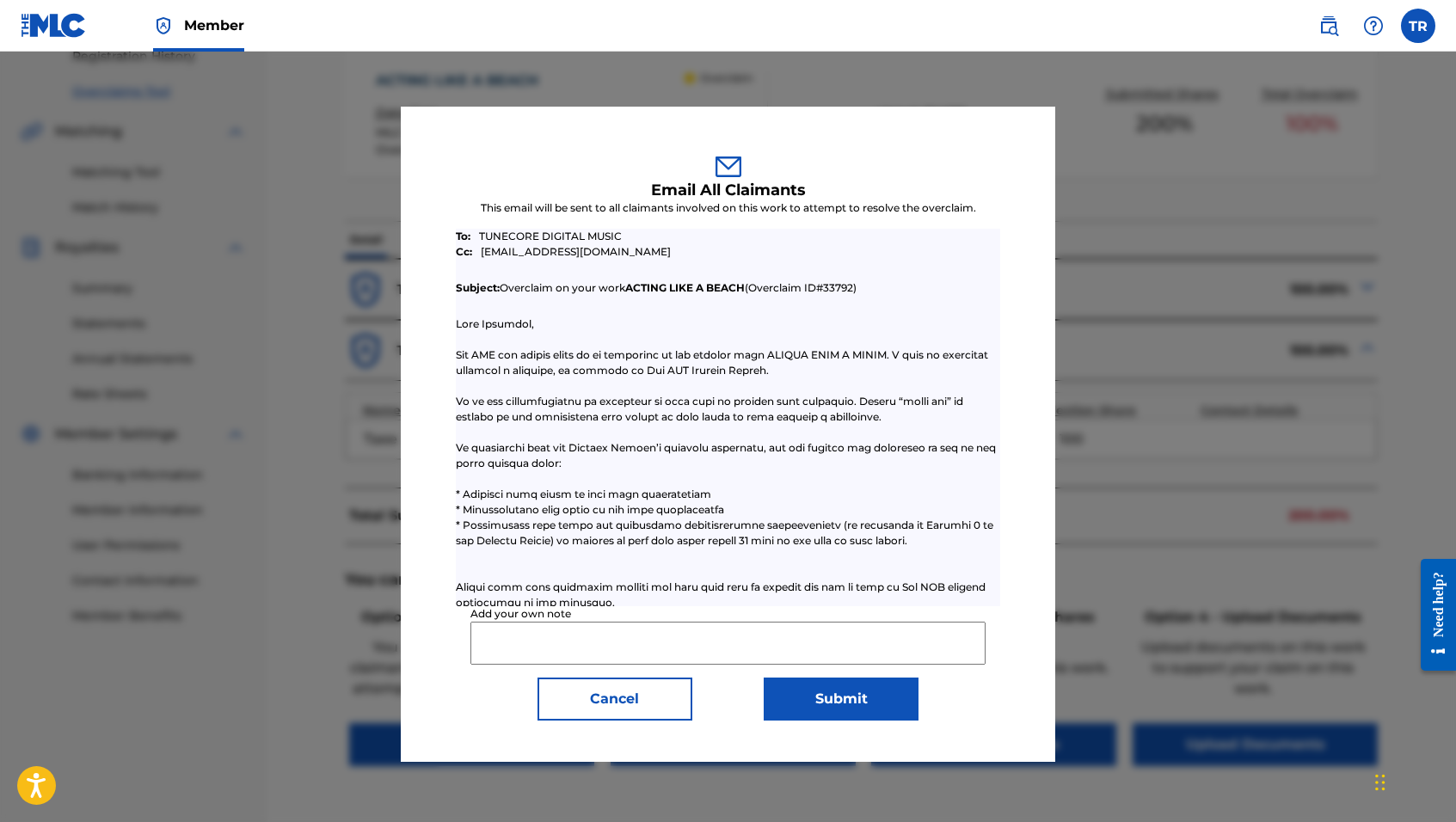
click at [539, 642] on input "Add your own note" at bounding box center [728, 644] width 515 height 43
paste input "Please reduce TuneCore claim to 50 percent."
type input "Please reduce TuneCore claim to 50 percent."
click at [807, 697] on button "Submit" at bounding box center [842, 700] width 155 height 43
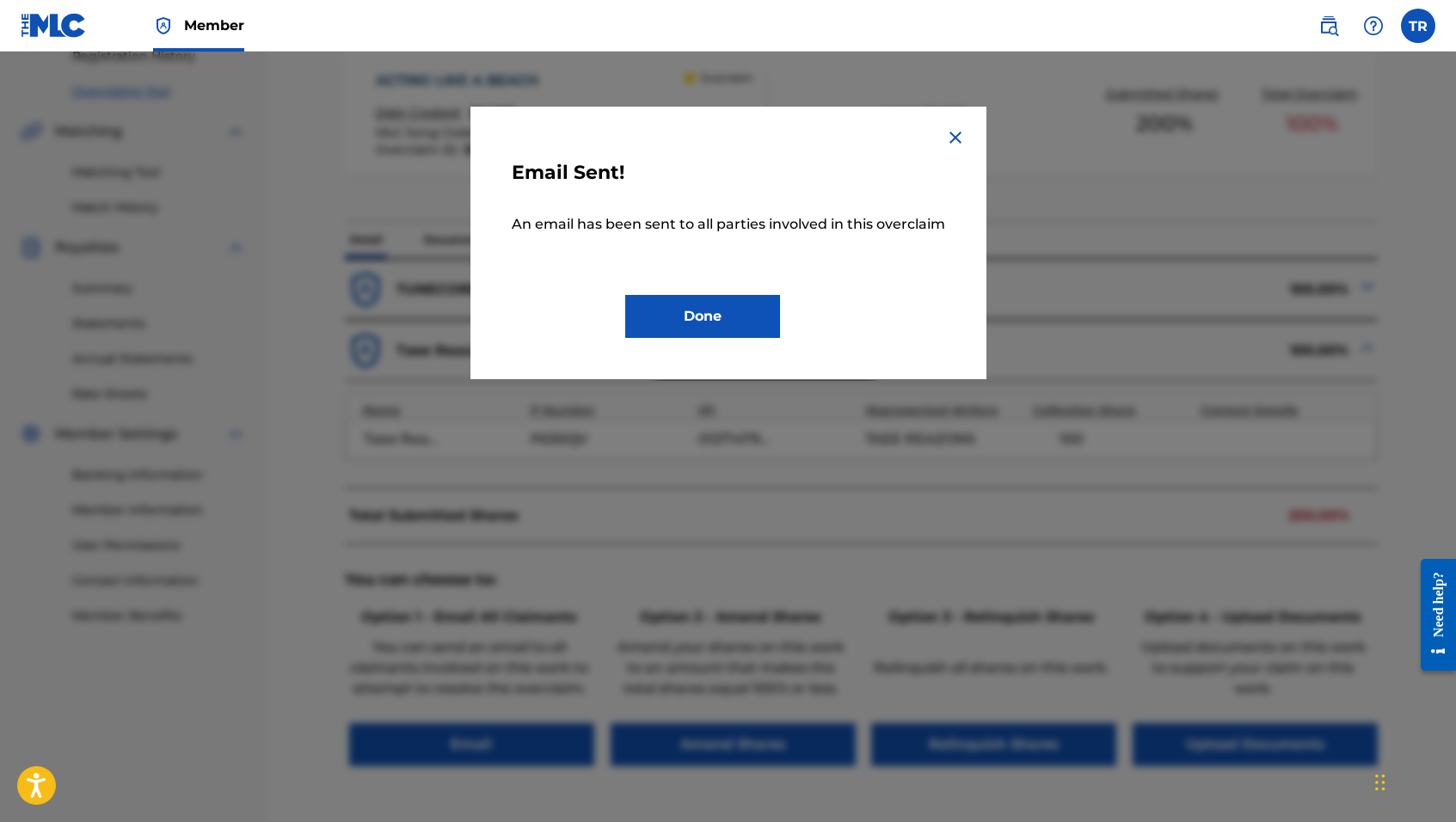
click at [699, 311] on button "Done" at bounding box center [703, 316] width 155 height 43
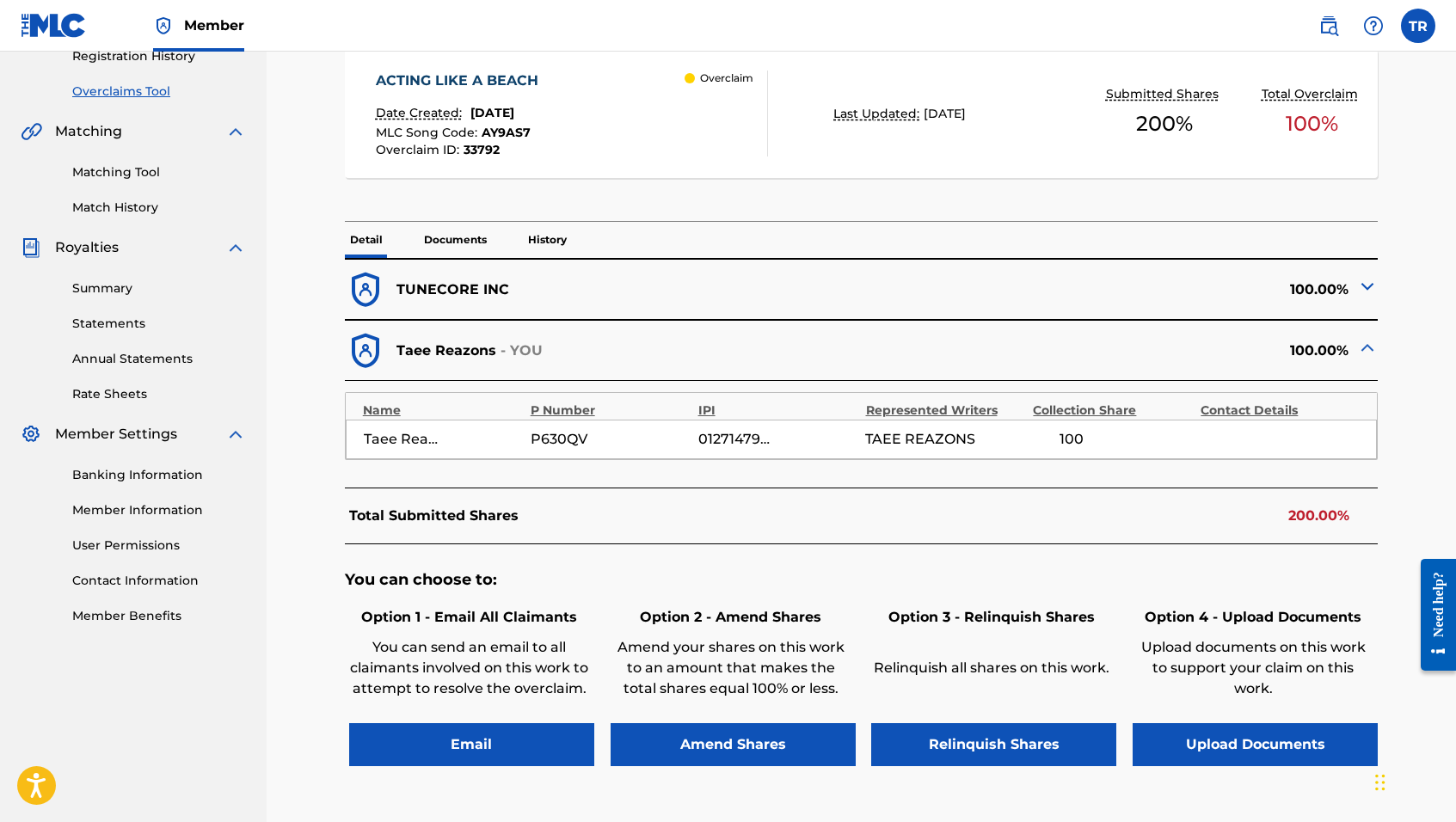
click at [698, 747] on button "Amend Shares" at bounding box center [733, 745] width 246 height 43
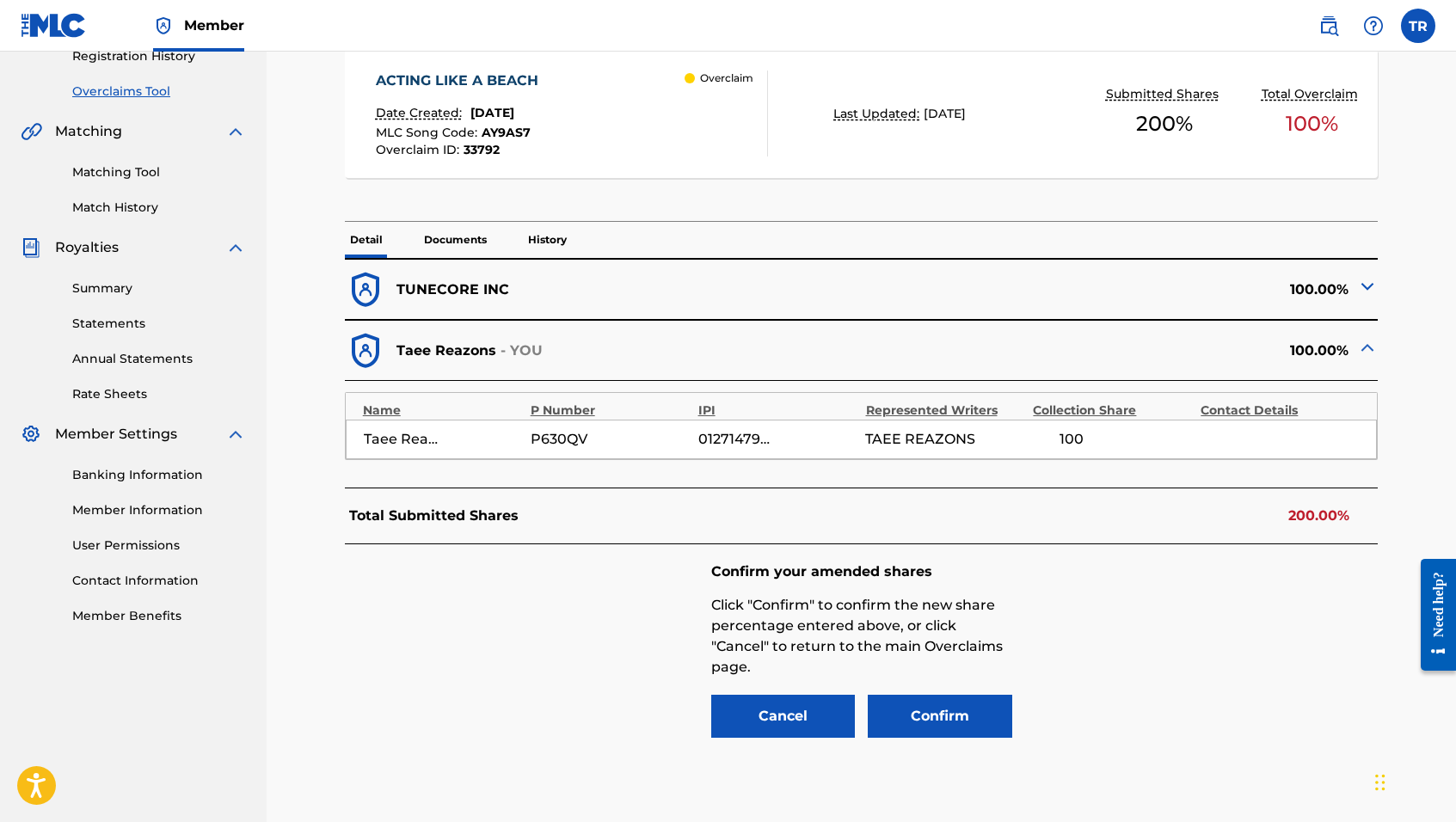
scroll to position [444, 0]
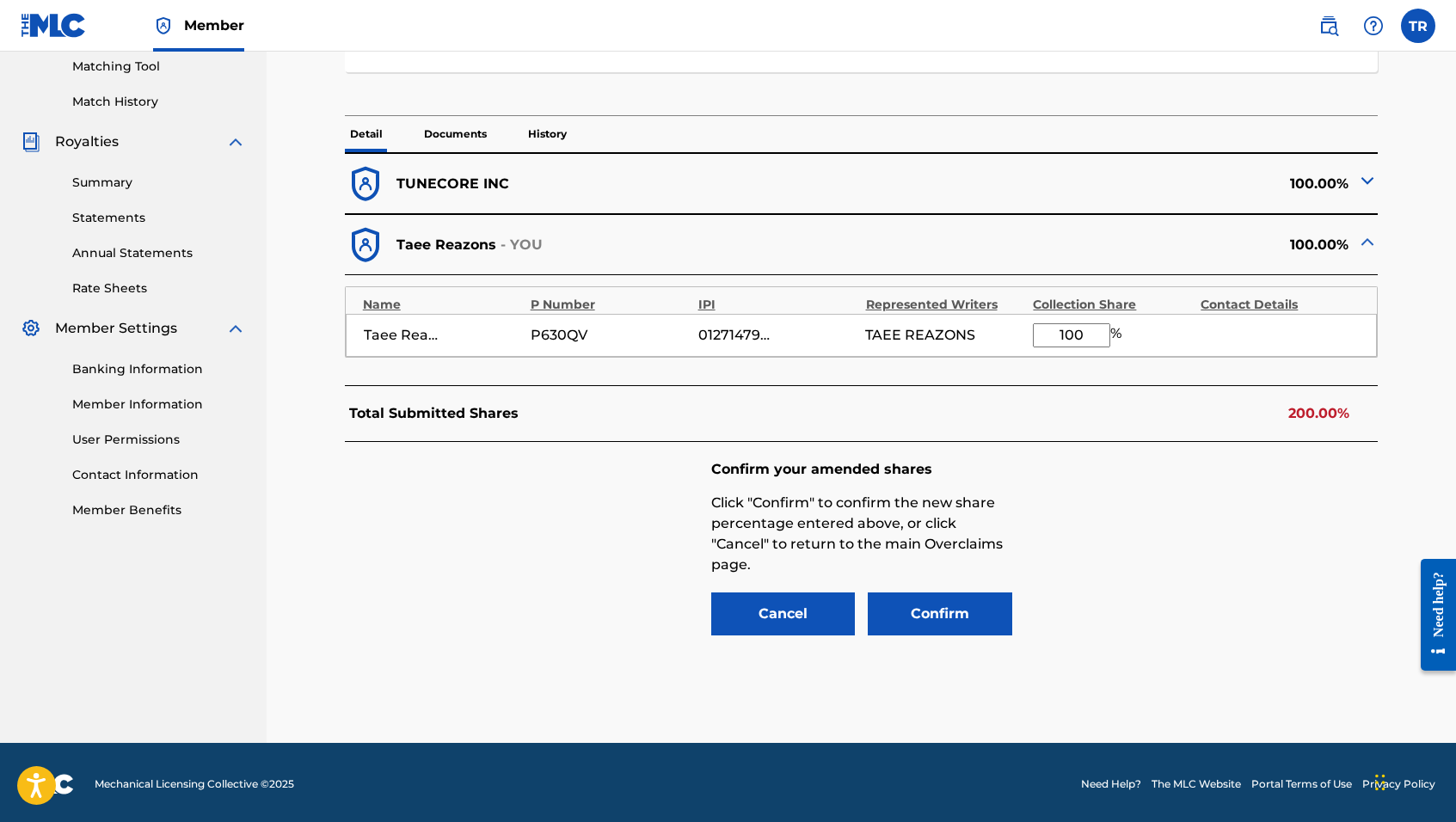
drag, startPoint x: 1089, startPoint y: 335, endPoint x: 1025, endPoint y: 327, distance: 64.5
click at [1025, 327] on div "Taee Reazons P630QV 01271479243 TAEE REAZONS 100 %" at bounding box center [862, 335] width 1032 height 43
type input "50"
click at [923, 602] on button "Confirm" at bounding box center [940, 614] width 145 height 43
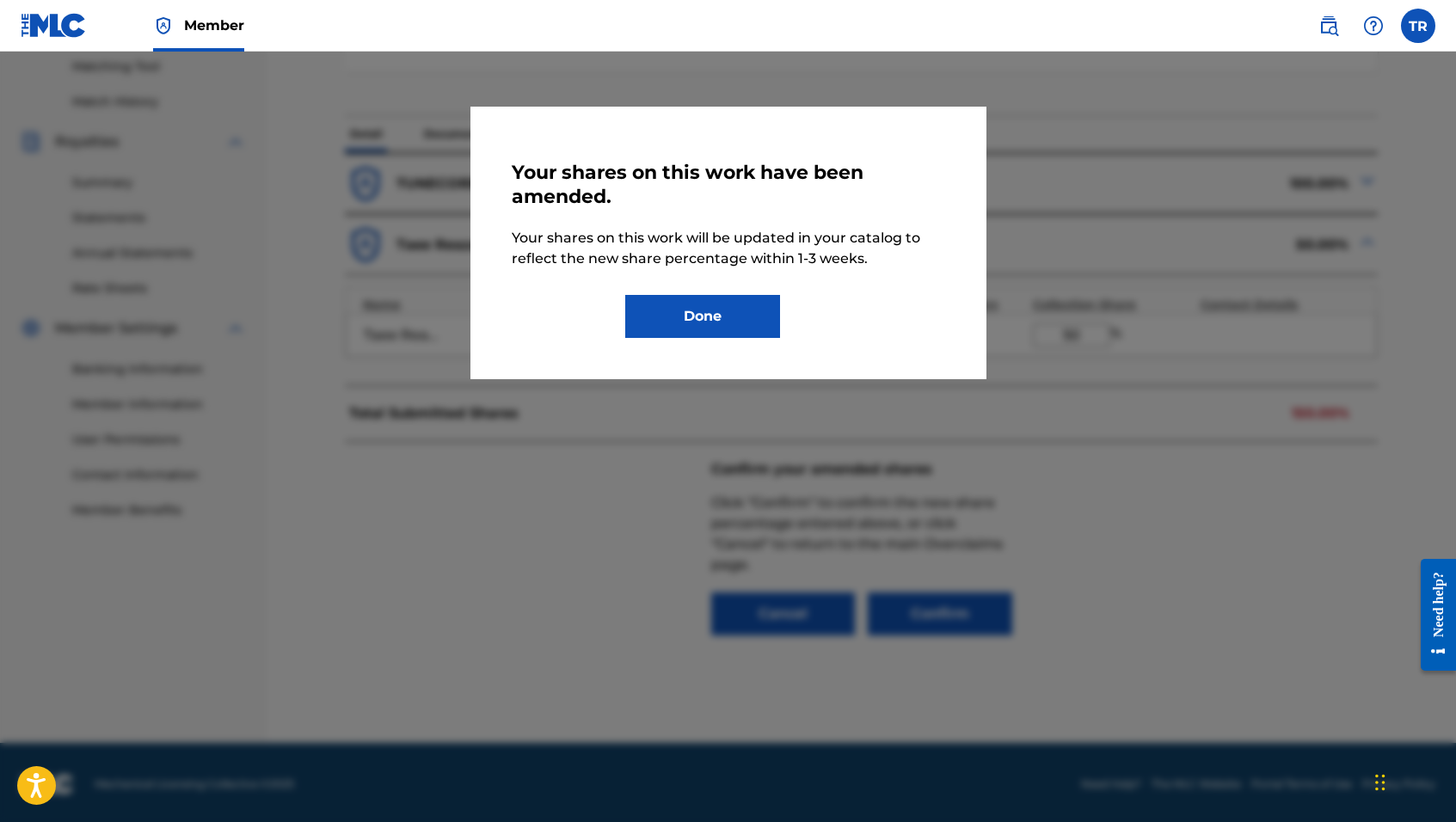
click at [717, 318] on button "Done" at bounding box center [703, 316] width 155 height 43
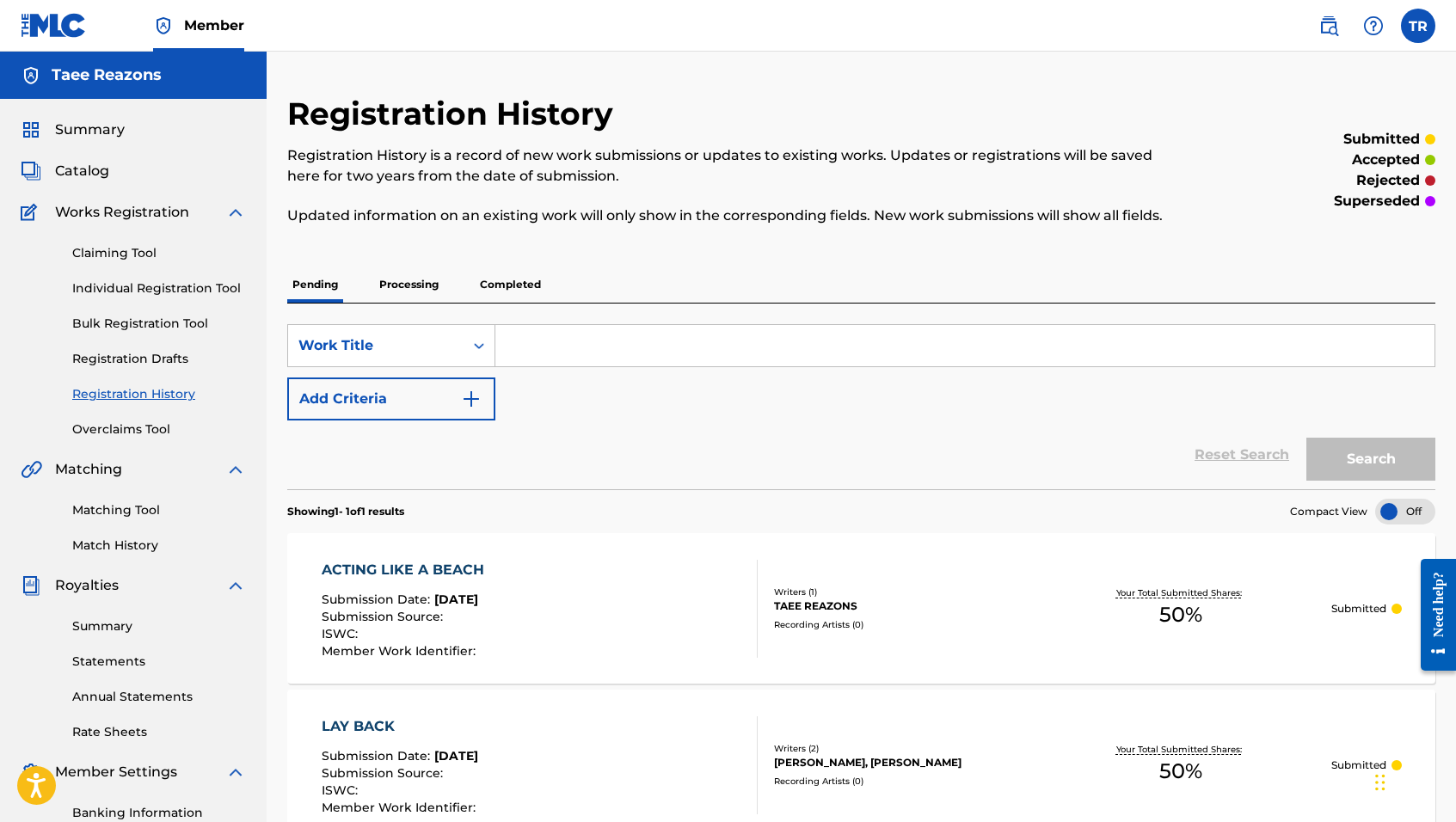
click at [140, 430] on link "Overclaims Tool" at bounding box center [159, 429] width 174 height 18
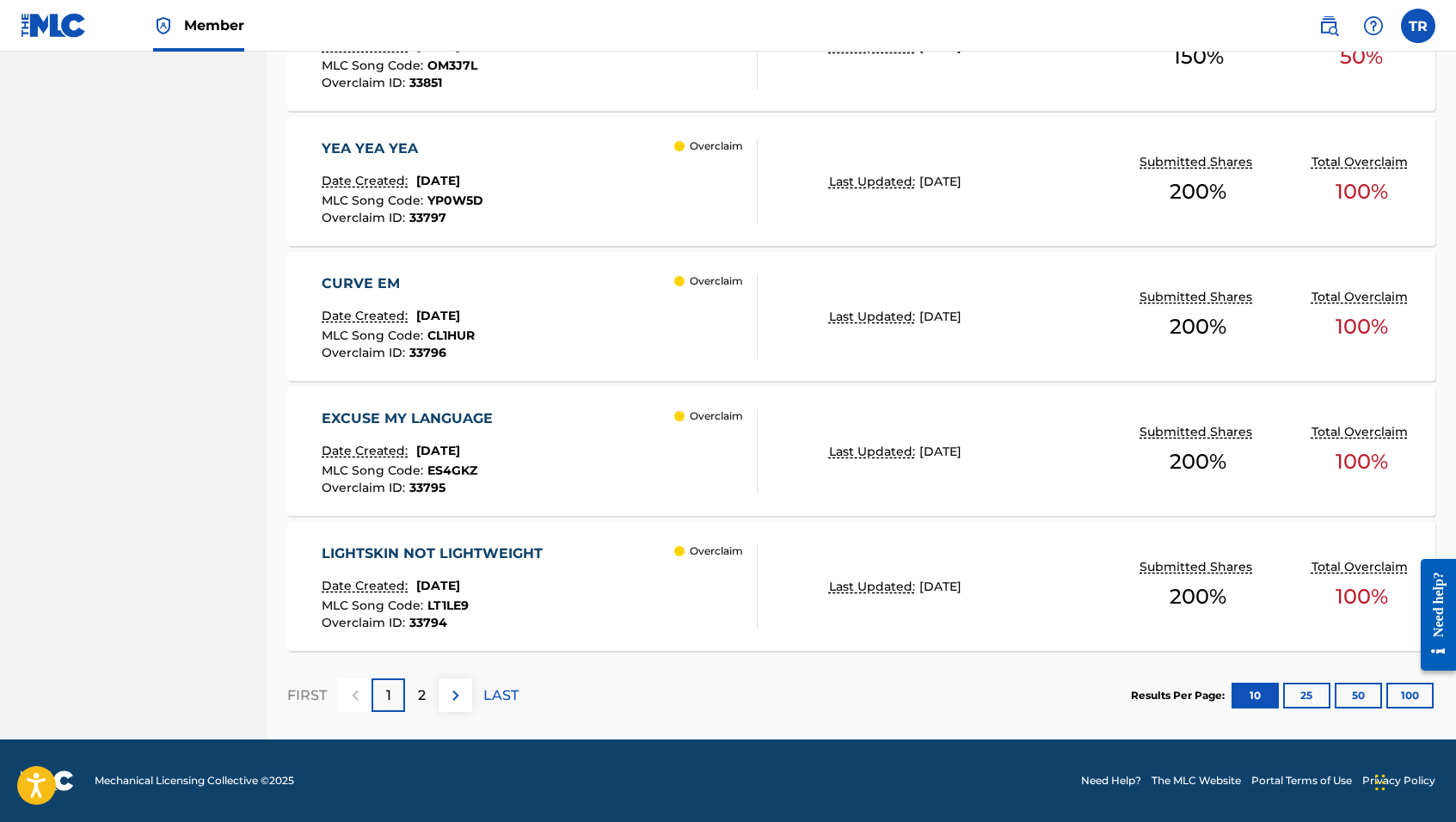
click at [425, 698] on p "2" at bounding box center [421, 696] width 8 height 21
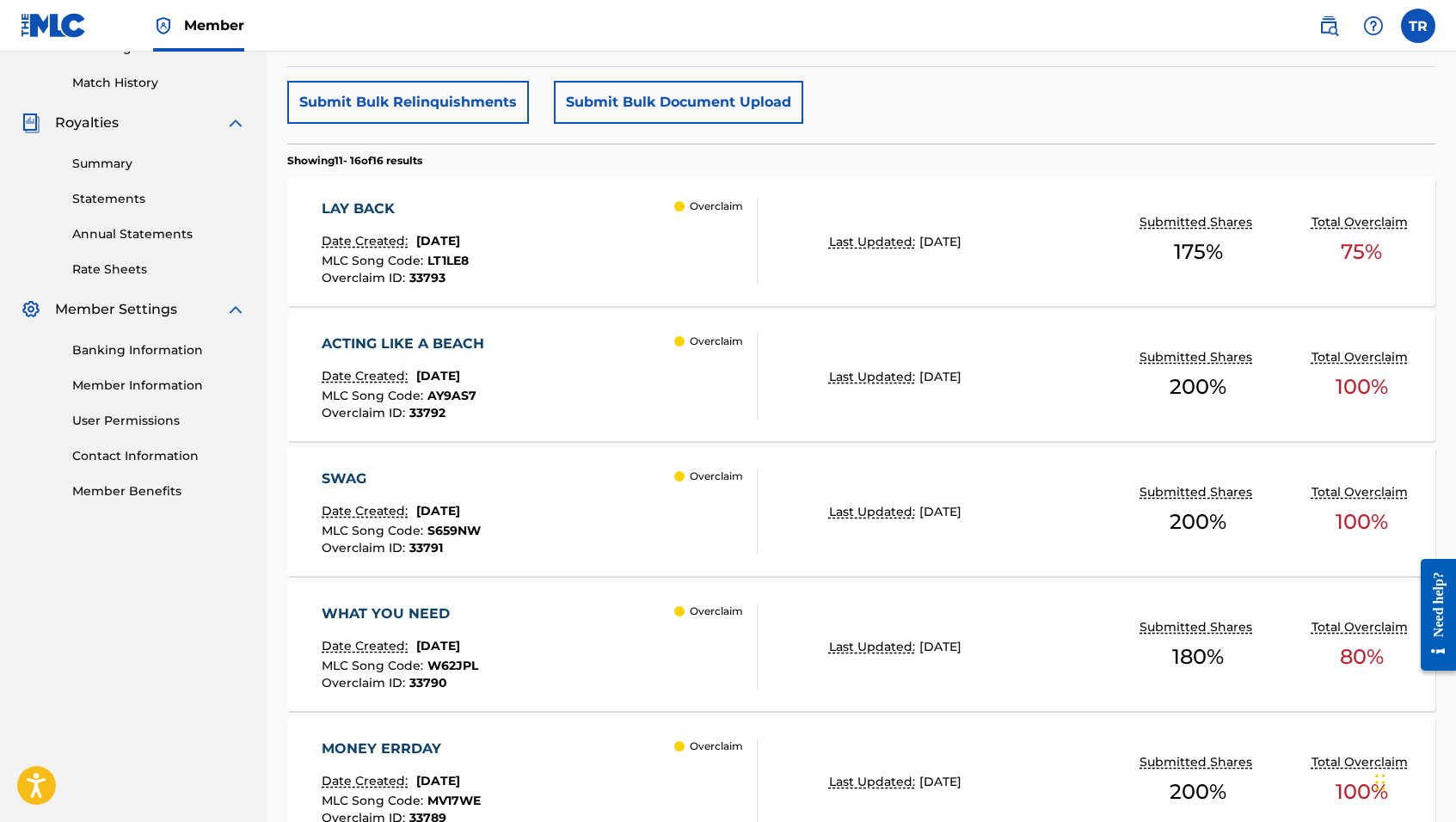
scroll to position [523, 0]
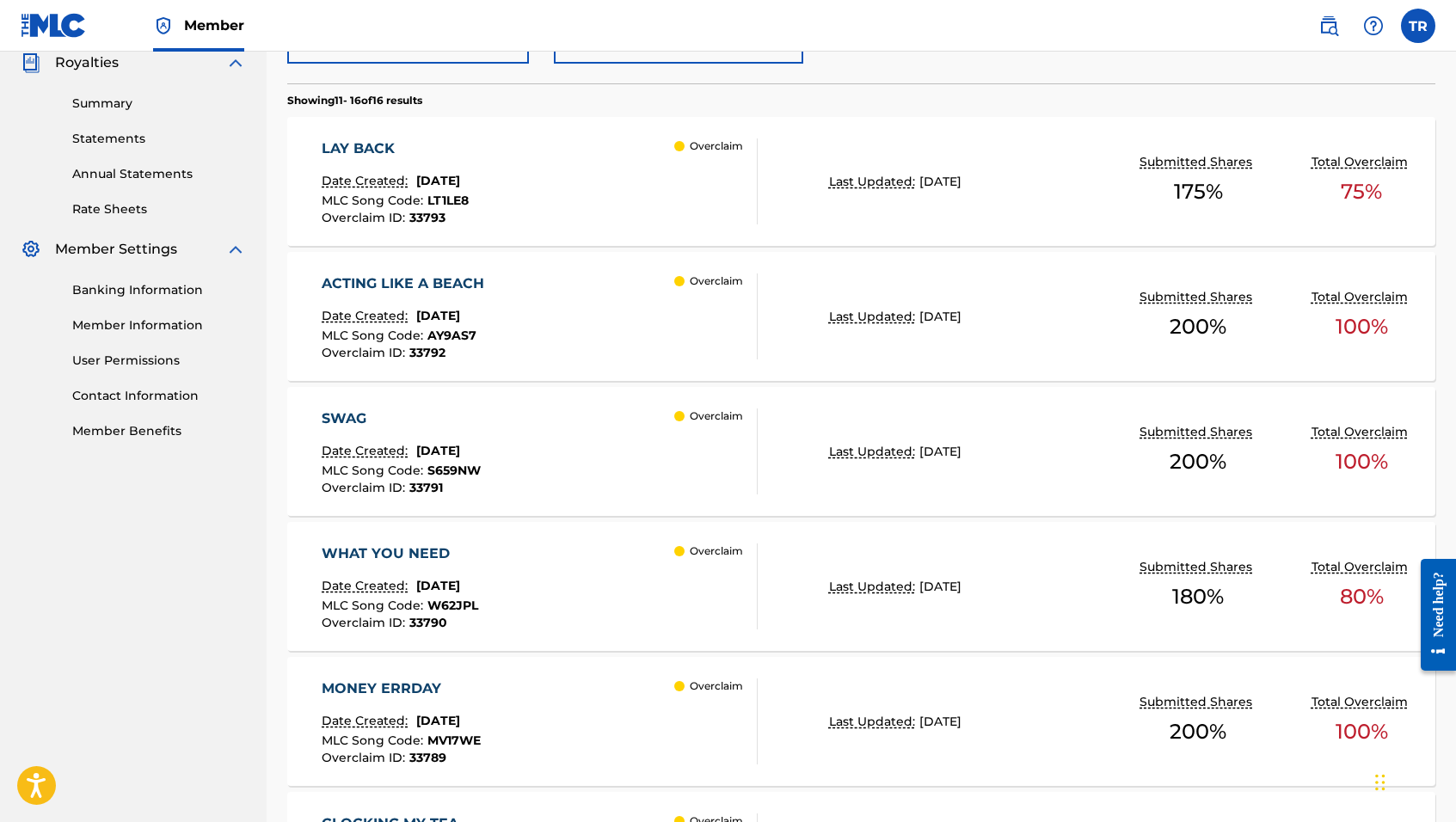
click at [578, 434] on div "SWAG Date Created: [DATE] MLC Song Code : S659NW Overclaim ID : 33791 Overclaim" at bounding box center [539, 451] width 436 height 86
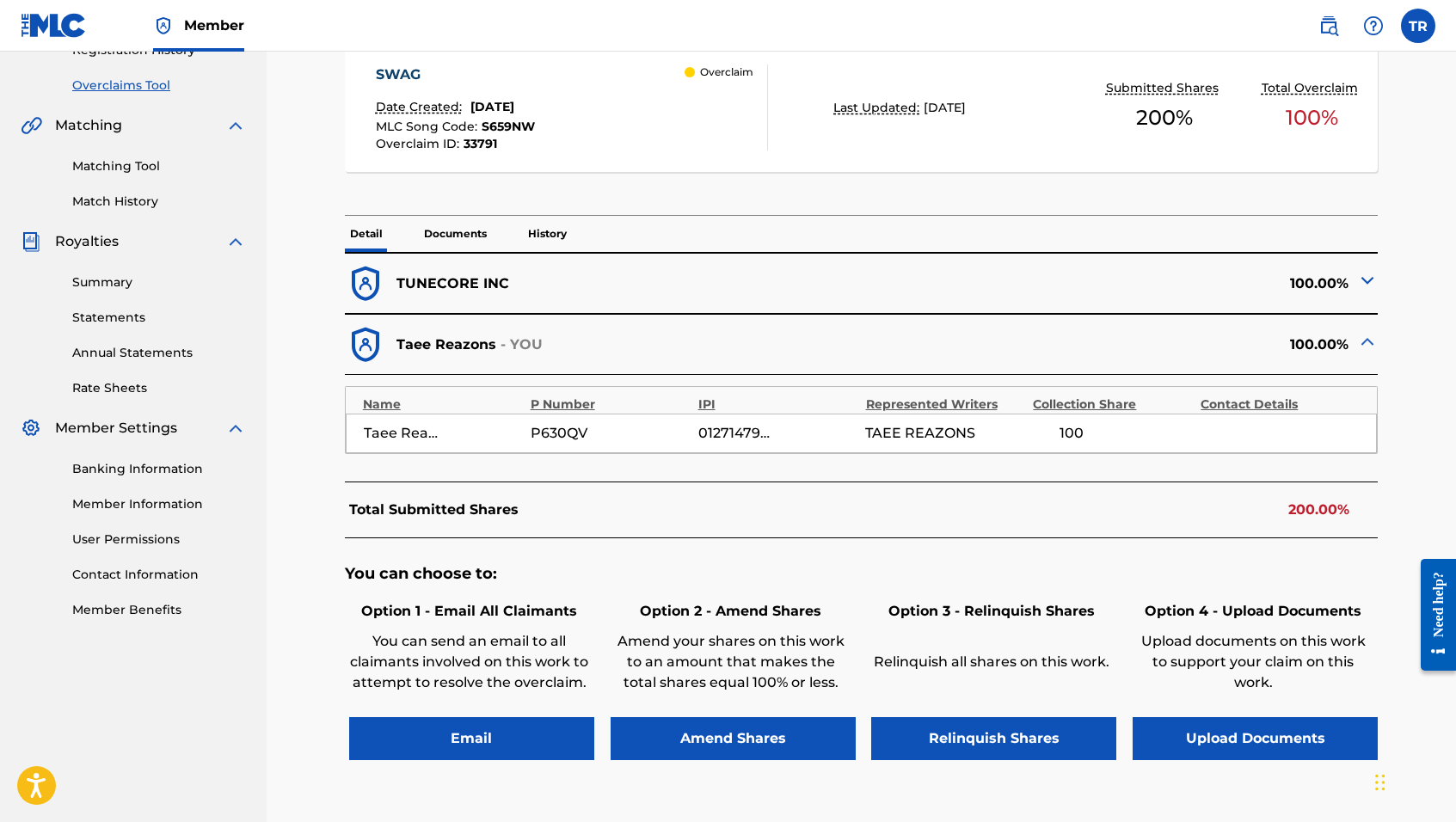
scroll to position [360, 0]
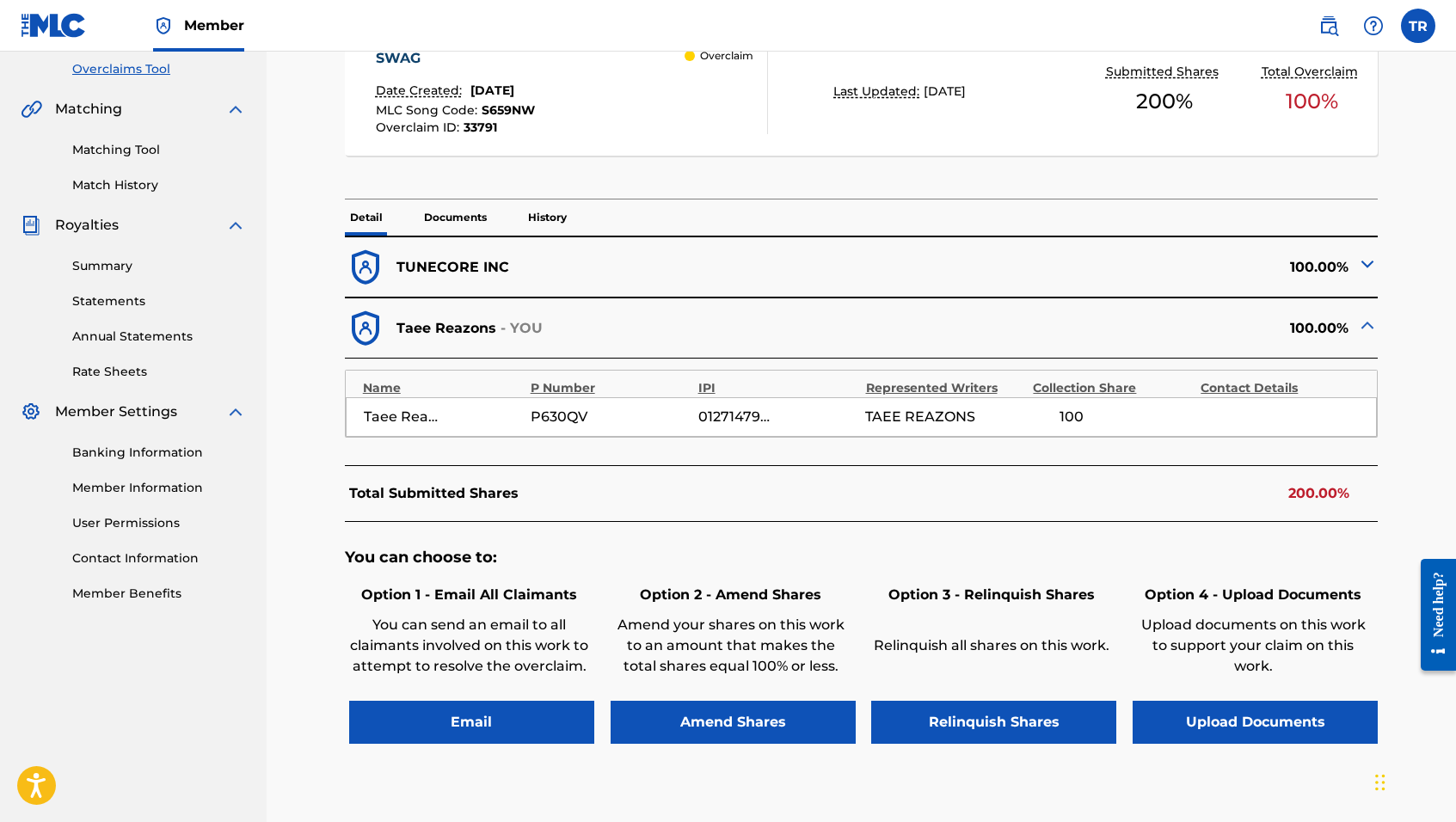
click at [491, 717] on button "Email" at bounding box center [471, 723] width 246 height 43
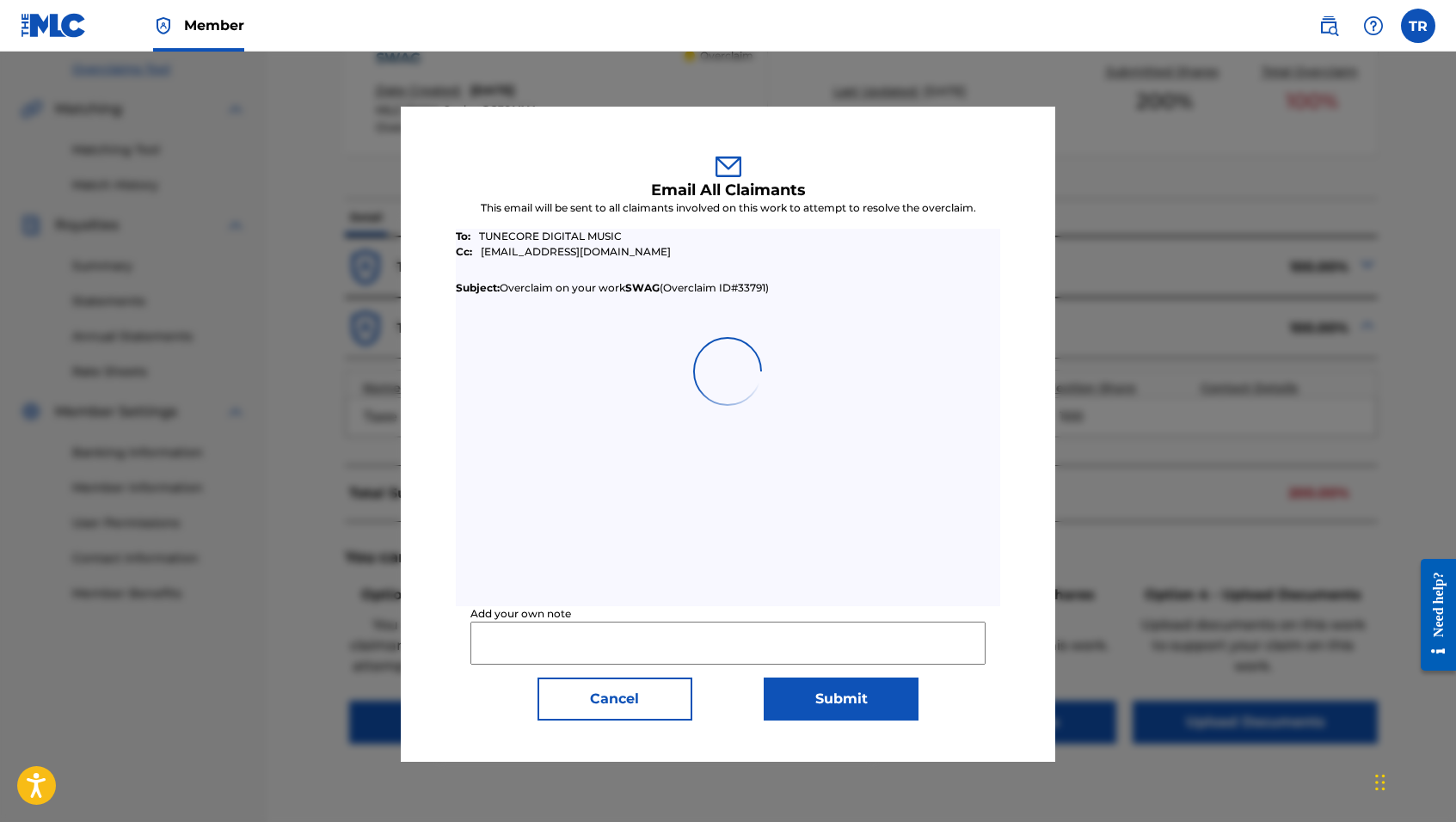
click at [543, 638] on input "Add your own note" at bounding box center [728, 644] width 515 height 43
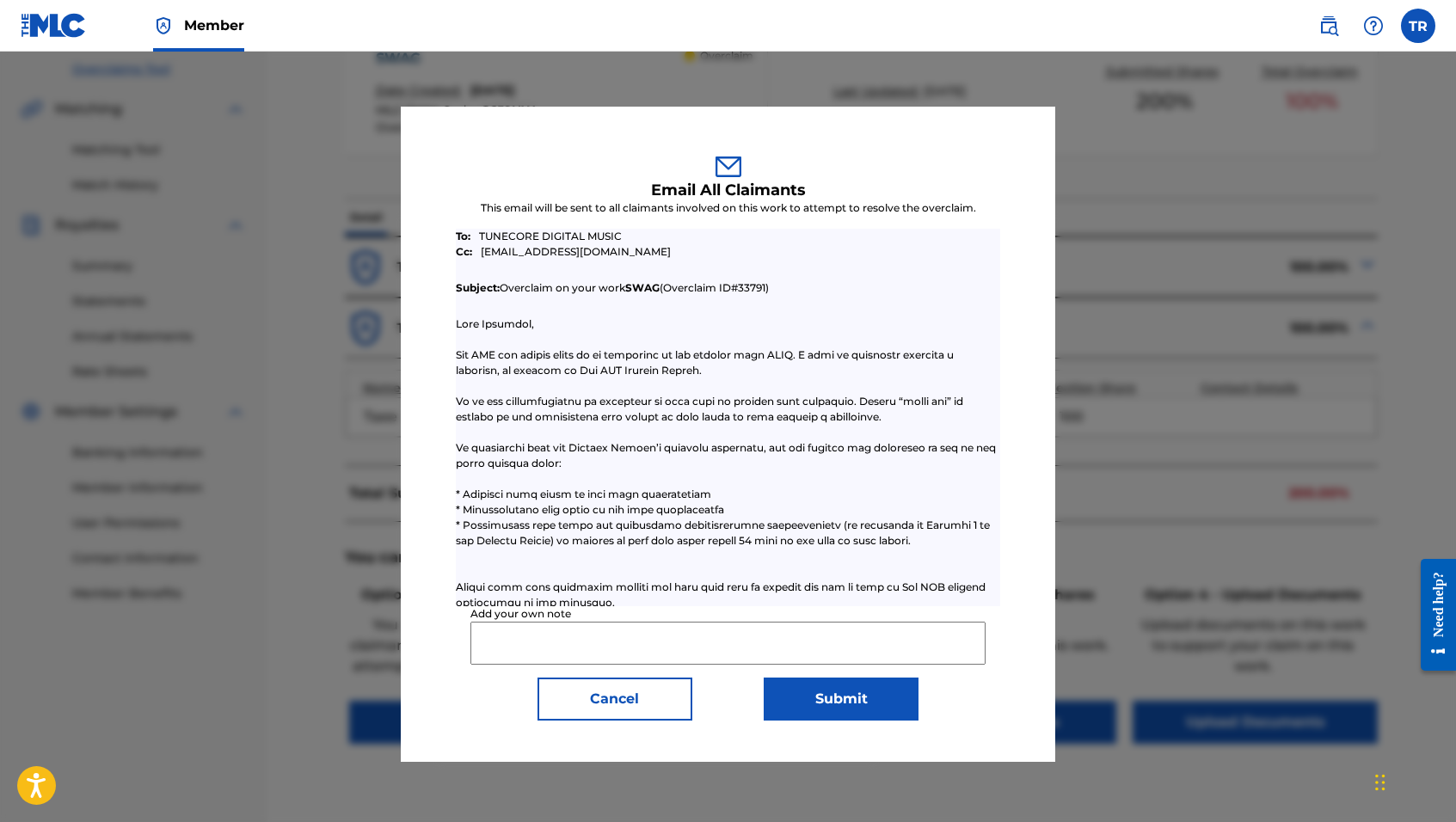
paste input "Please reduce TuneCore claim to 50 percent."
type input "Please reduce TuneCore claim to 50 percent."
click at [797, 699] on button "Submit" at bounding box center [842, 700] width 155 height 43
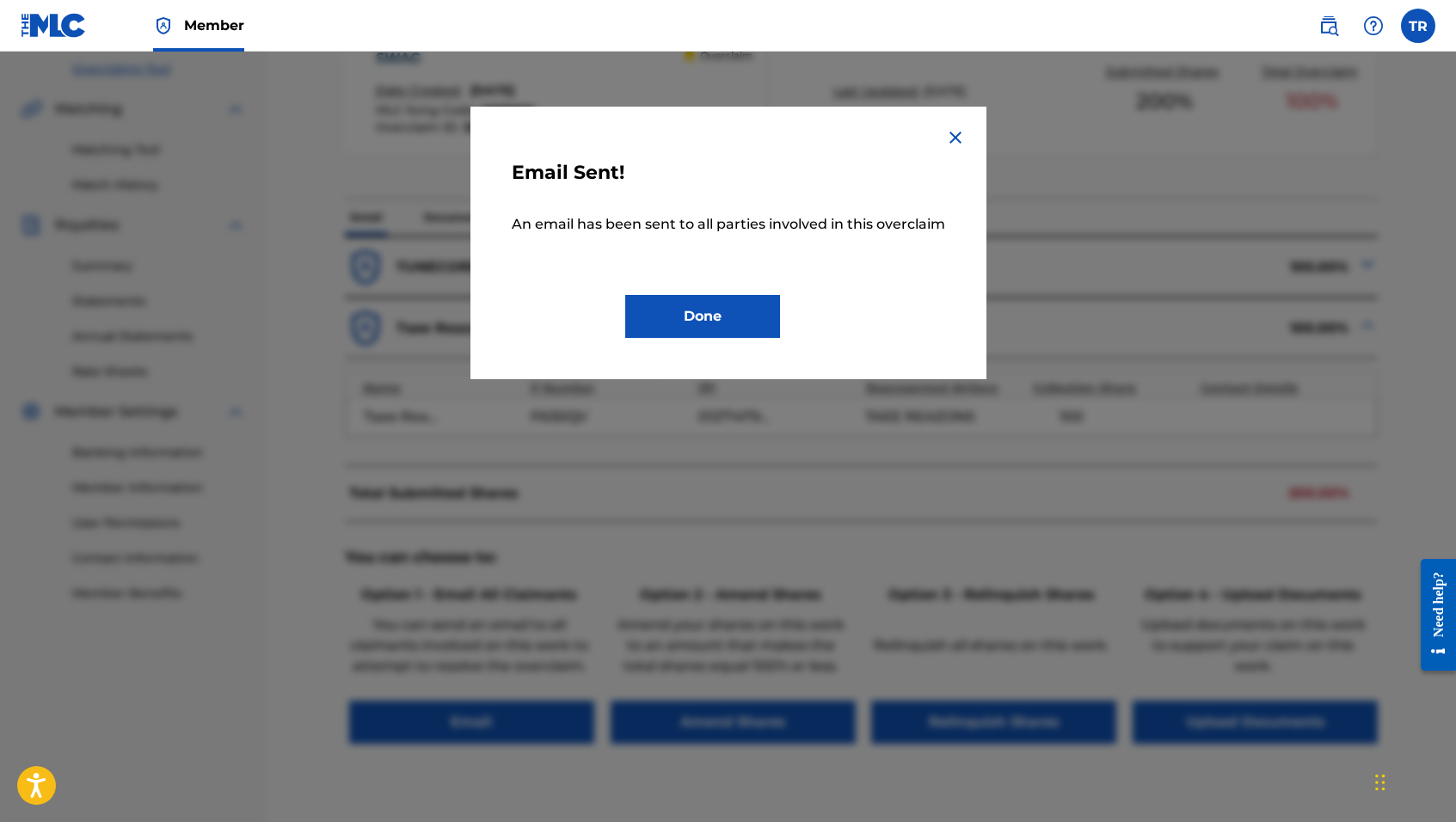
click at [745, 303] on button "Done" at bounding box center [703, 316] width 155 height 43
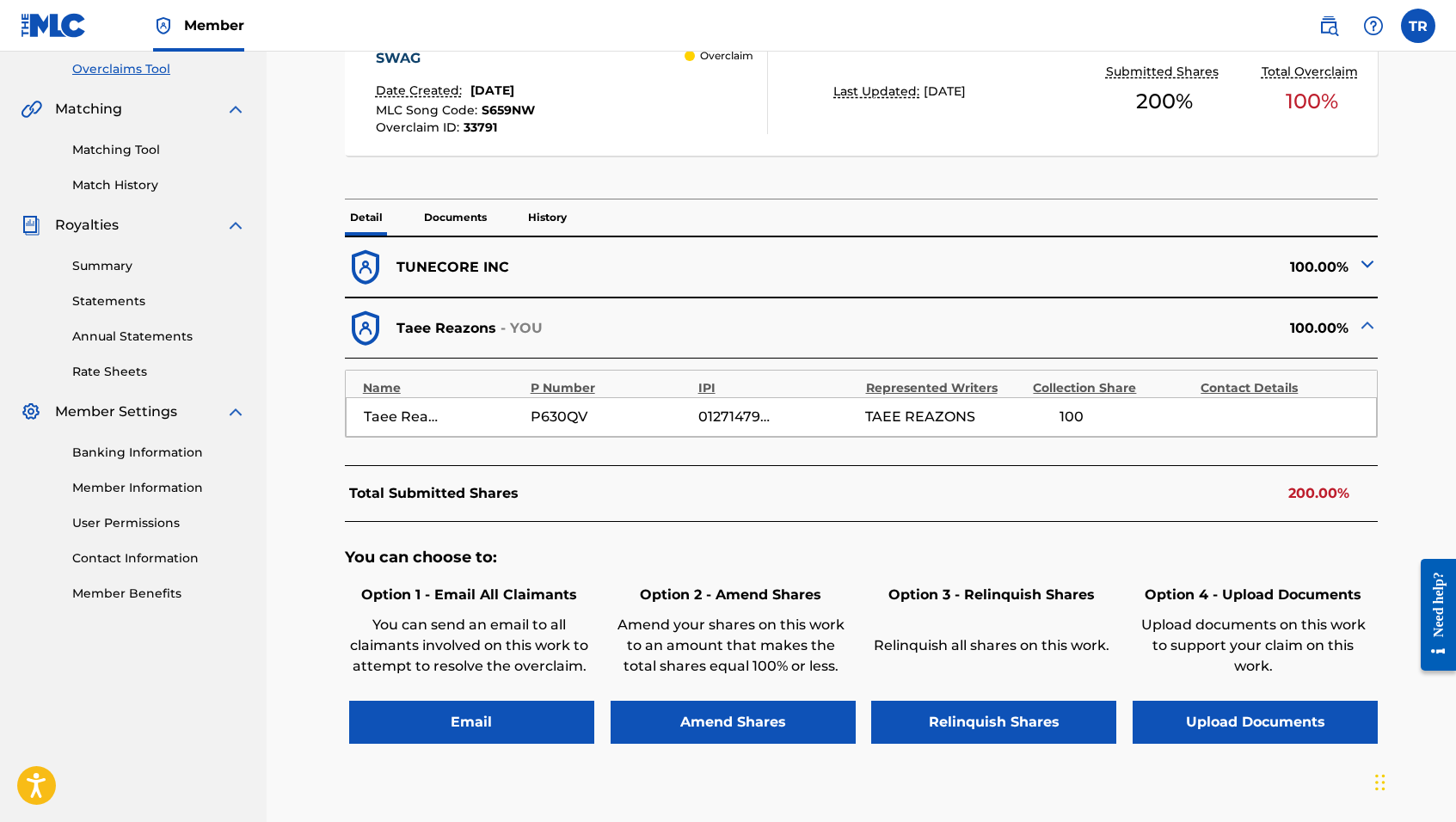
click at [698, 719] on button "Amend Shares" at bounding box center [733, 723] width 246 height 43
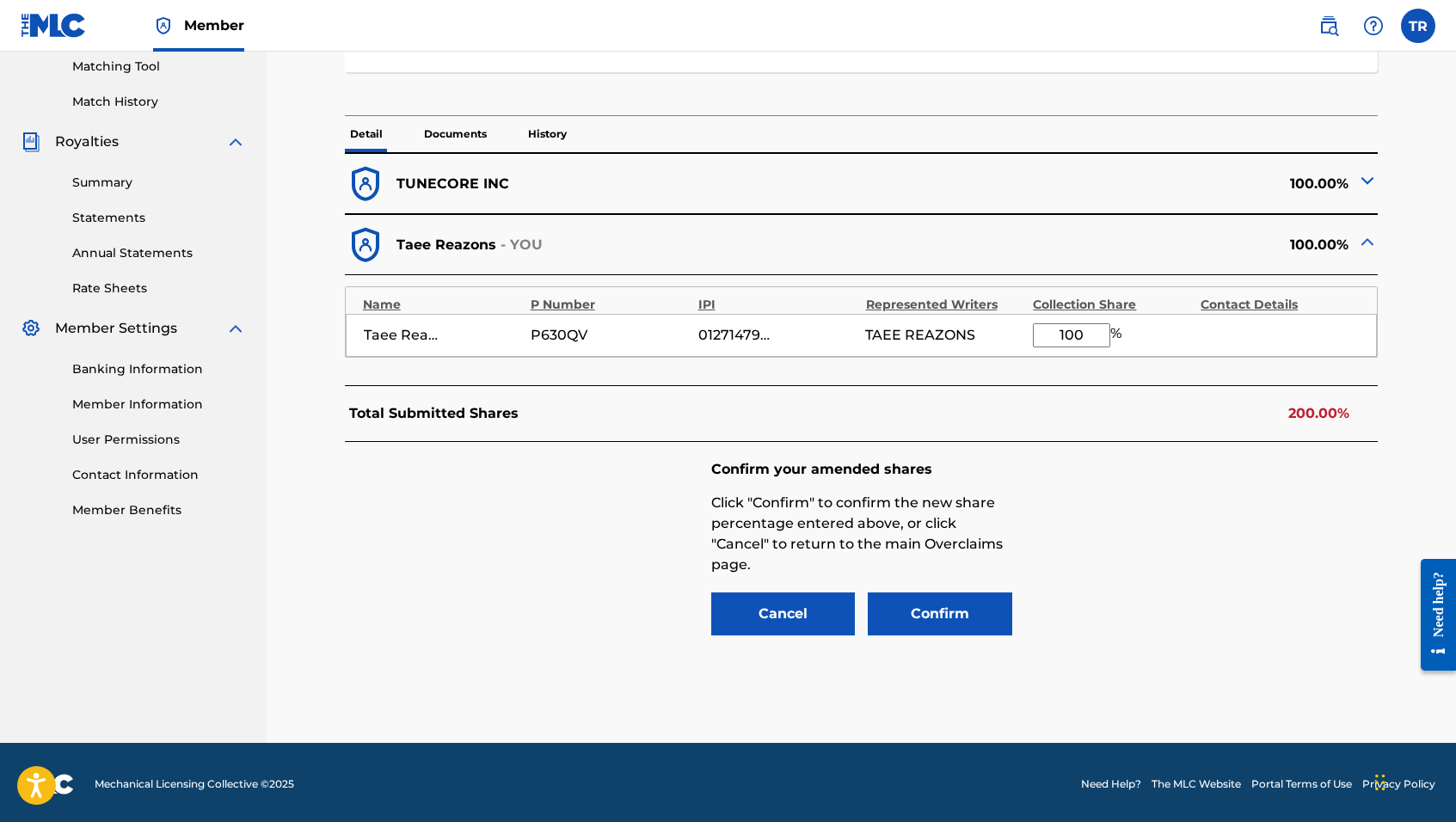
drag, startPoint x: 1087, startPoint y: 332, endPoint x: 1041, endPoint y: 329, distance: 46.1
click at [1041, 329] on input "100" at bounding box center [1072, 335] width 78 height 24
type input "50"
click at [887, 618] on button "Confirm" at bounding box center [940, 614] width 145 height 43
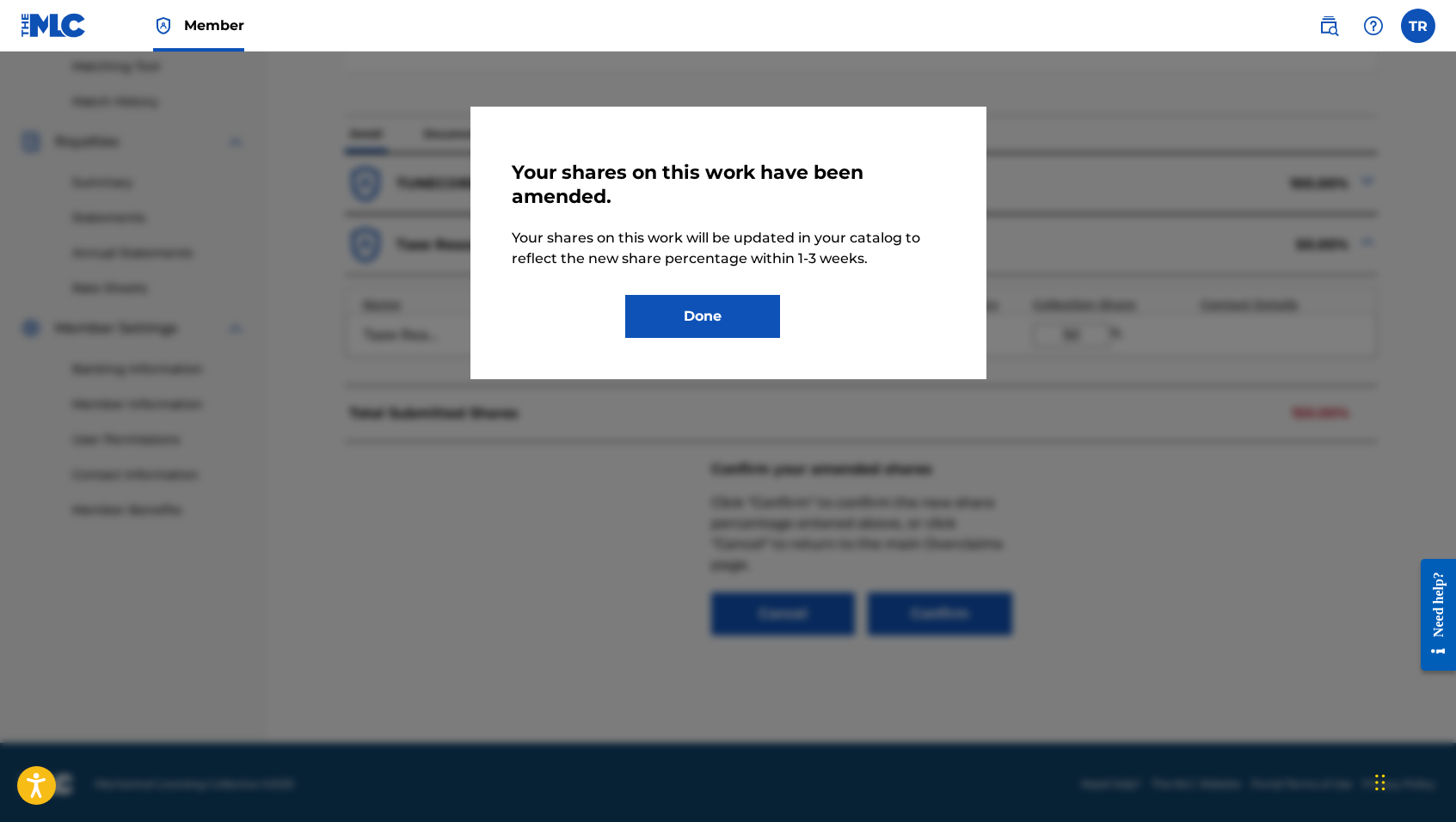
click at [698, 314] on button "Done" at bounding box center [703, 316] width 155 height 43
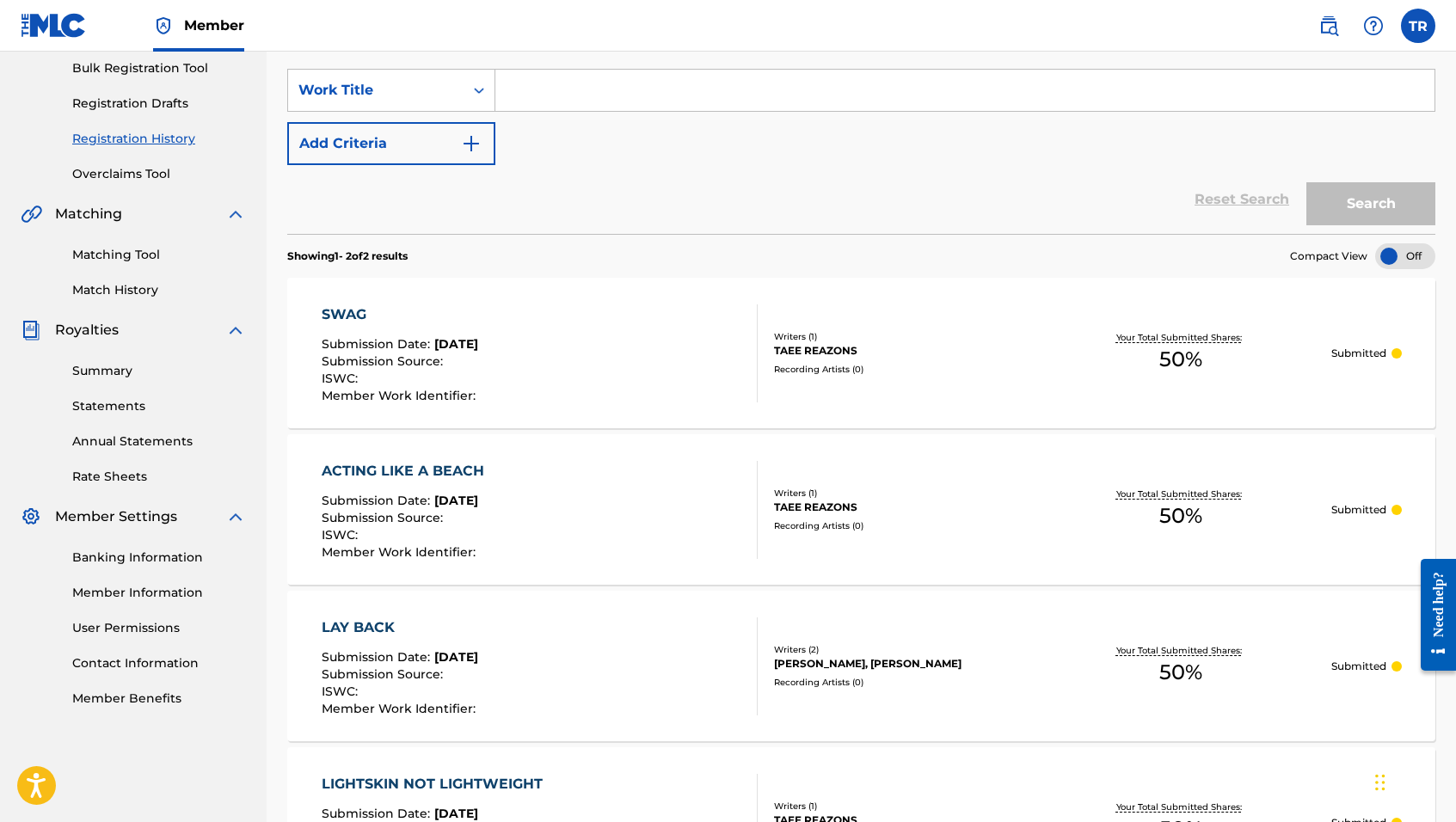
scroll to position [151, 0]
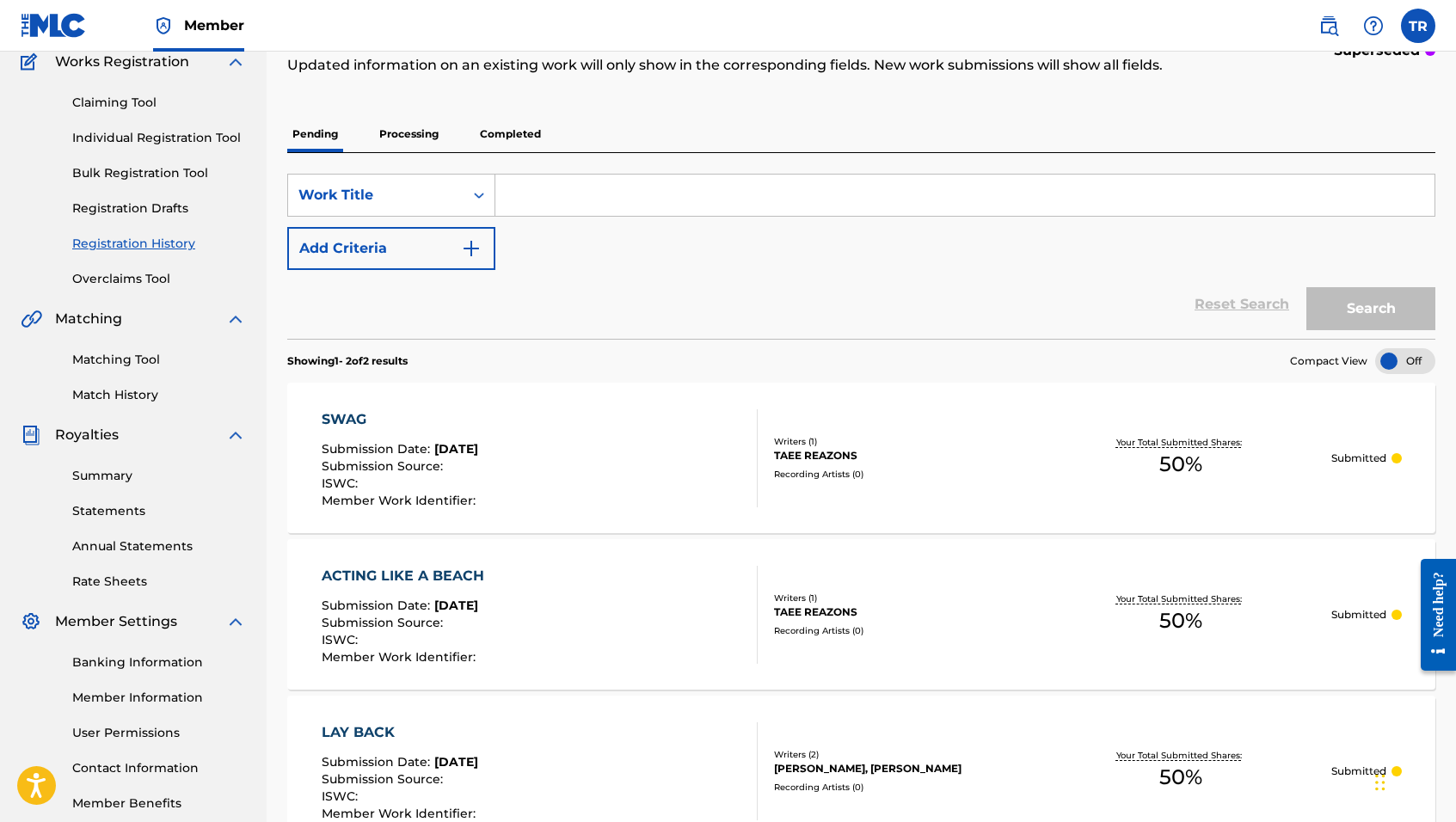
click at [147, 281] on link "Overclaims Tool" at bounding box center [159, 278] width 174 height 18
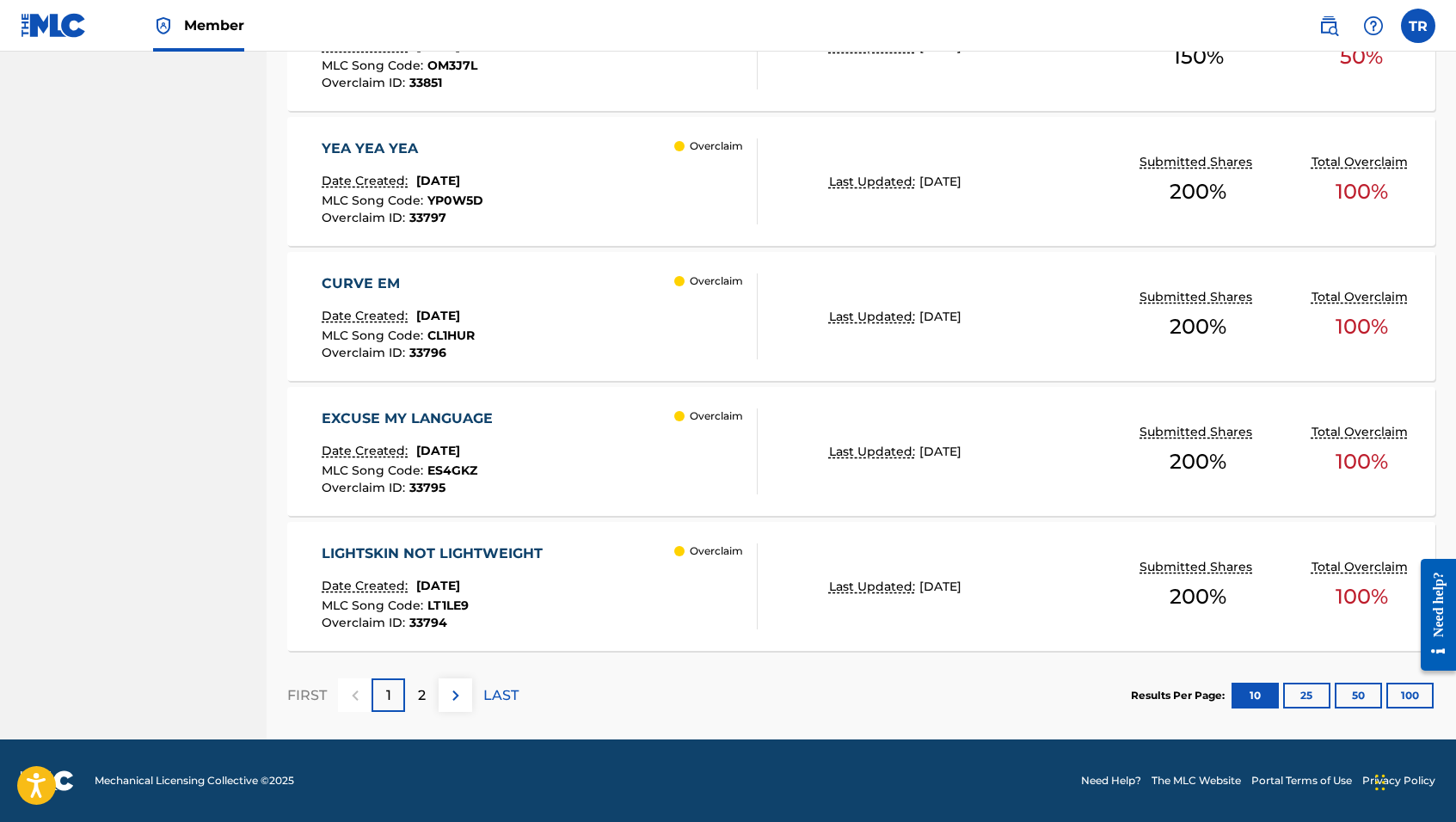
click at [424, 686] on p "2" at bounding box center [421, 696] width 8 height 21
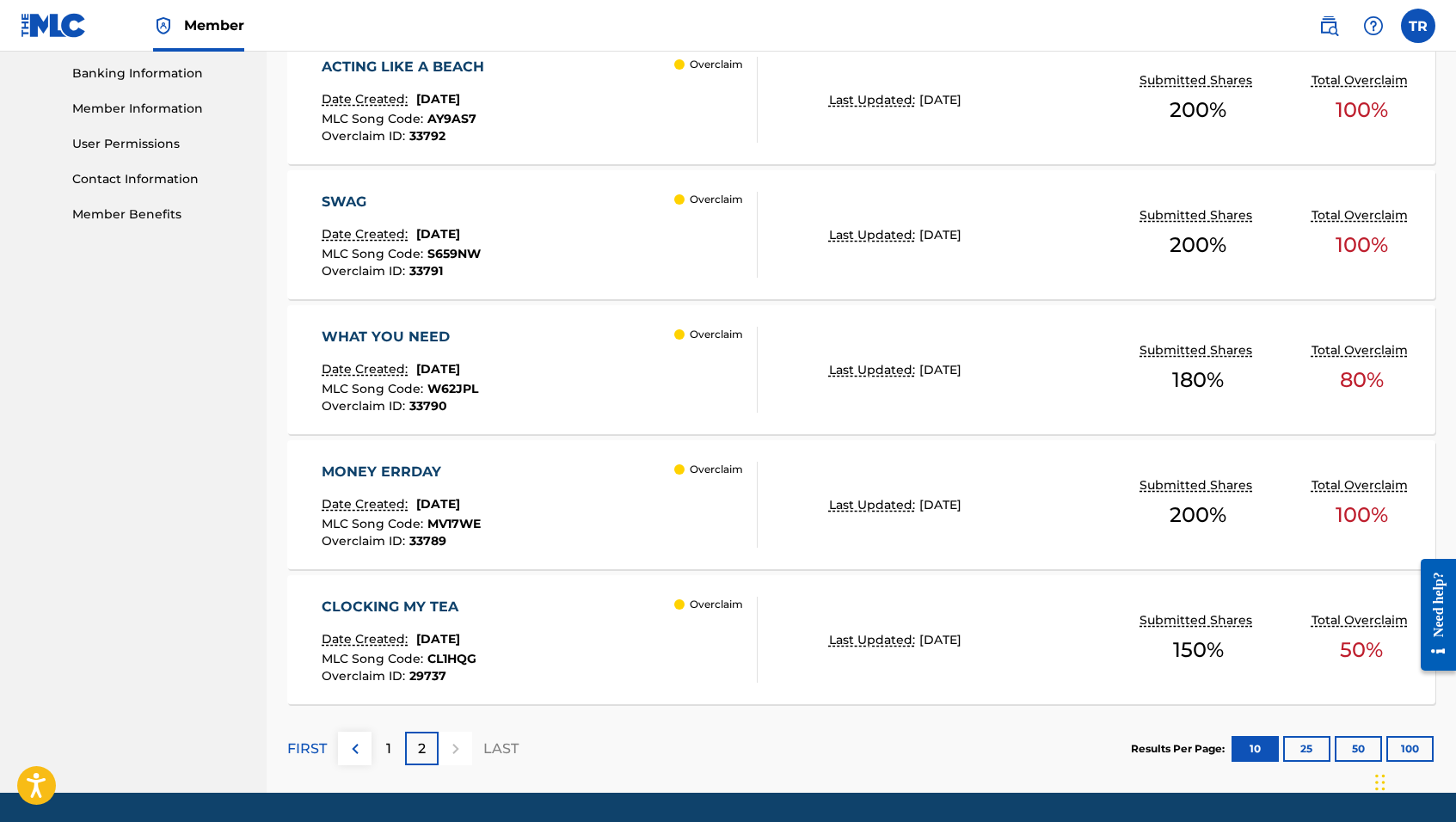
scroll to position [750, 0]
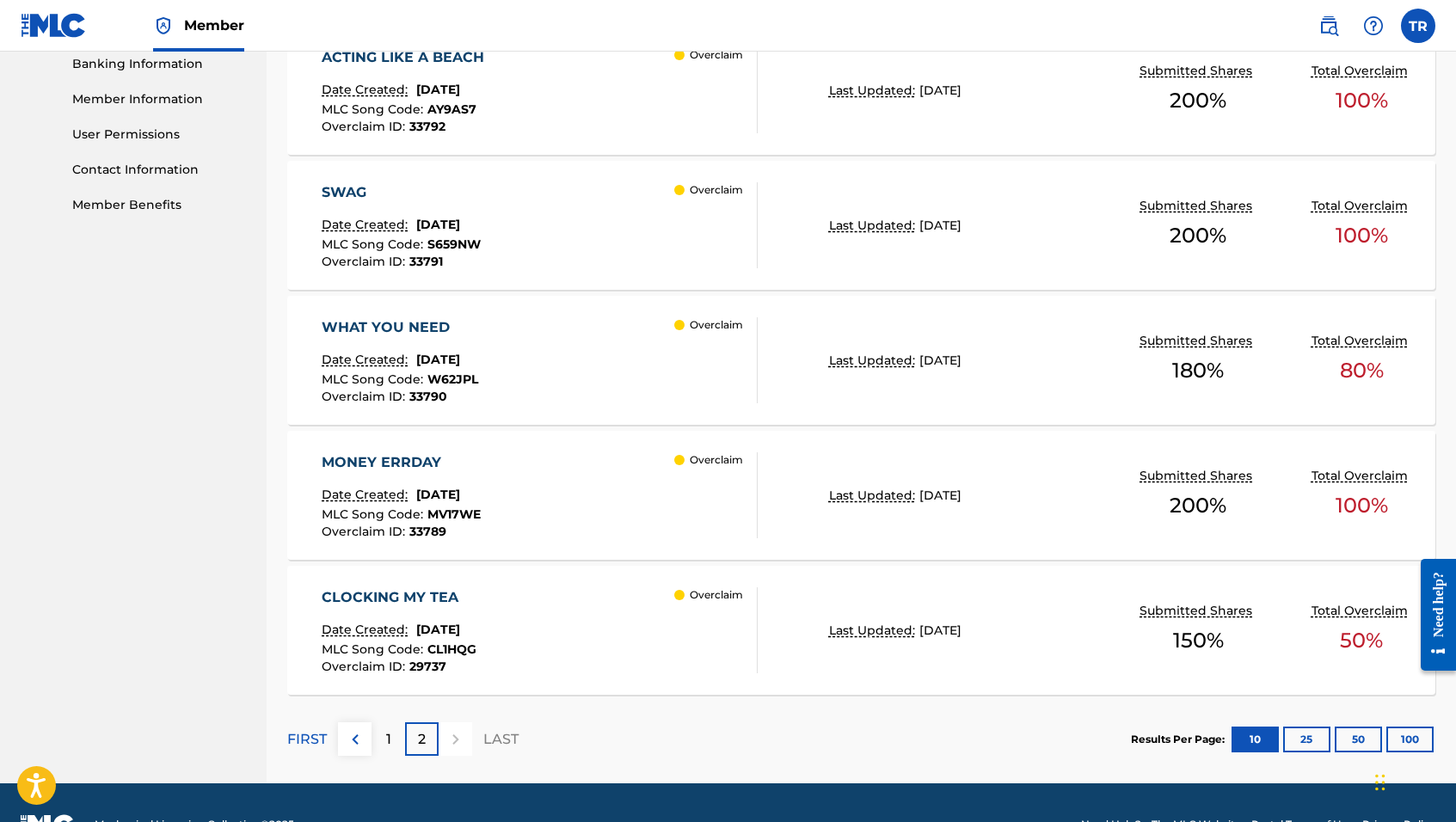
click at [600, 361] on div "WHAT YOU NEED Date Created: [DATE] MLC Song Code : W62JPL Overclaim ID : 33790 …" at bounding box center [539, 360] width 436 height 86
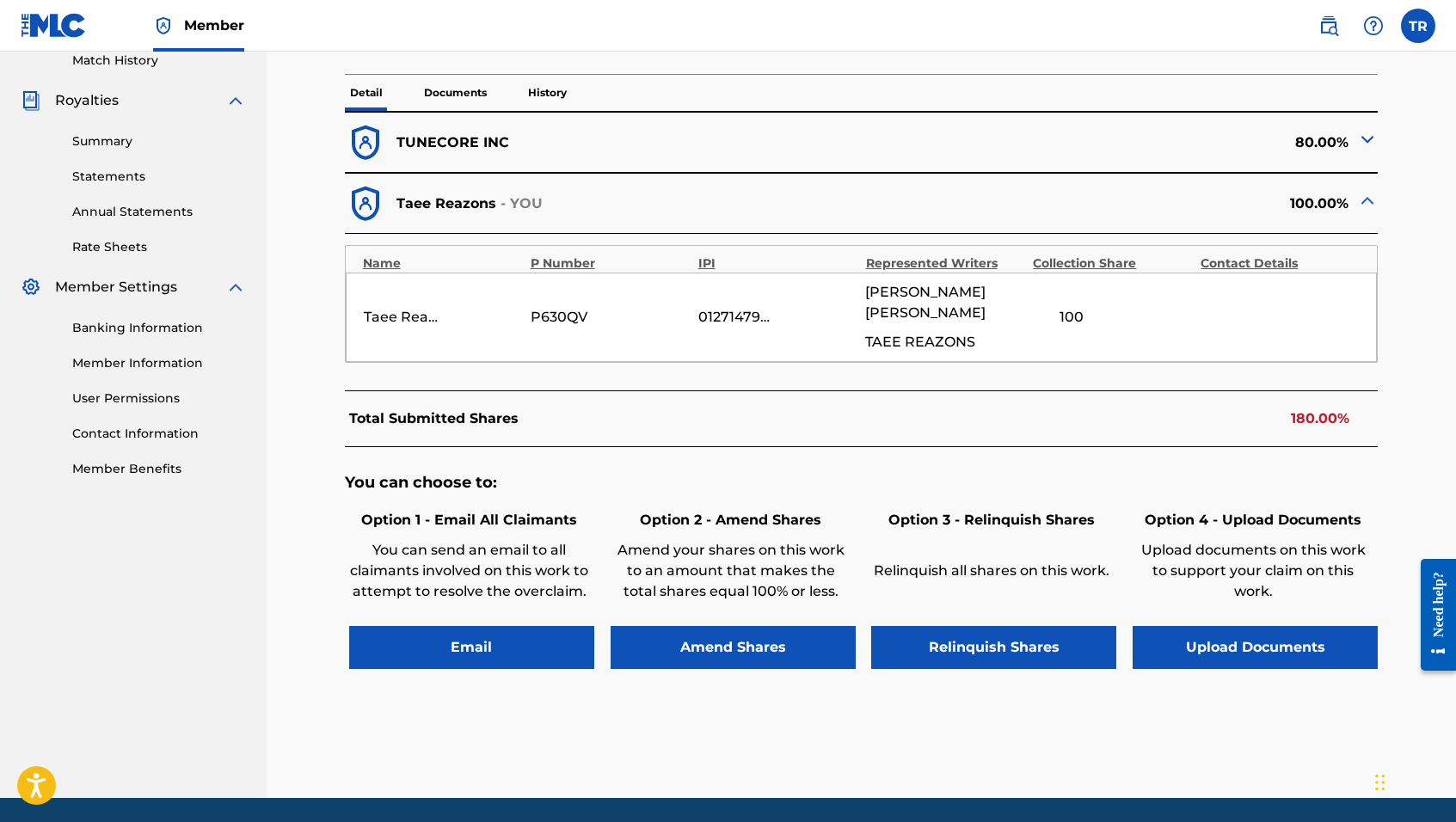
scroll to position [490, 0]
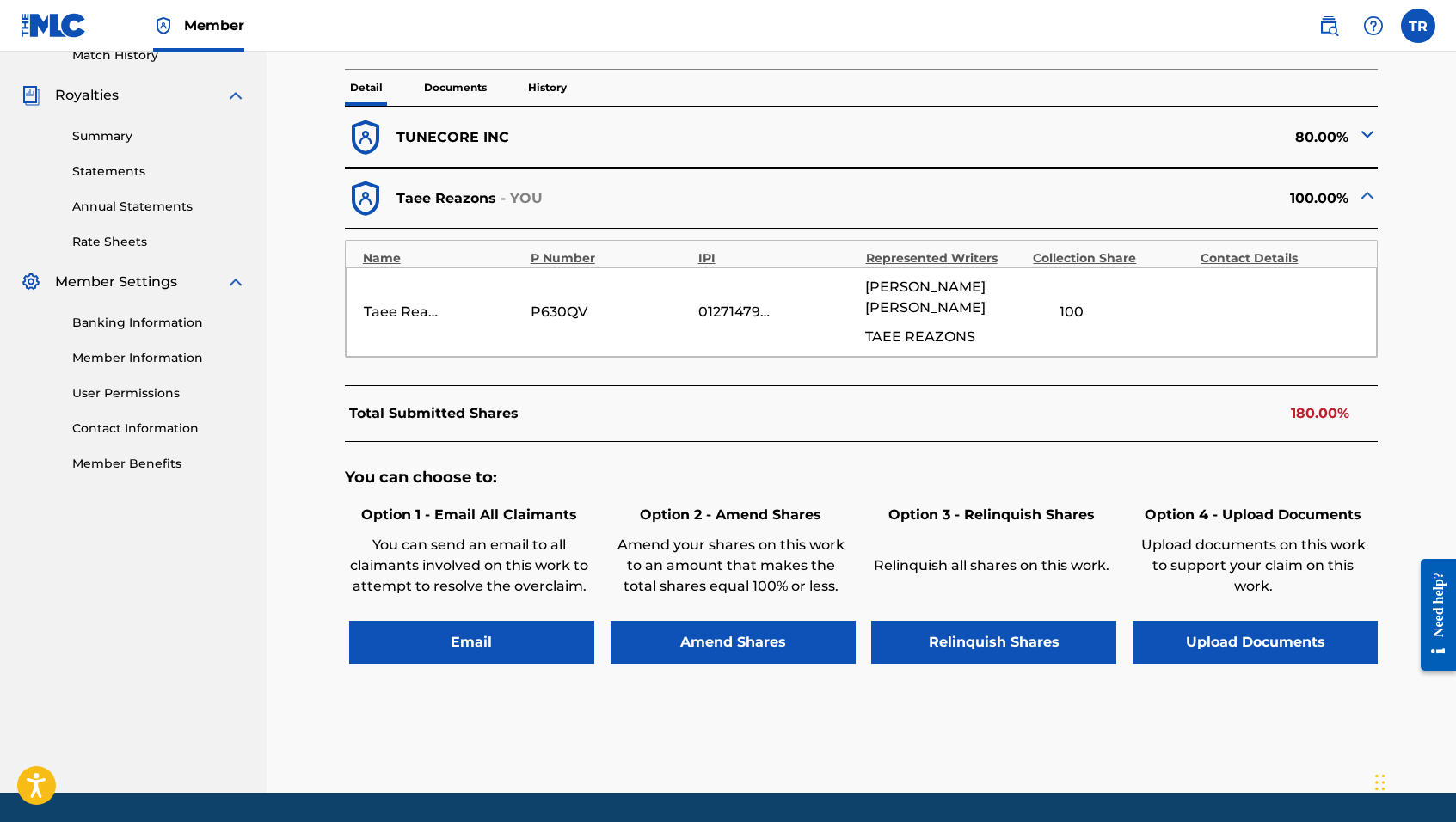
click at [518, 621] on button "Email" at bounding box center [471, 643] width 246 height 43
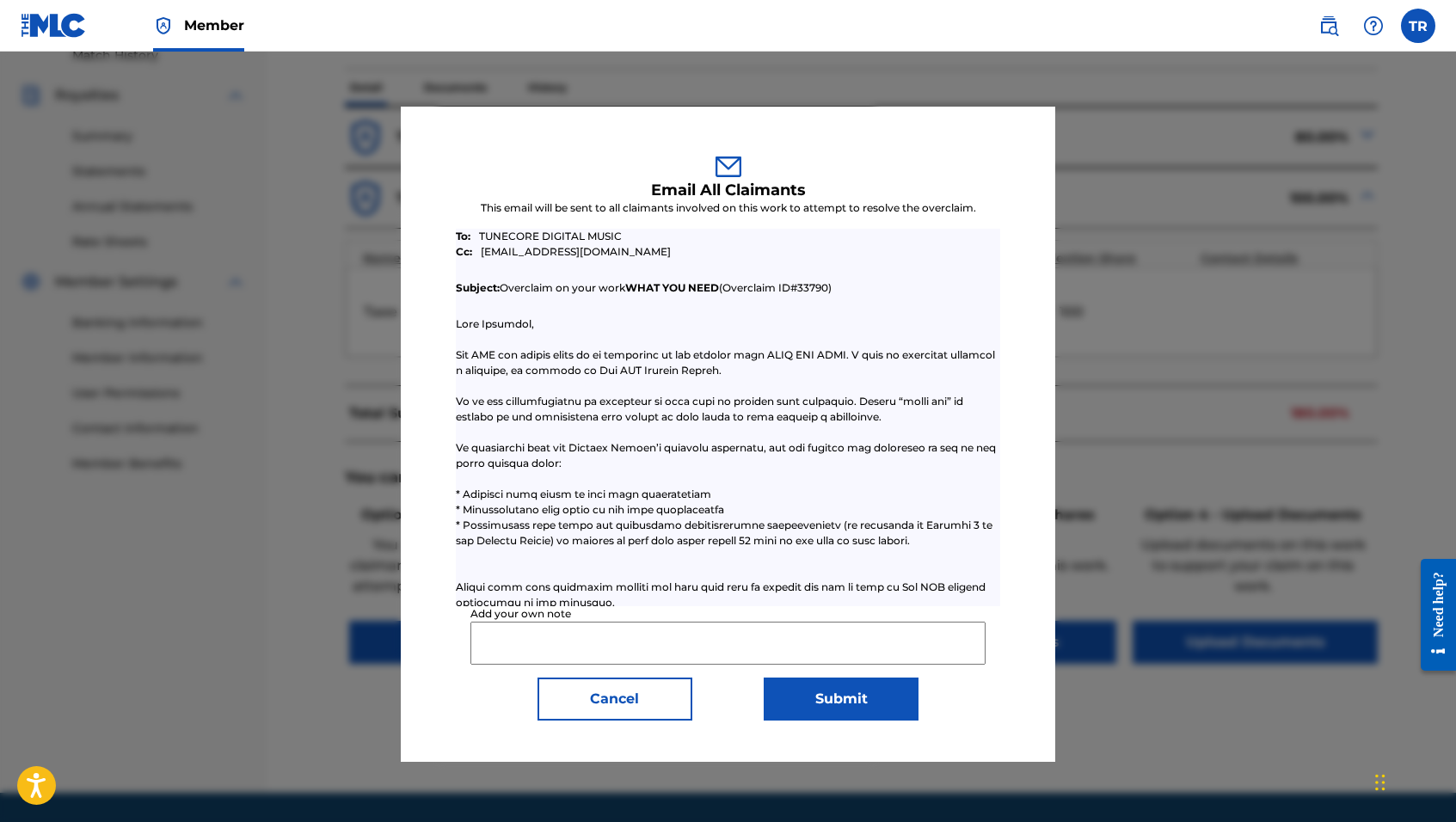
click at [529, 637] on input "Add your own note" at bounding box center [728, 644] width 515 height 43
paste input "Please reduce TuneCore claim to 50 percent."
type input "Please reduce TuneCore claim to 50 percent."
click at [797, 702] on button "Submit" at bounding box center [842, 700] width 155 height 43
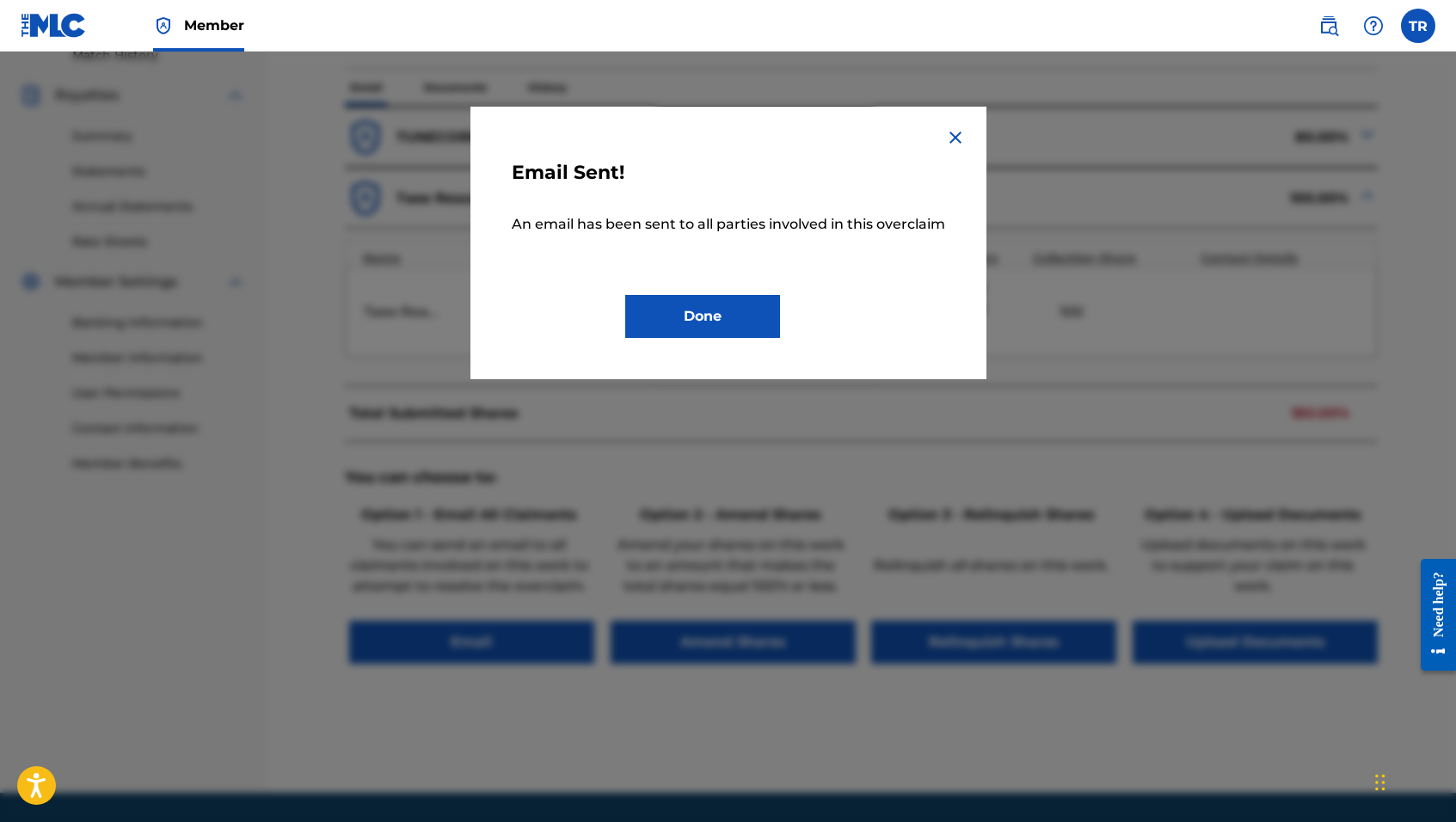
click at [744, 311] on button "Done" at bounding box center [703, 316] width 155 height 43
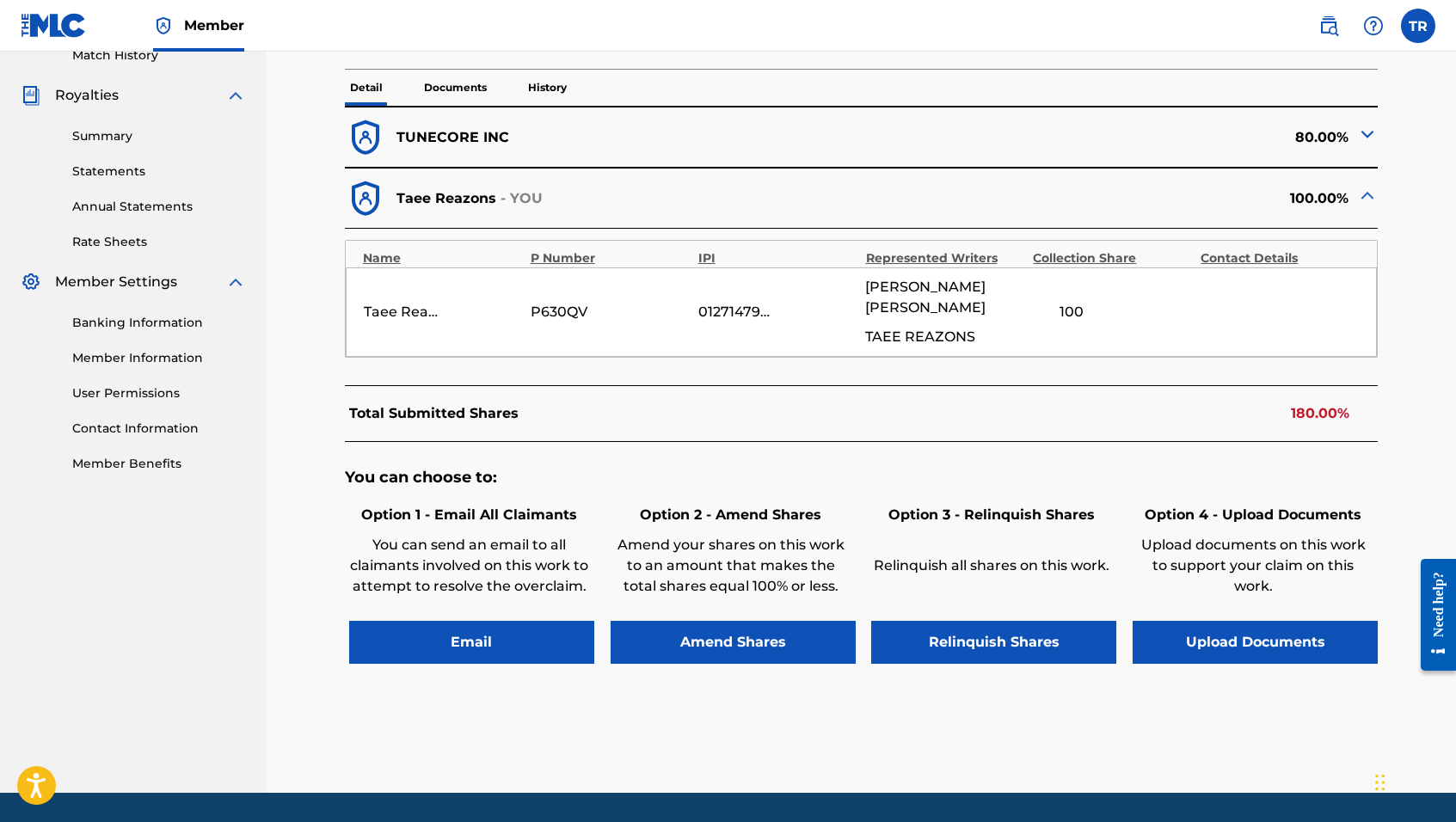
click at [715, 621] on button "Amend Shares" at bounding box center [733, 643] width 246 height 43
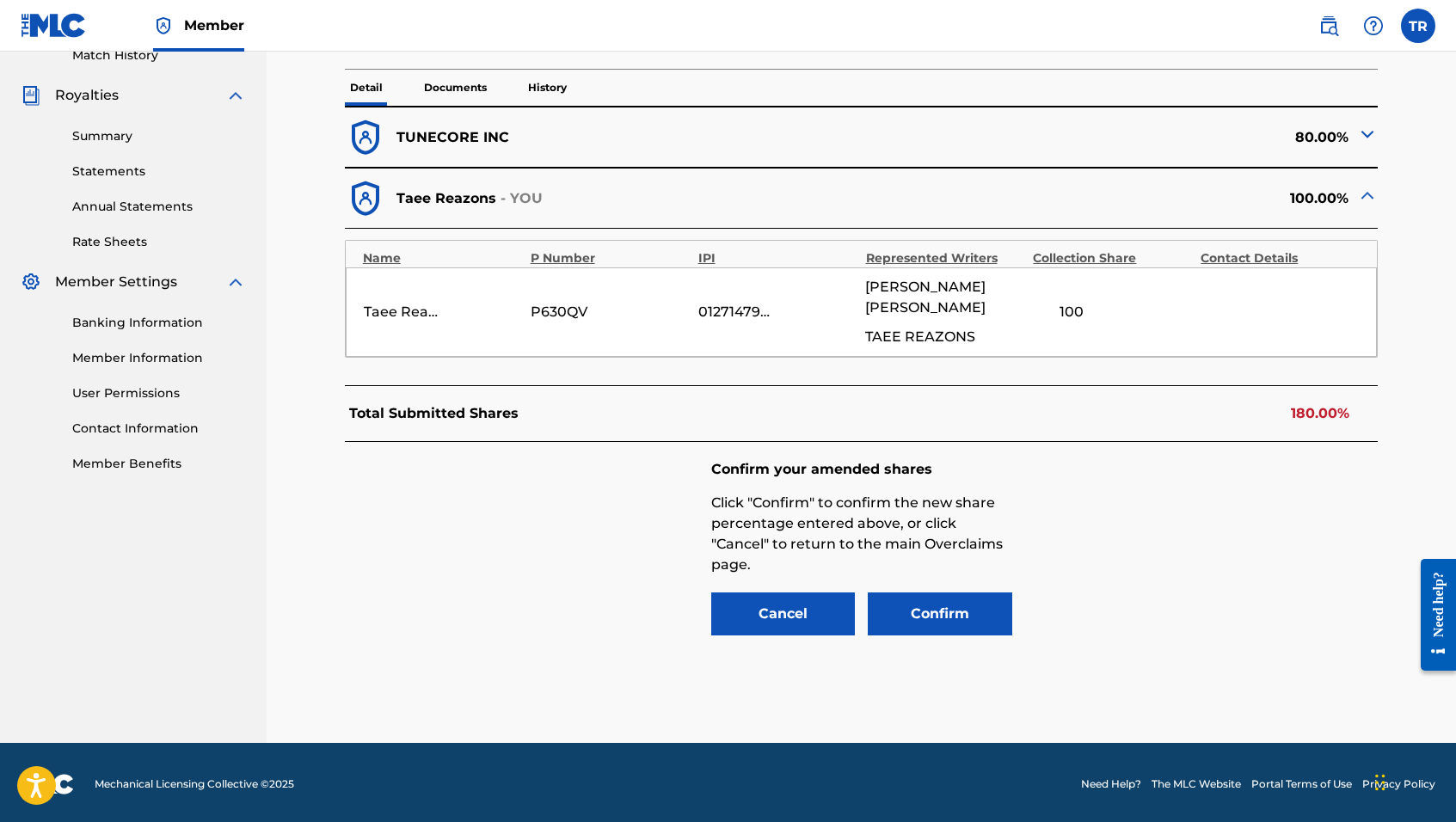
scroll to position [473, 0]
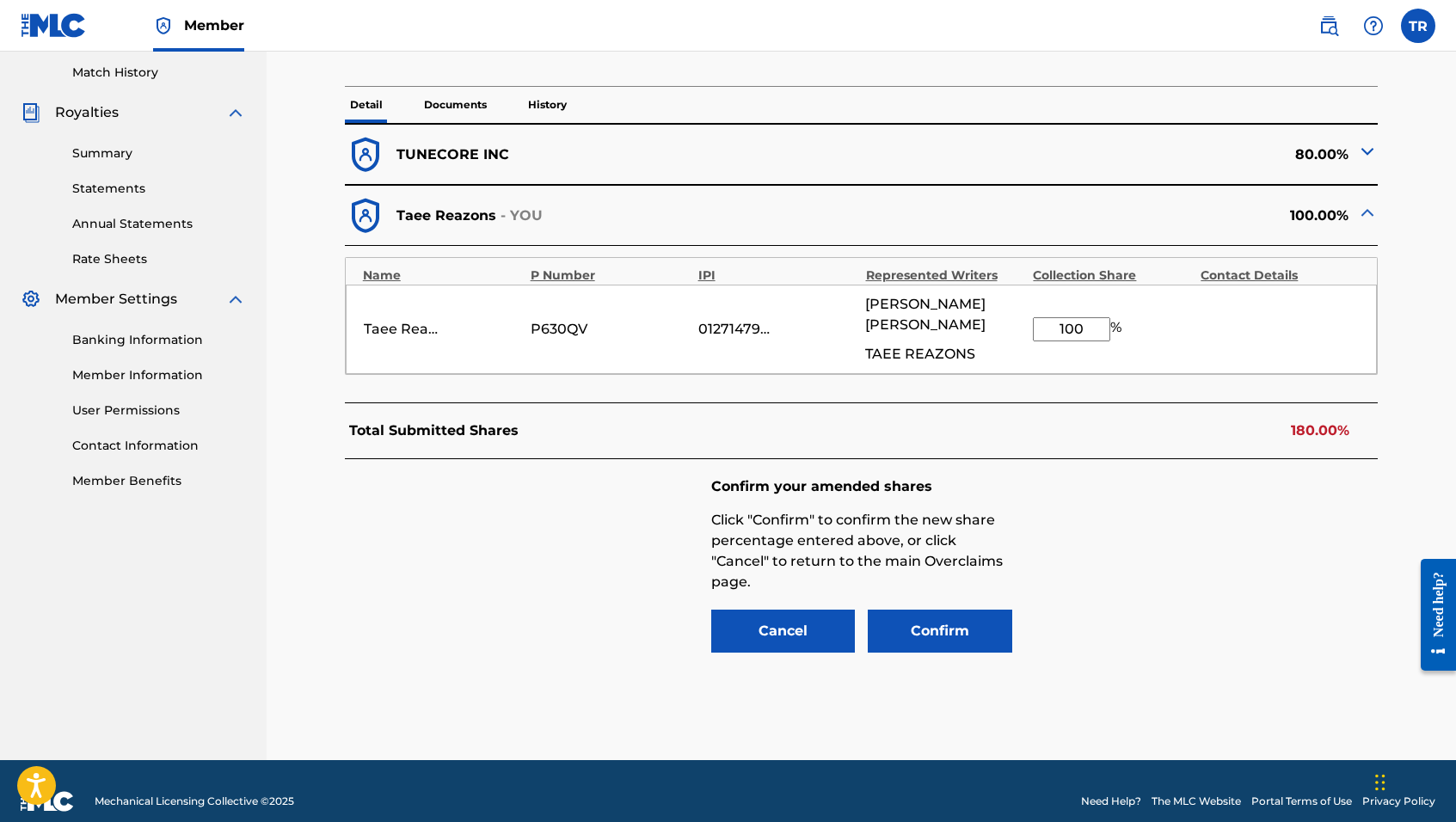
drag, startPoint x: 1092, startPoint y: 314, endPoint x: 1024, endPoint y: 309, distance: 68.2
click at [1024, 309] on div "Taee Reazons P630QV 01271479243 [PERSON_NAME] TAEE REAZONS 100 %" at bounding box center [862, 329] width 1032 height 90
type input "50"
click at [911, 612] on button "Confirm" at bounding box center [940, 632] width 145 height 43
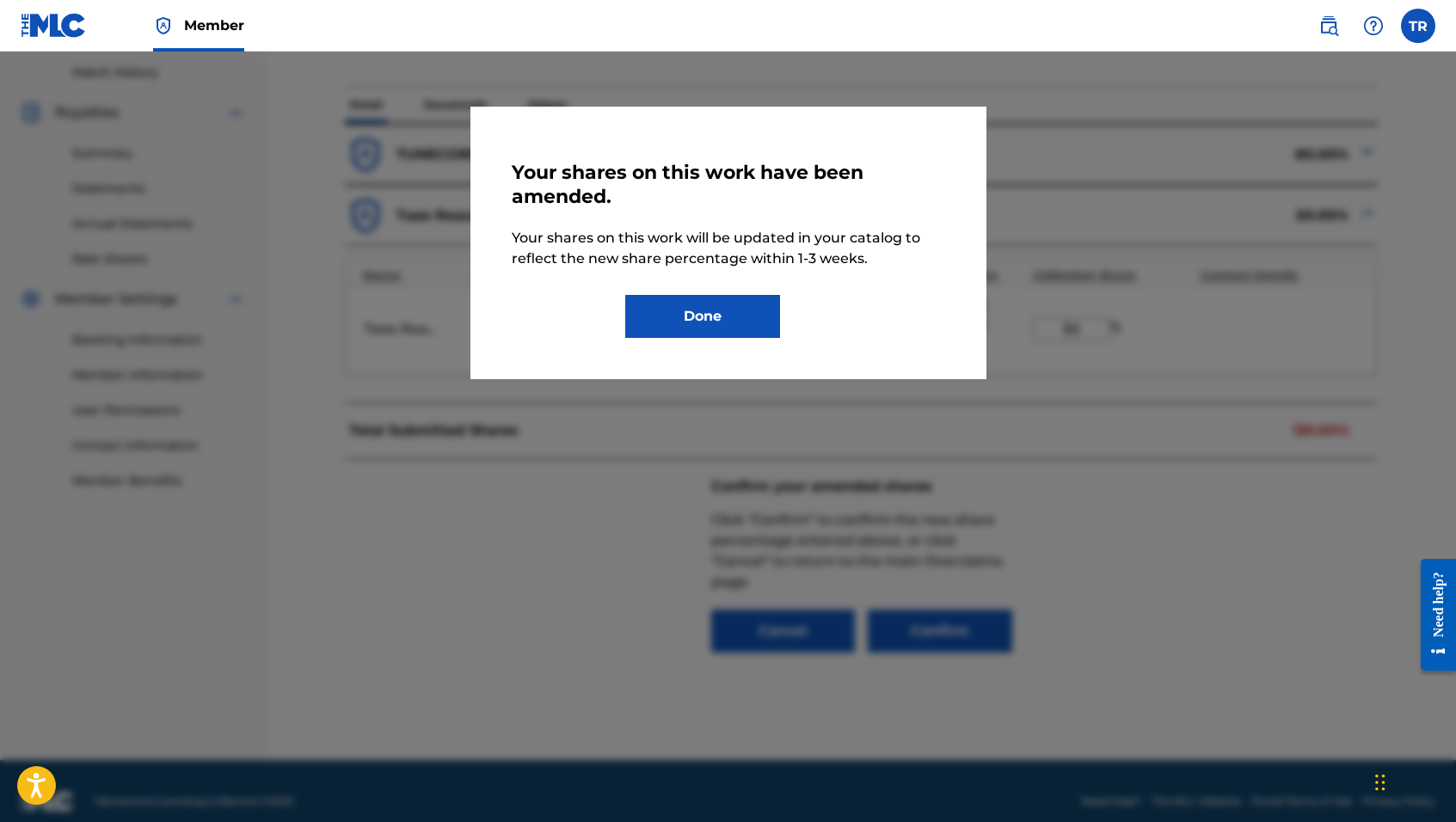
click at [731, 324] on button "Done" at bounding box center [703, 316] width 155 height 43
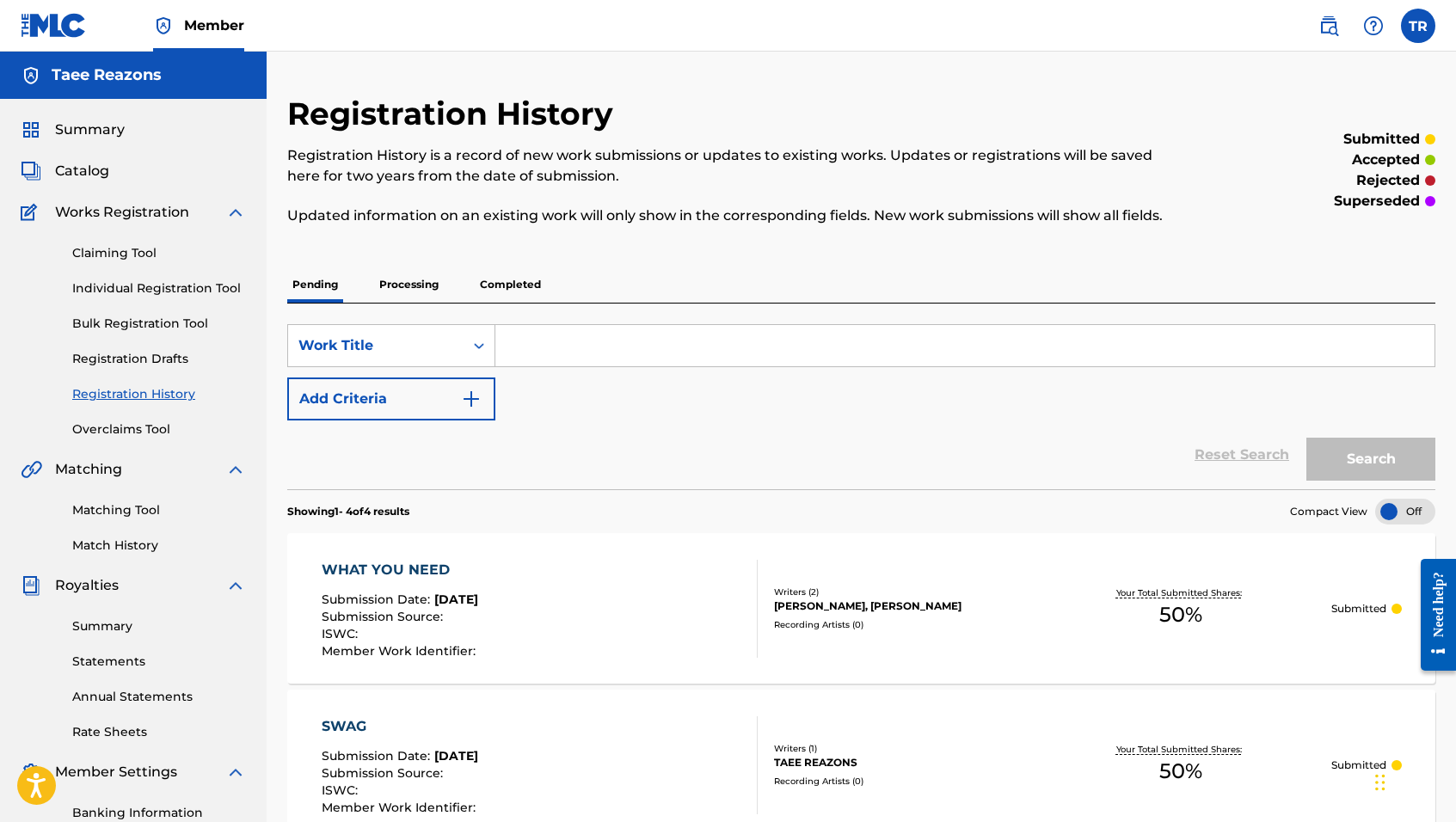
click at [142, 422] on link "Overclaims Tool" at bounding box center [159, 429] width 174 height 18
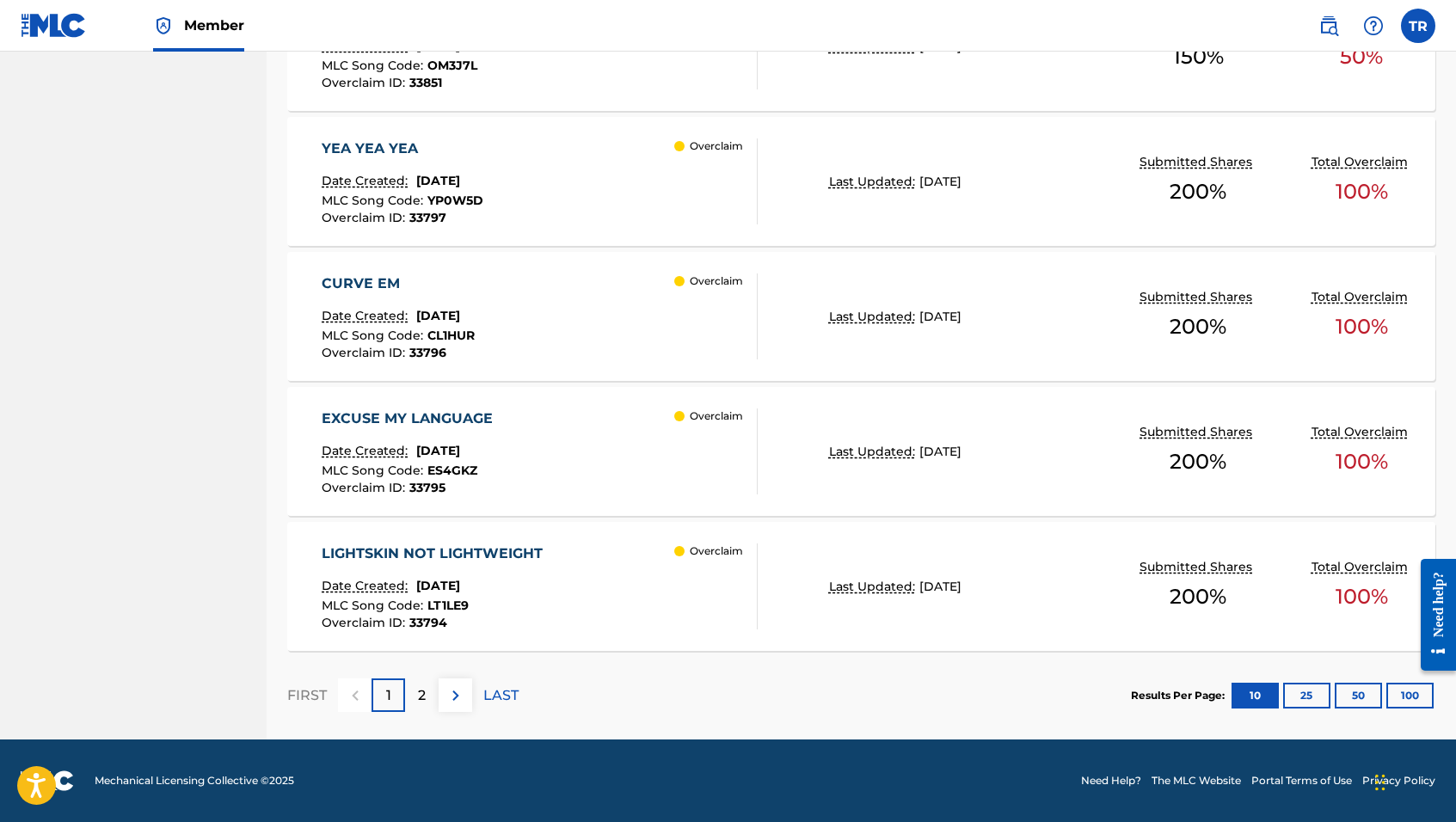
click at [423, 688] on p "2" at bounding box center [421, 696] width 8 height 21
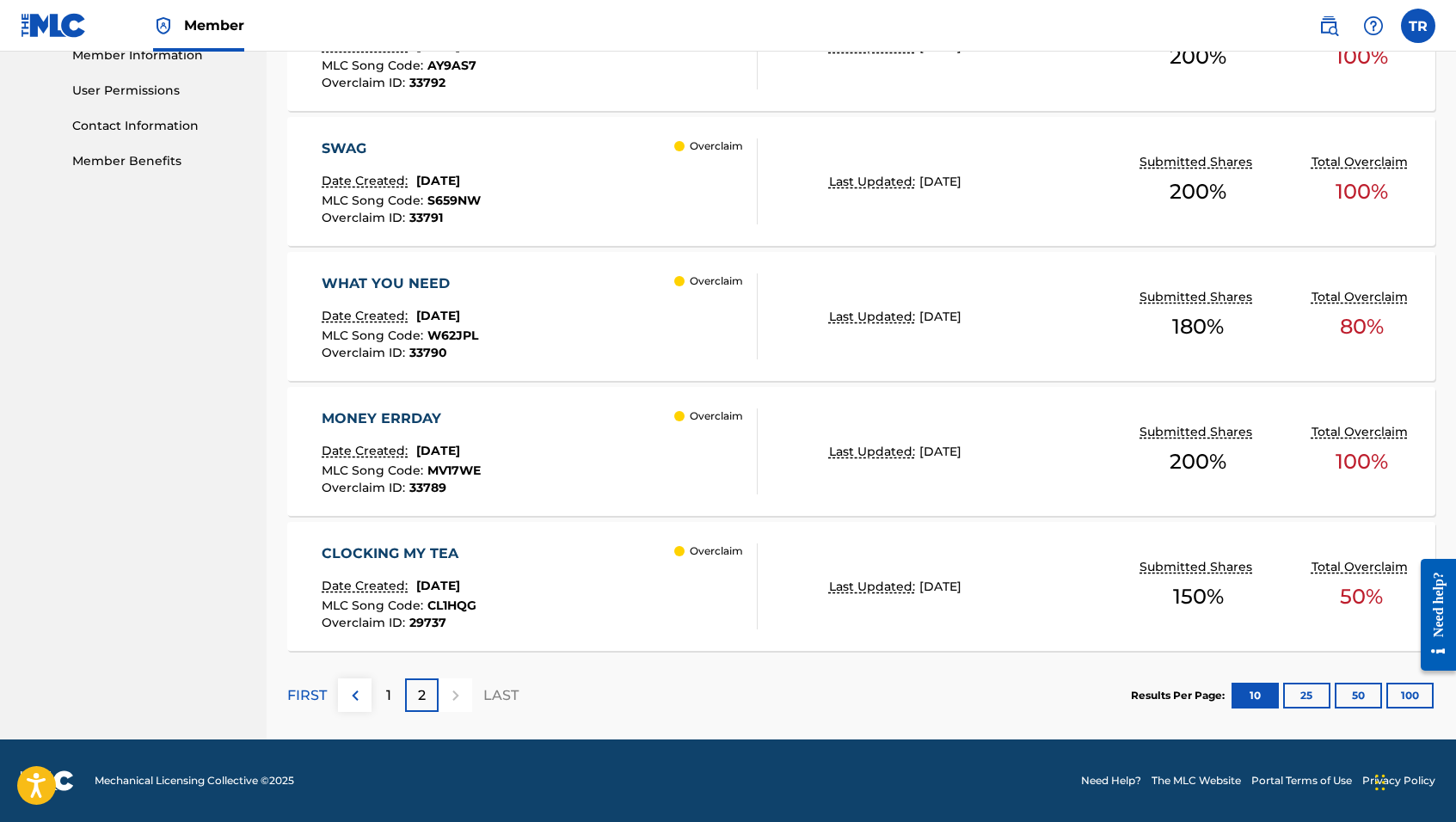
scroll to position [794, 0]
click at [580, 427] on div "MONEY ERRDAY Date Created: [DATE] MLC Song Code : MV17WE Overclaim ID : 33789 O…" at bounding box center [539, 451] width 436 height 86
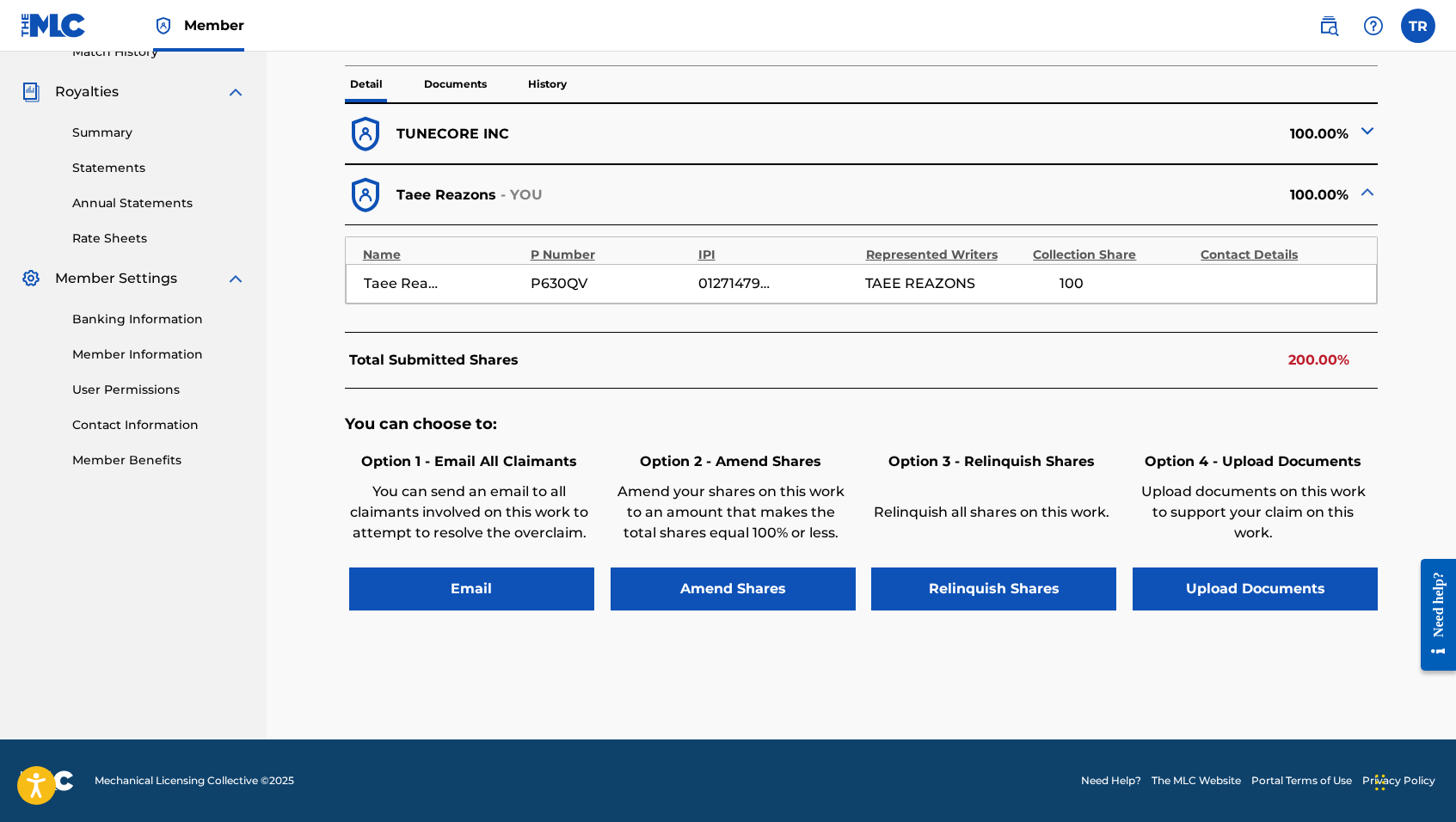
scroll to position [493, 0]
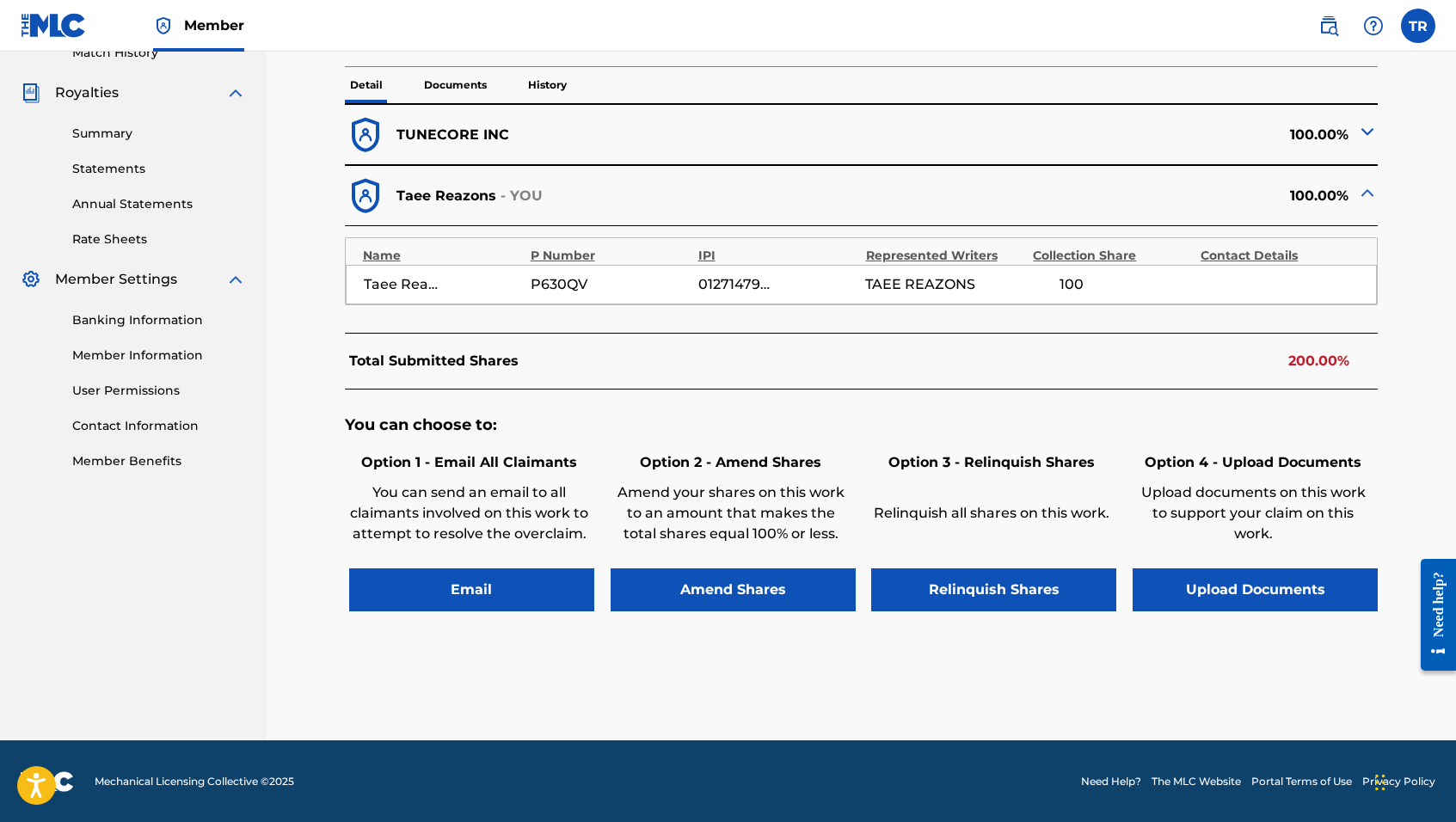
click at [502, 588] on button "Email" at bounding box center [471, 590] width 246 height 43
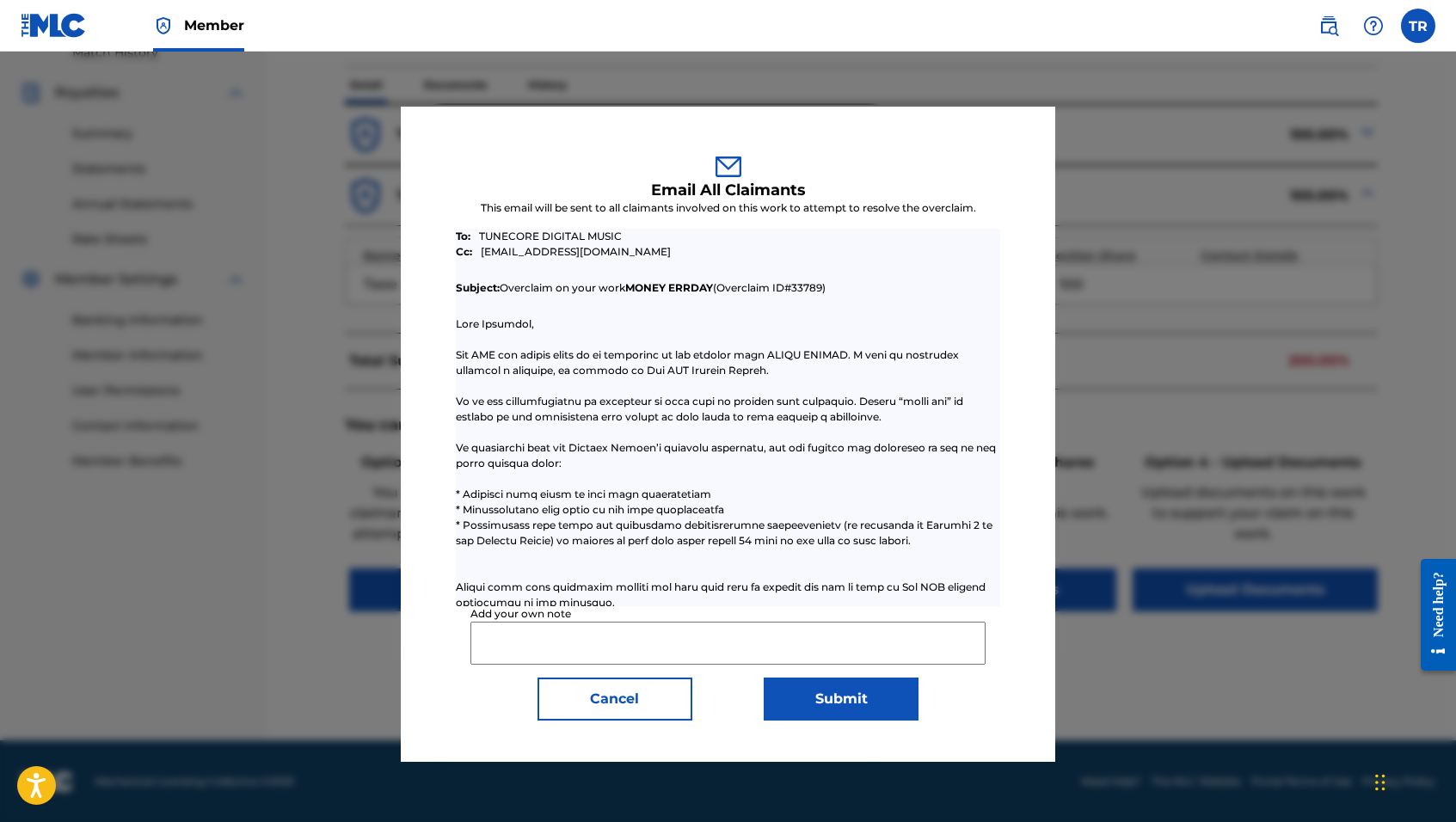
click at [526, 635] on input "Add your own note" at bounding box center [728, 644] width 515 height 43
paste input "Please reduce TuneCore claim to 50 percent."
type input "Please reduce TuneCore claim to 50 percent."
click at [824, 713] on button "Submit" at bounding box center [842, 700] width 155 height 43
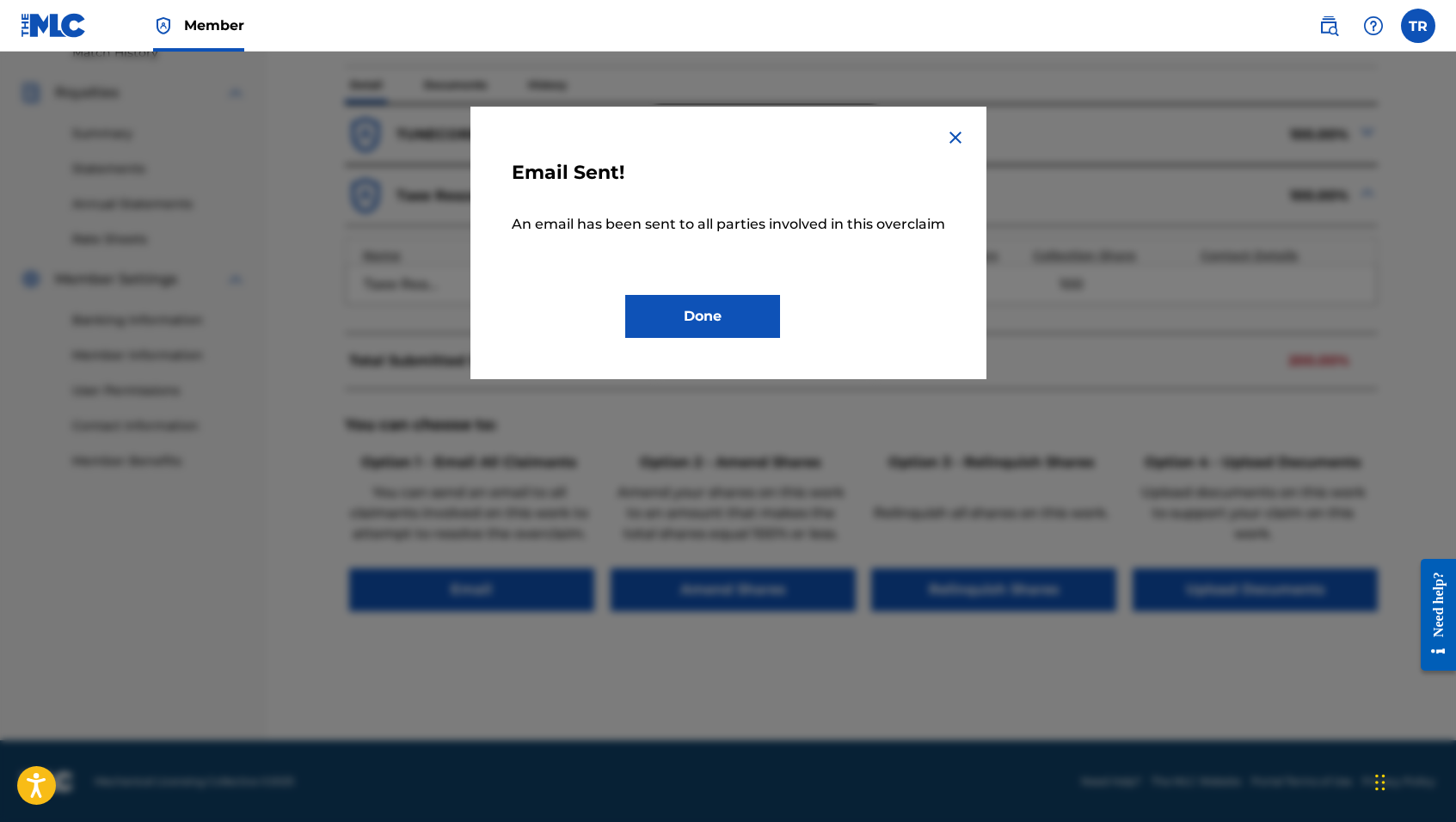
click at [695, 312] on button "Done" at bounding box center [703, 316] width 155 height 43
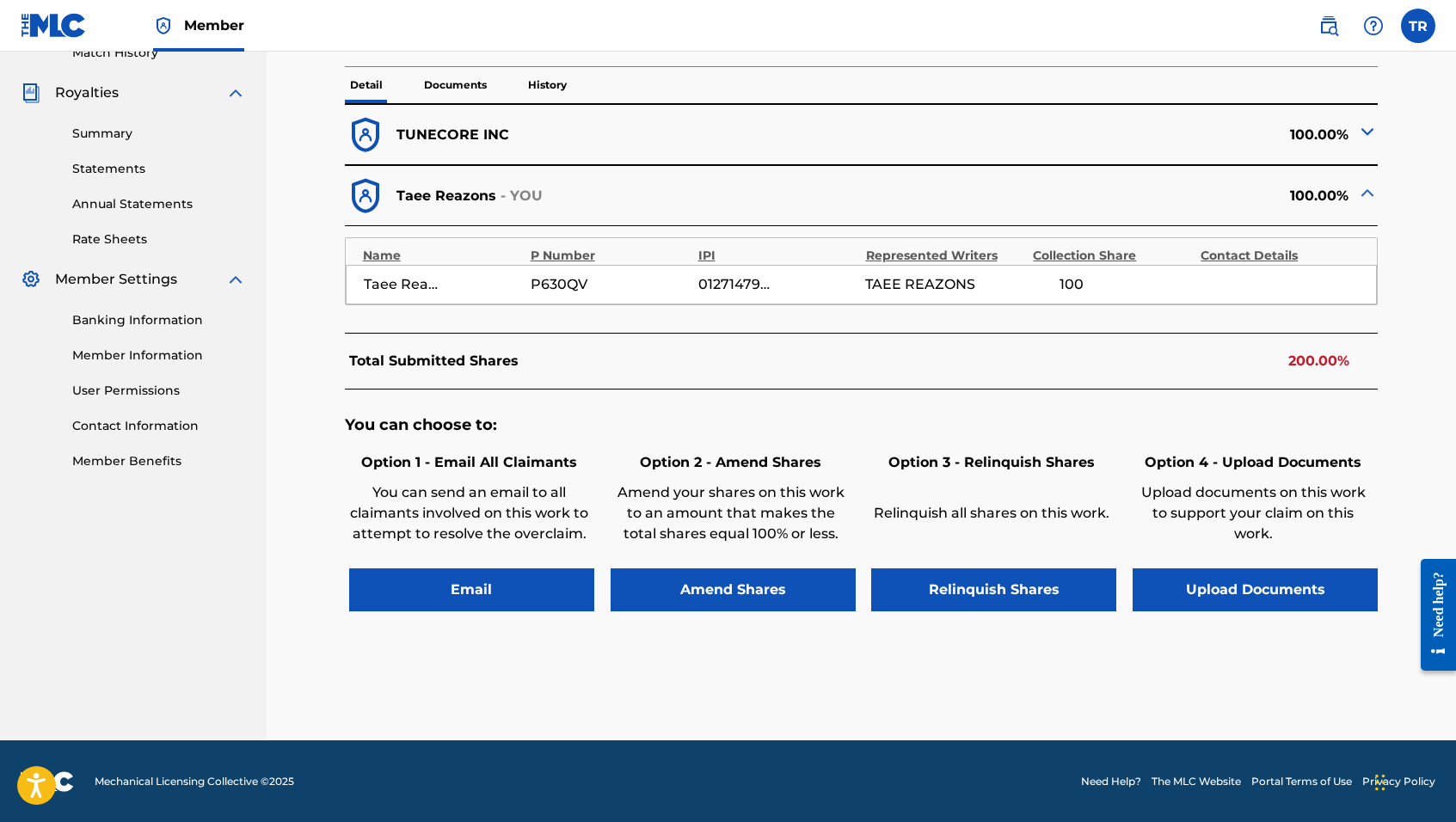
click at [685, 585] on button "Amend Shares" at bounding box center [733, 590] width 246 height 43
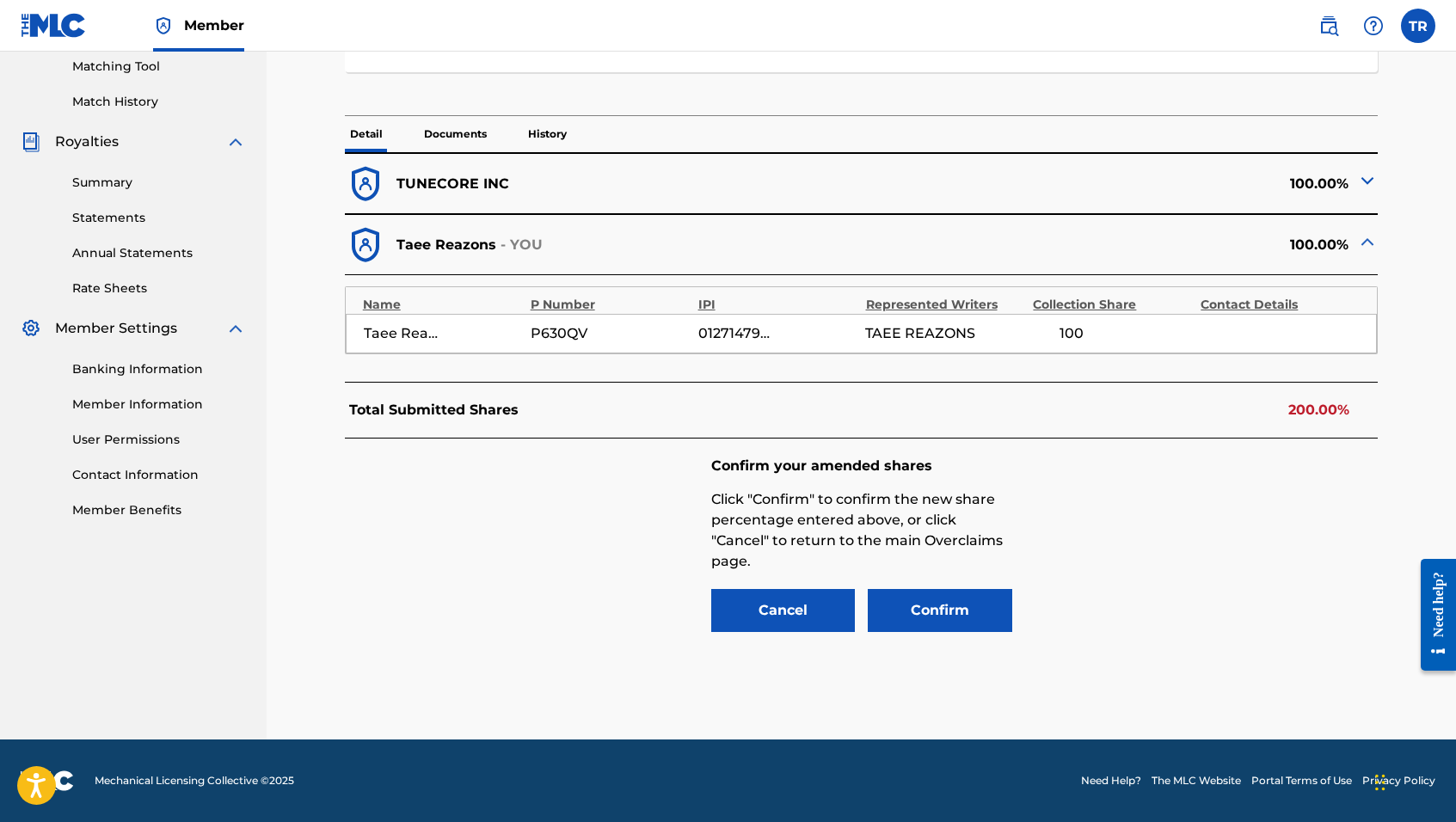
scroll to position [444, 0]
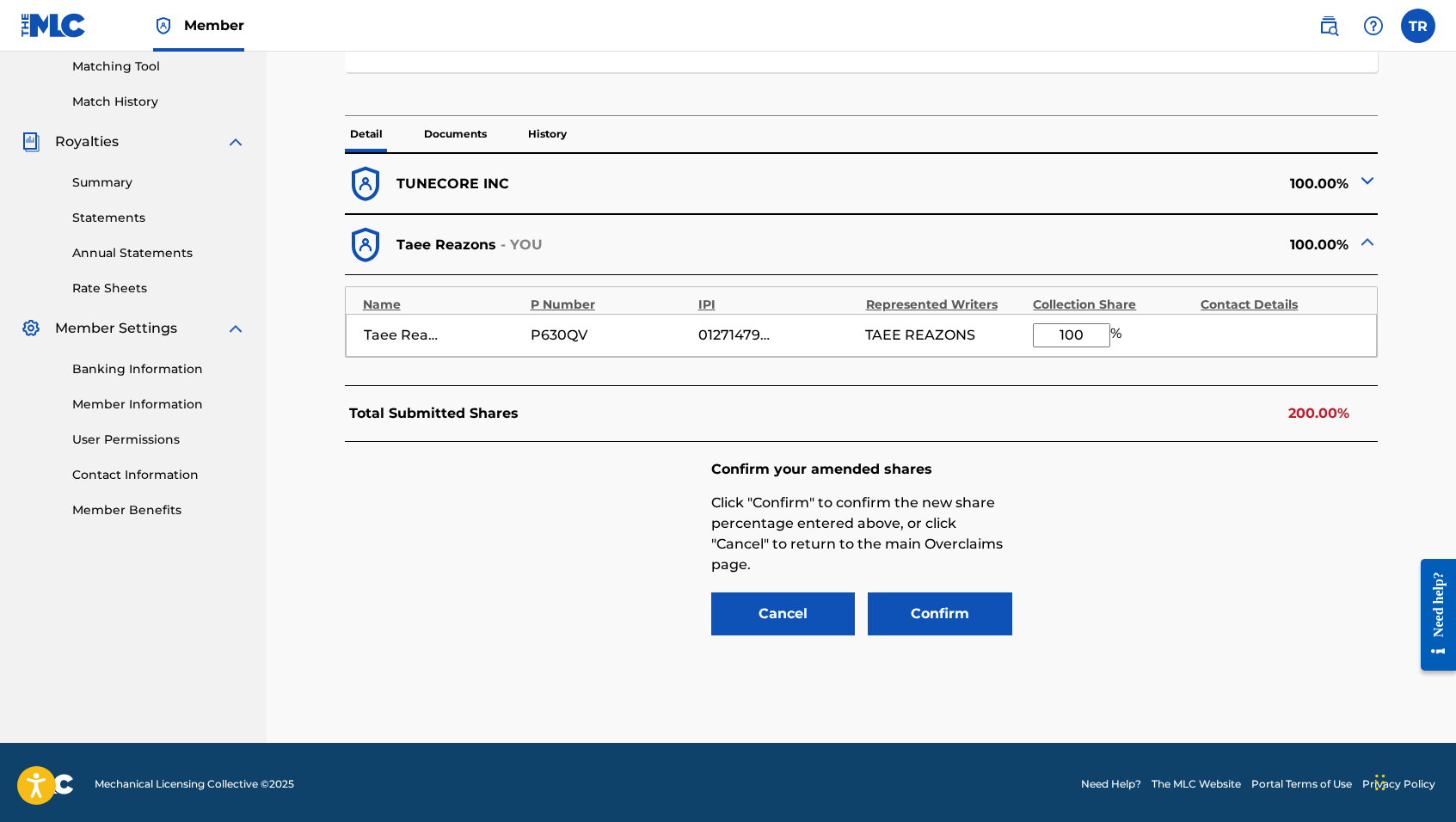
drag, startPoint x: 1083, startPoint y: 329, endPoint x: 1039, endPoint y: 328, distance: 44.0
click at [1039, 328] on input "100" at bounding box center [1072, 335] width 78 height 24
type input "50"
click at [937, 606] on button "Confirm" at bounding box center [940, 614] width 145 height 43
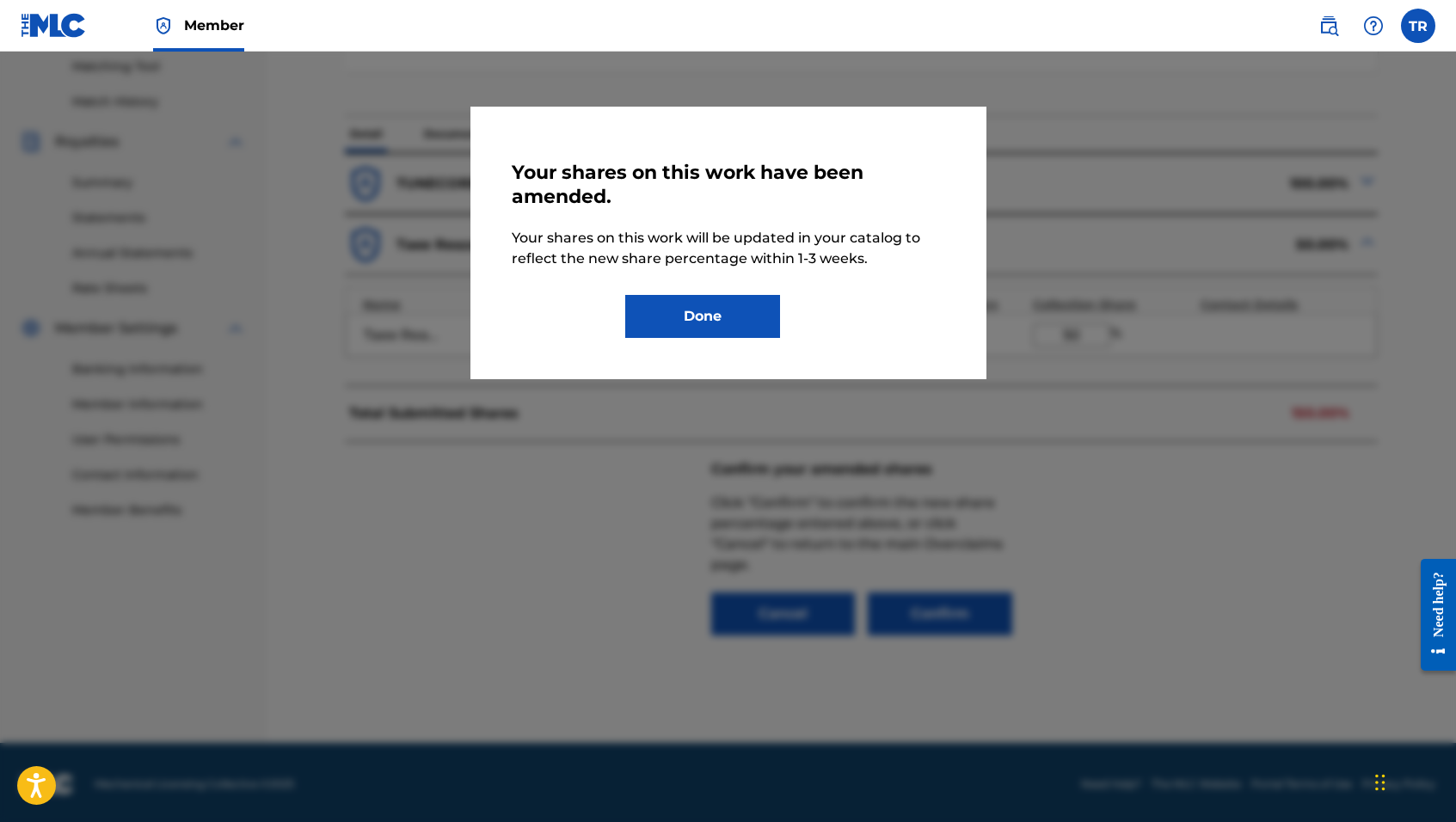
click at [708, 318] on button "Done" at bounding box center [703, 316] width 155 height 43
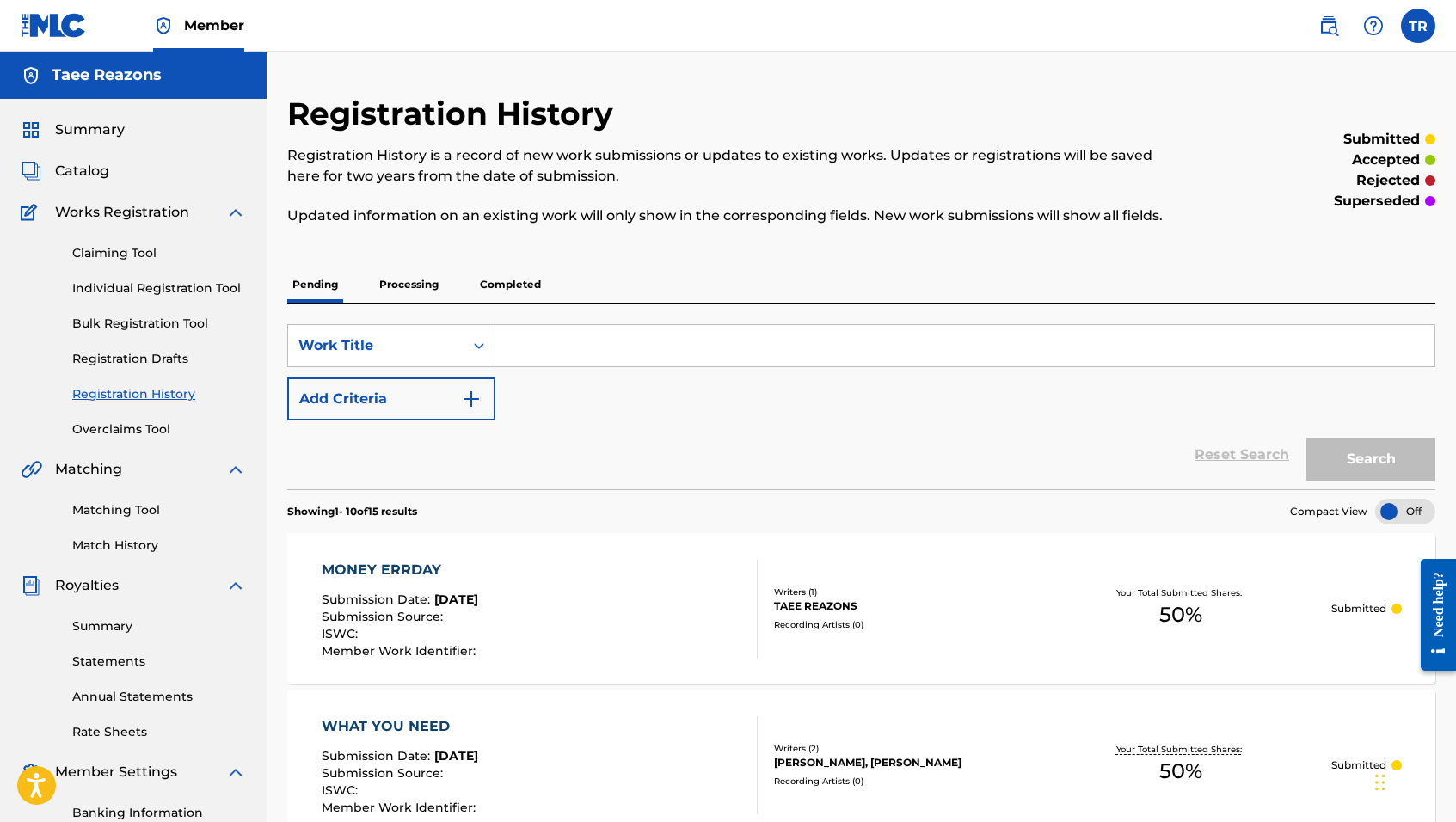
click at [125, 434] on link "Overclaims Tool" at bounding box center [159, 429] width 174 height 18
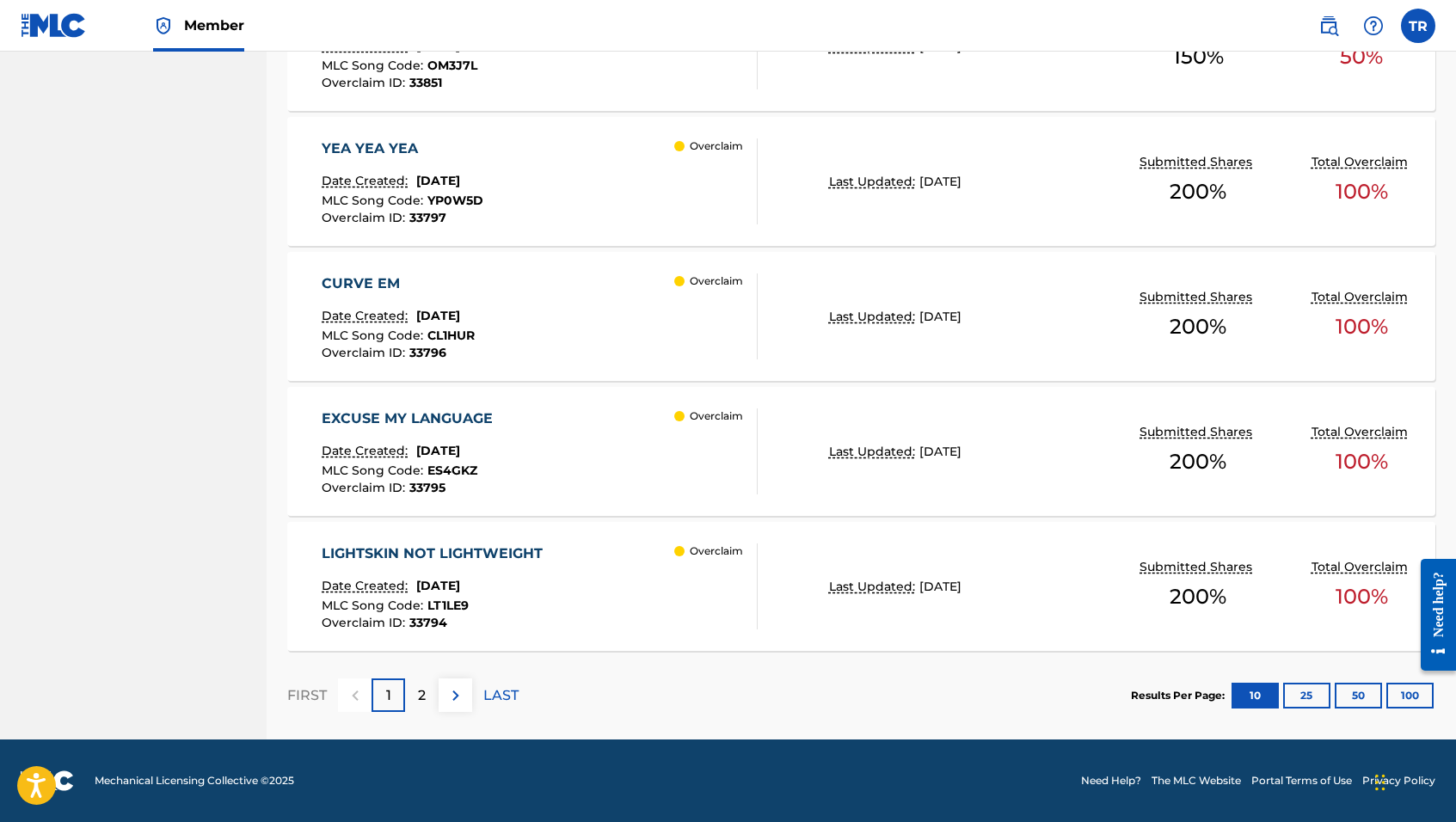
scroll to position [1334, 0]
click at [424, 693] on p "2" at bounding box center [421, 696] width 8 height 21
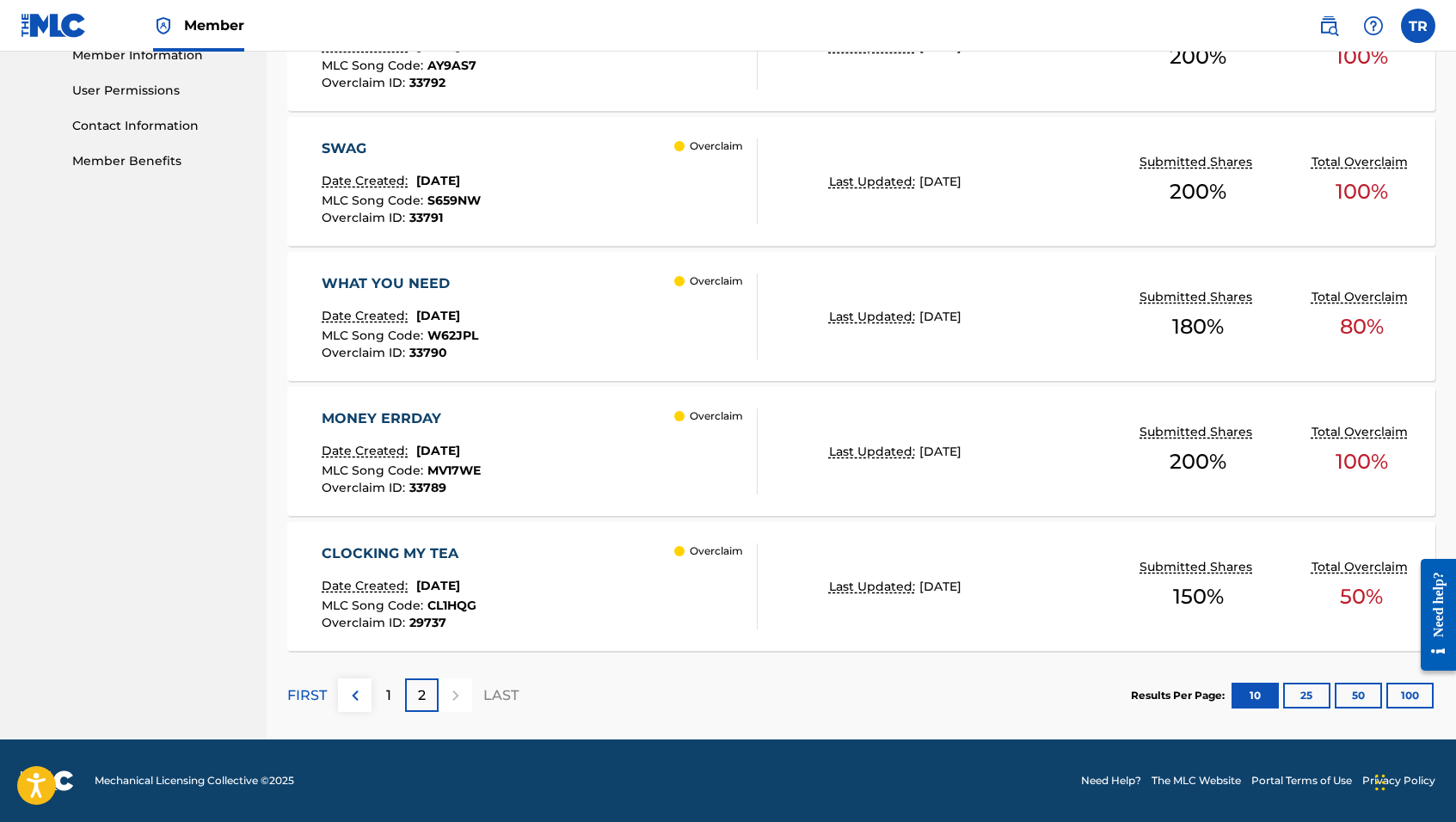
scroll to position [794, 0]
click at [541, 600] on div "CLOCKING MY TEA Date Created: [DATE] MLC Song Code : CL1HQG Overclaim ID : 2973…" at bounding box center [539, 587] width 436 height 86
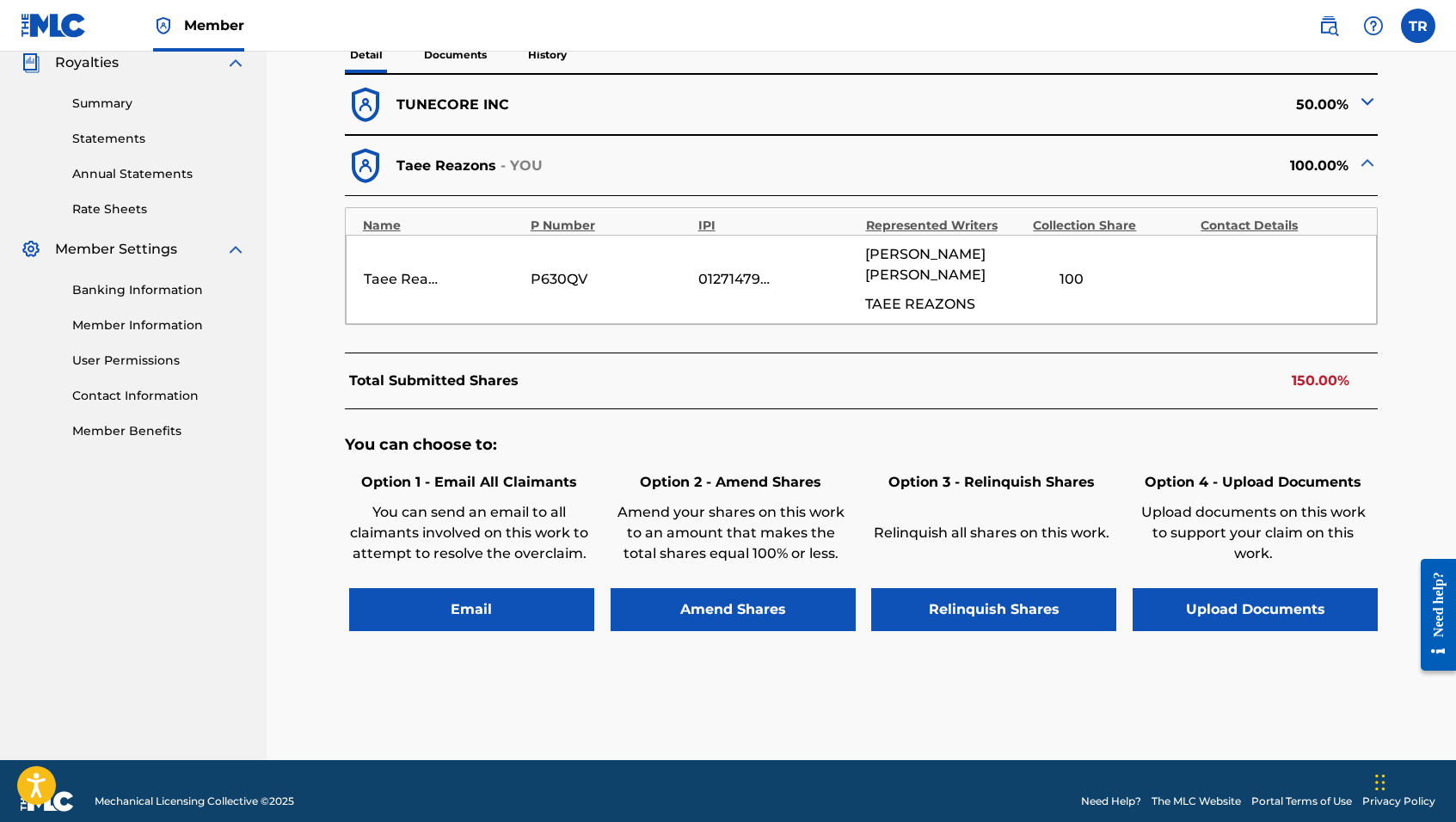
scroll to position [522, 0]
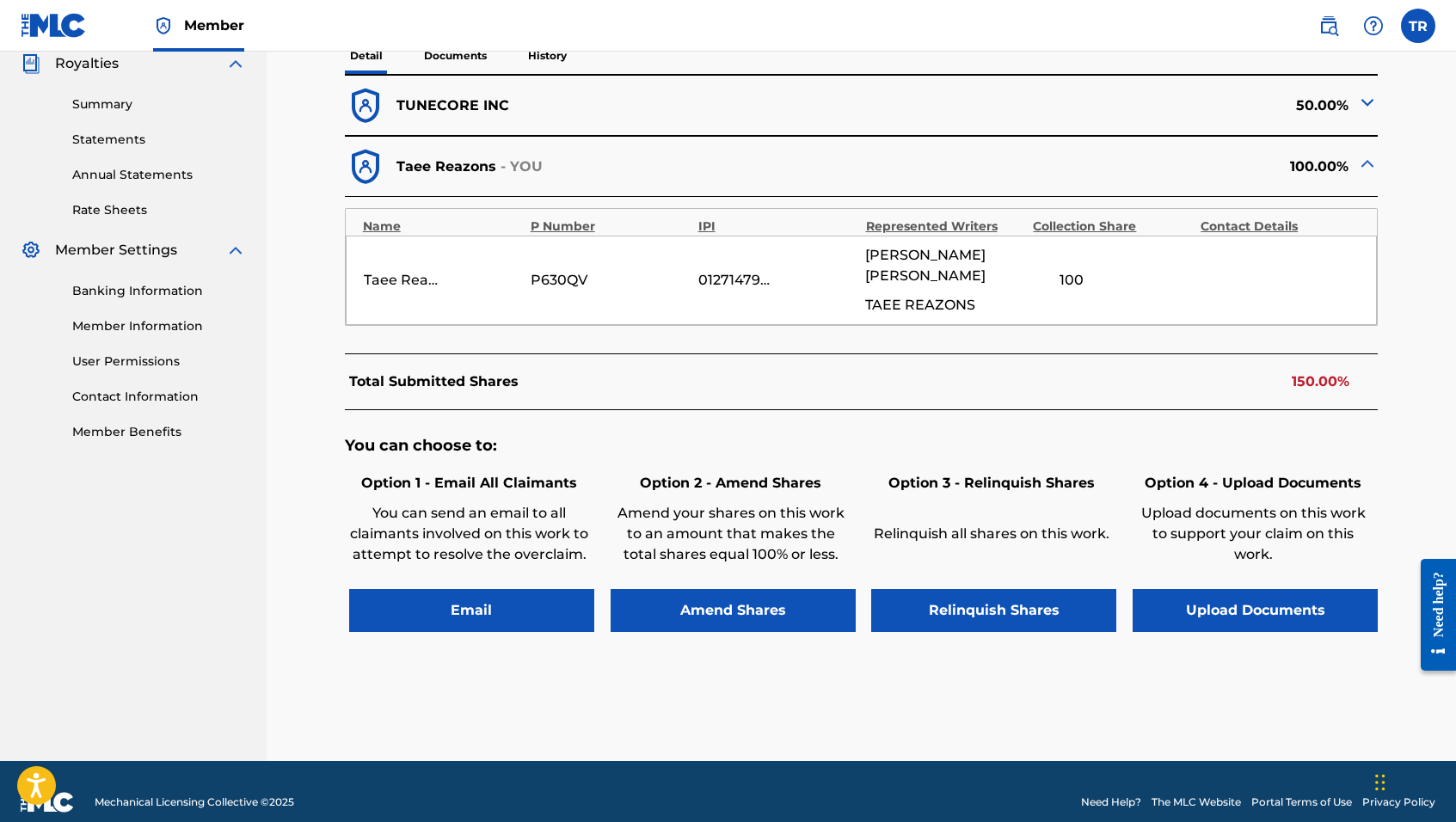
click at [694, 589] on button "Amend Shares" at bounding box center [733, 611] width 246 height 43
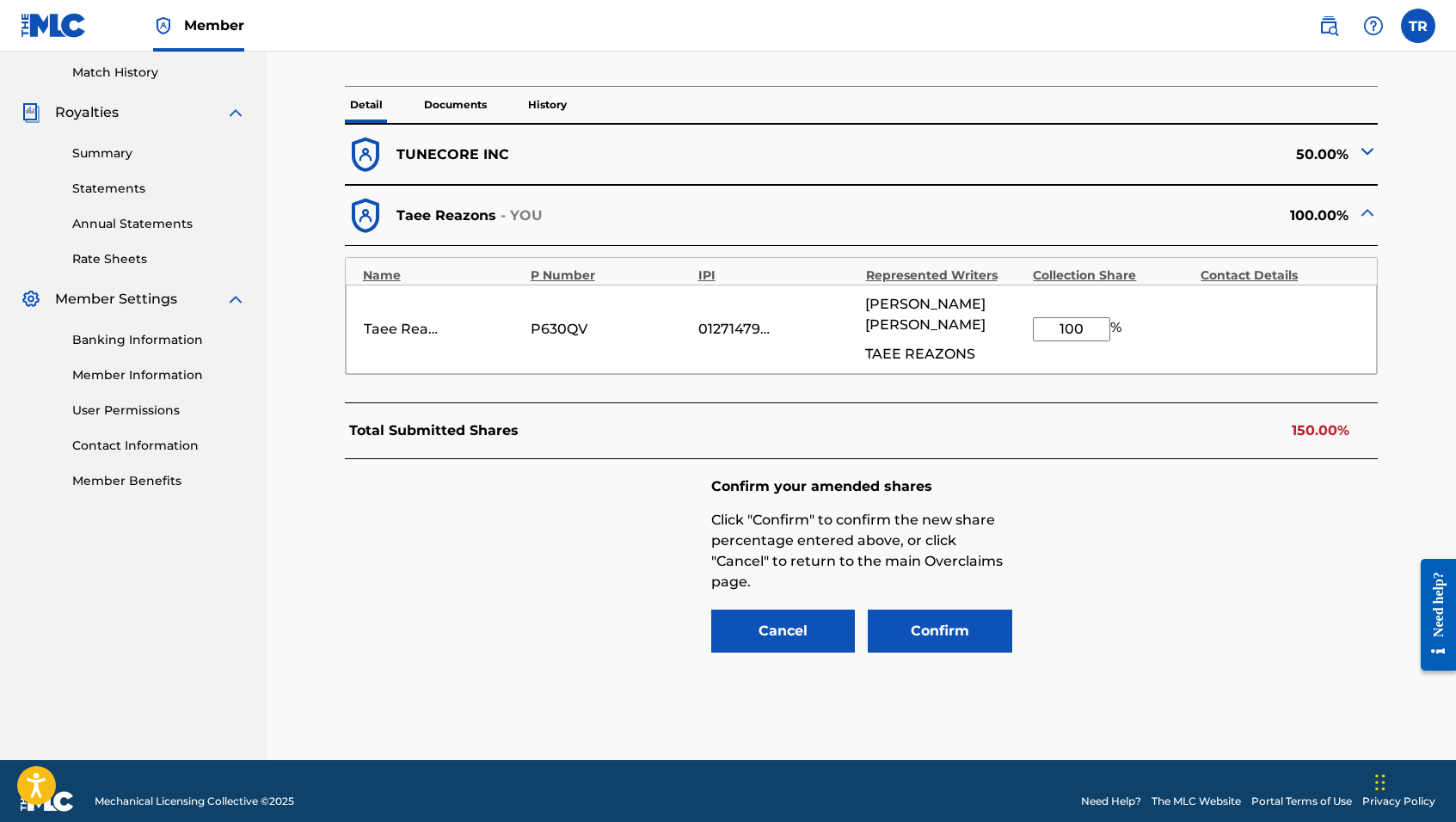
drag, startPoint x: 1092, startPoint y: 313, endPoint x: 1005, endPoint y: 314, distance: 87.0
click at [1005, 314] on div "Taee Reazons P630QV 01271479243 [PERSON_NAME] TAEE REAZONS 100 %" at bounding box center [862, 329] width 1032 height 90
type input "50"
click at [934, 613] on button "Confirm" at bounding box center [940, 632] width 145 height 43
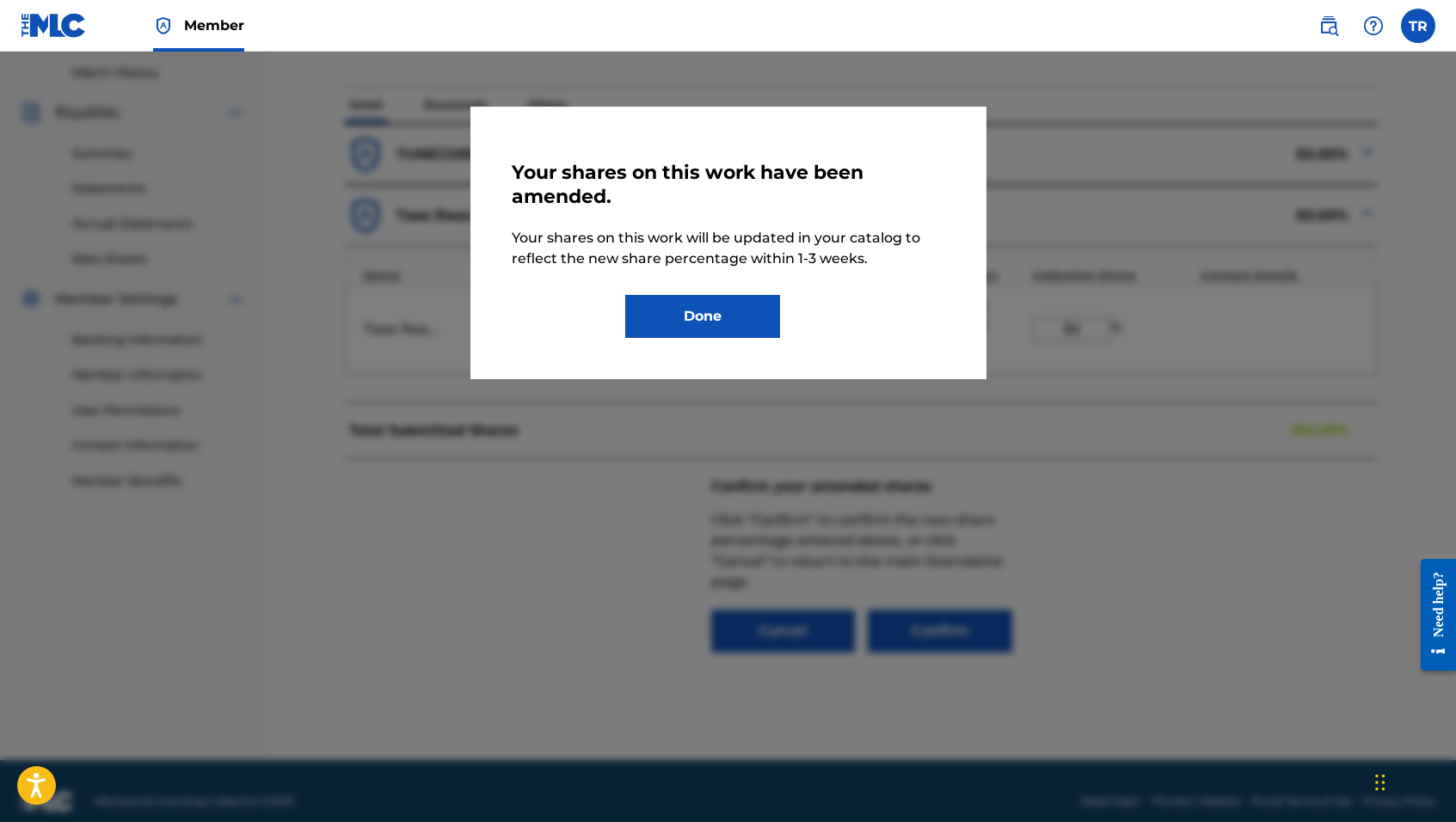
click at [725, 309] on button "Done" at bounding box center [703, 316] width 155 height 43
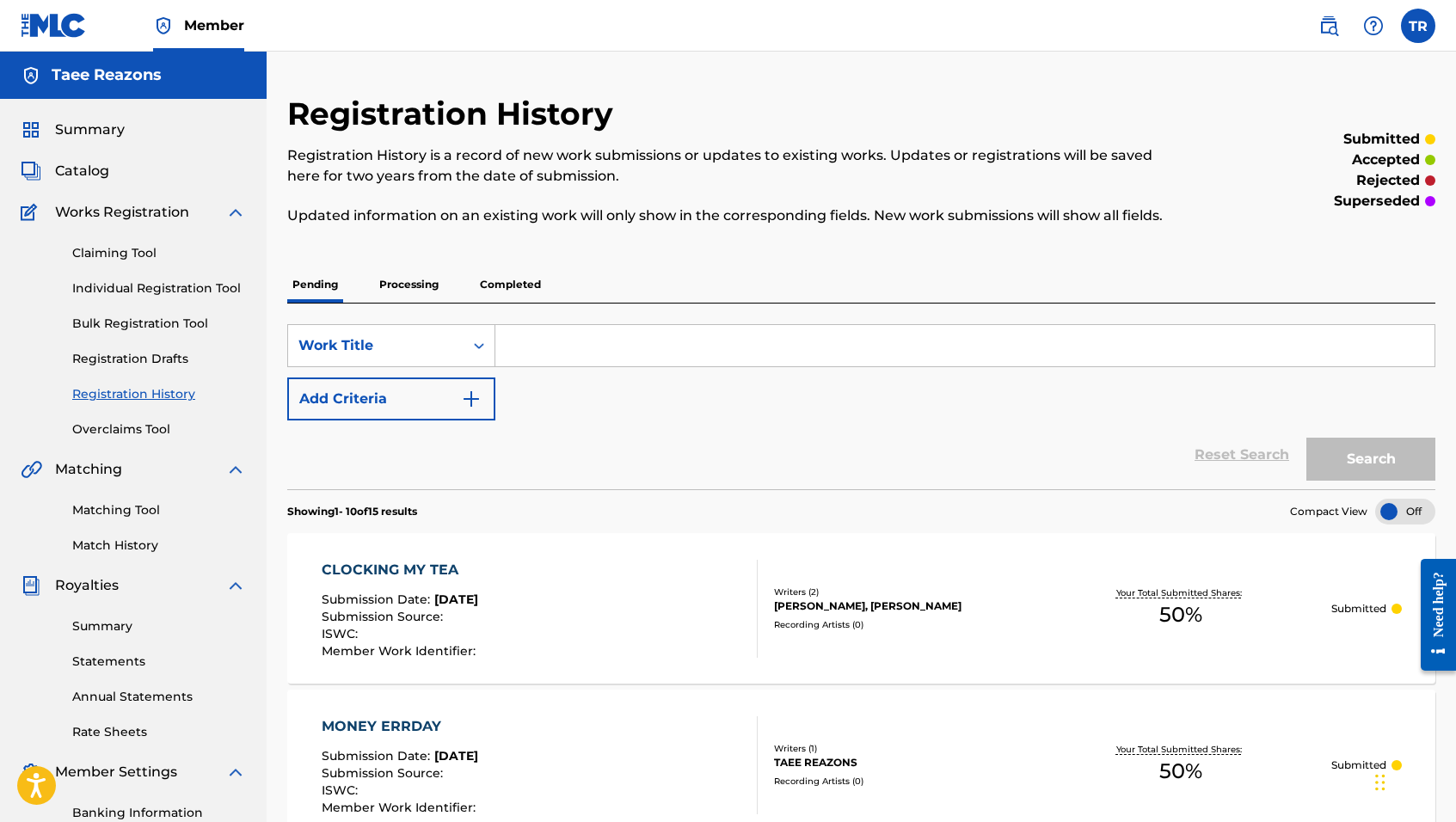
click at [140, 424] on link "Overclaims Tool" at bounding box center [159, 429] width 174 height 18
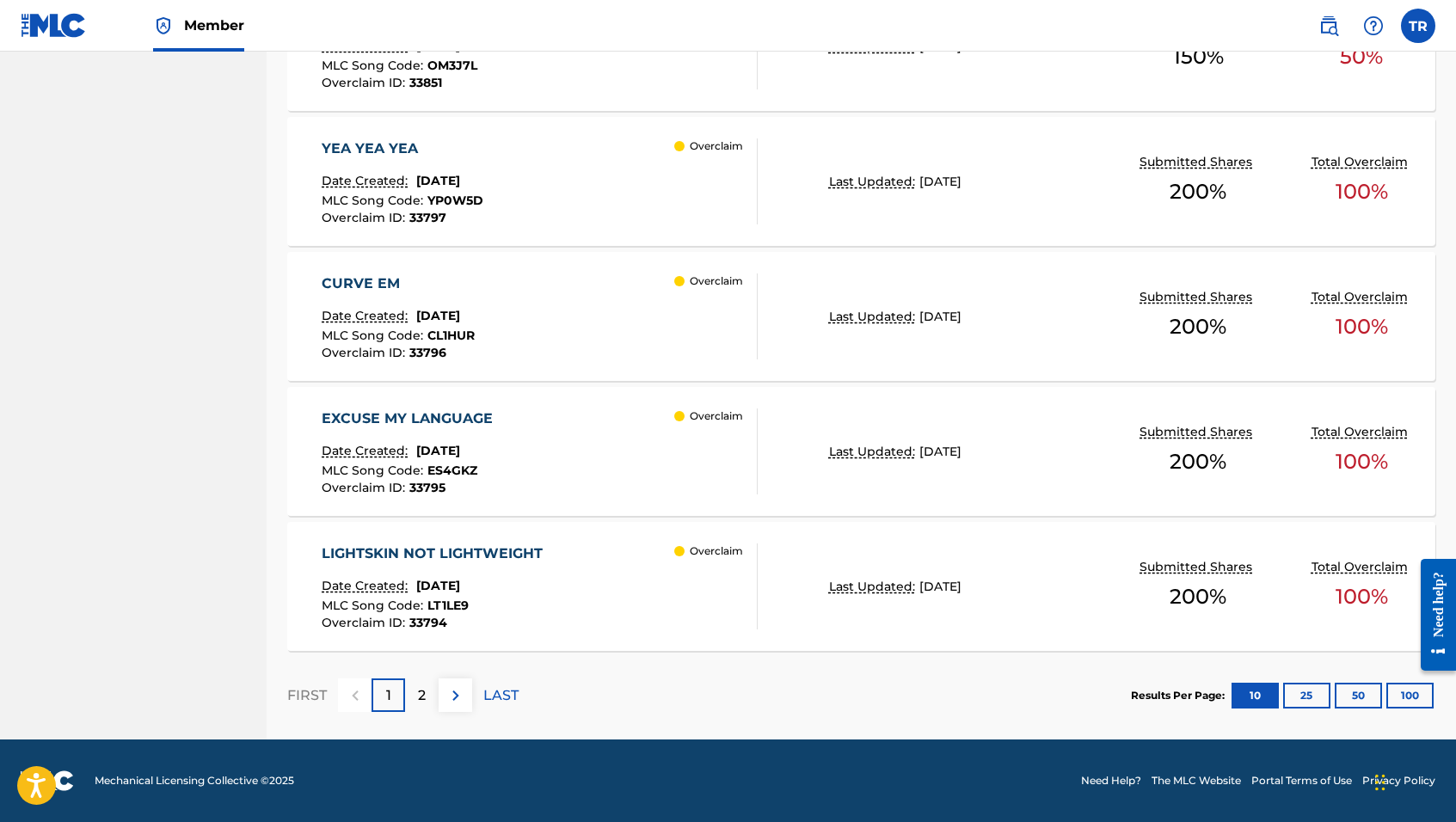
scroll to position [1334, 0]
click at [426, 694] on p "2" at bounding box center [421, 696] width 8 height 21
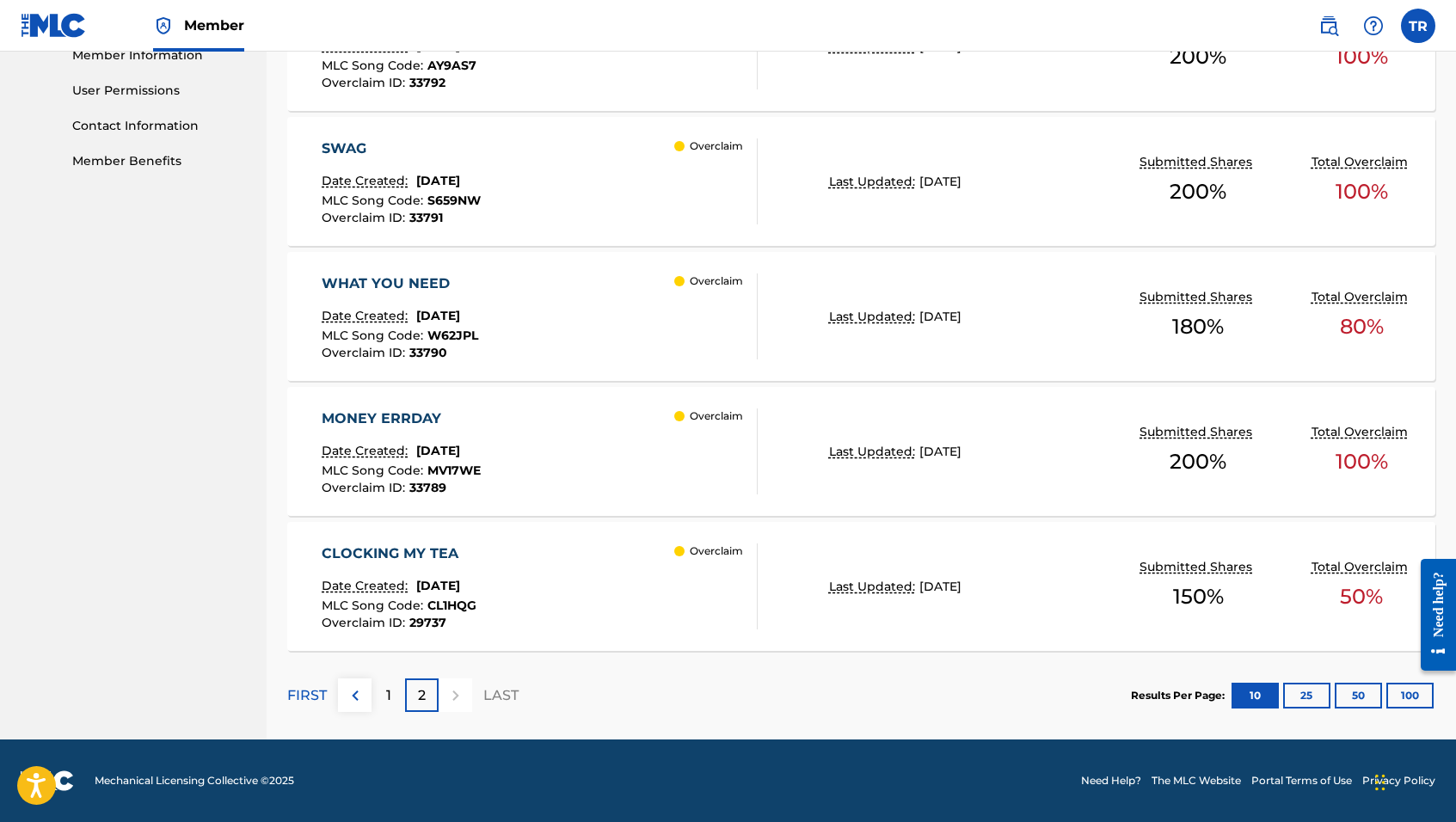
scroll to position [794, 0]
click at [448, 702] on div at bounding box center [455, 695] width 34 height 34
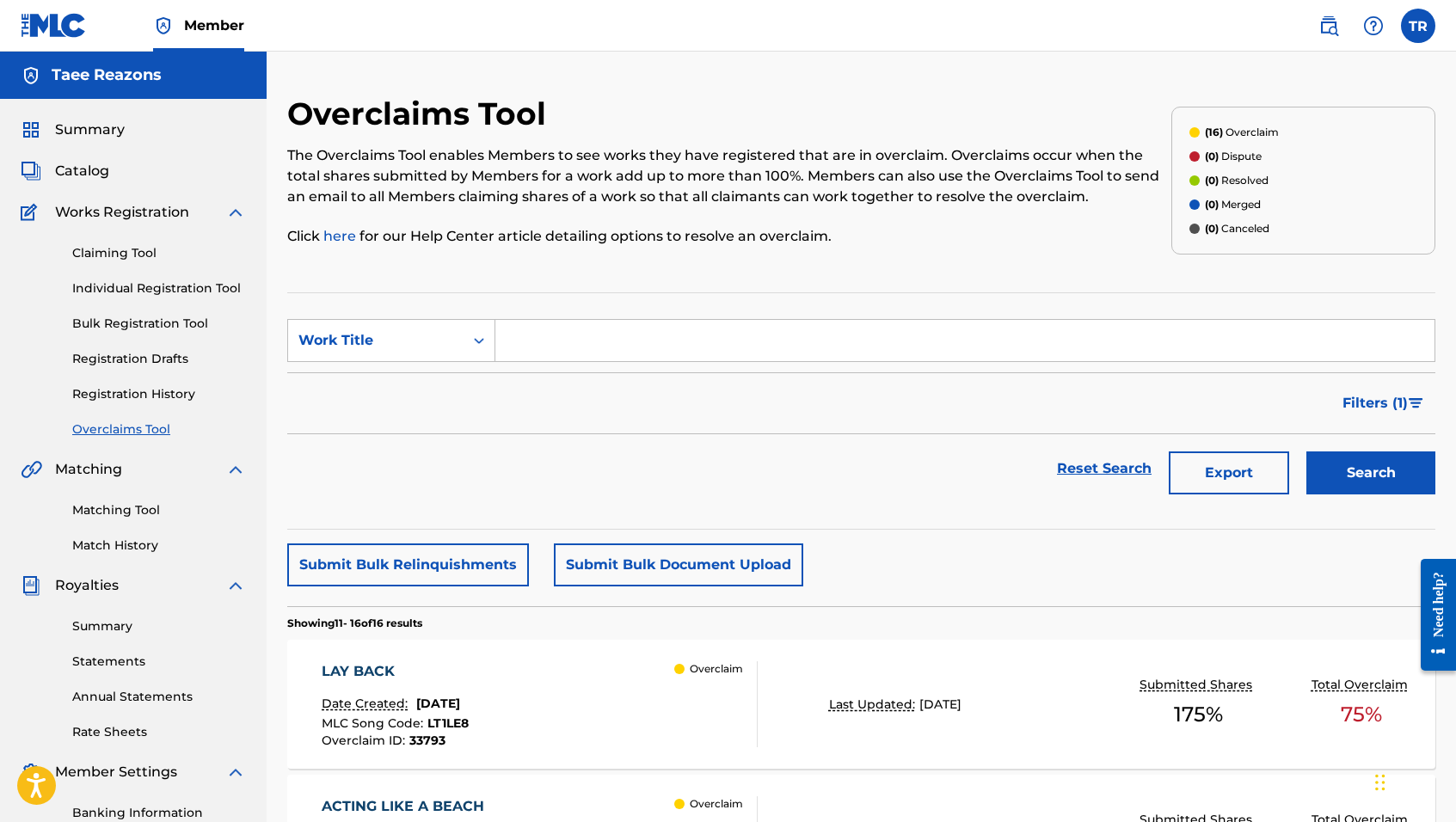
scroll to position [0, 0]
